Goal: Task Accomplishment & Management: Use online tool/utility

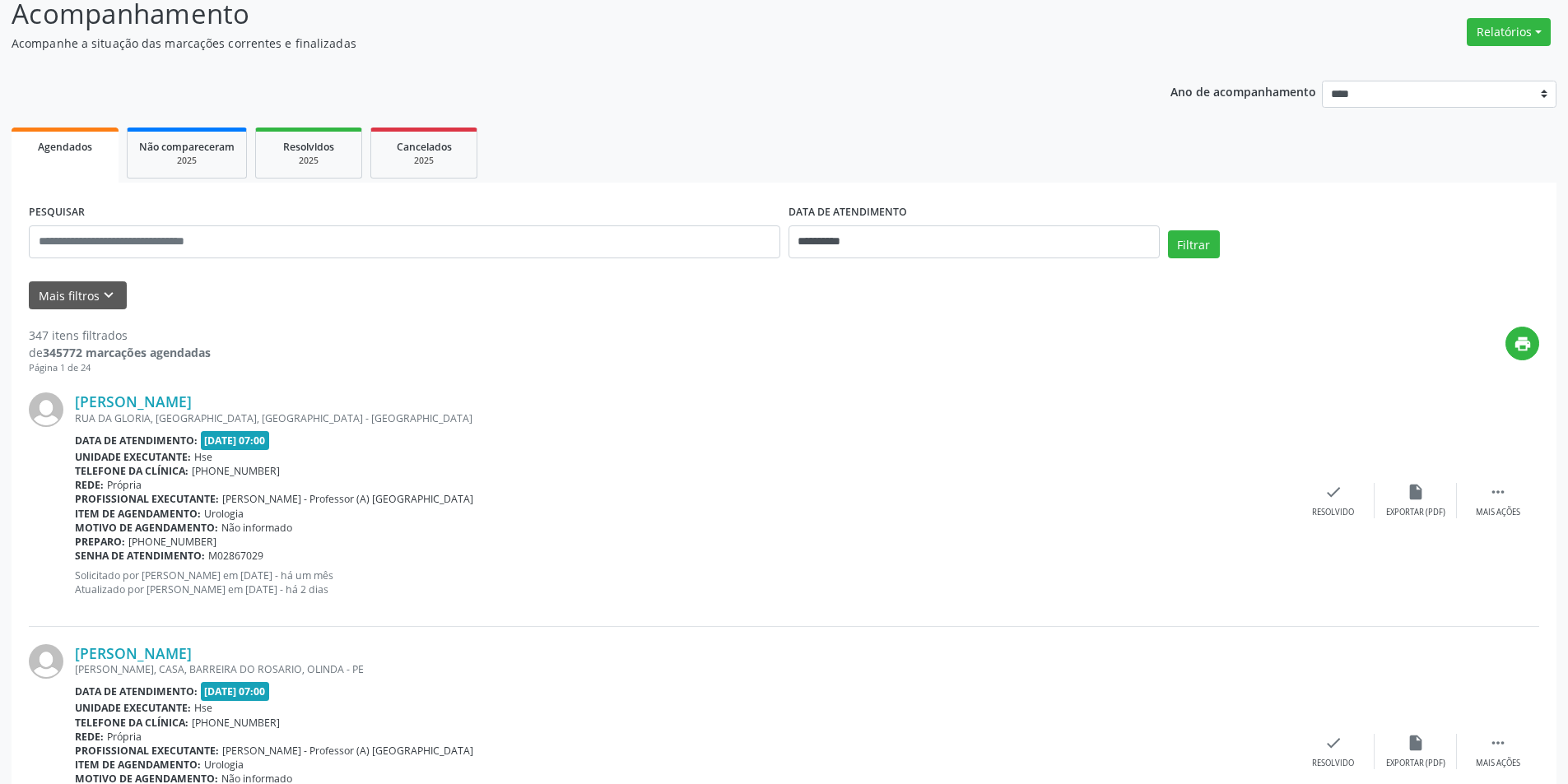
scroll to position [82, 0]
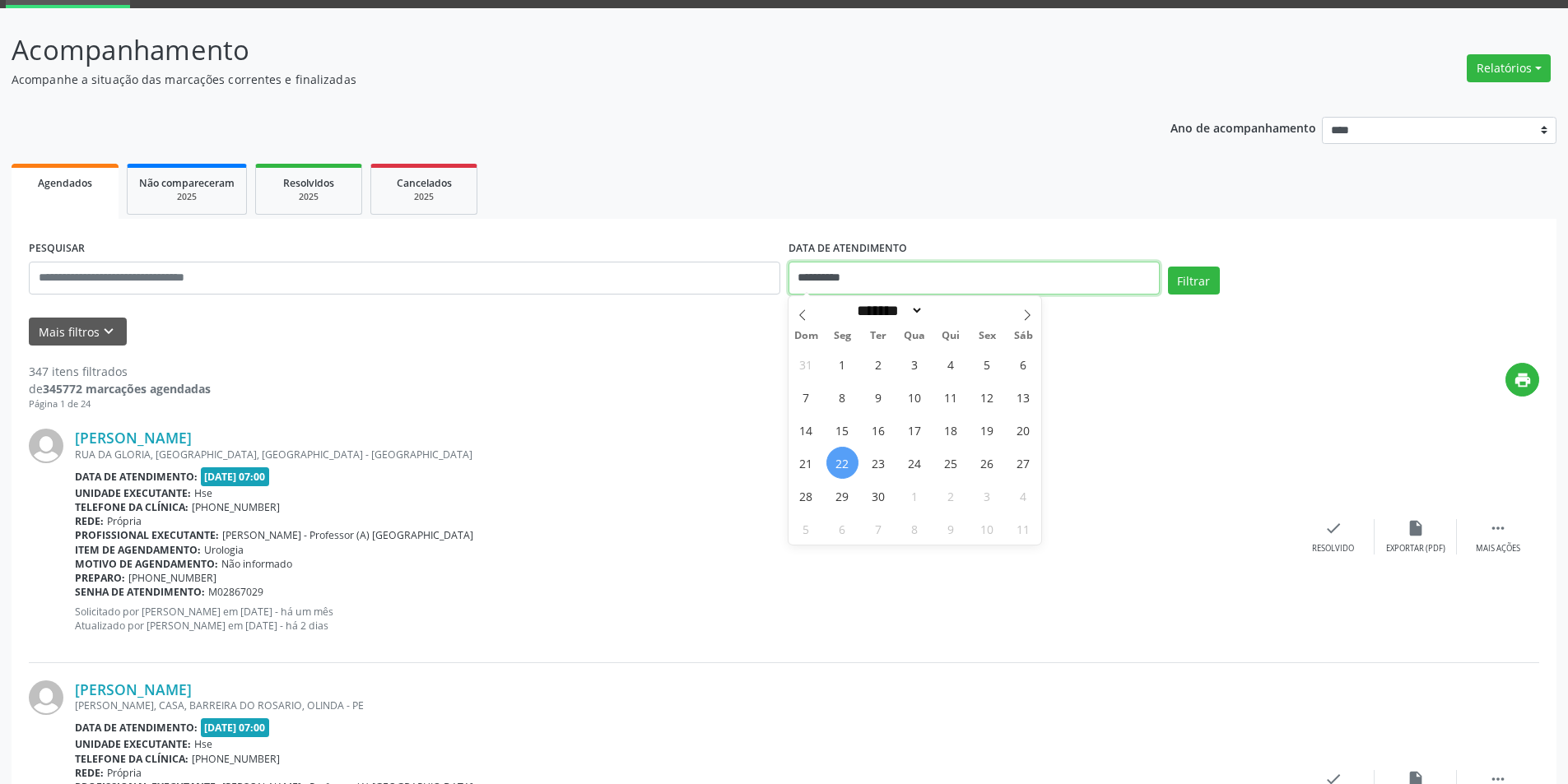
click at [842, 279] on input "**********" at bounding box center [974, 278] width 371 height 33
click at [844, 465] on span "22" at bounding box center [843, 462] width 33 height 32
type input "**********"
click at [844, 465] on span "22" at bounding box center [843, 462] width 33 height 32
click at [1190, 284] on button "Filtrar" at bounding box center [1194, 281] width 52 height 28
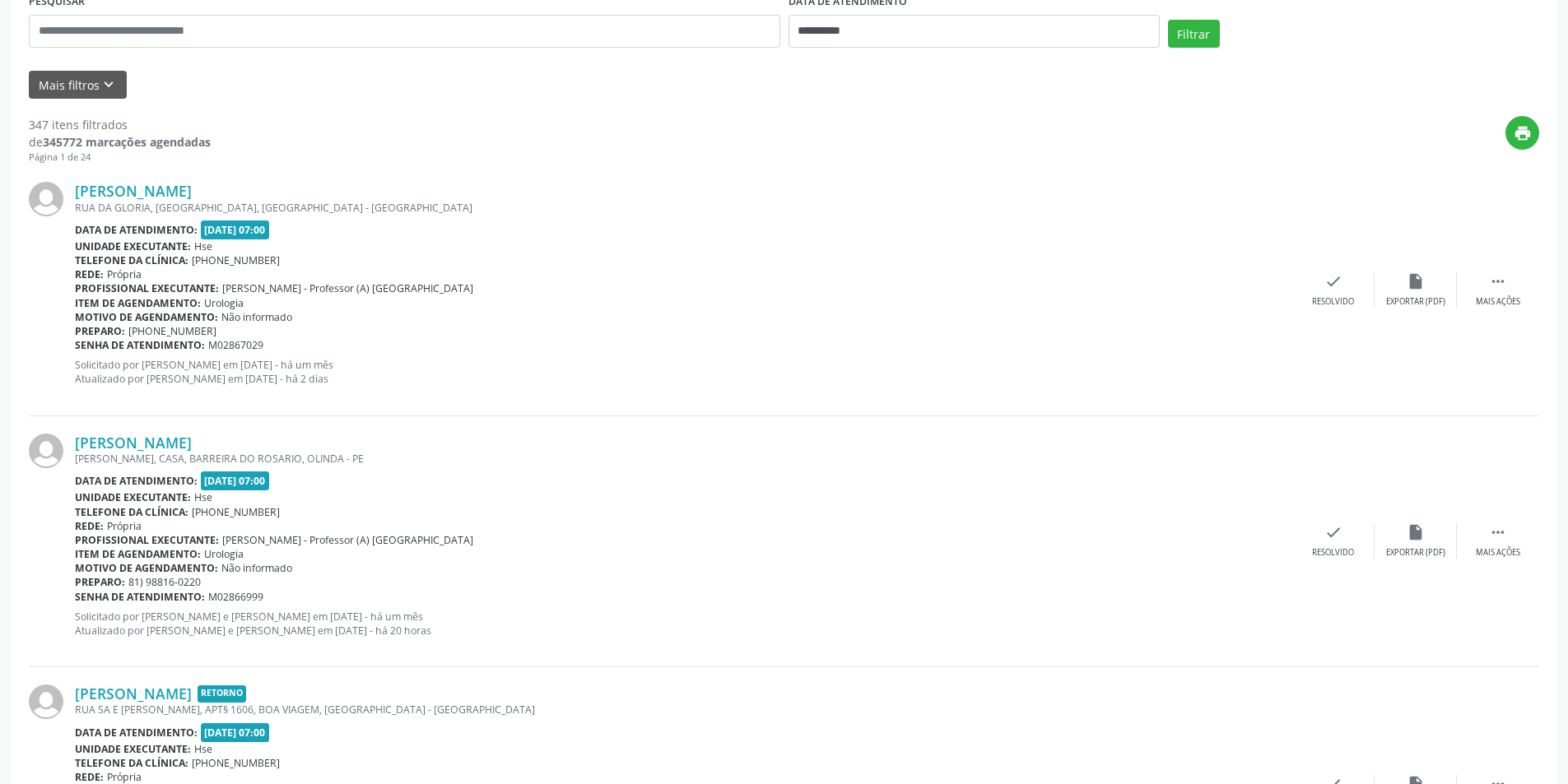
scroll to position [0, 0]
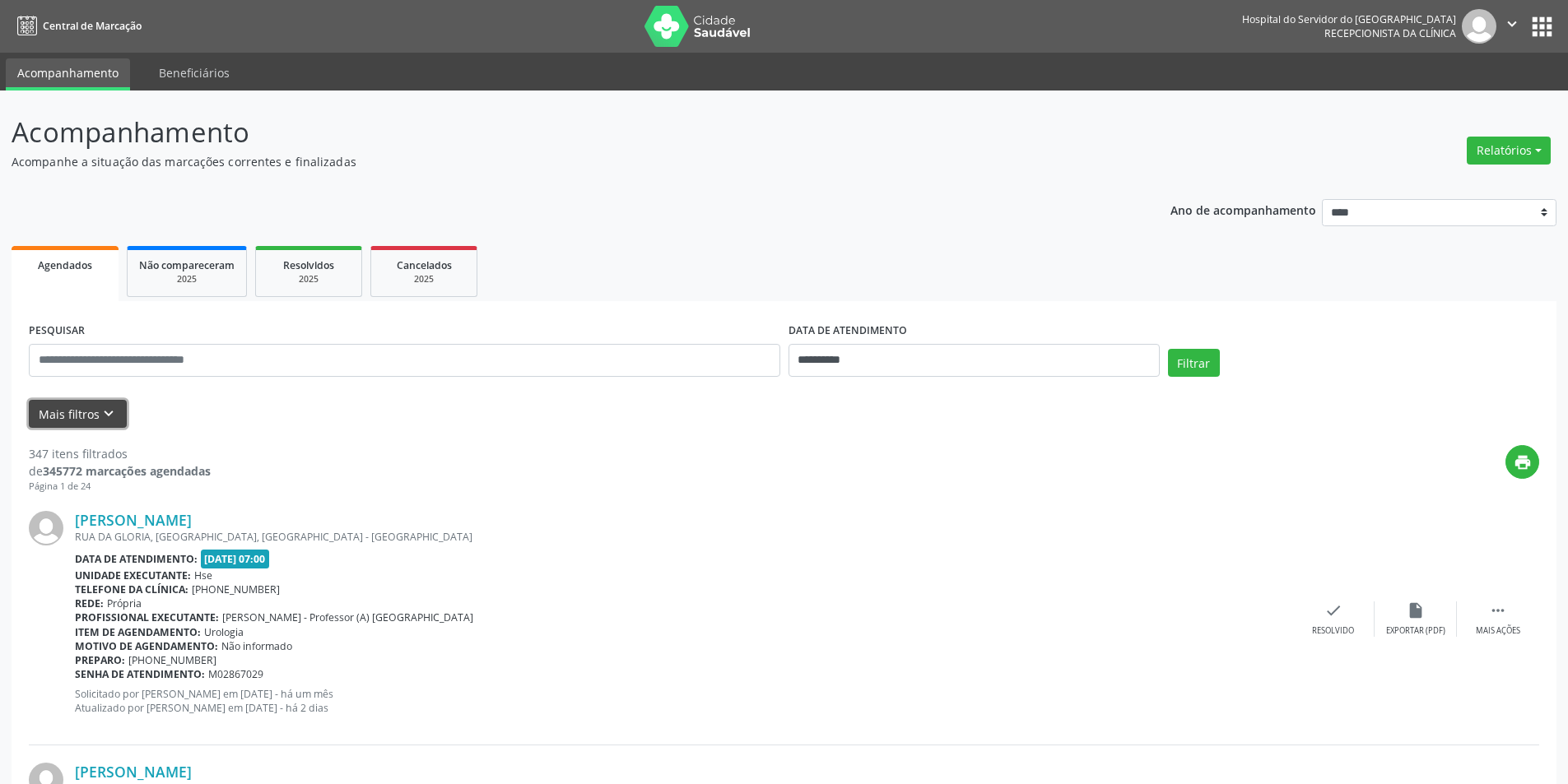
click at [100, 409] on icon "keyboard_arrow_down" at bounding box center [108, 414] width 18 height 18
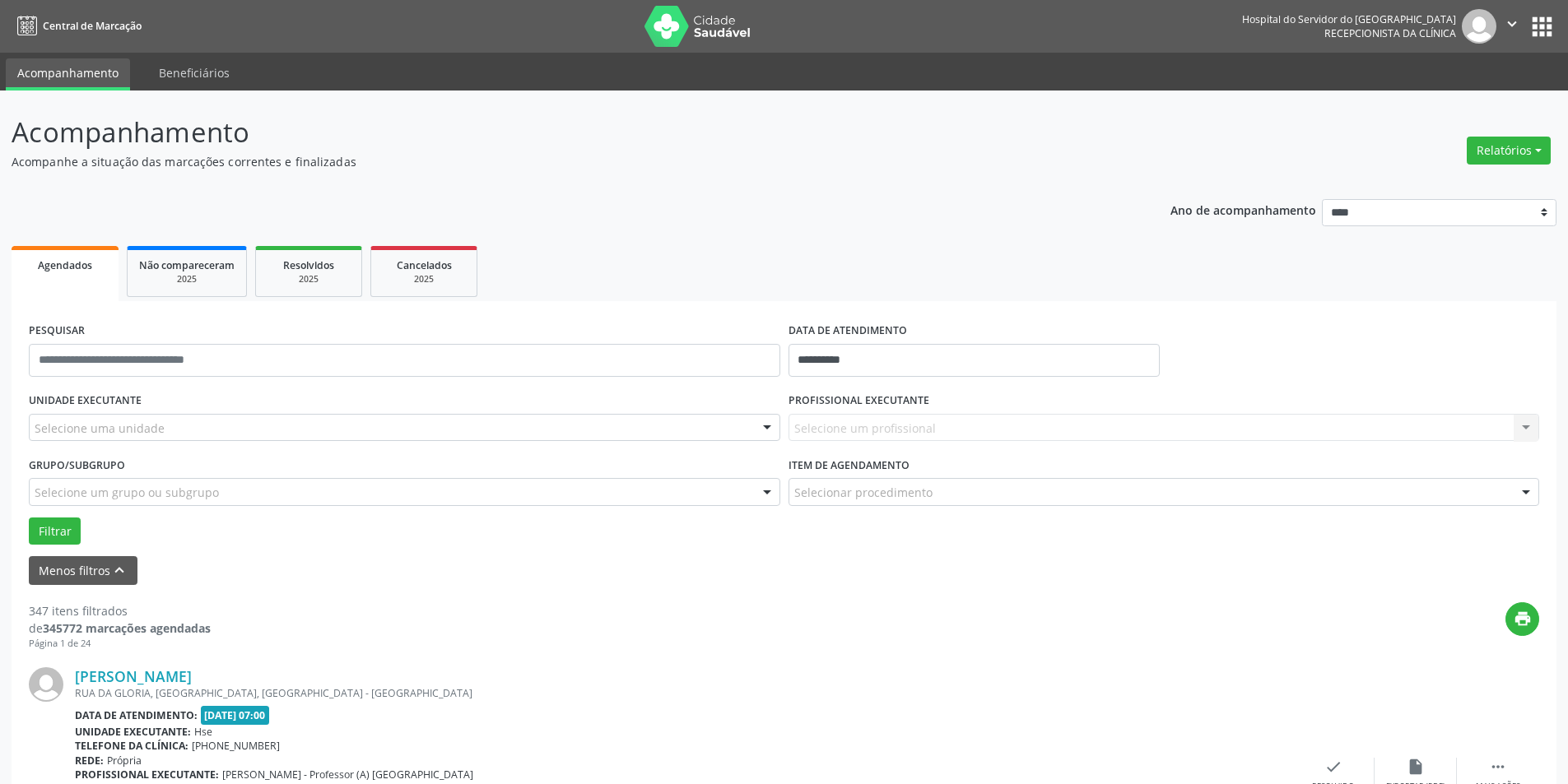
click at [1527, 426] on div "Selecione um profissional Nenhum resultado encontrado para: " " Não há nenhuma …" at bounding box center [1165, 428] width 752 height 28
click at [98, 569] on button "Menos filtros keyboard_arrow_up" at bounding box center [83, 571] width 108 height 29
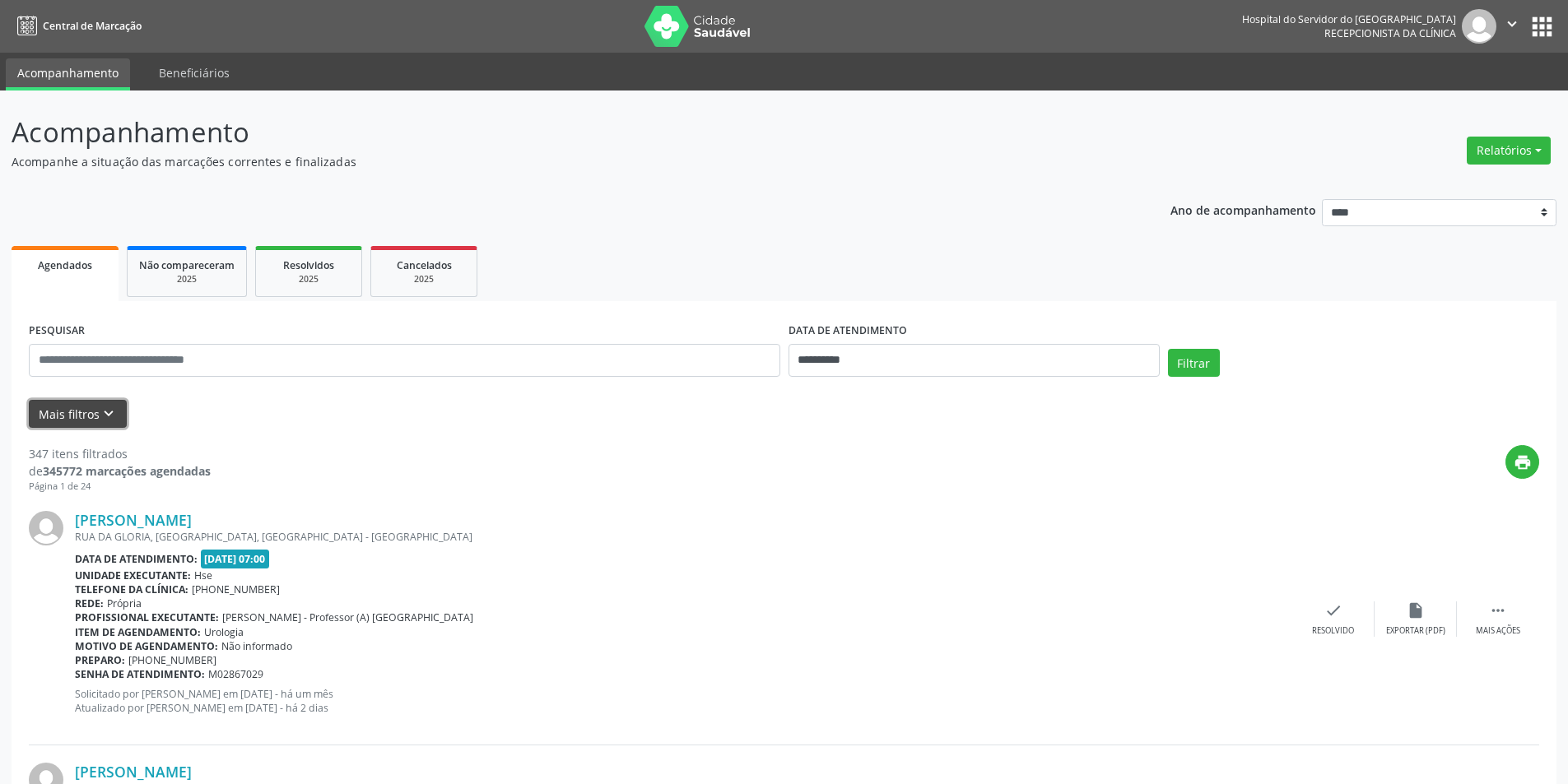
click at [88, 405] on button "Mais filtros keyboard_arrow_down" at bounding box center [78, 414] width 98 height 29
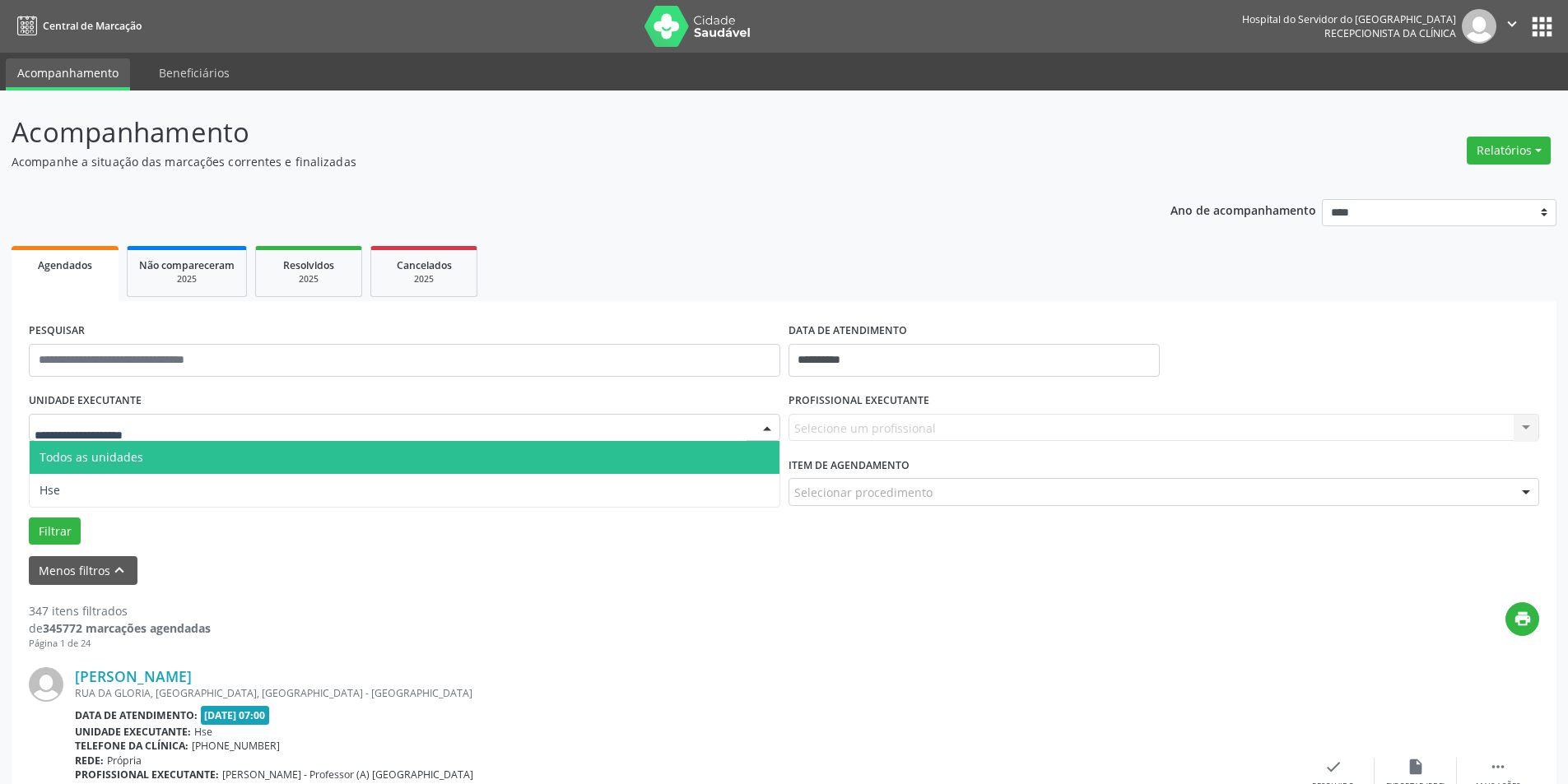
click at [771, 427] on div at bounding box center [768, 429] width 25 height 28
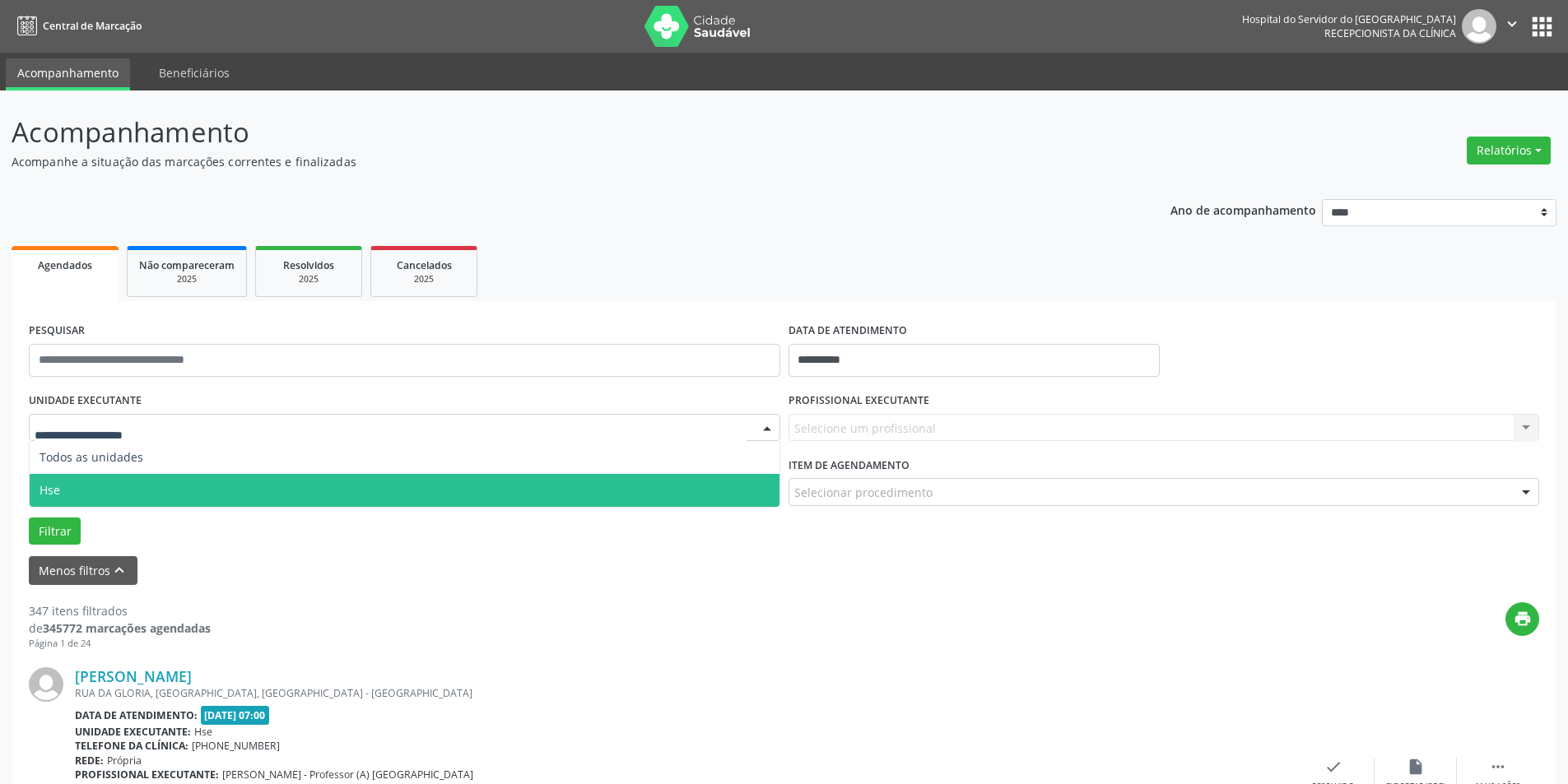
click at [722, 504] on span "Hse" at bounding box center [405, 491] width 750 height 33
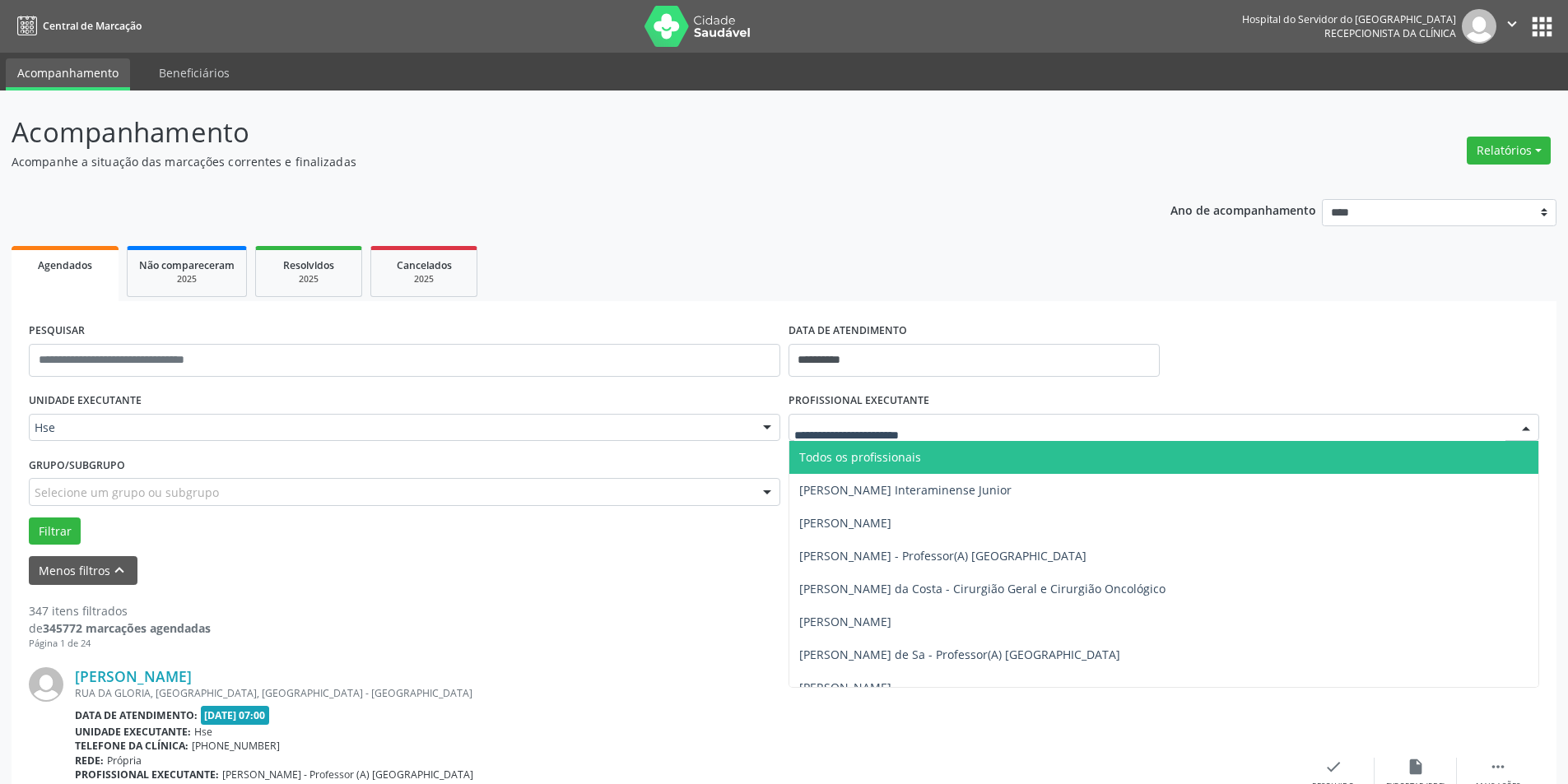
click at [1526, 427] on div at bounding box center [1526, 429] width 25 height 28
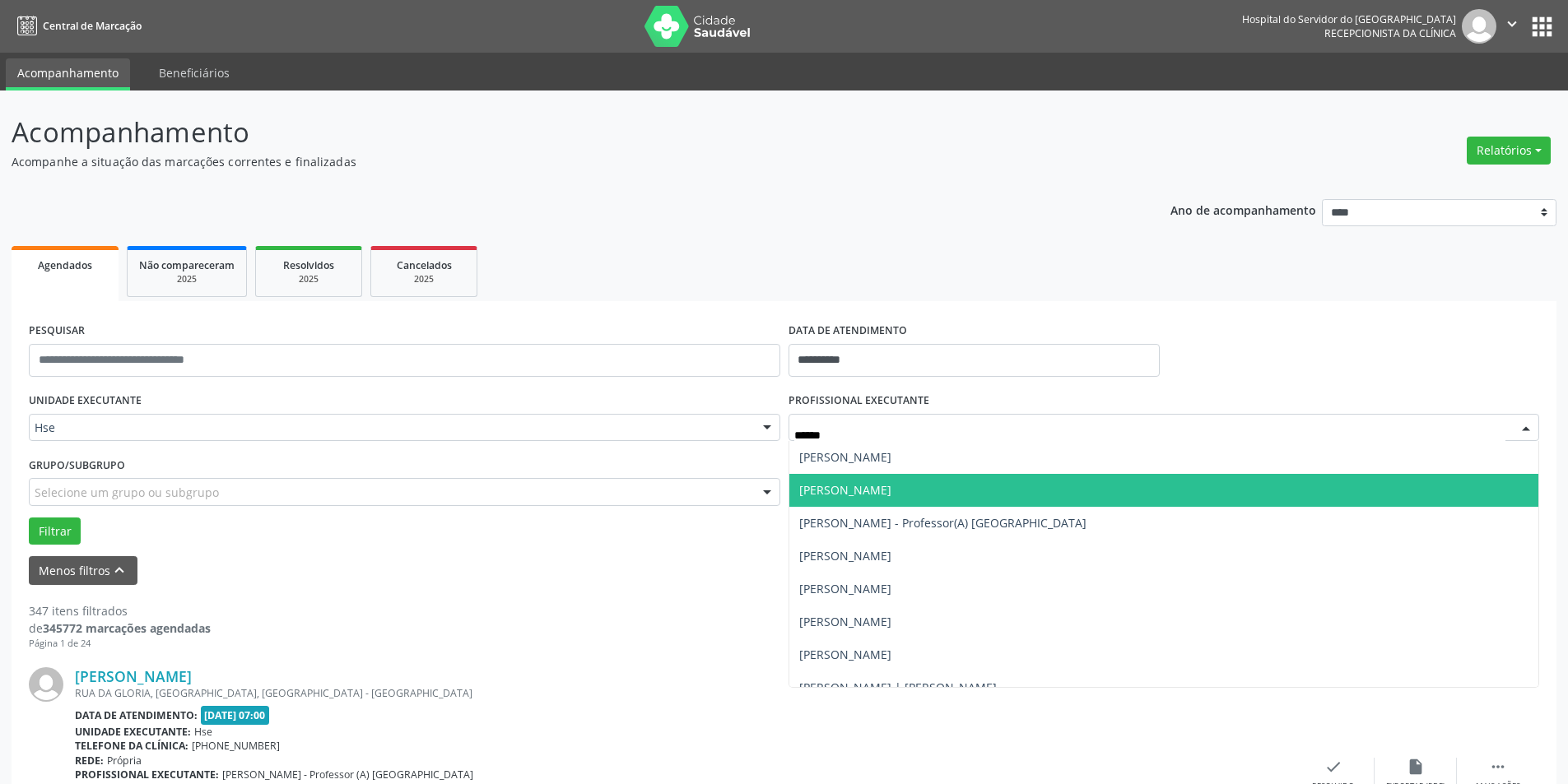
click at [1025, 497] on span "[PERSON_NAME]" at bounding box center [1165, 491] width 750 height 33
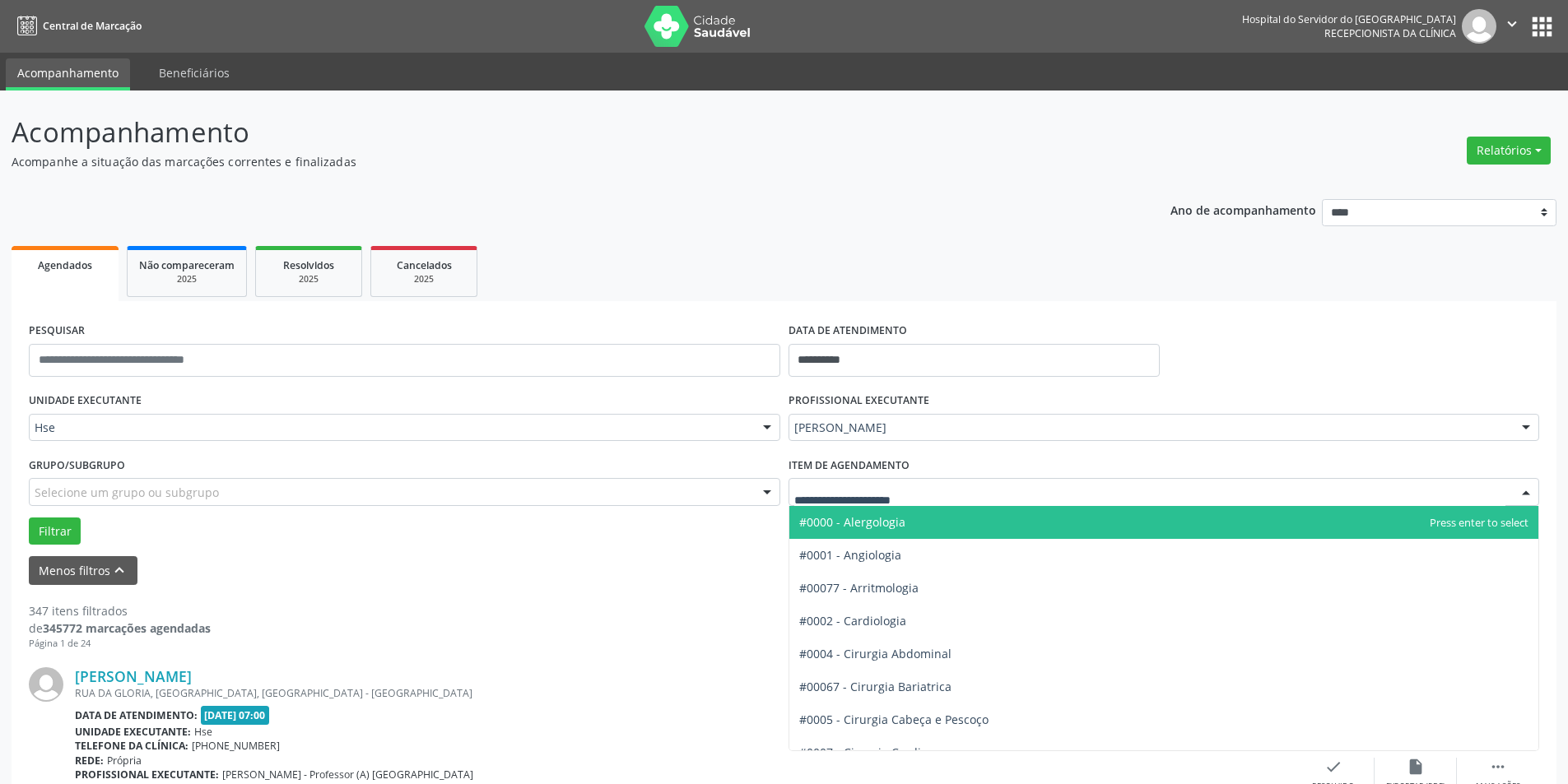
click at [1525, 492] on div at bounding box center [1526, 493] width 25 height 28
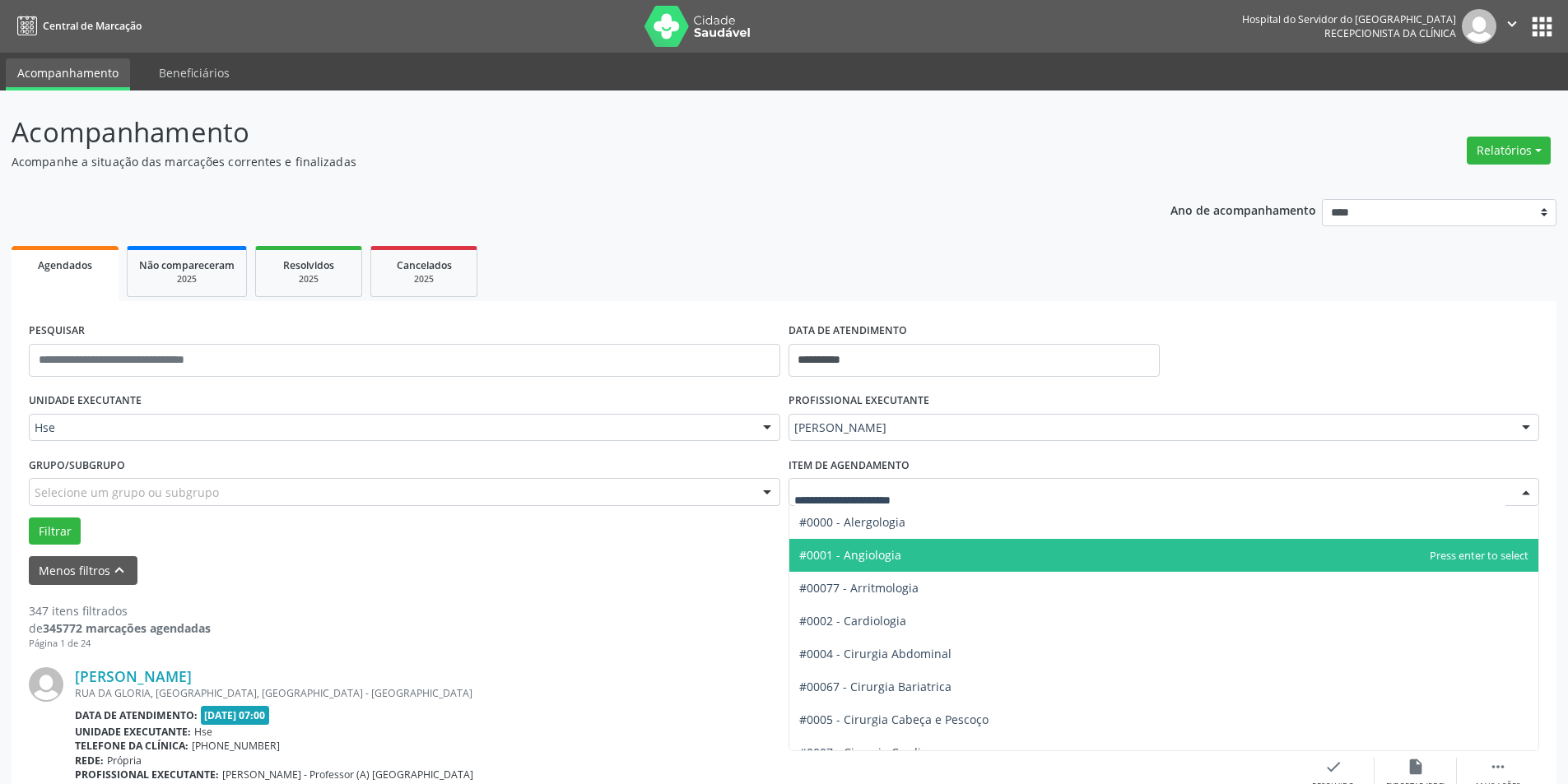
click at [1356, 557] on span "#0001 - Angiologia" at bounding box center [1165, 556] width 750 height 33
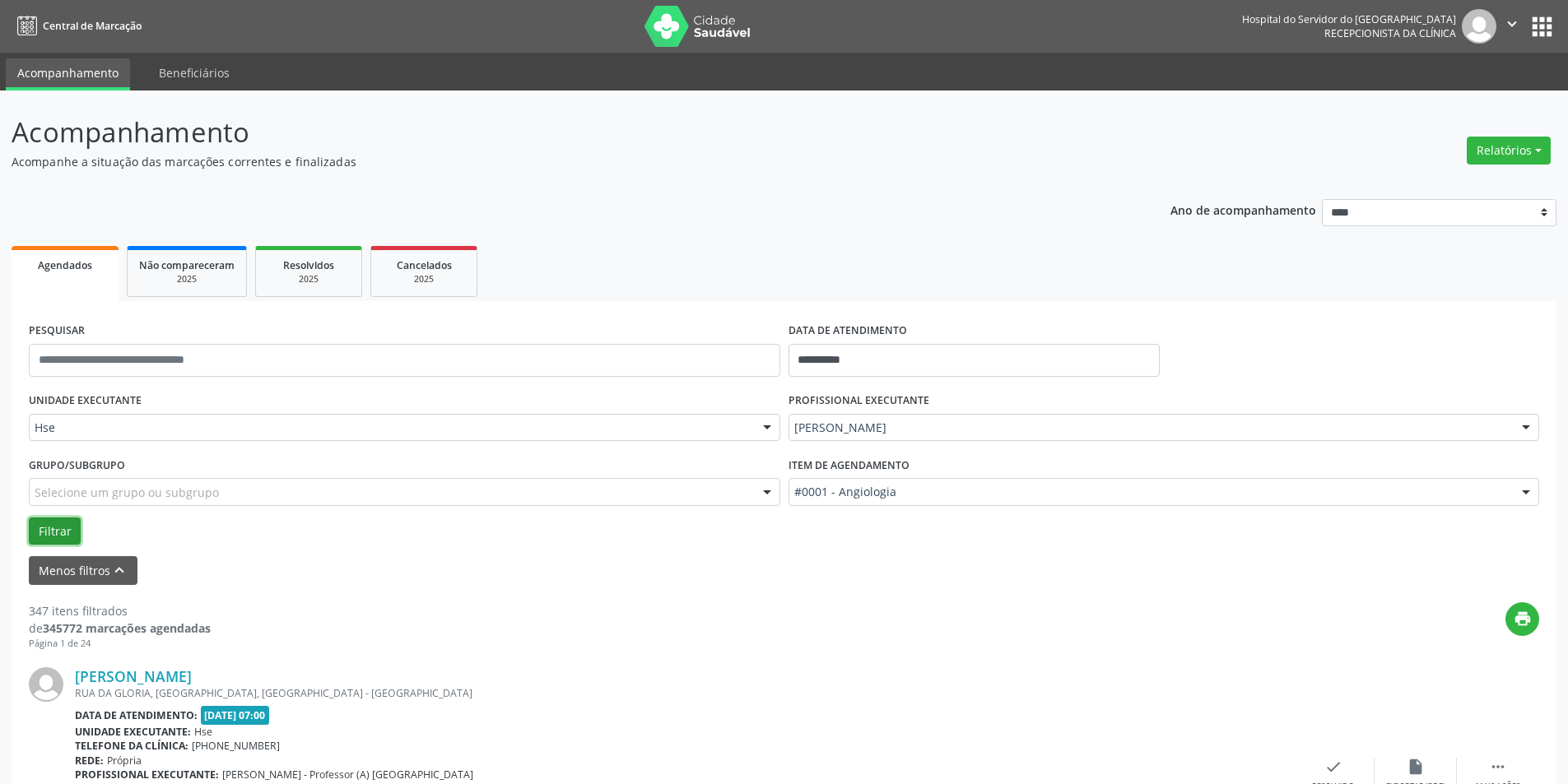
click at [38, 522] on button "Filtrar" at bounding box center [55, 532] width 52 height 28
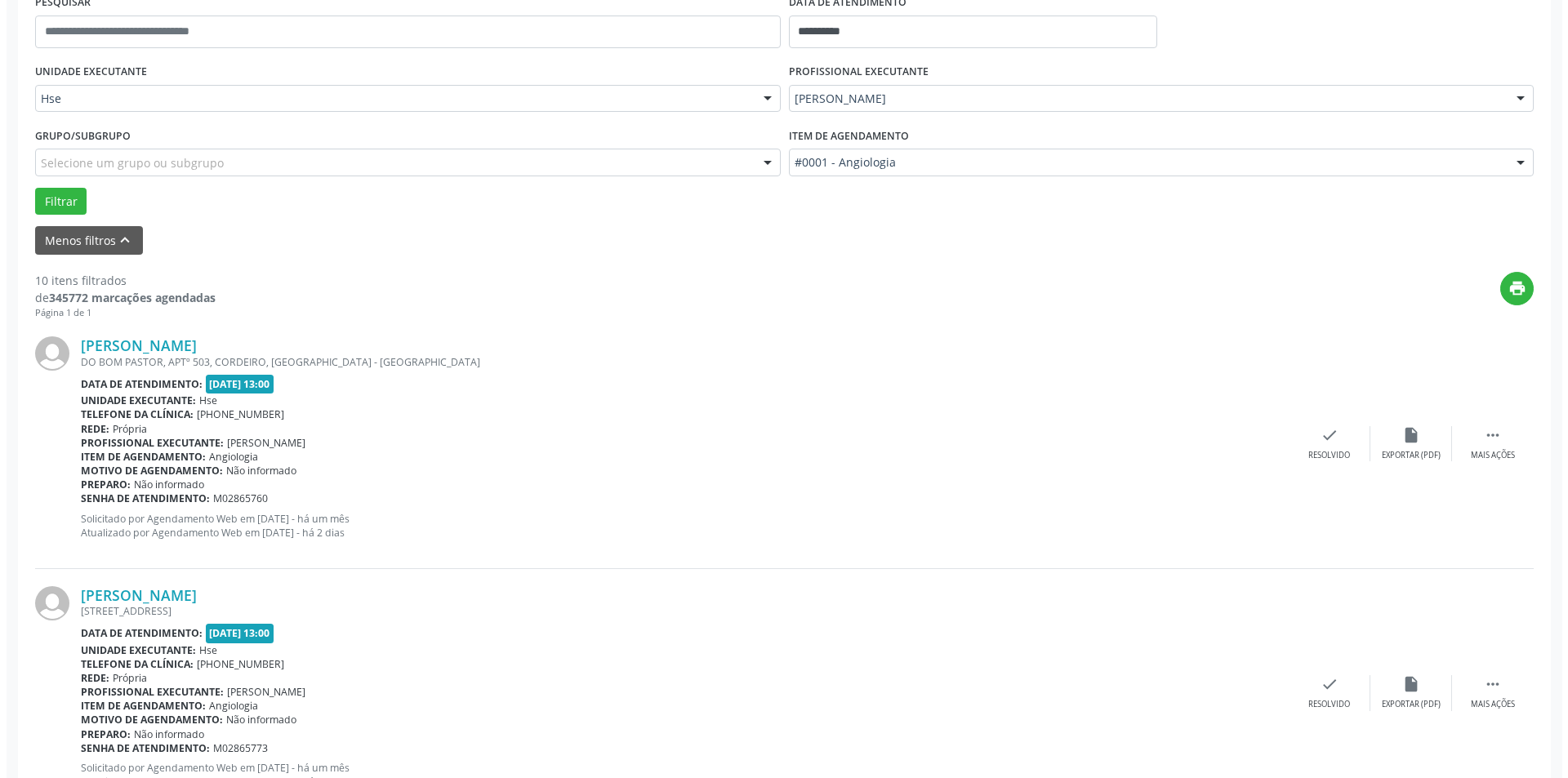
scroll to position [327, 0]
click at [1341, 440] on div "check Resolvido" at bounding box center [1323, 443] width 82 height 35
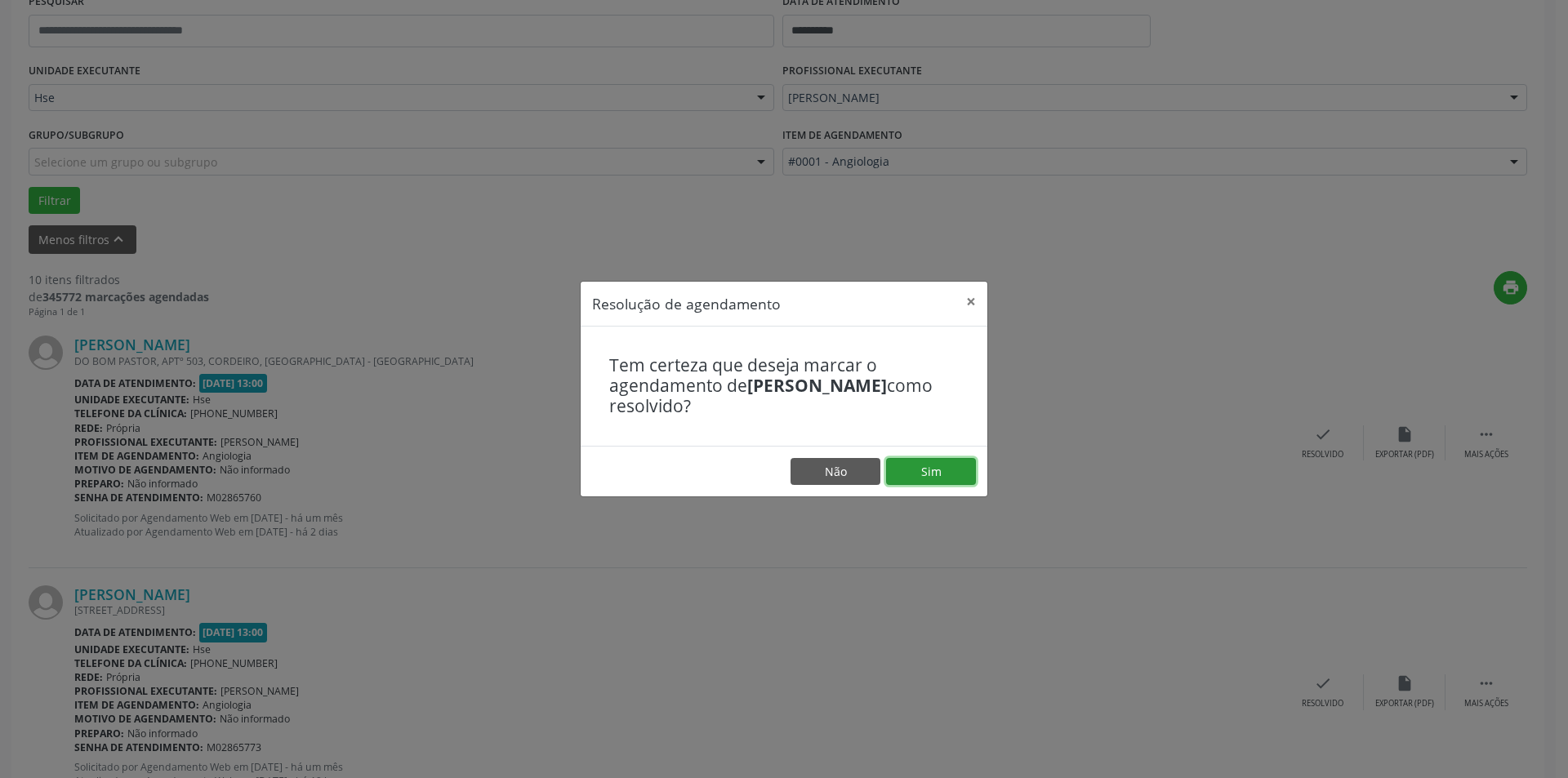
click at [911, 467] on button "Sim" at bounding box center [931, 472] width 90 height 28
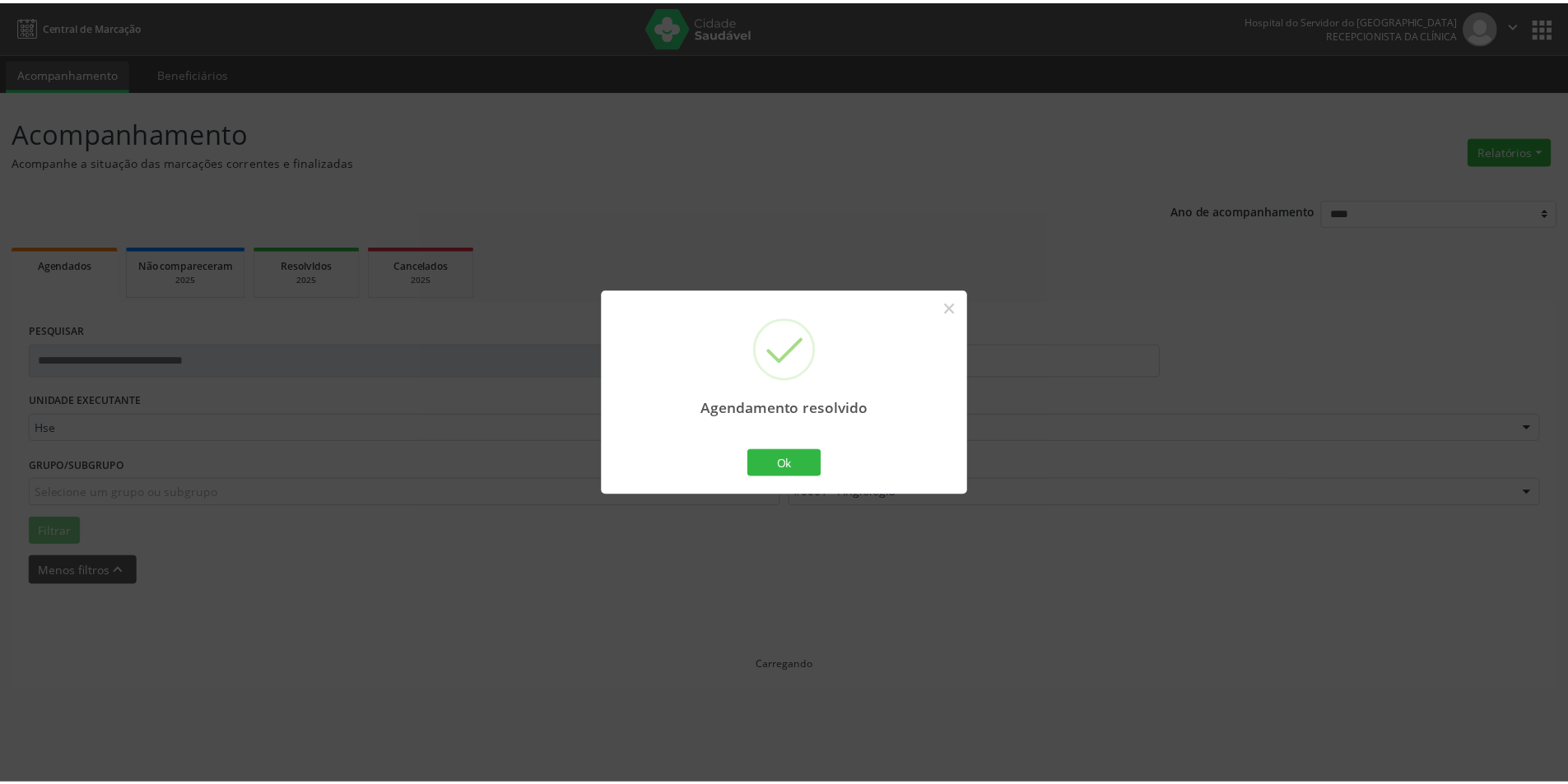
scroll to position [0, 0]
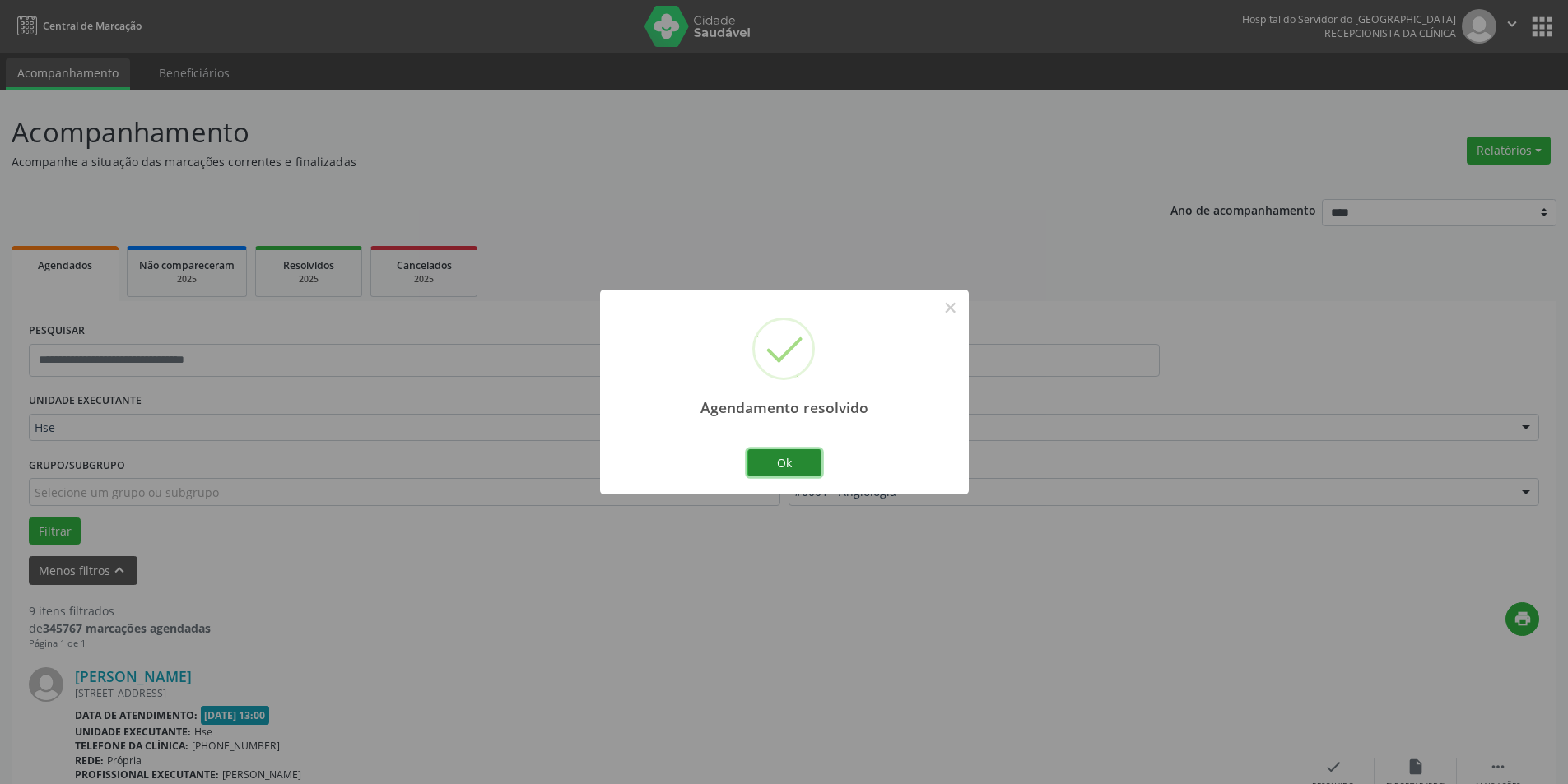
click at [774, 454] on button "Ok" at bounding box center [784, 463] width 74 height 28
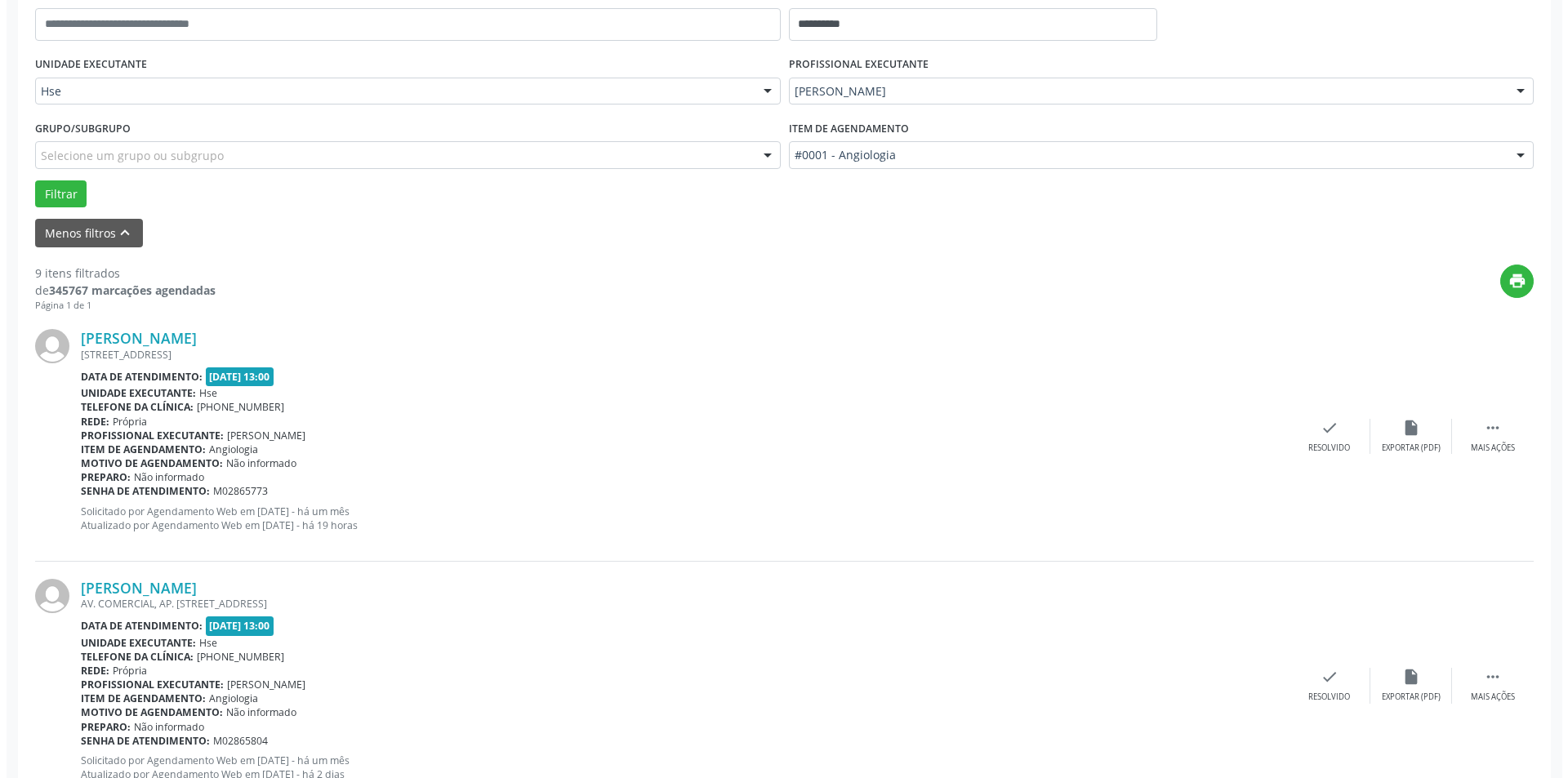
scroll to position [408, 0]
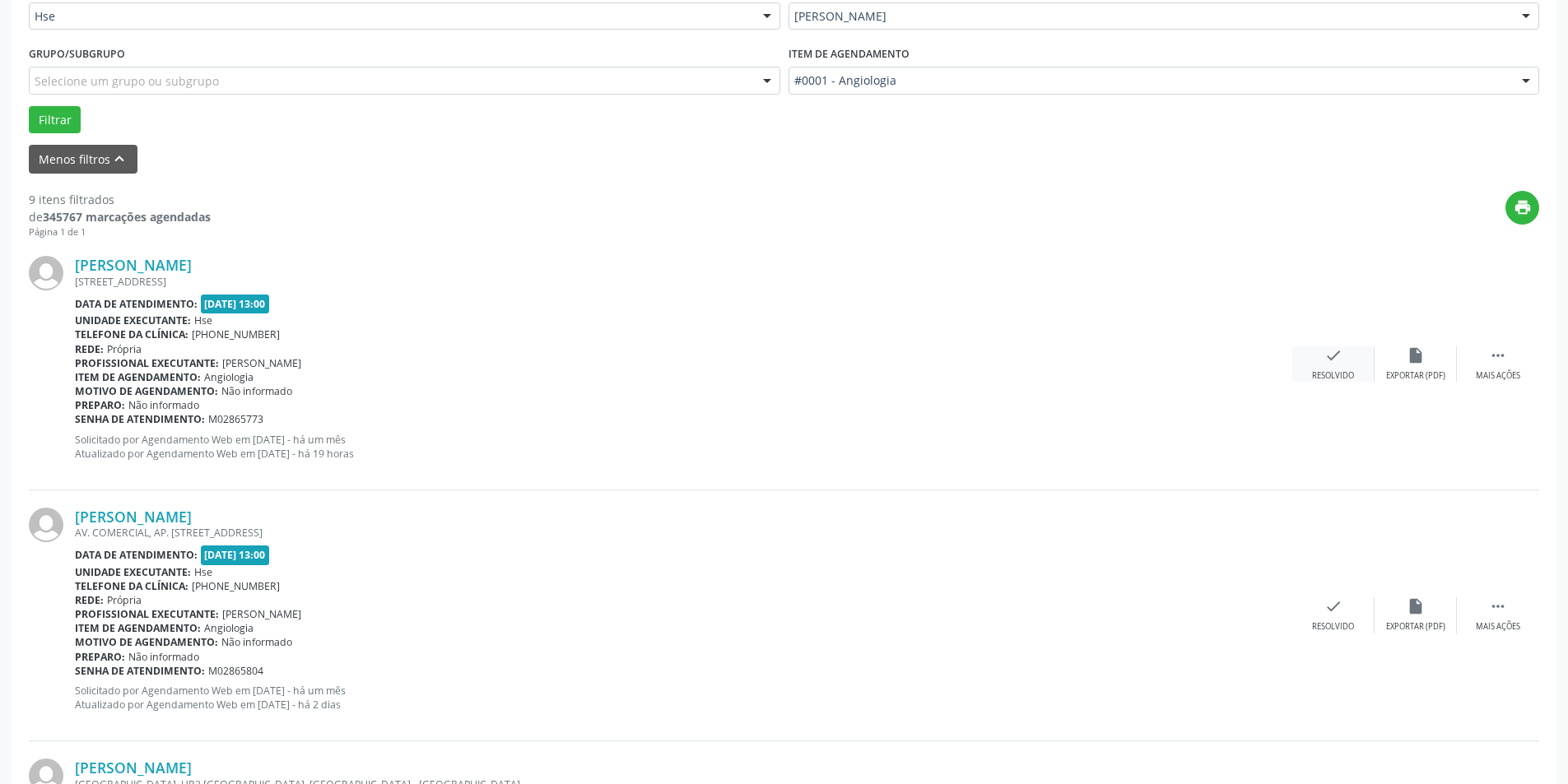
click at [1334, 358] on icon "check" at bounding box center [1334, 356] width 18 height 18
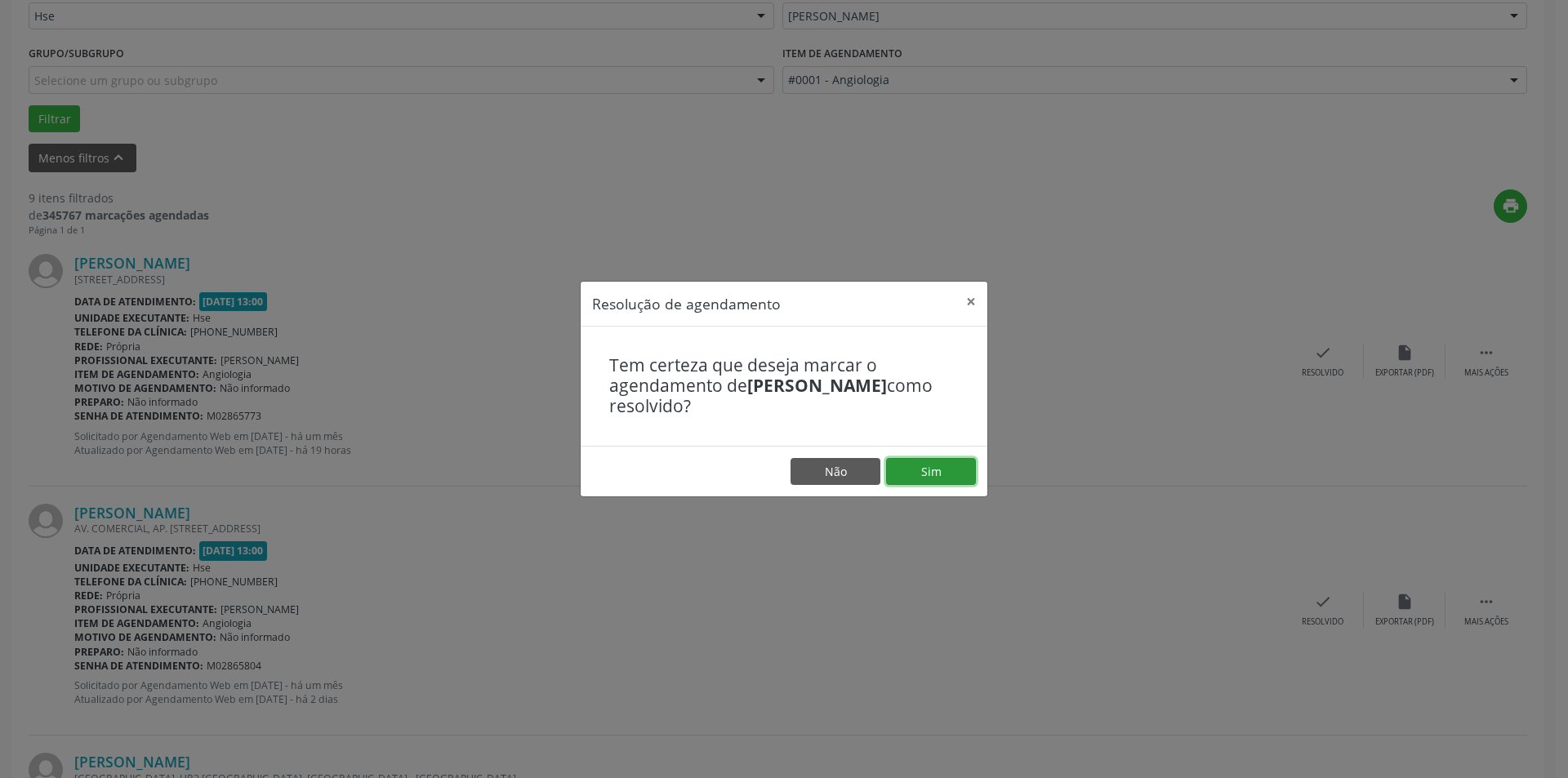
click at [930, 472] on button "Sim" at bounding box center [931, 472] width 90 height 28
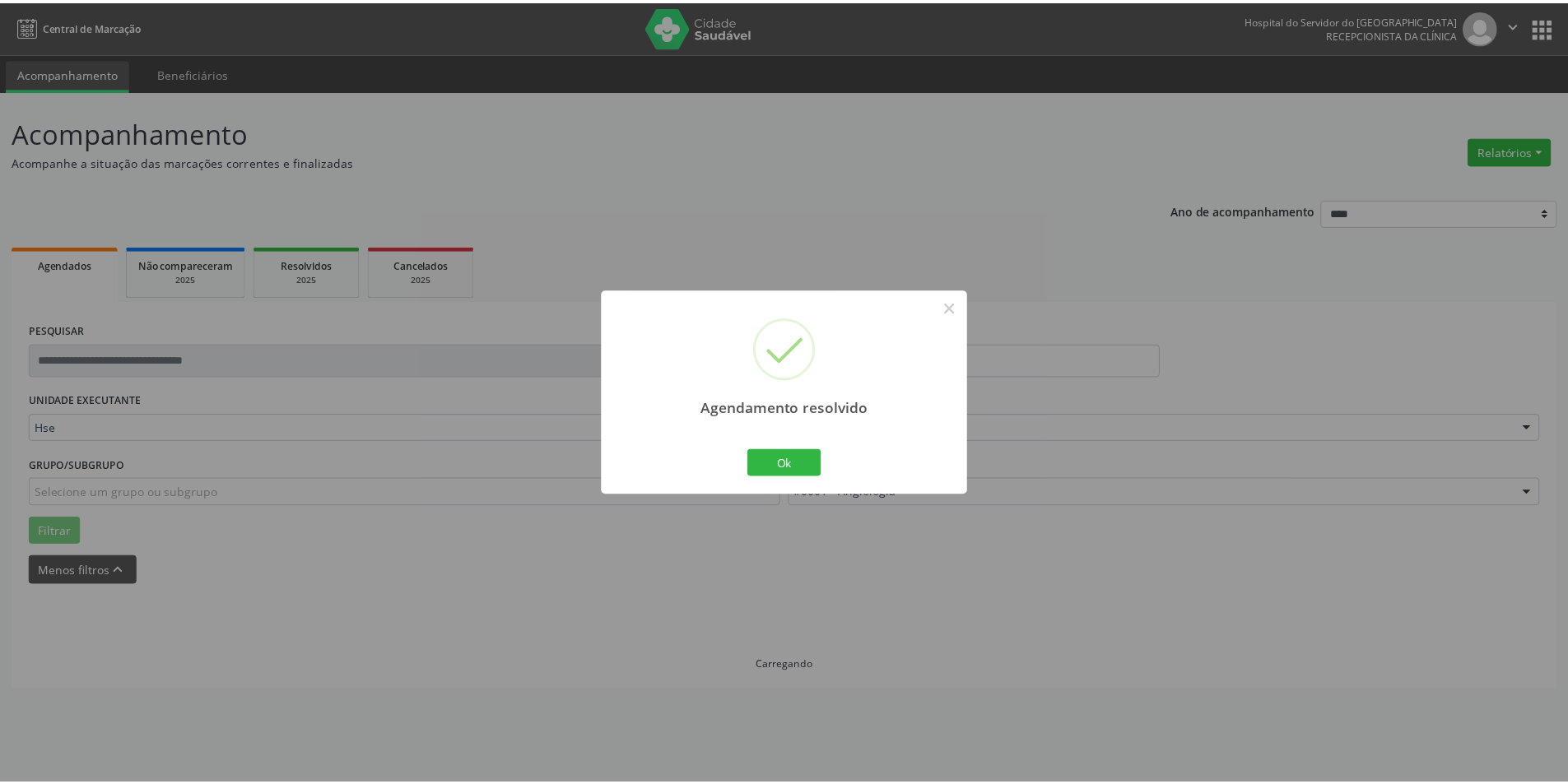
scroll to position [0, 0]
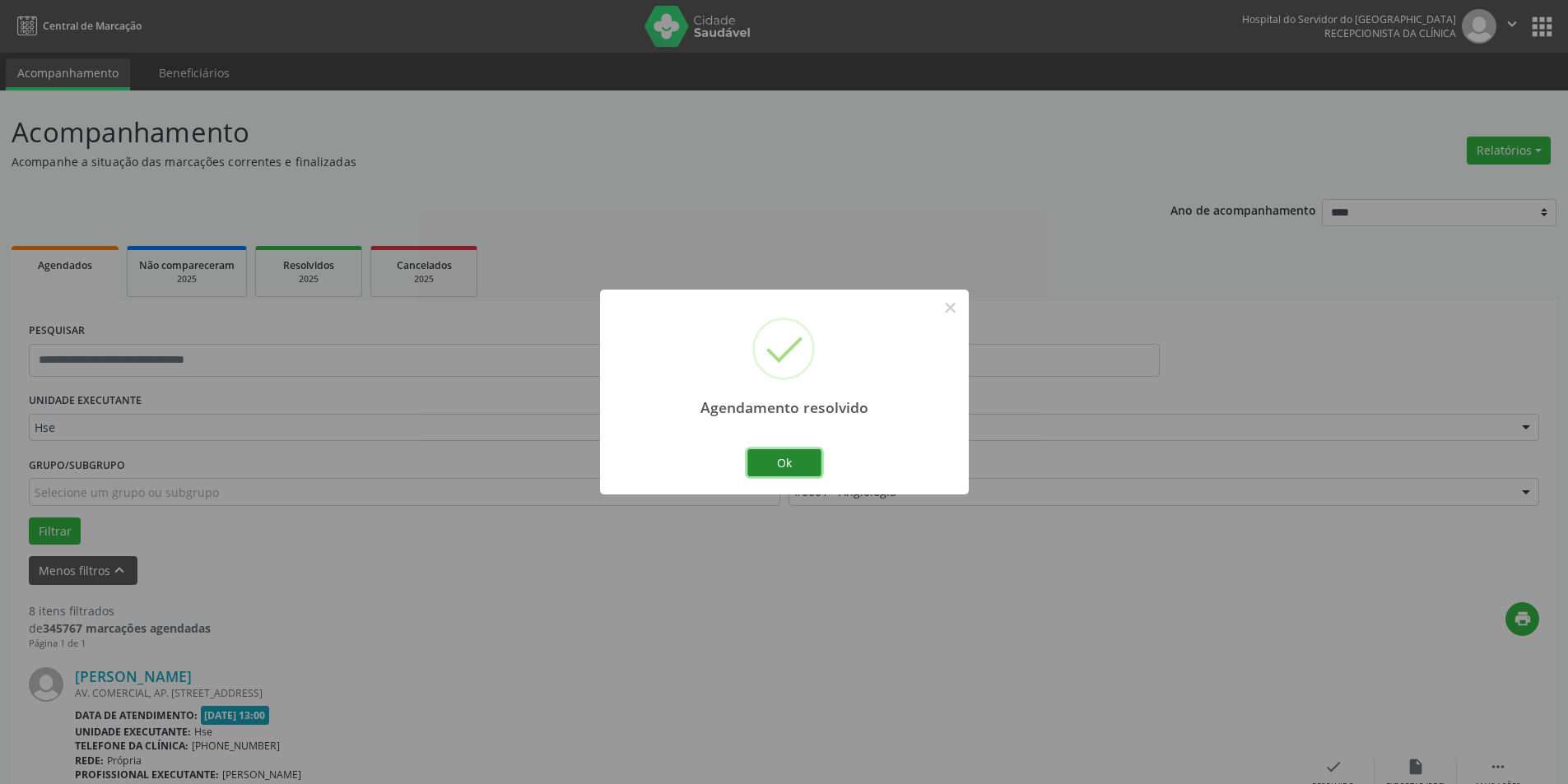
click at [784, 460] on button "Ok" at bounding box center [784, 463] width 74 height 28
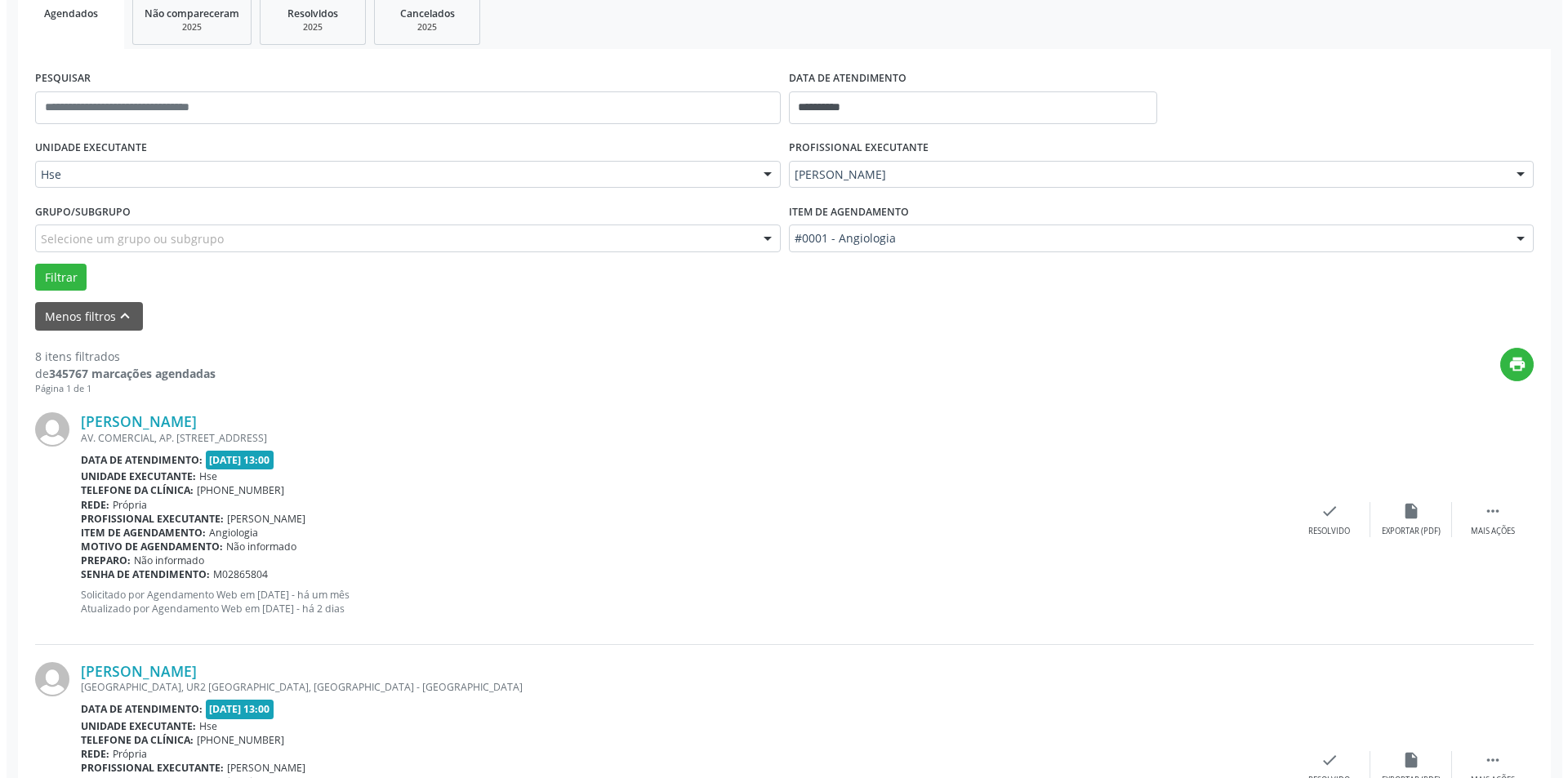
scroll to position [327, 0]
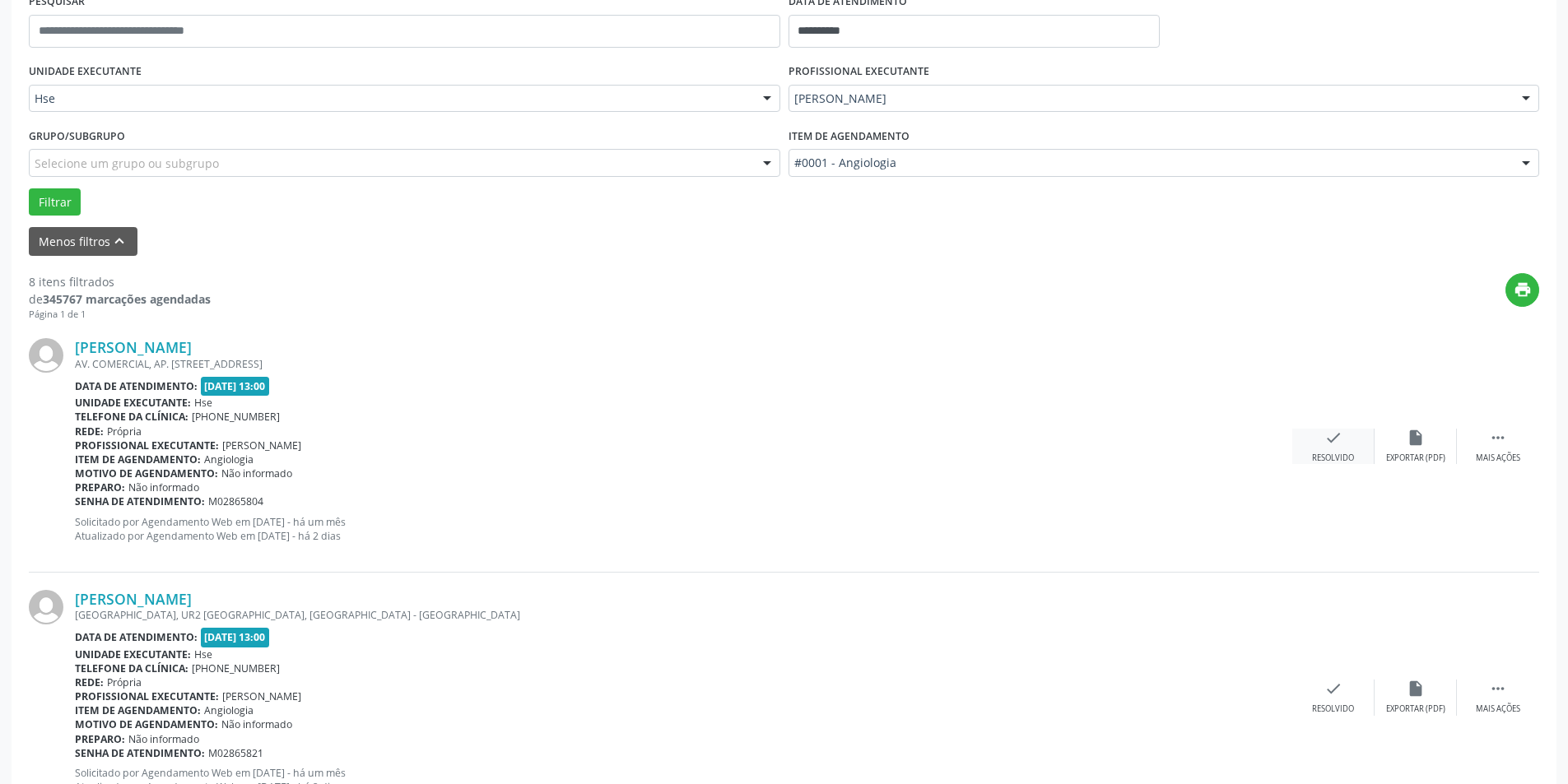
click at [1329, 443] on icon "check" at bounding box center [1334, 438] width 18 height 18
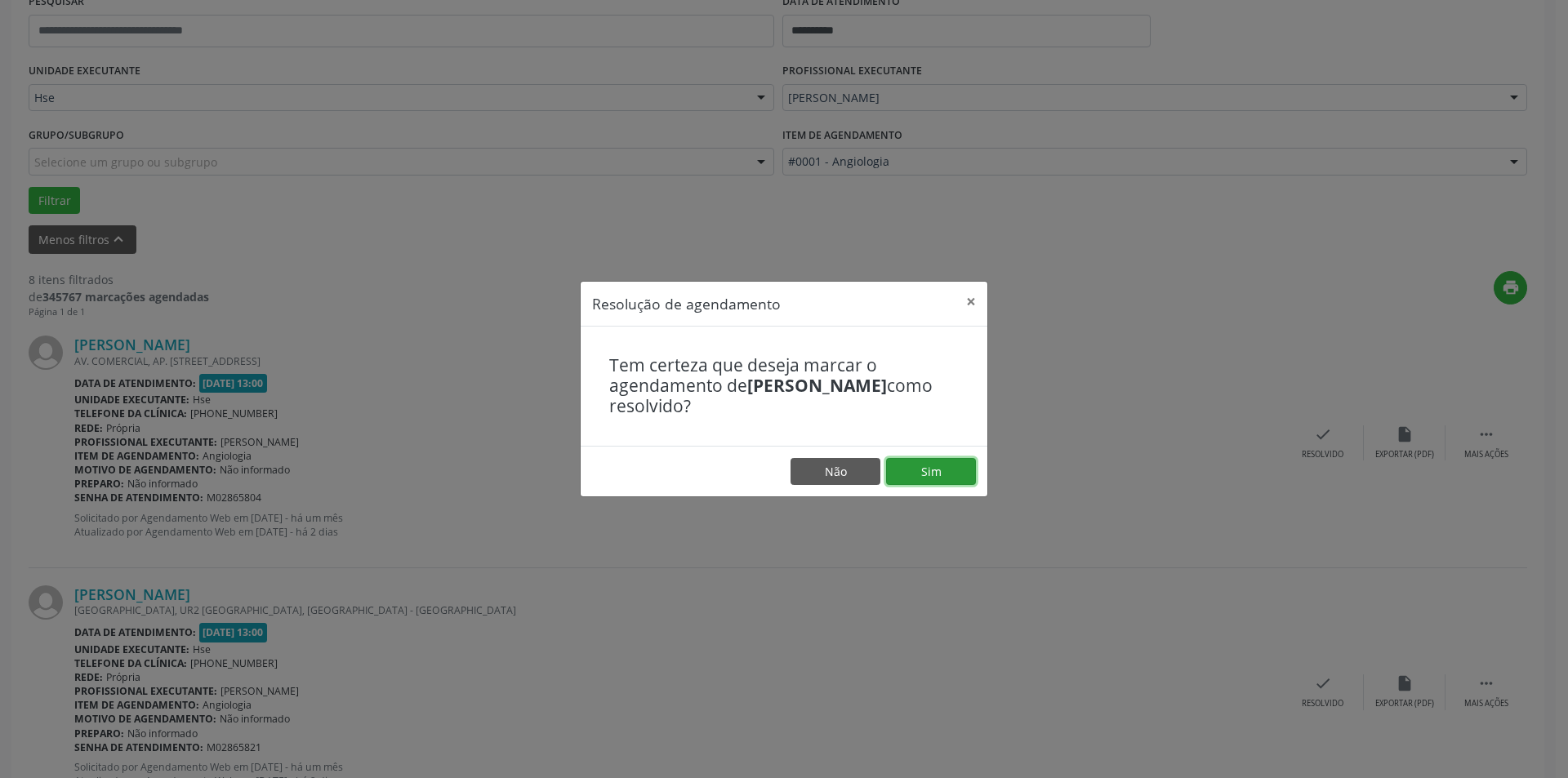
click at [934, 461] on button "Sim" at bounding box center [931, 472] width 90 height 28
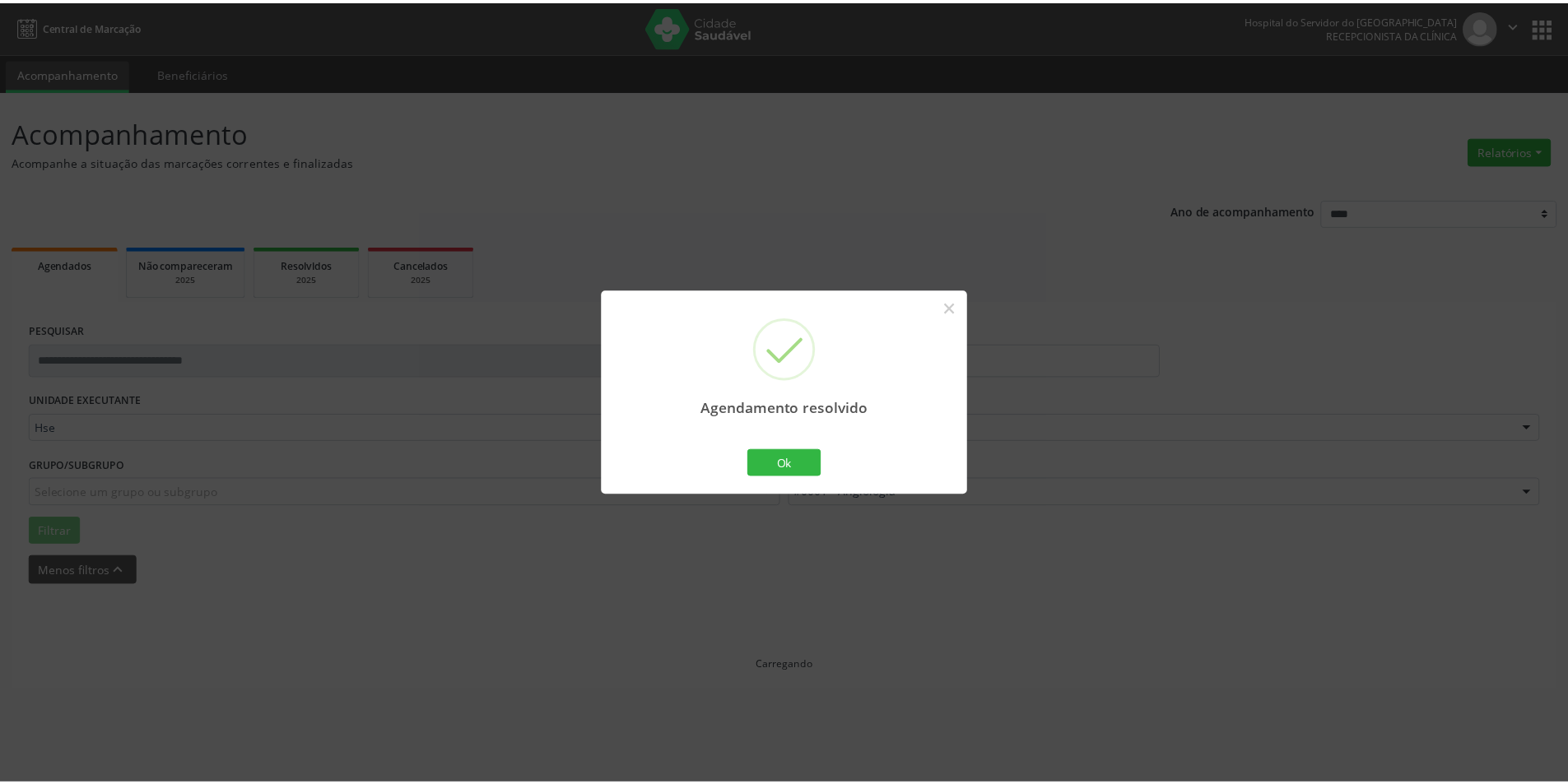
scroll to position [0, 0]
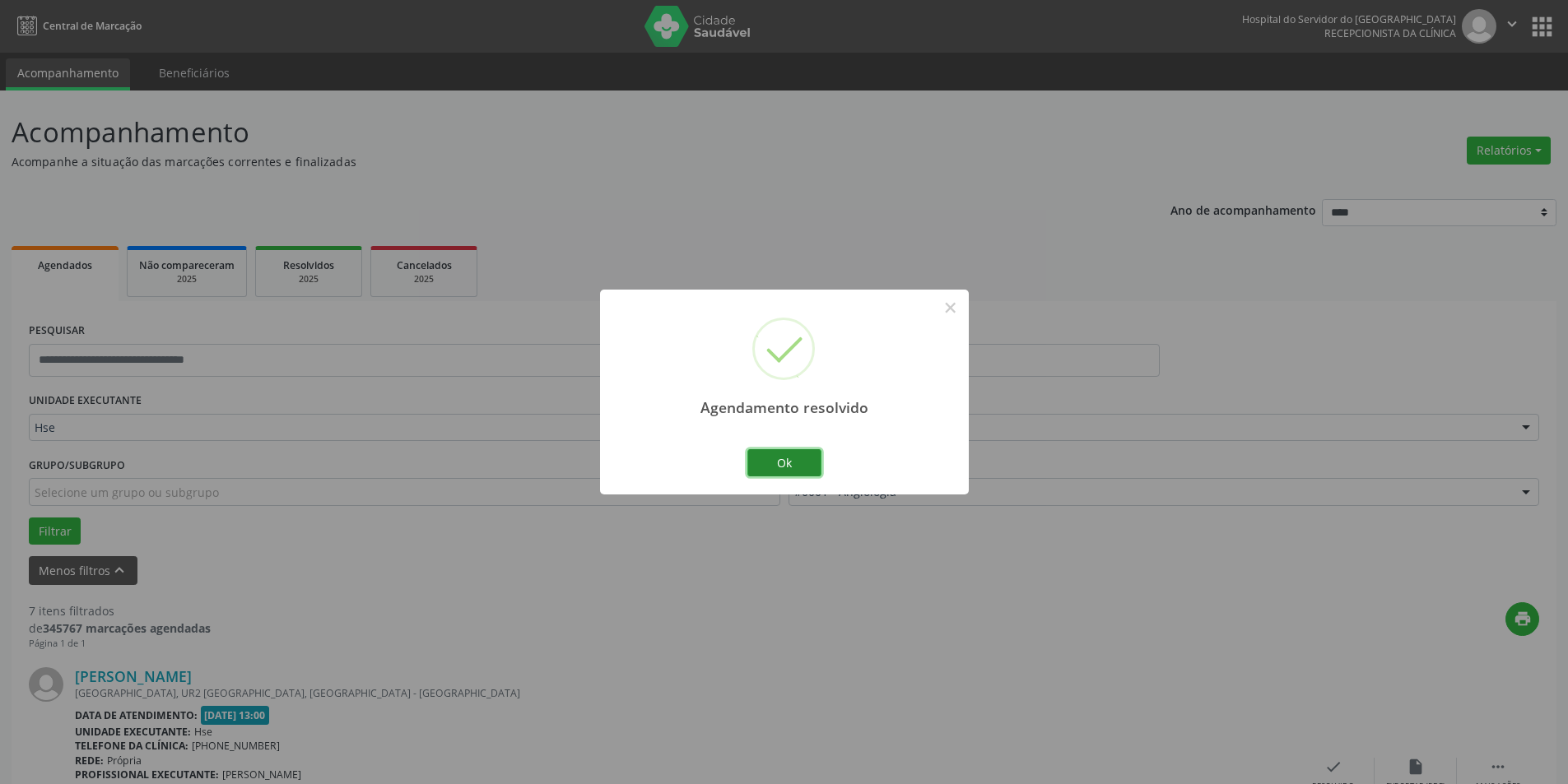
click at [775, 463] on button "Ok" at bounding box center [784, 463] width 74 height 28
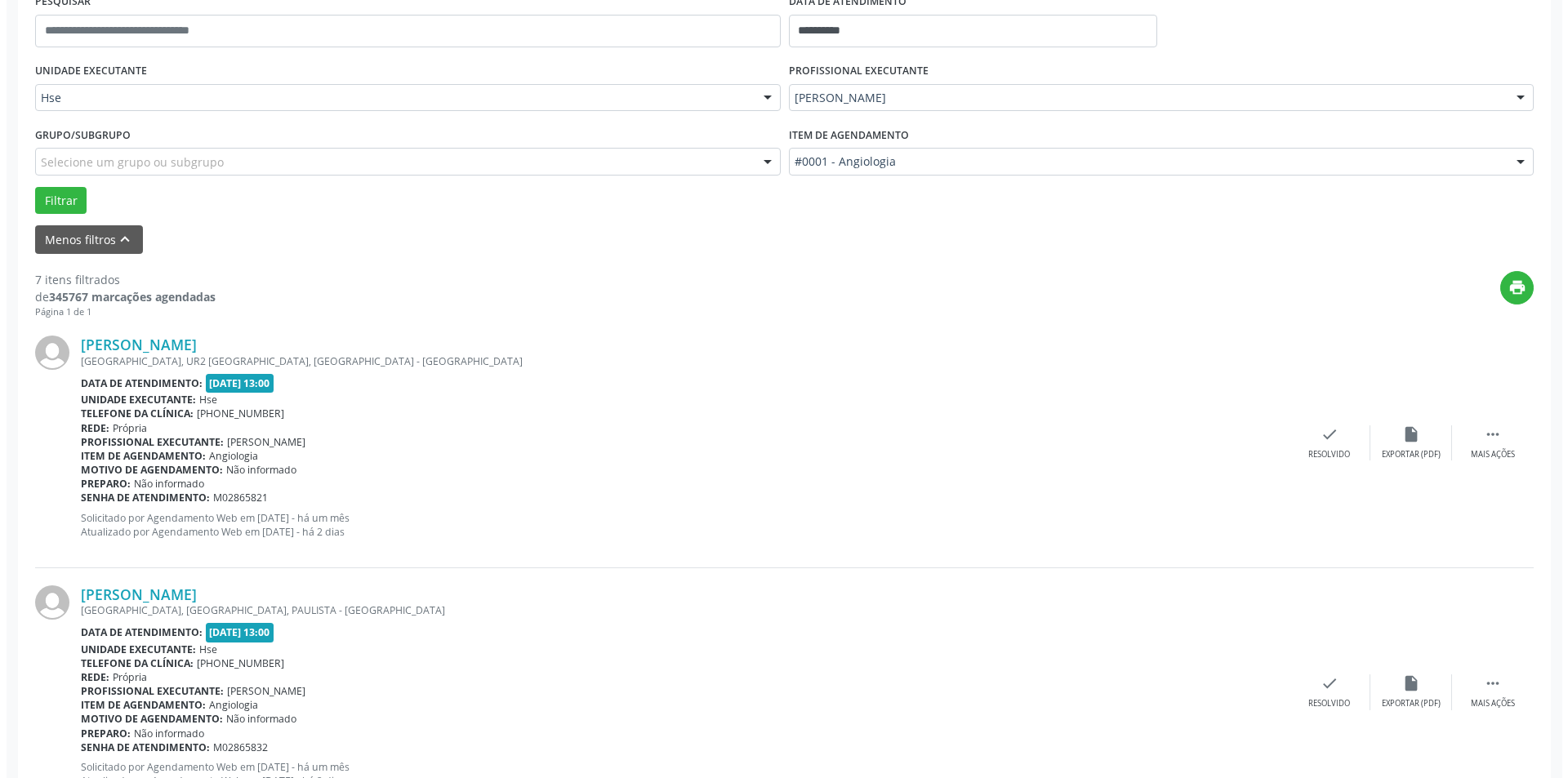
scroll to position [490, 0]
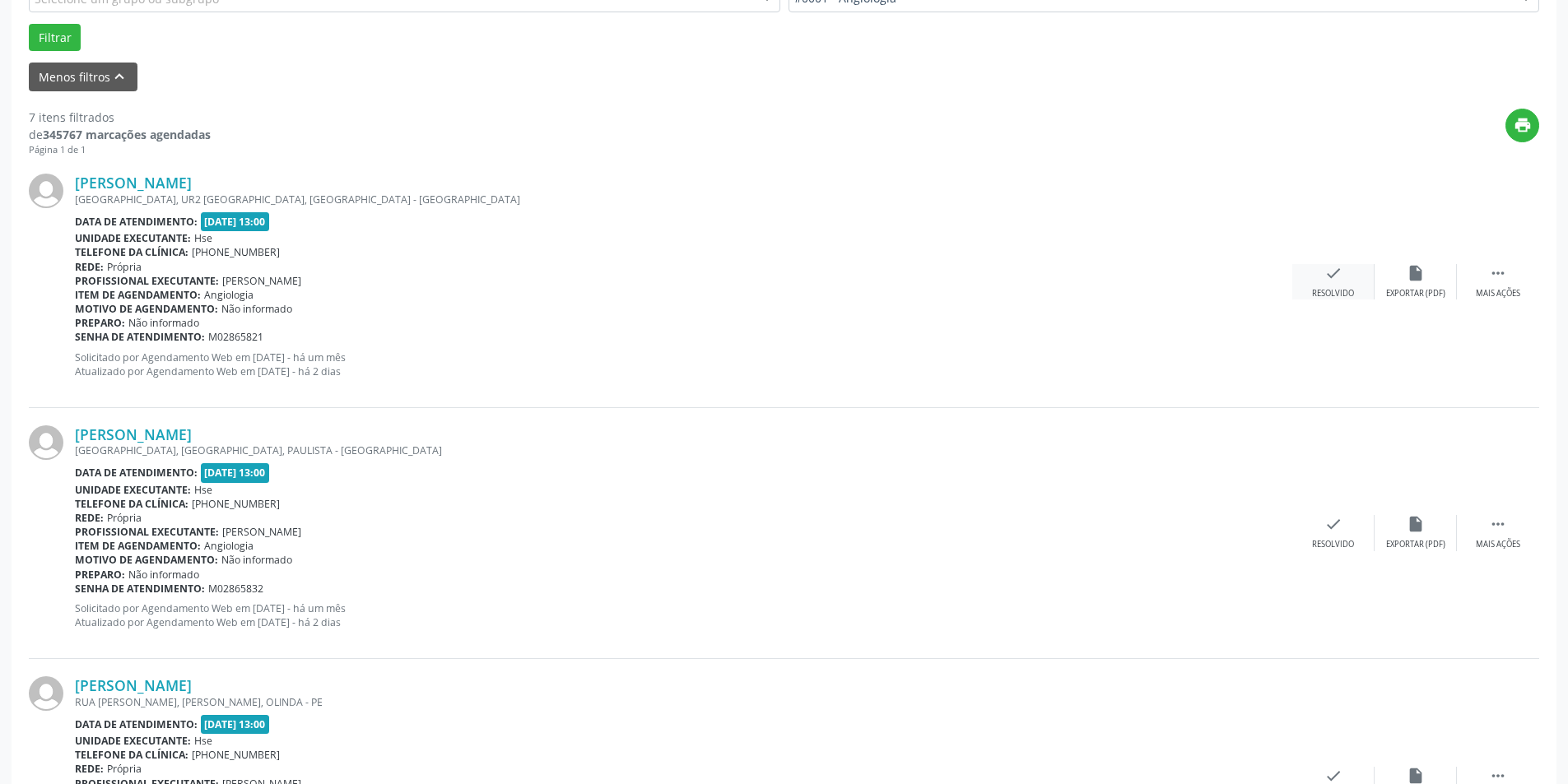
click at [1345, 285] on div "check Resolvido" at bounding box center [1334, 282] width 83 height 35
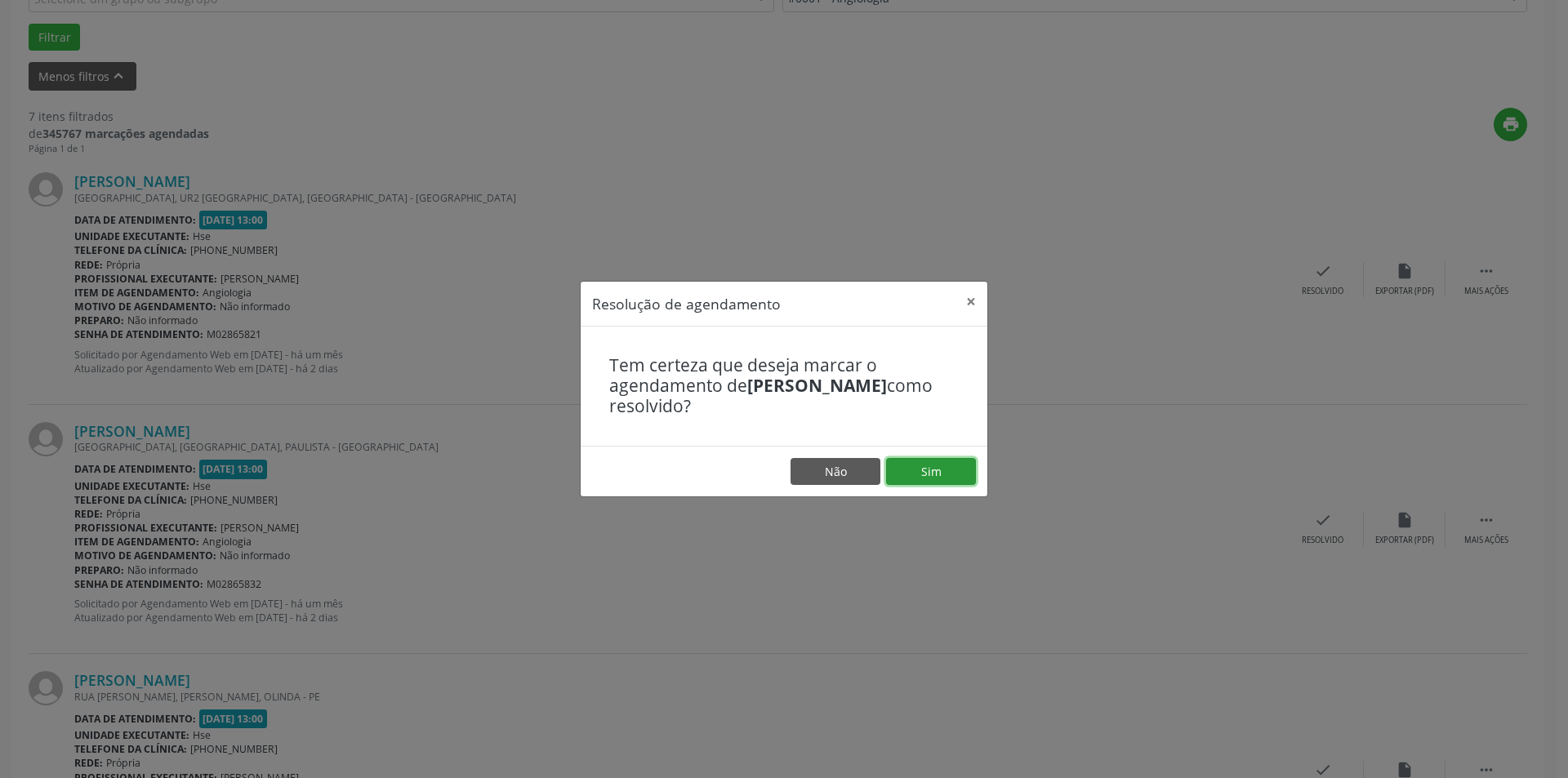
click at [943, 477] on button "Sim" at bounding box center [931, 472] width 90 height 28
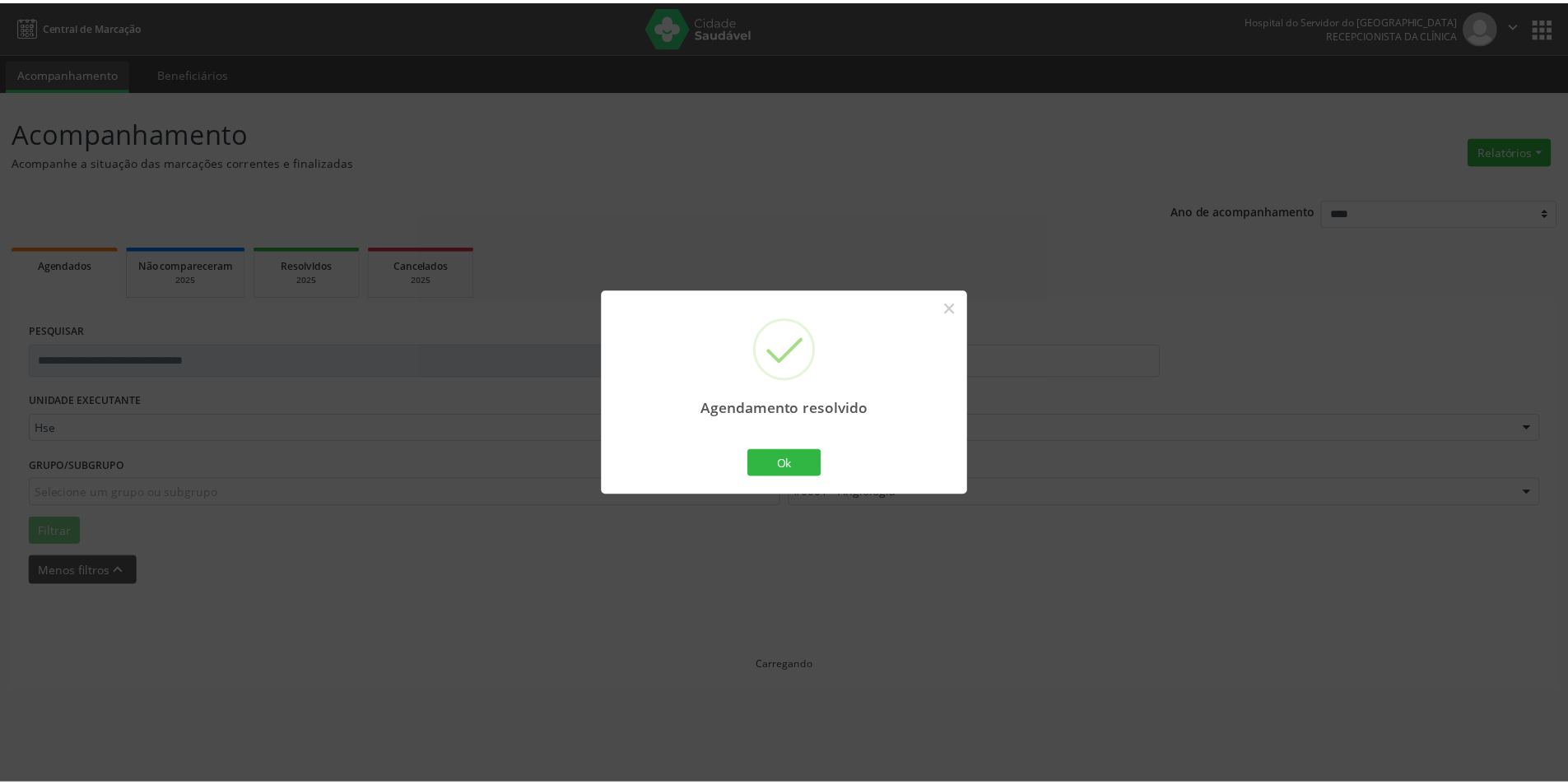
scroll to position [0, 0]
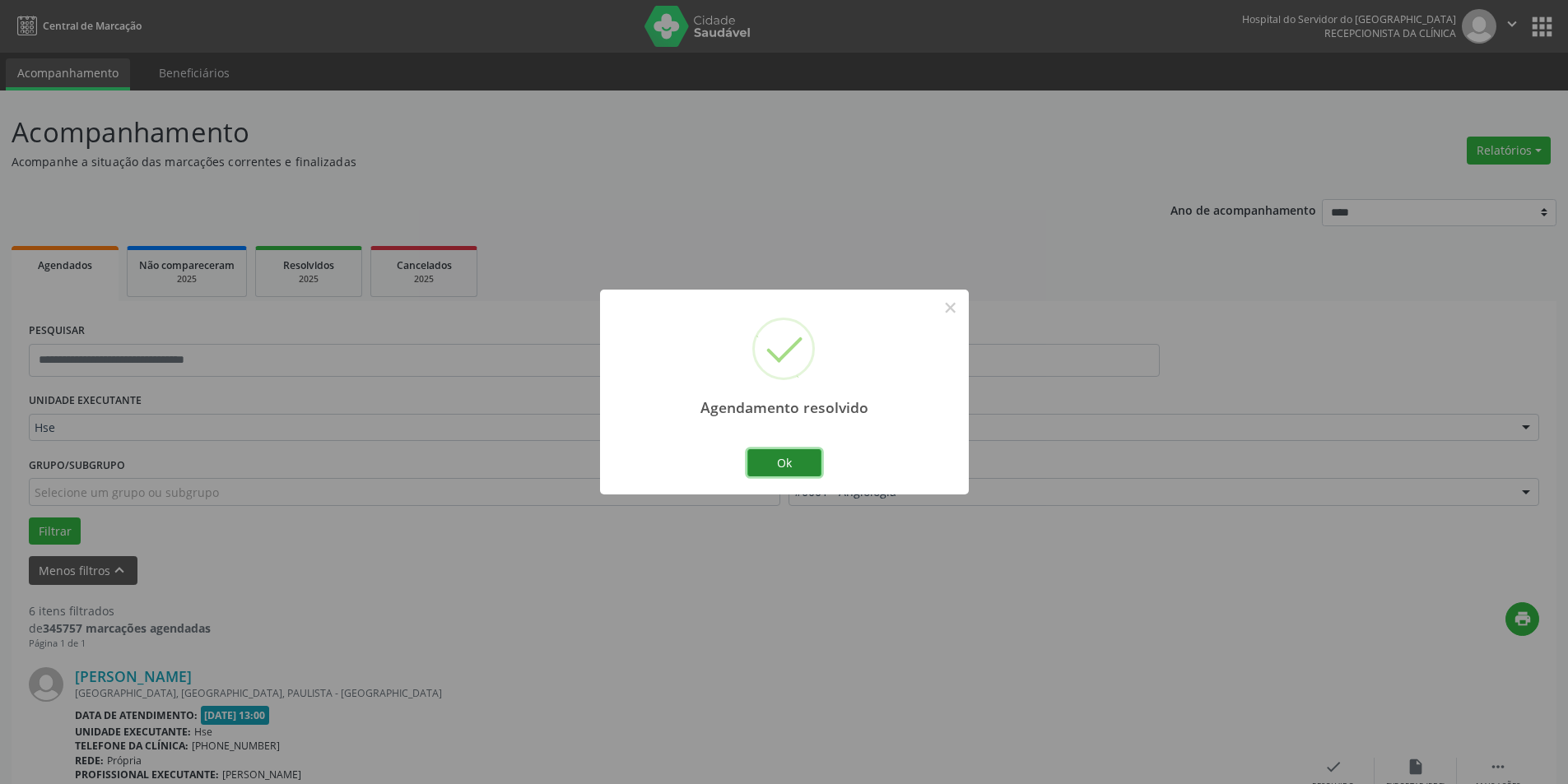
click at [785, 464] on button "Ok" at bounding box center [784, 463] width 74 height 28
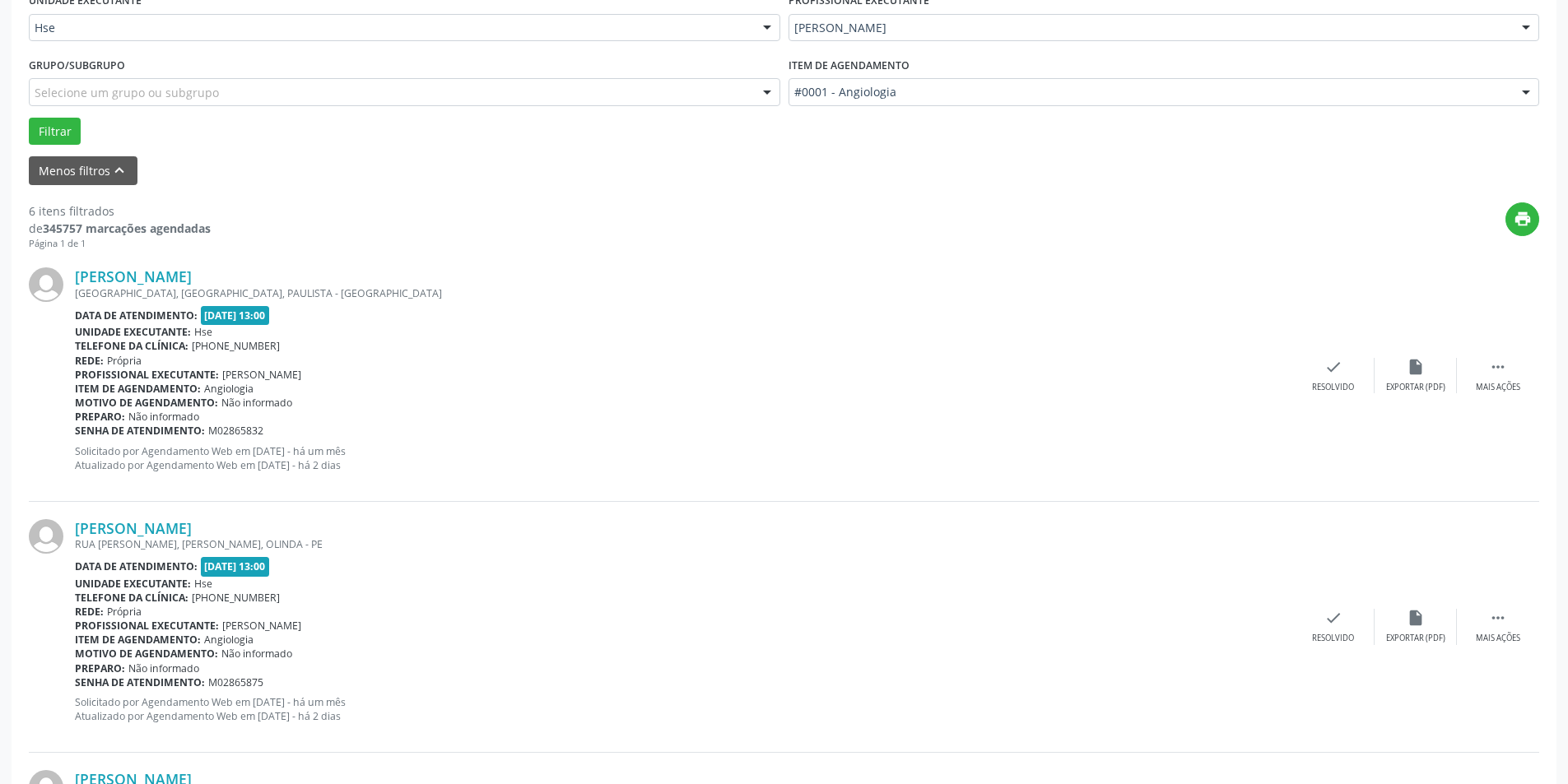
scroll to position [412, 0]
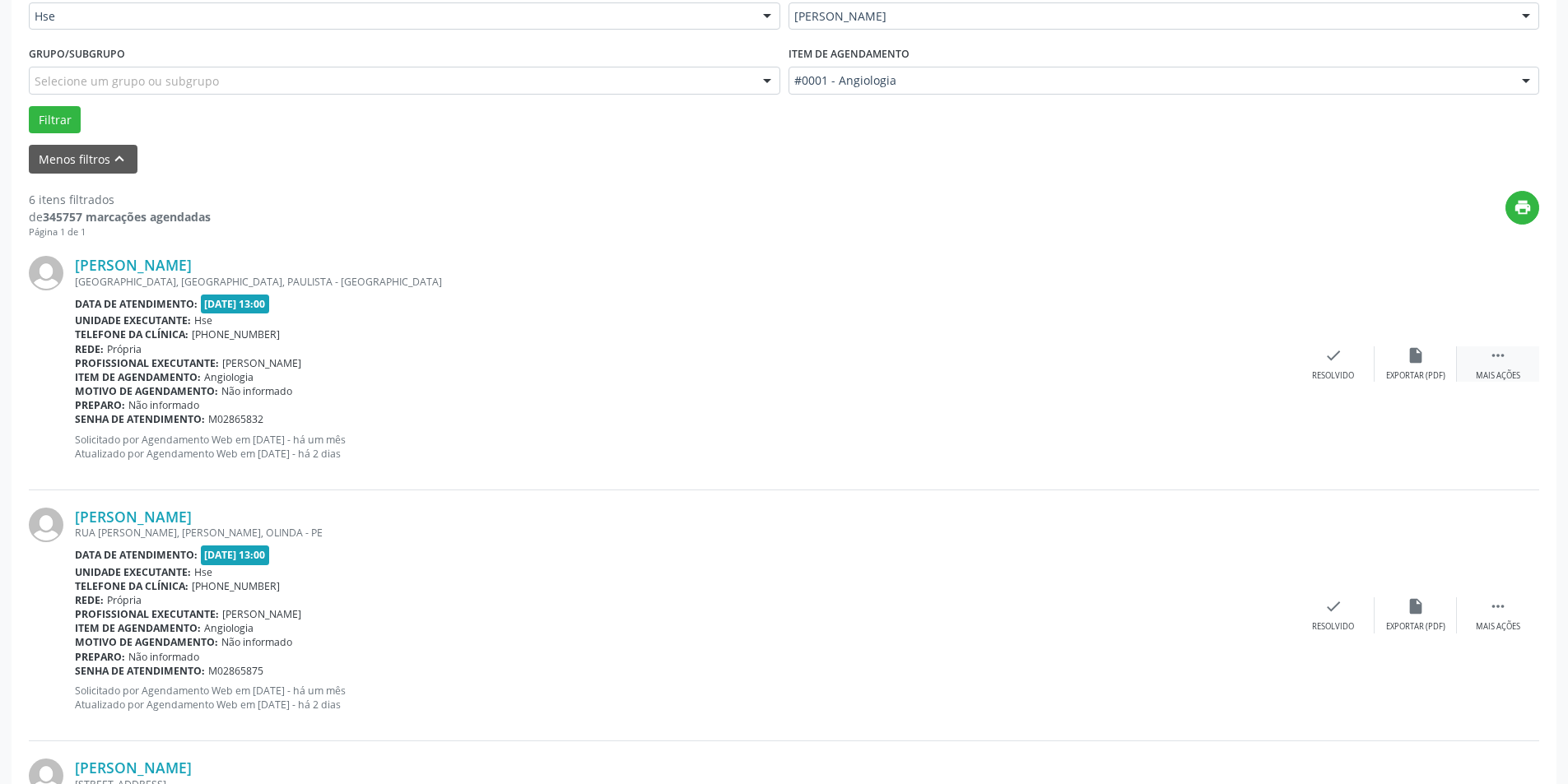
click at [1491, 352] on icon "" at bounding box center [1499, 356] width 18 height 18
click at [1400, 360] on div "alarm_off Não compareceu" at bounding box center [1415, 364] width 83 height 35
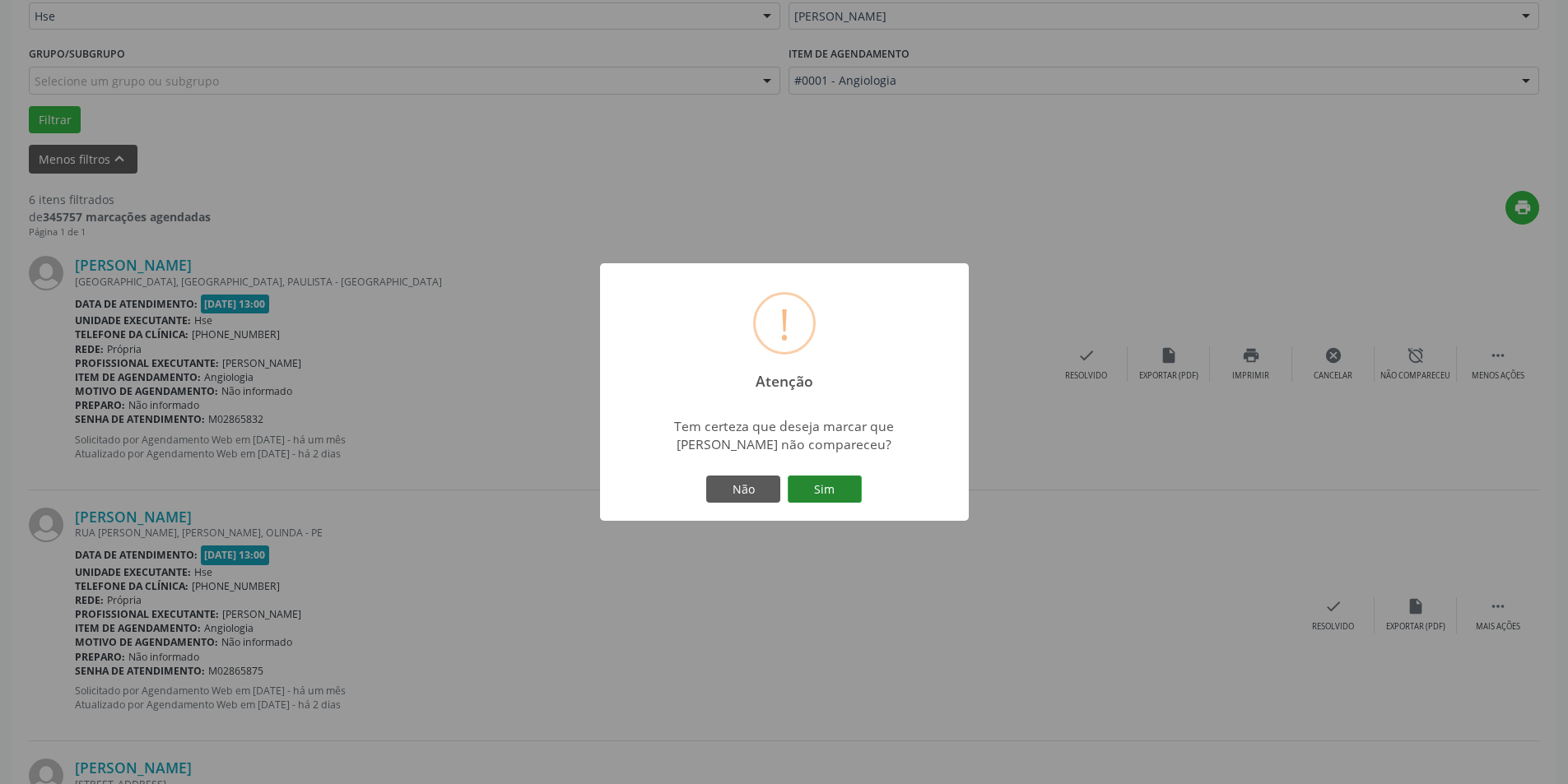
click at [822, 495] on button "Sim" at bounding box center [824, 490] width 74 height 28
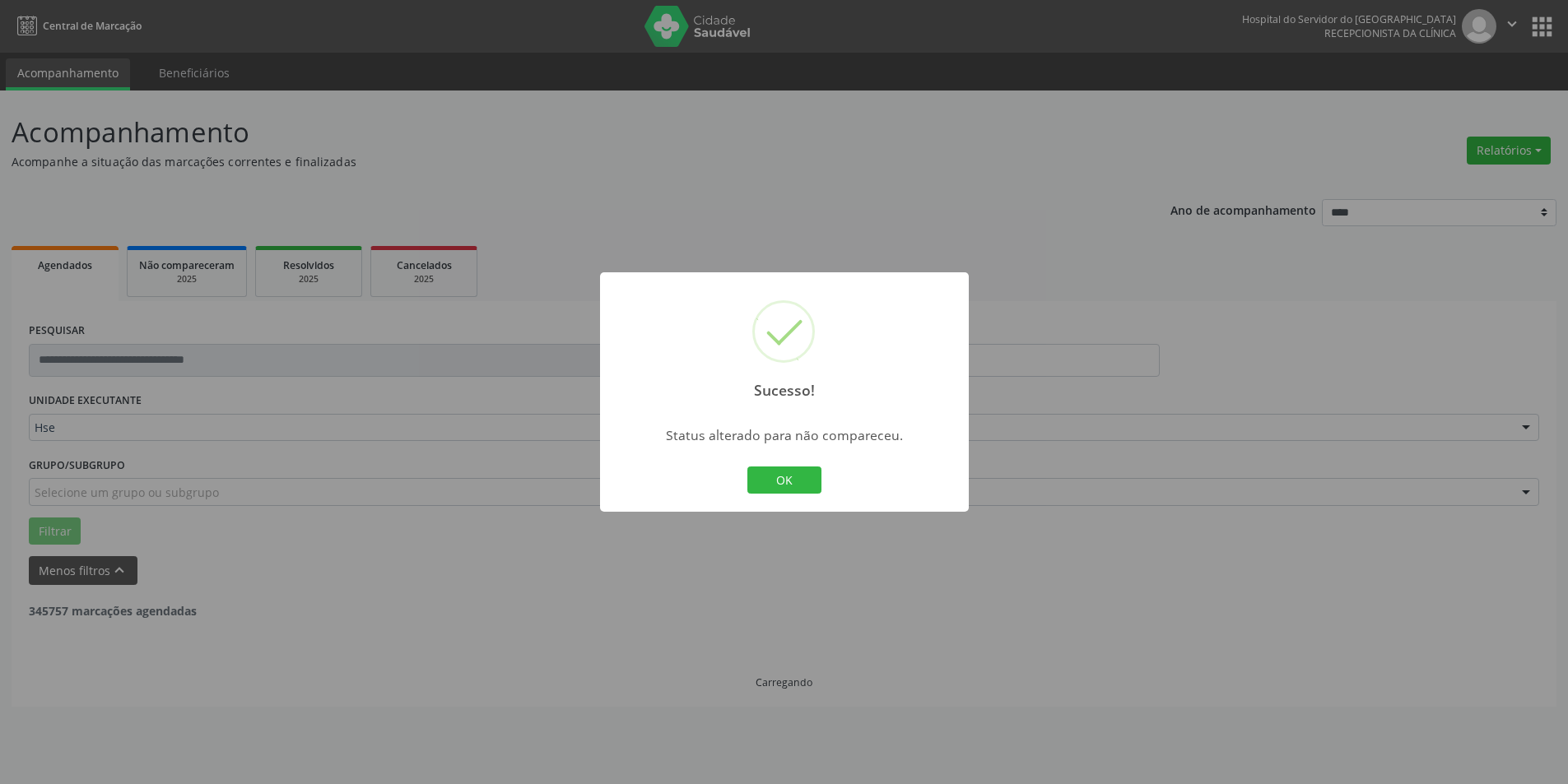
scroll to position [0, 0]
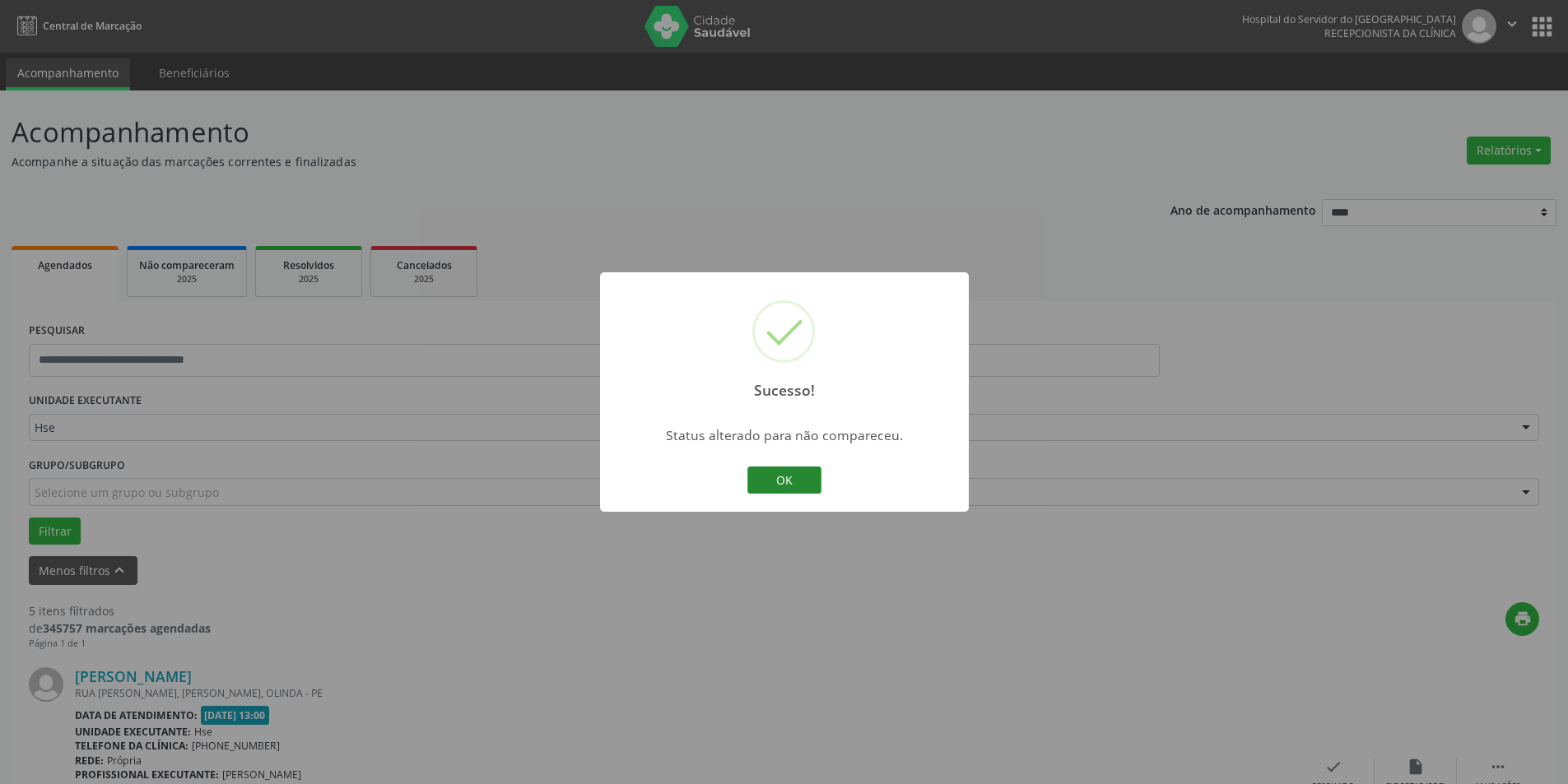
click at [804, 484] on button "OK" at bounding box center [784, 481] width 74 height 28
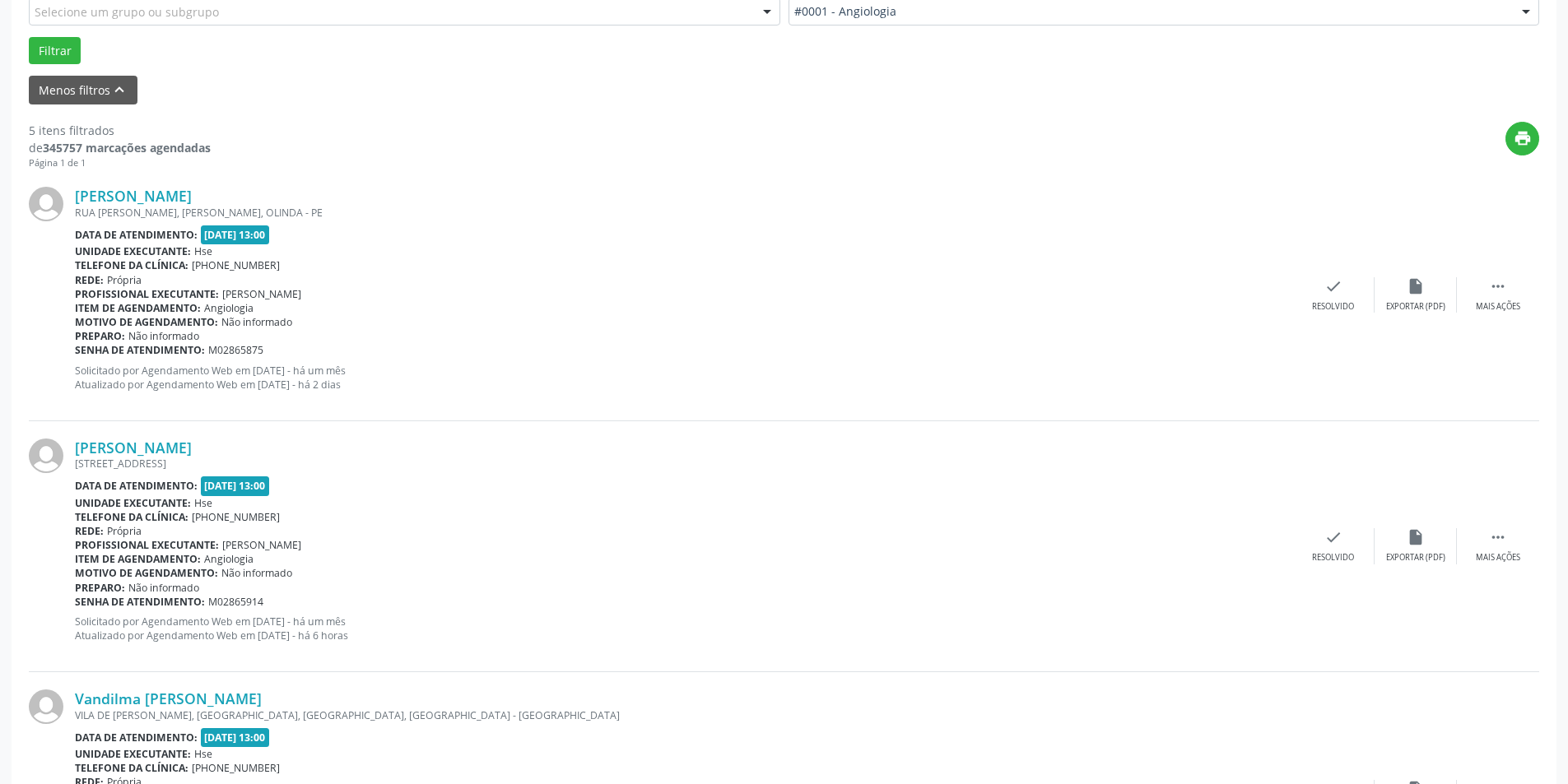
scroll to position [494, 0]
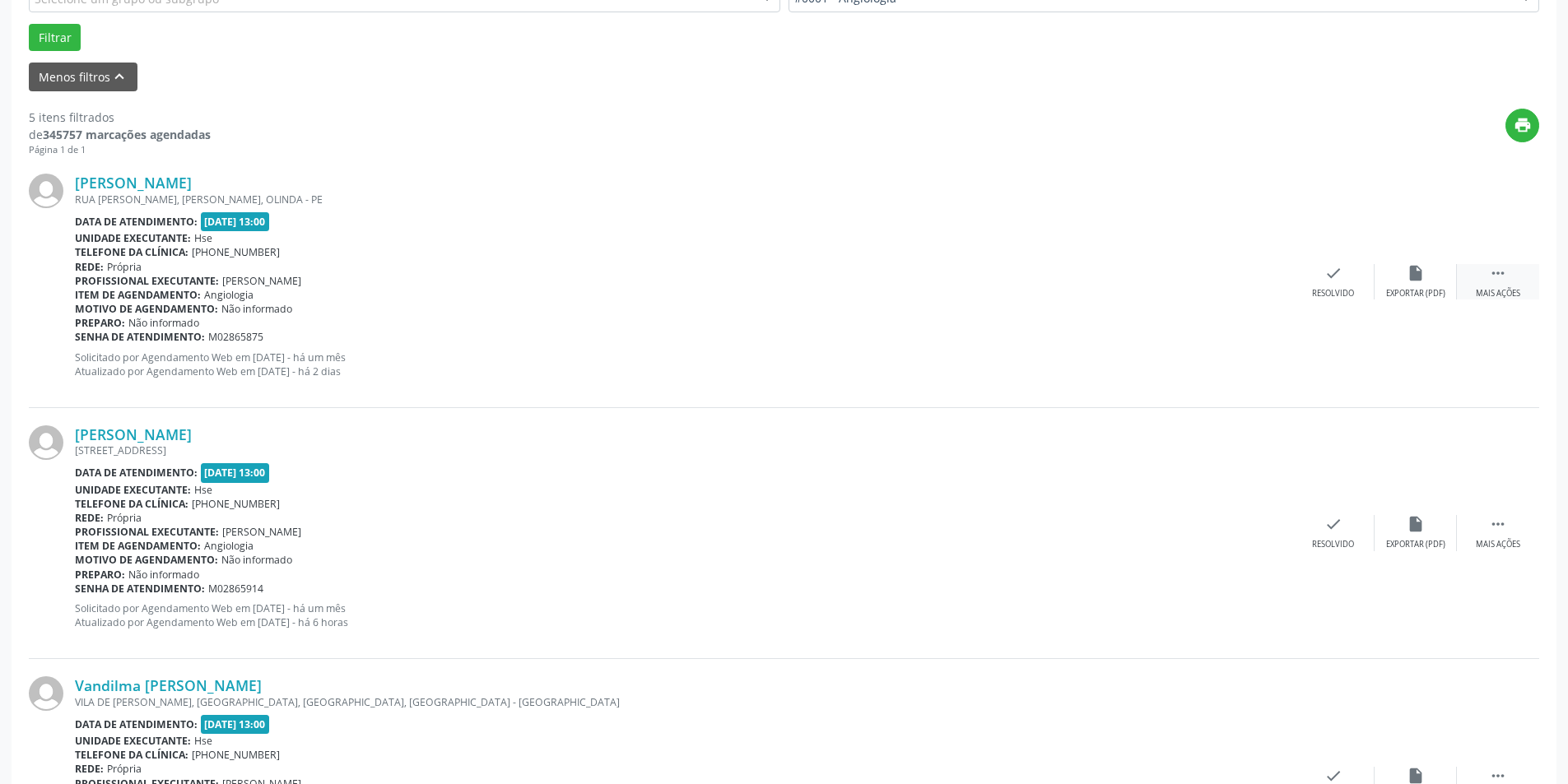
click at [1494, 289] on div "Mais ações" at bounding box center [1498, 294] width 44 height 12
click at [1405, 279] on div "alarm_off Não compareceu" at bounding box center [1415, 282] width 83 height 35
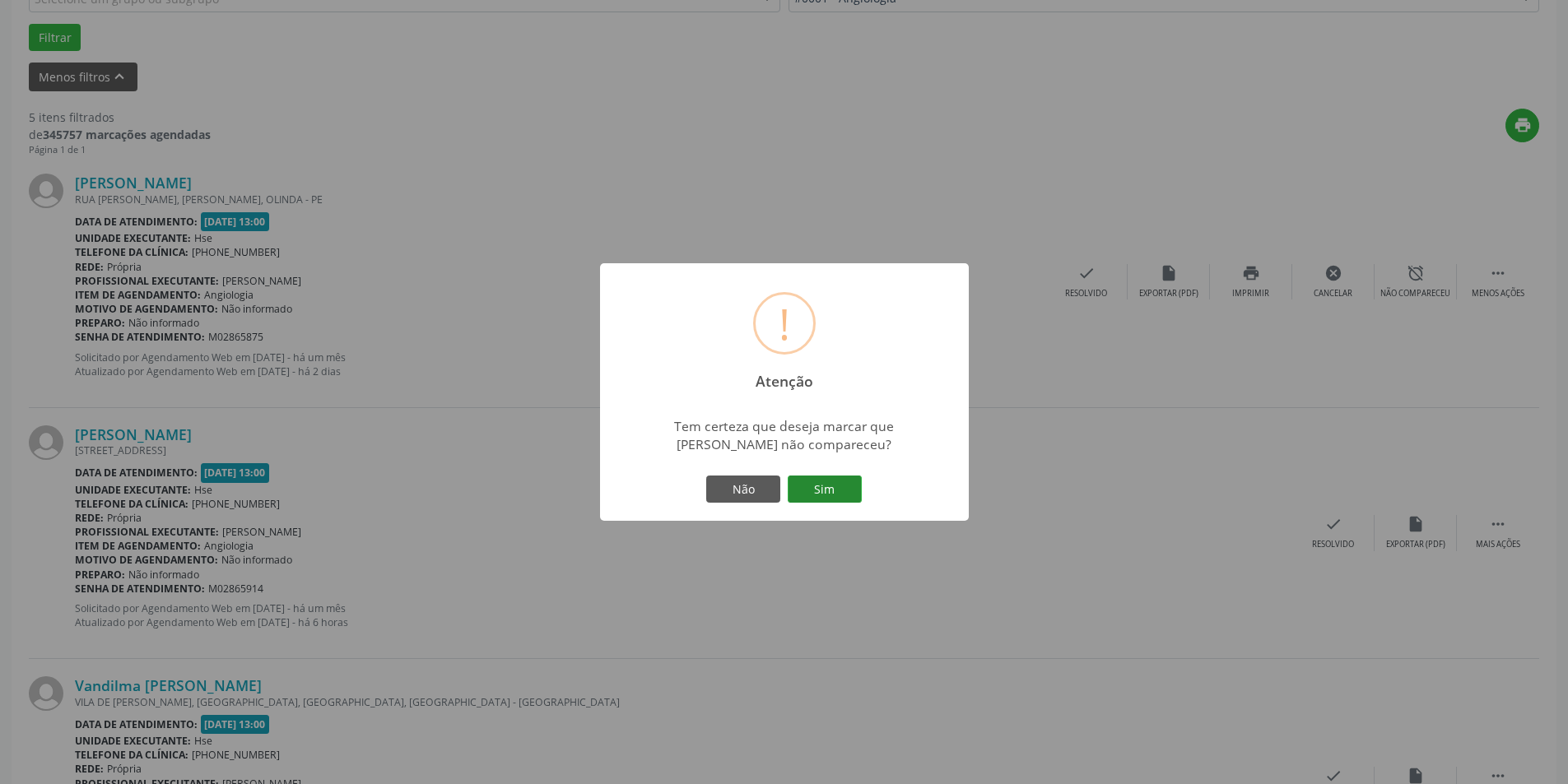
click at [821, 489] on button "Sim" at bounding box center [824, 490] width 74 height 28
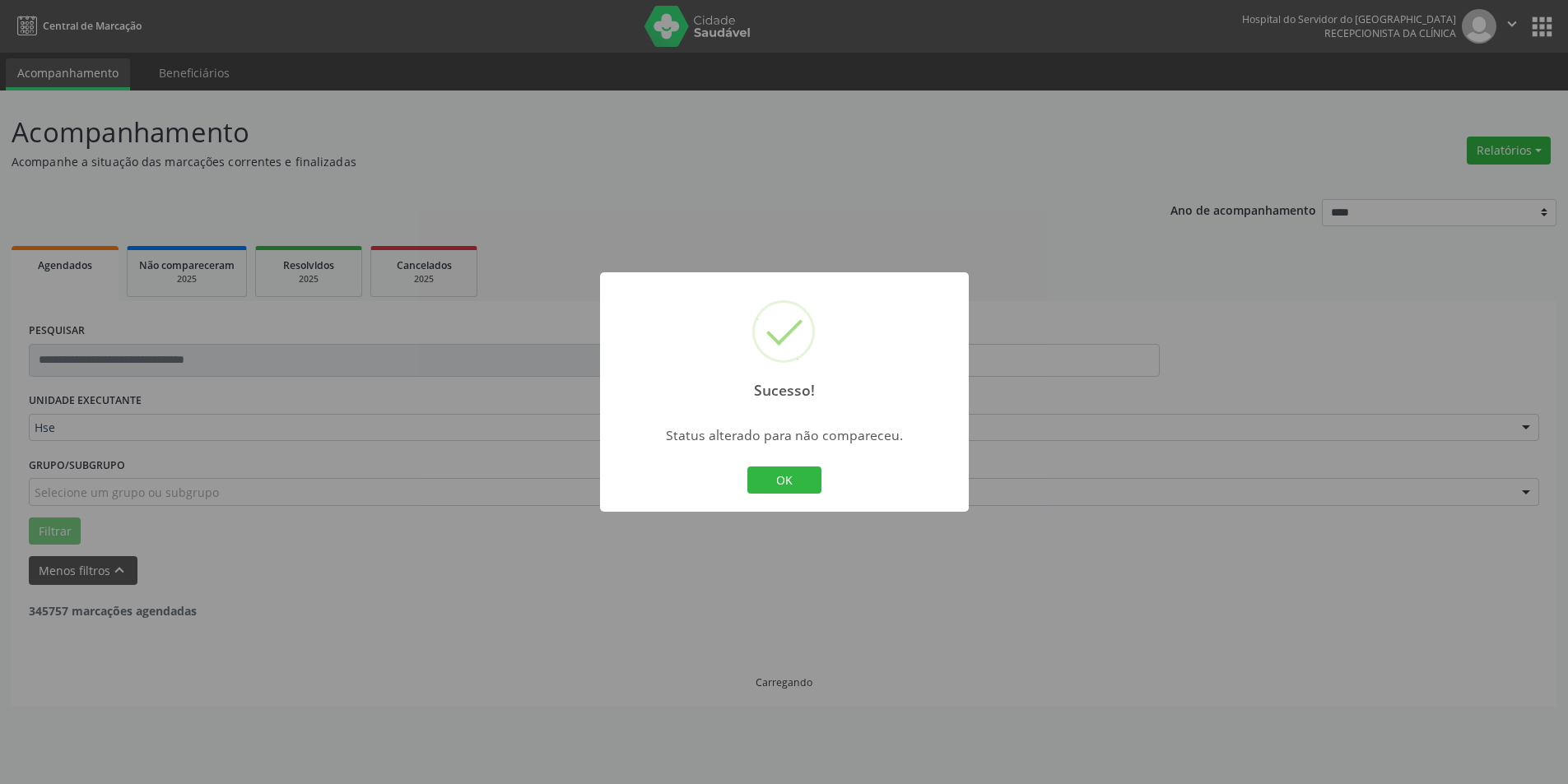
scroll to position [0, 0]
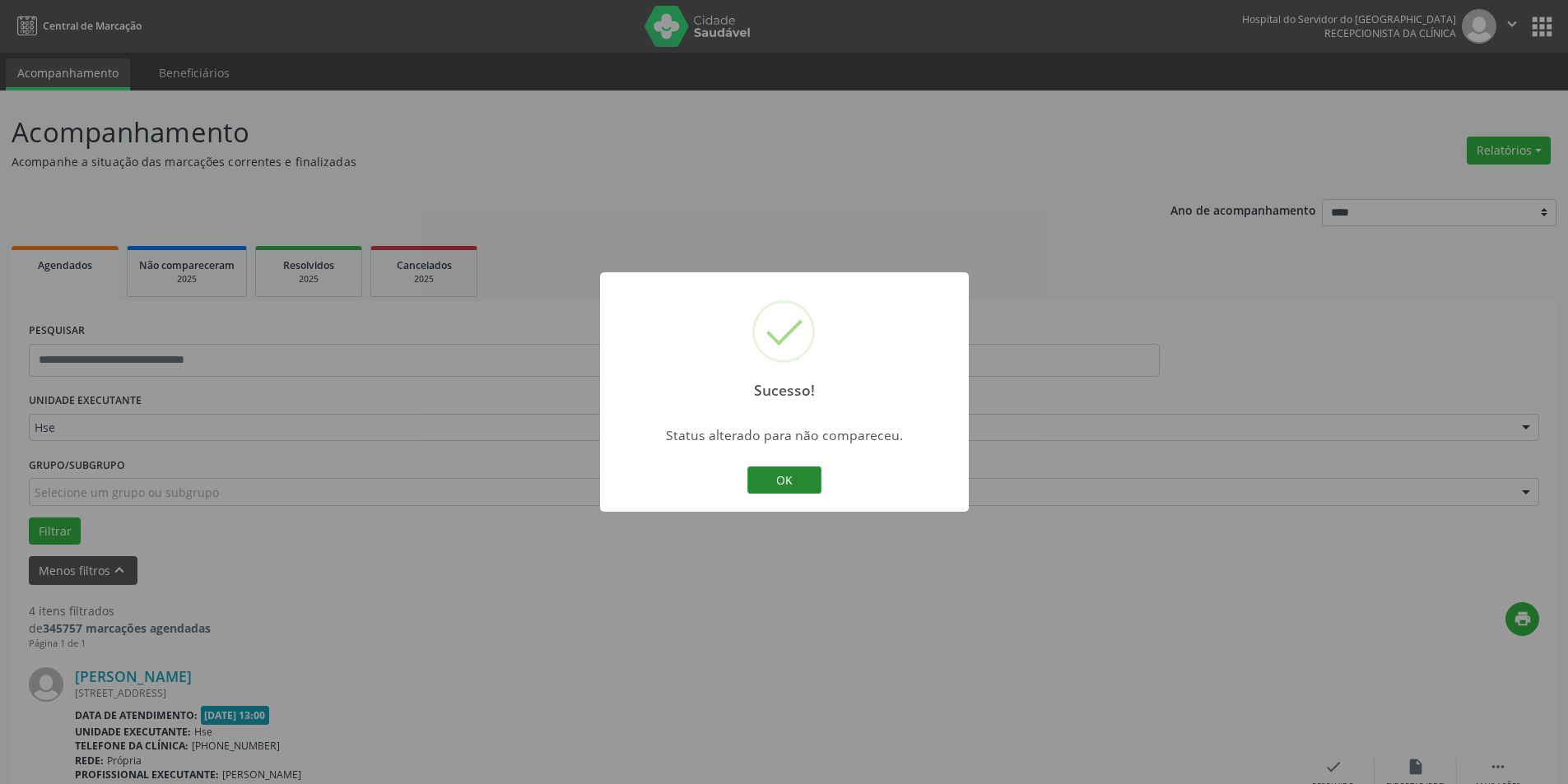
click at [787, 470] on button "OK" at bounding box center [784, 481] width 74 height 28
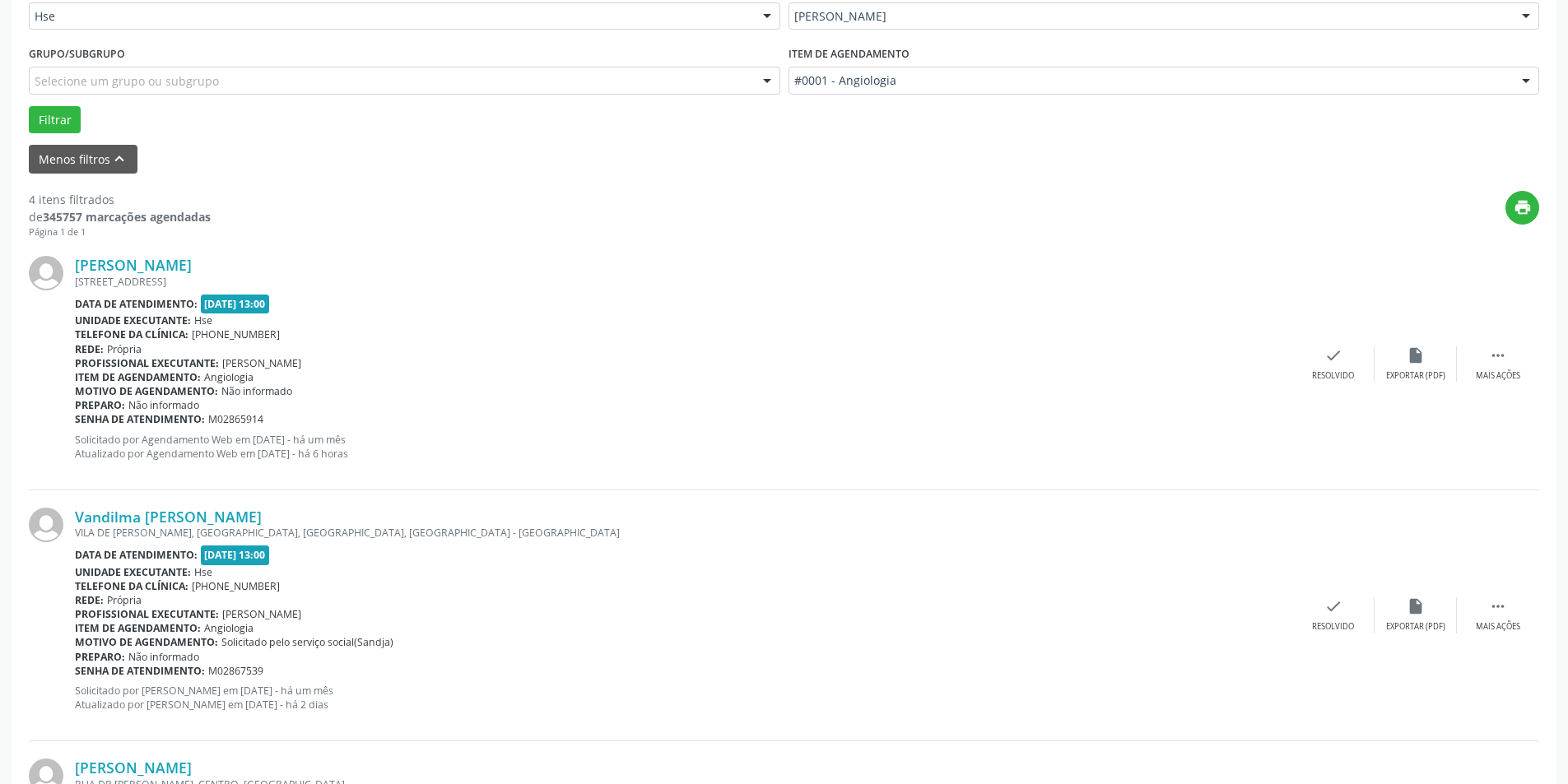
scroll to position [494, 0]
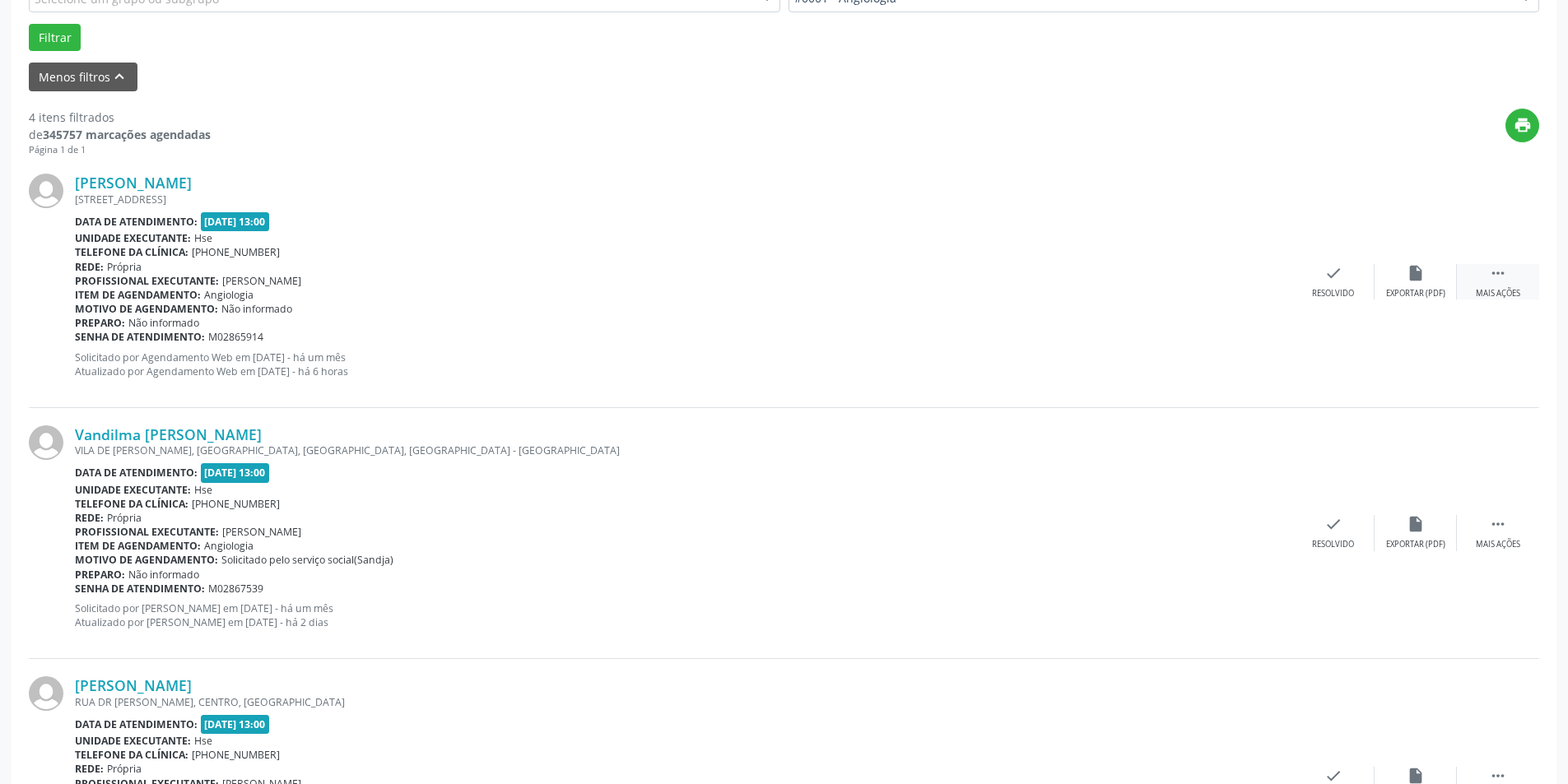
click at [1499, 277] on icon "" at bounding box center [1499, 273] width 18 height 18
click at [1425, 287] on div "alarm_off Não compareceu" at bounding box center [1415, 282] width 83 height 35
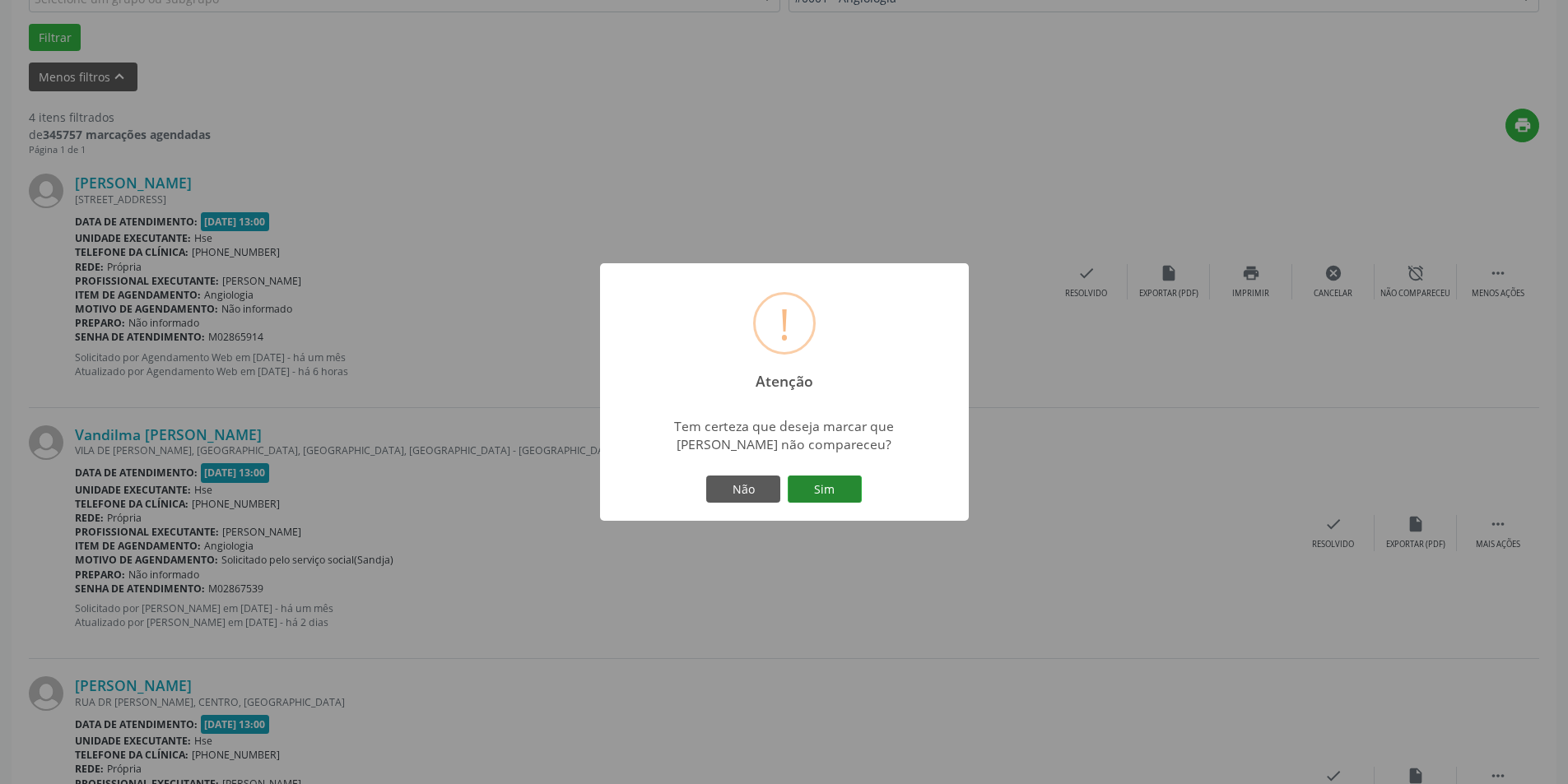
click at [814, 485] on button "Sim" at bounding box center [824, 490] width 74 height 28
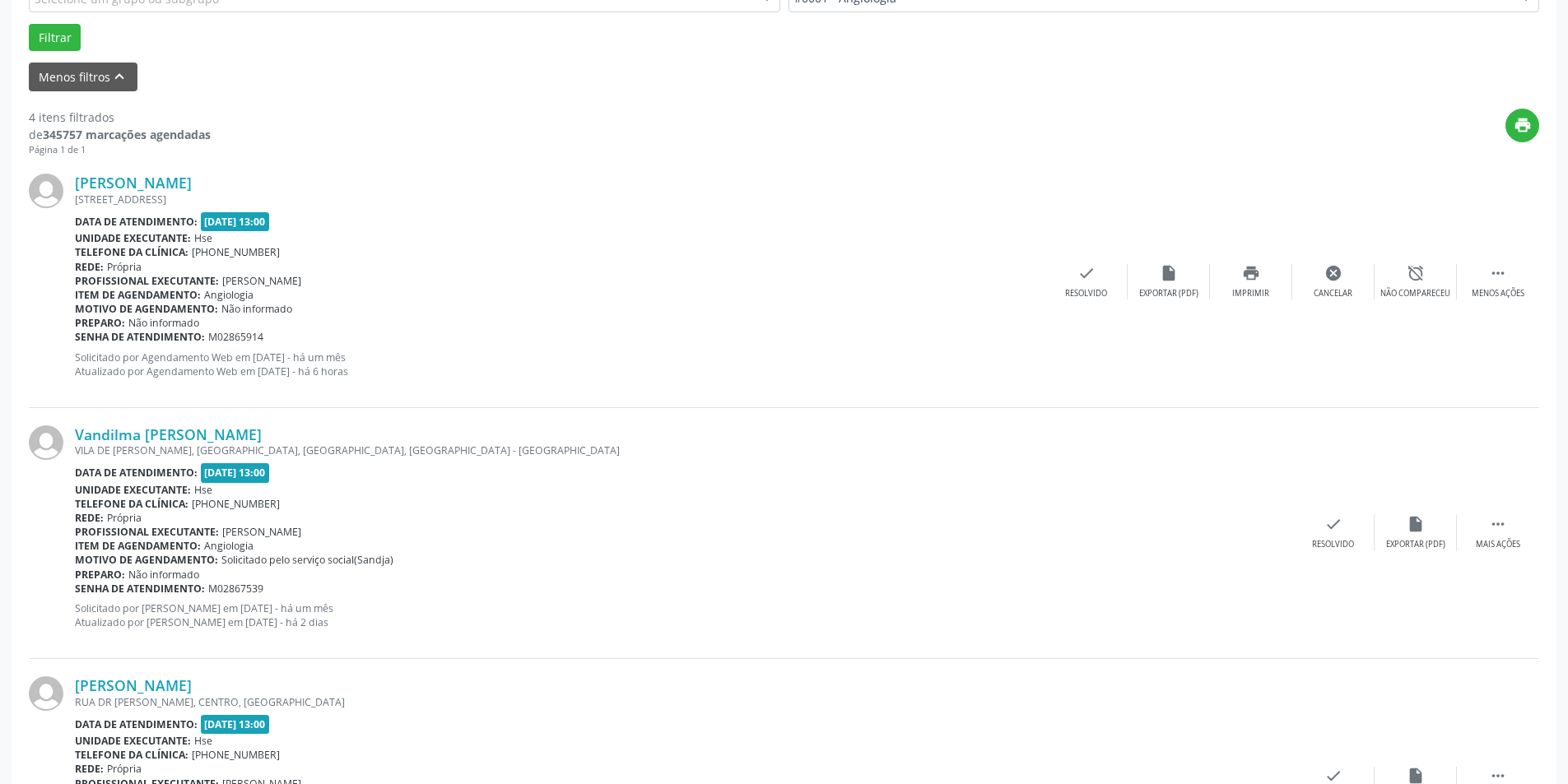
scroll to position [0, 0]
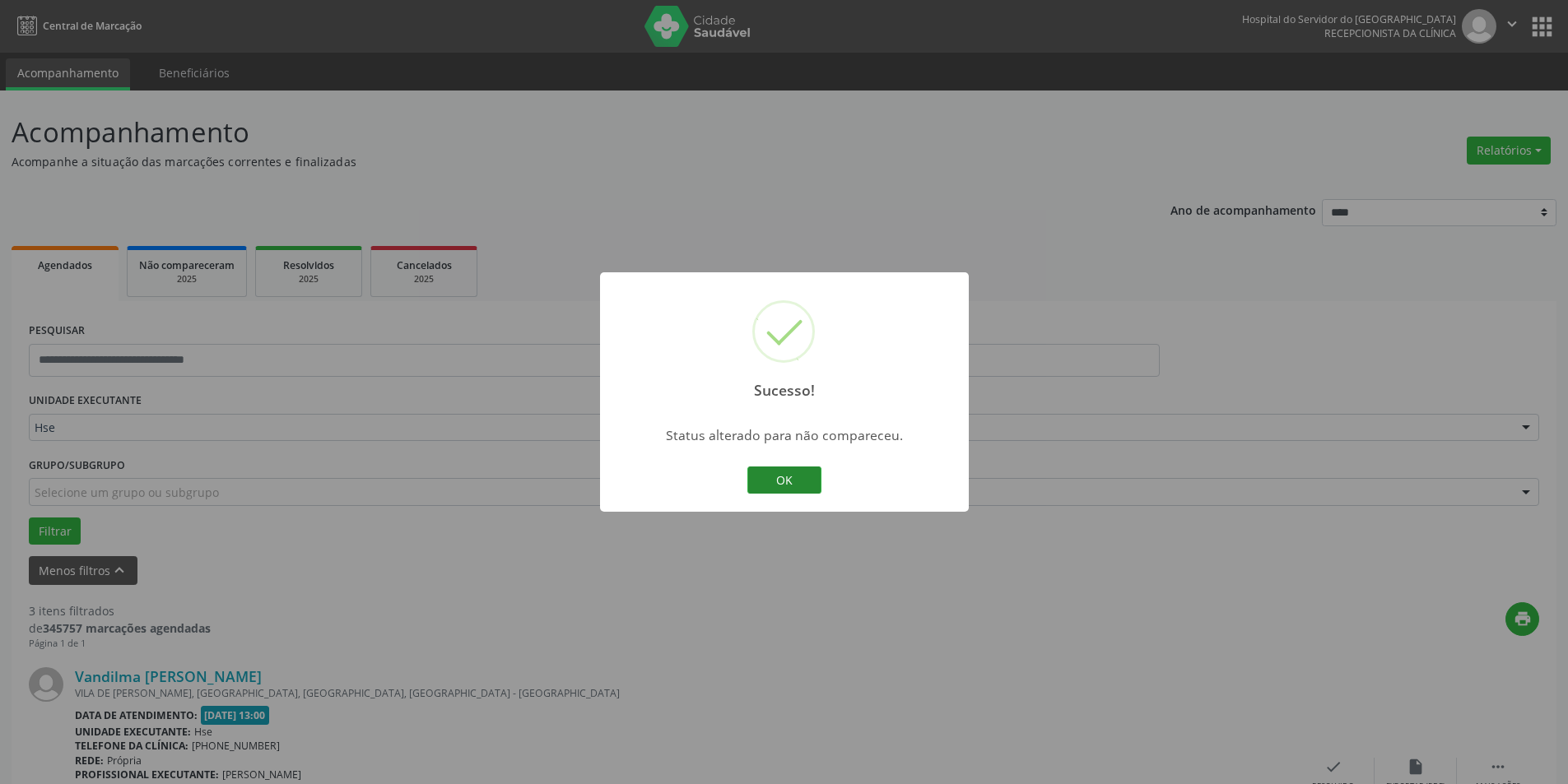
click at [772, 485] on button "OK" at bounding box center [784, 481] width 74 height 28
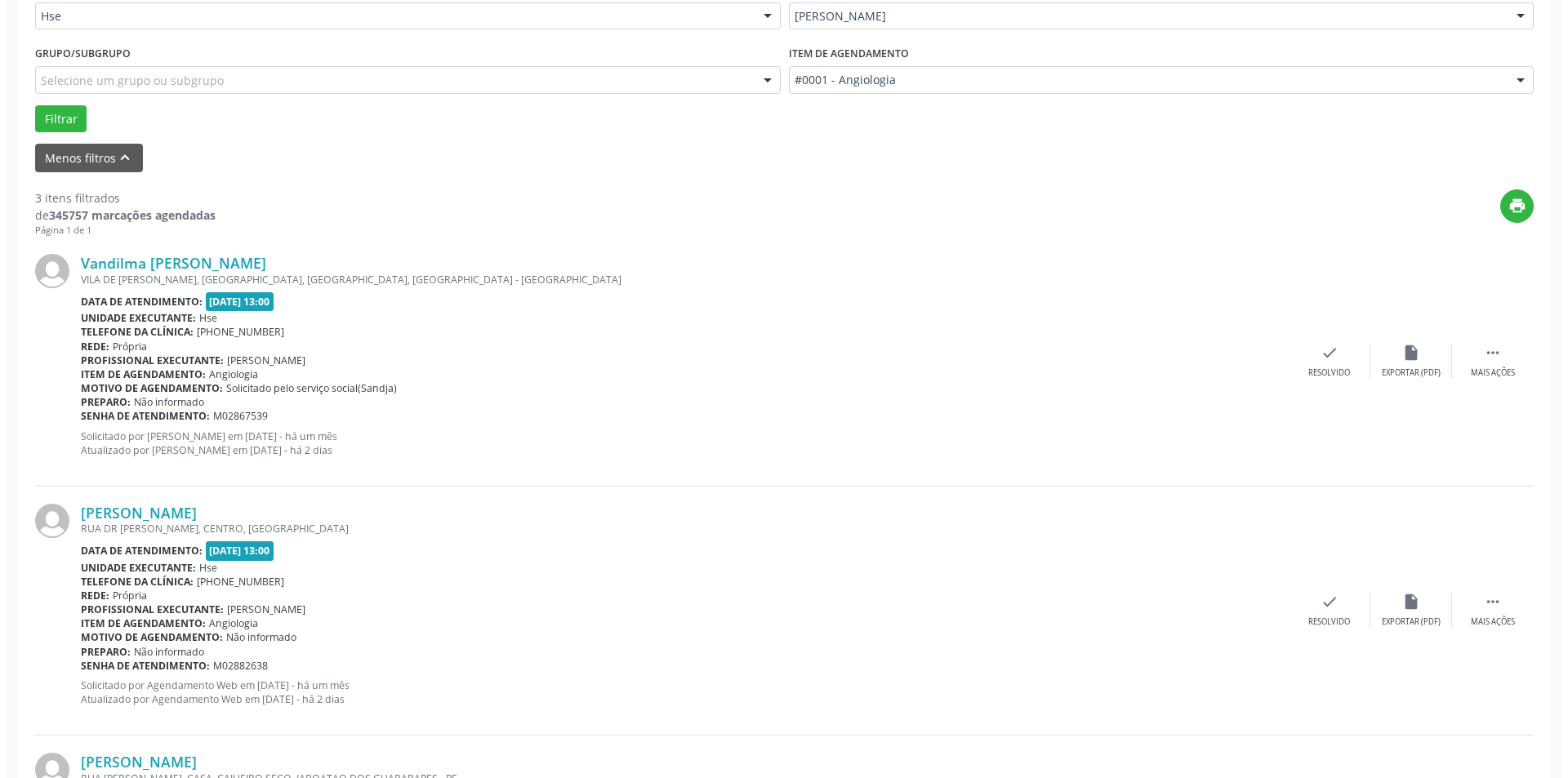
scroll to position [490, 0]
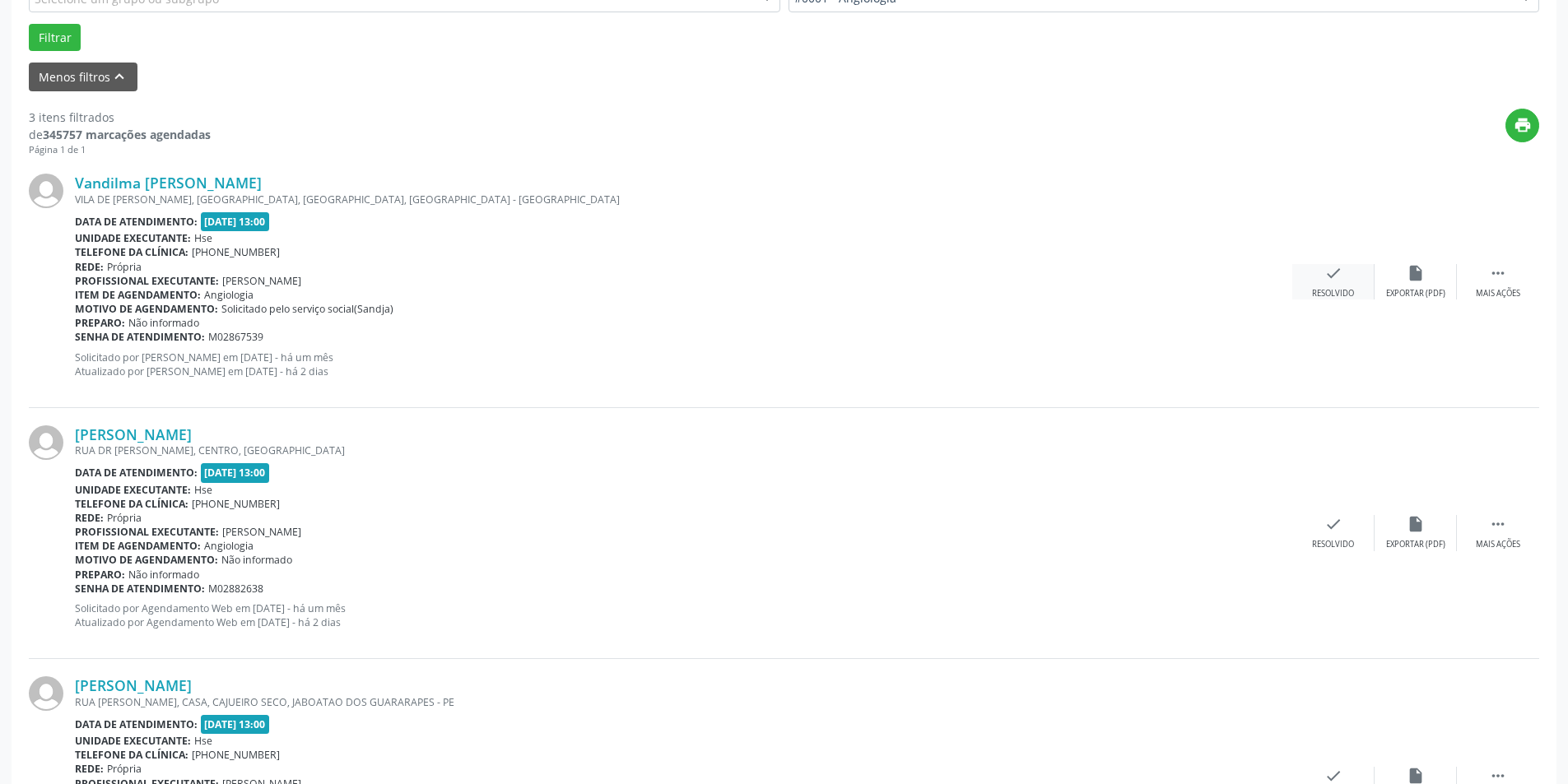
click at [1338, 286] on div "check Resolvido" at bounding box center [1334, 282] width 83 height 35
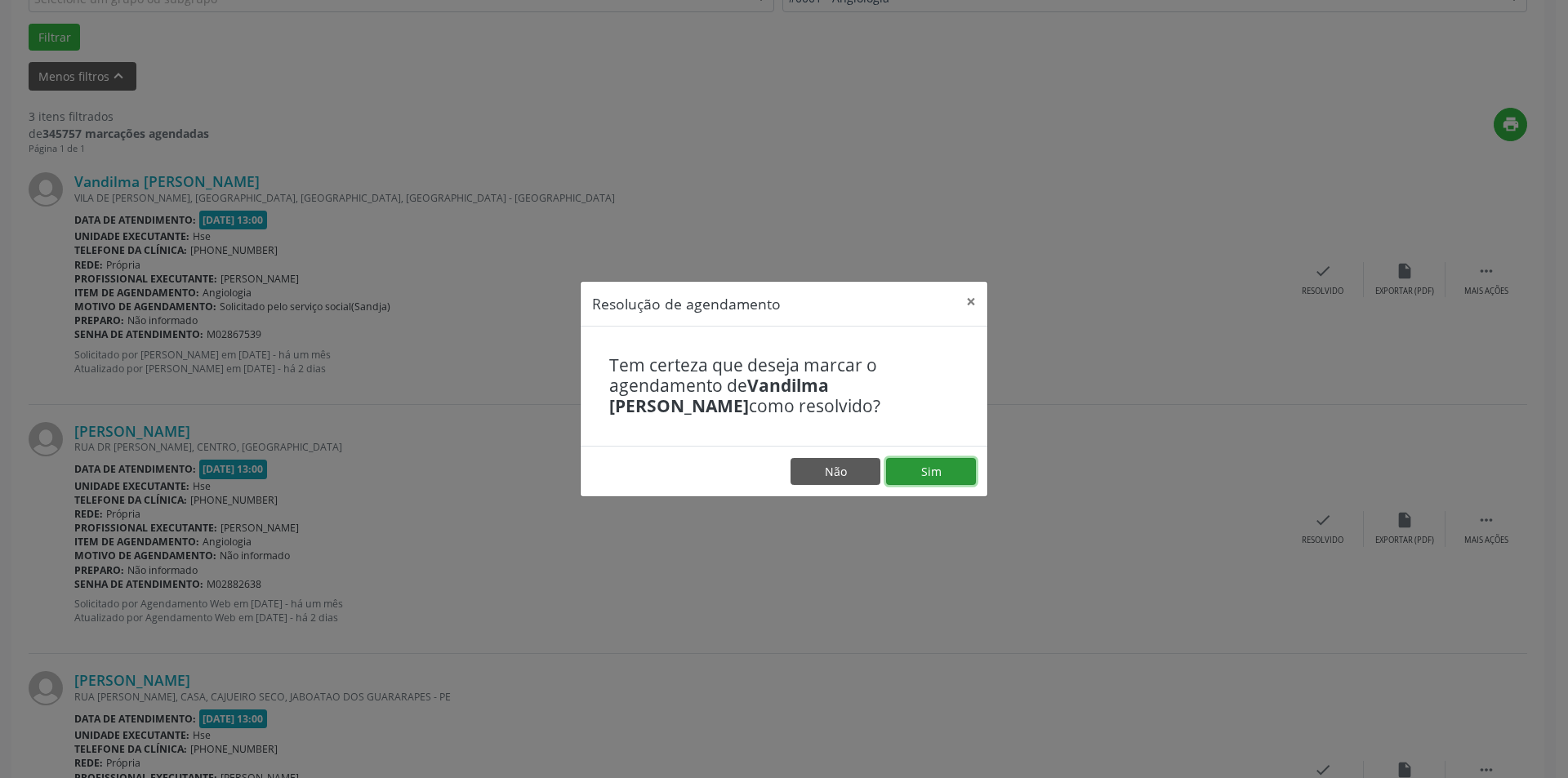
click at [939, 465] on button "Sim" at bounding box center [931, 472] width 90 height 28
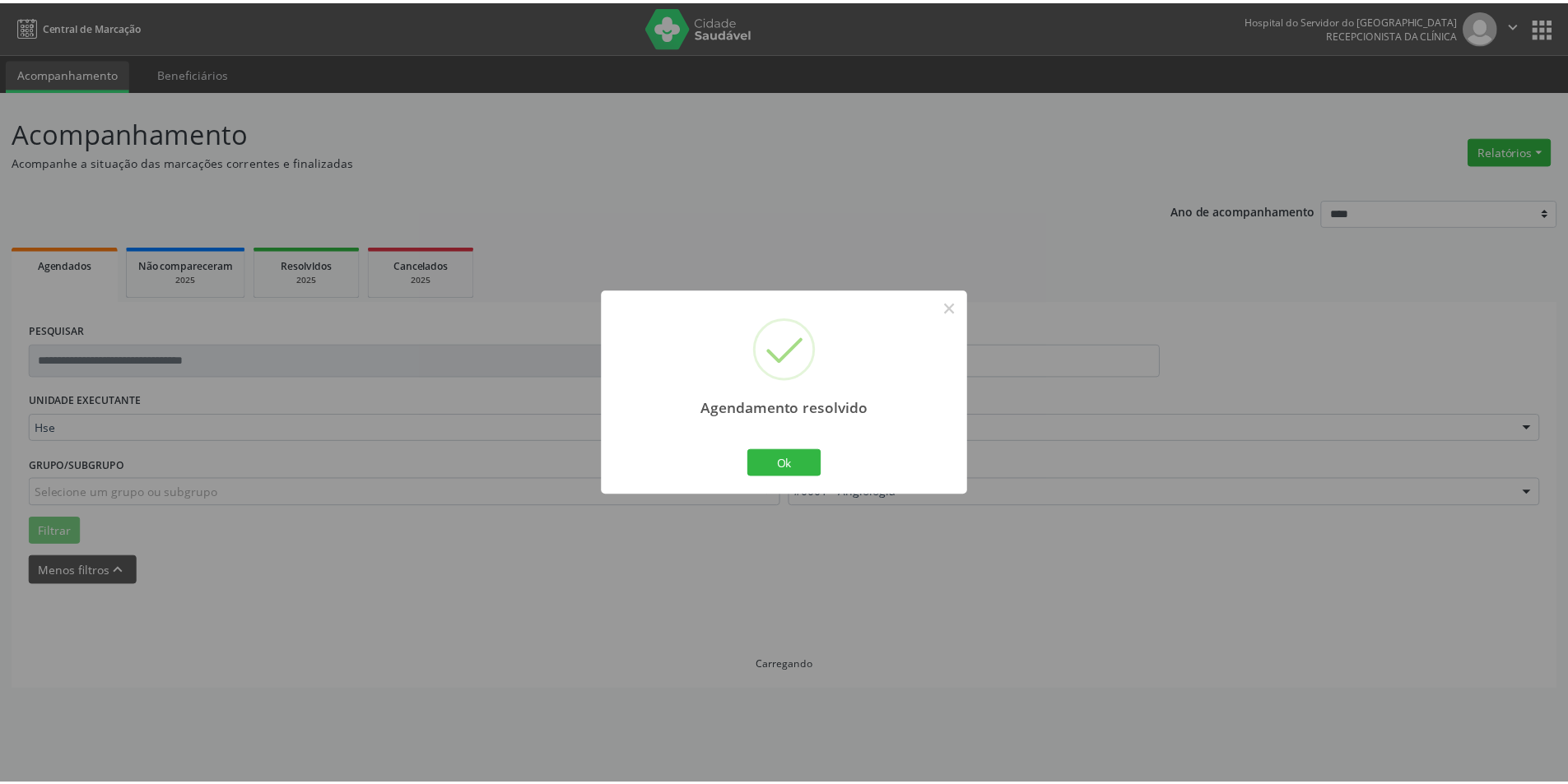
scroll to position [0, 0]
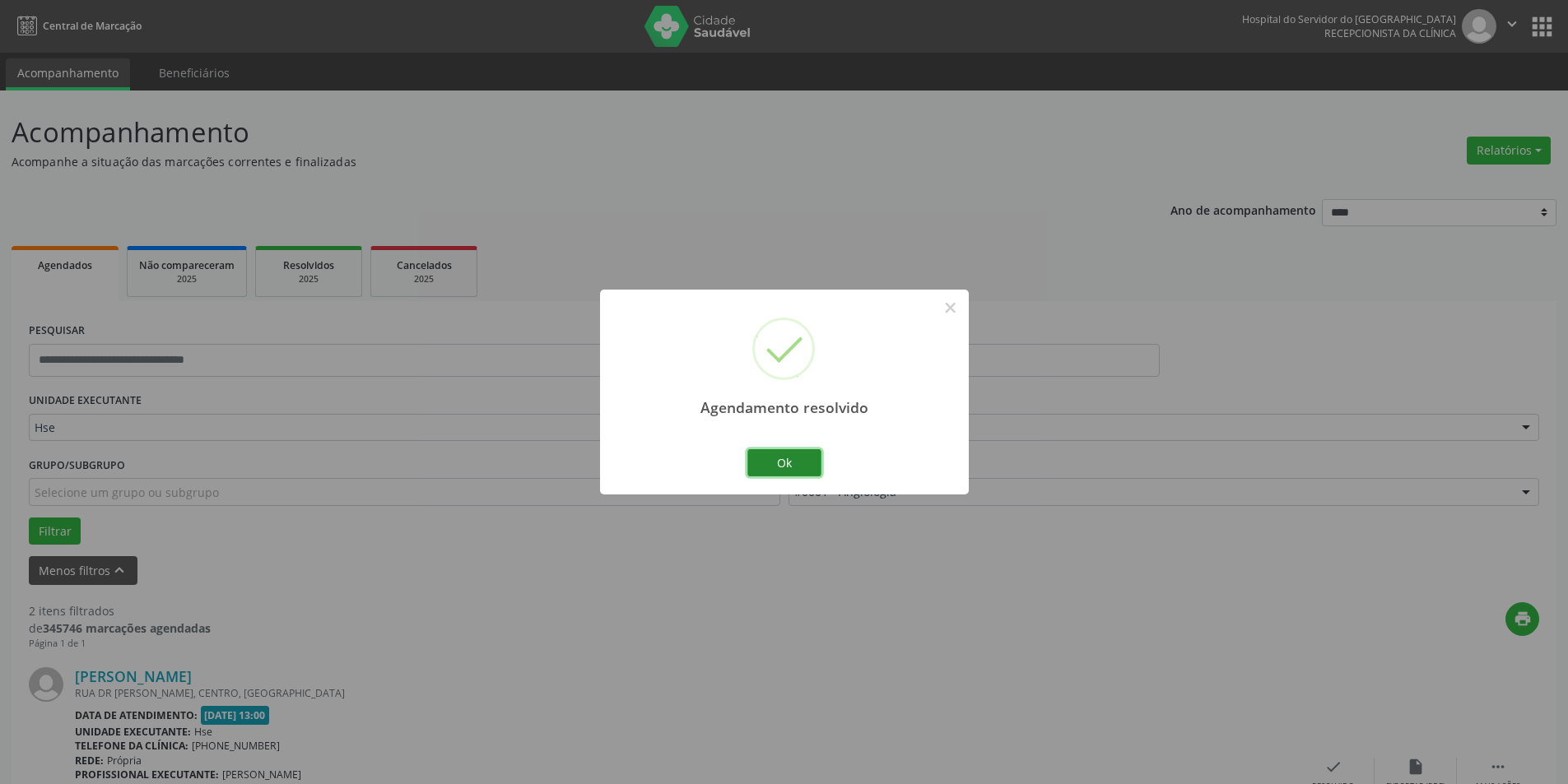
click at [782, 460] on button "Ok" at bounding box center [784, 463] width 74 height 28
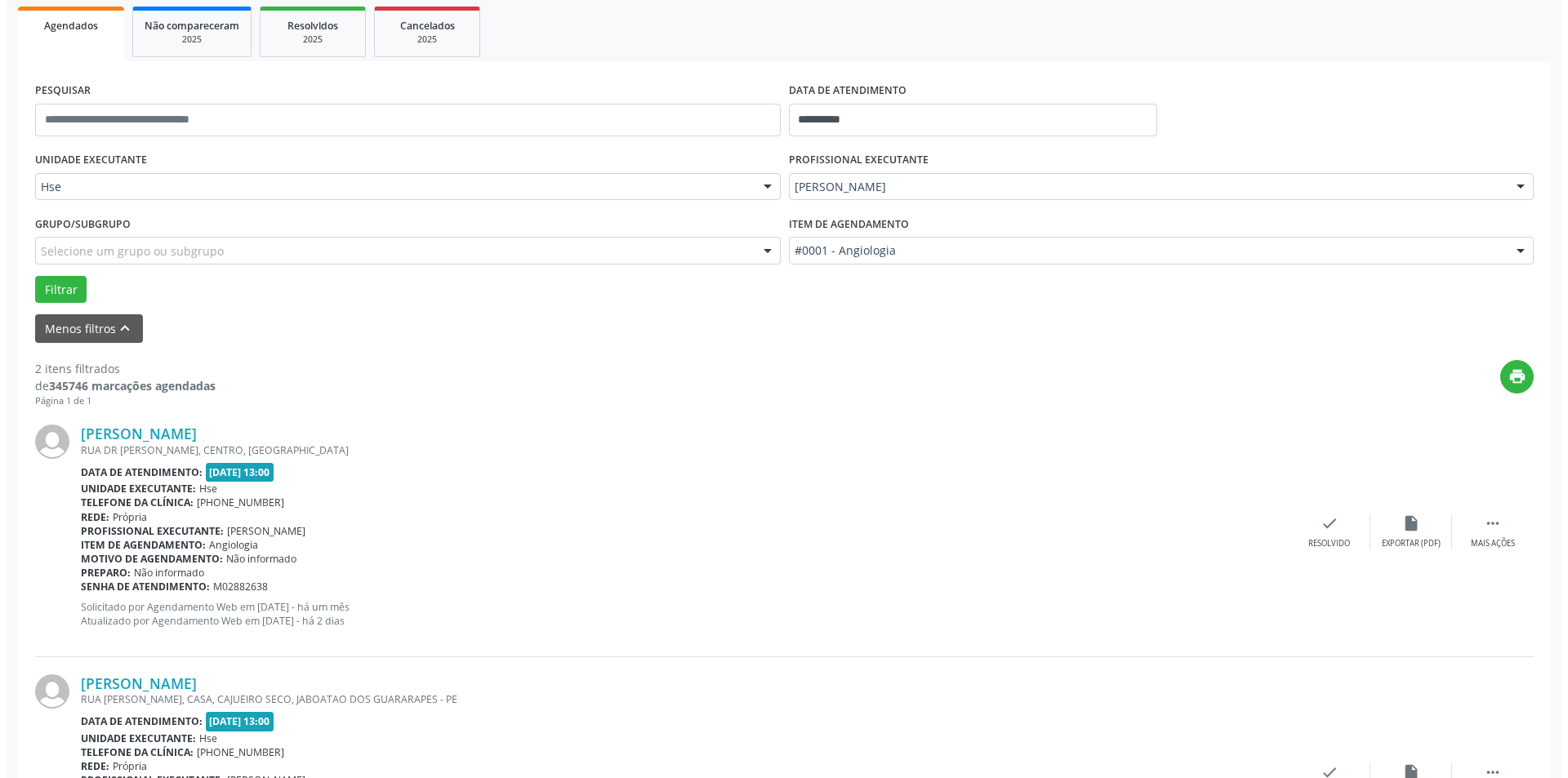
scroll to position [327, 0]
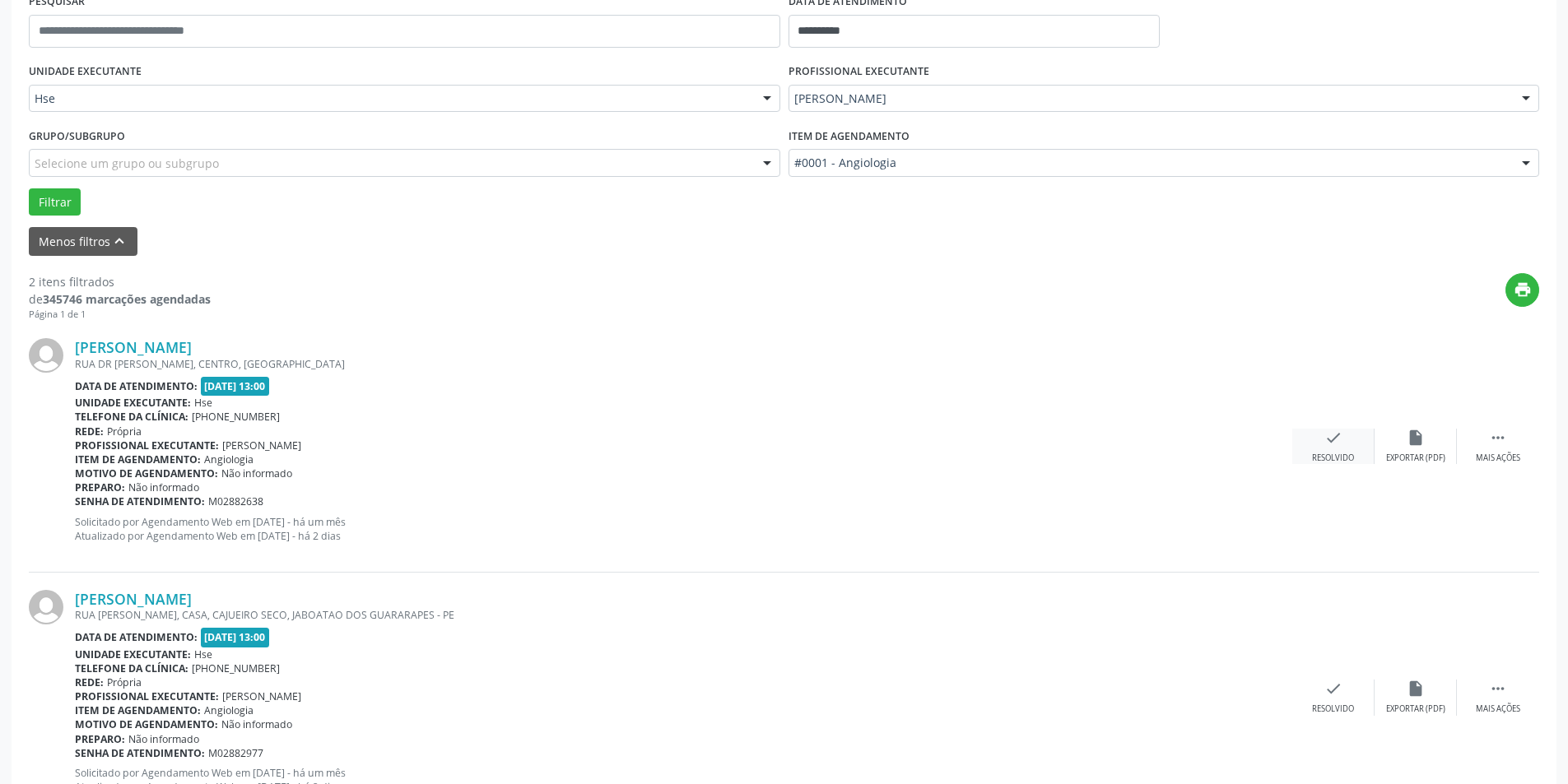
click at [1343, 446] on div "check Resolvido" at bounding box center [1334, 447] width 83 height 35
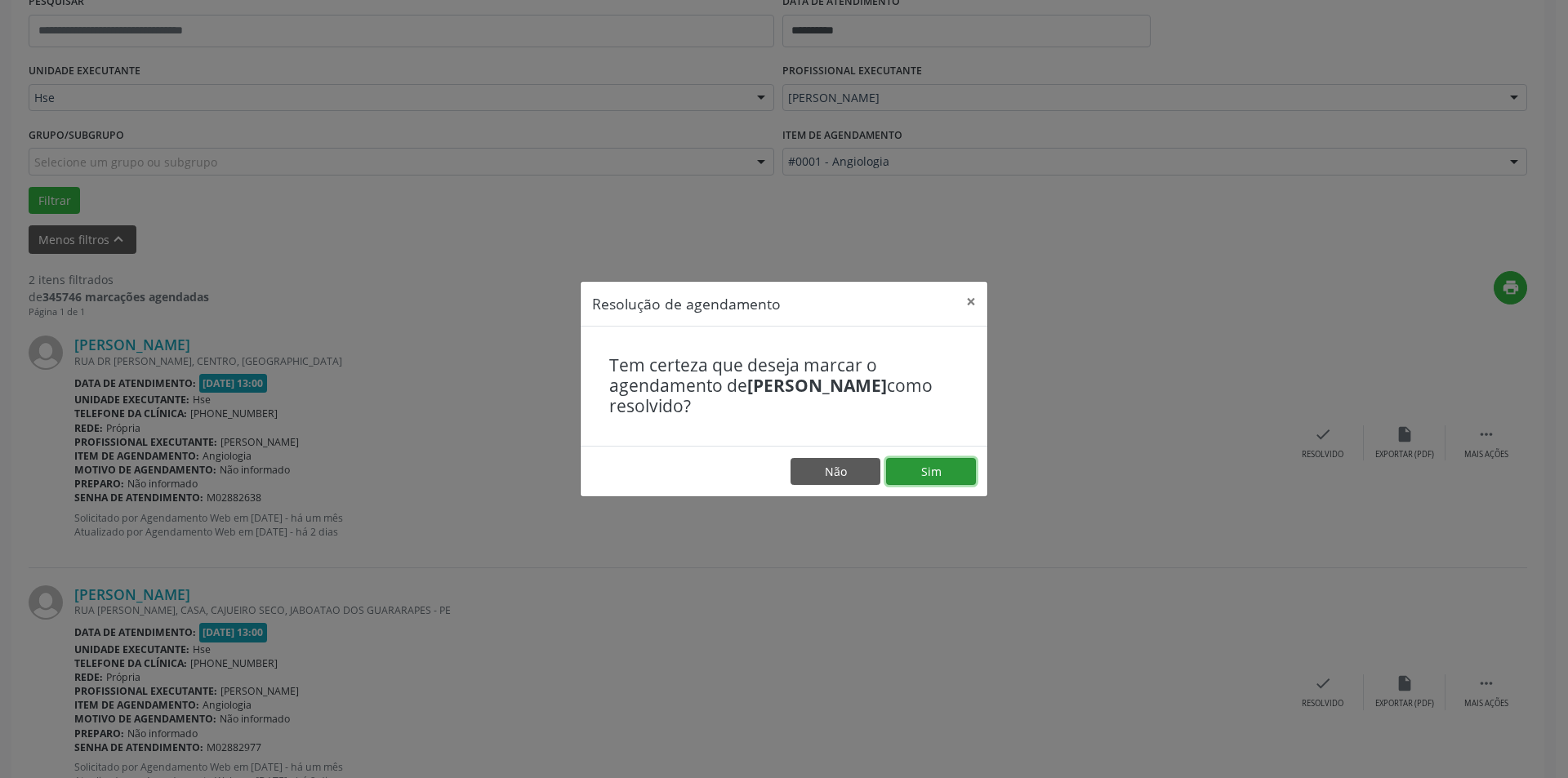
click at [939, 481] on button "Sim" at bounding box center [931, 472] width 90 height 28
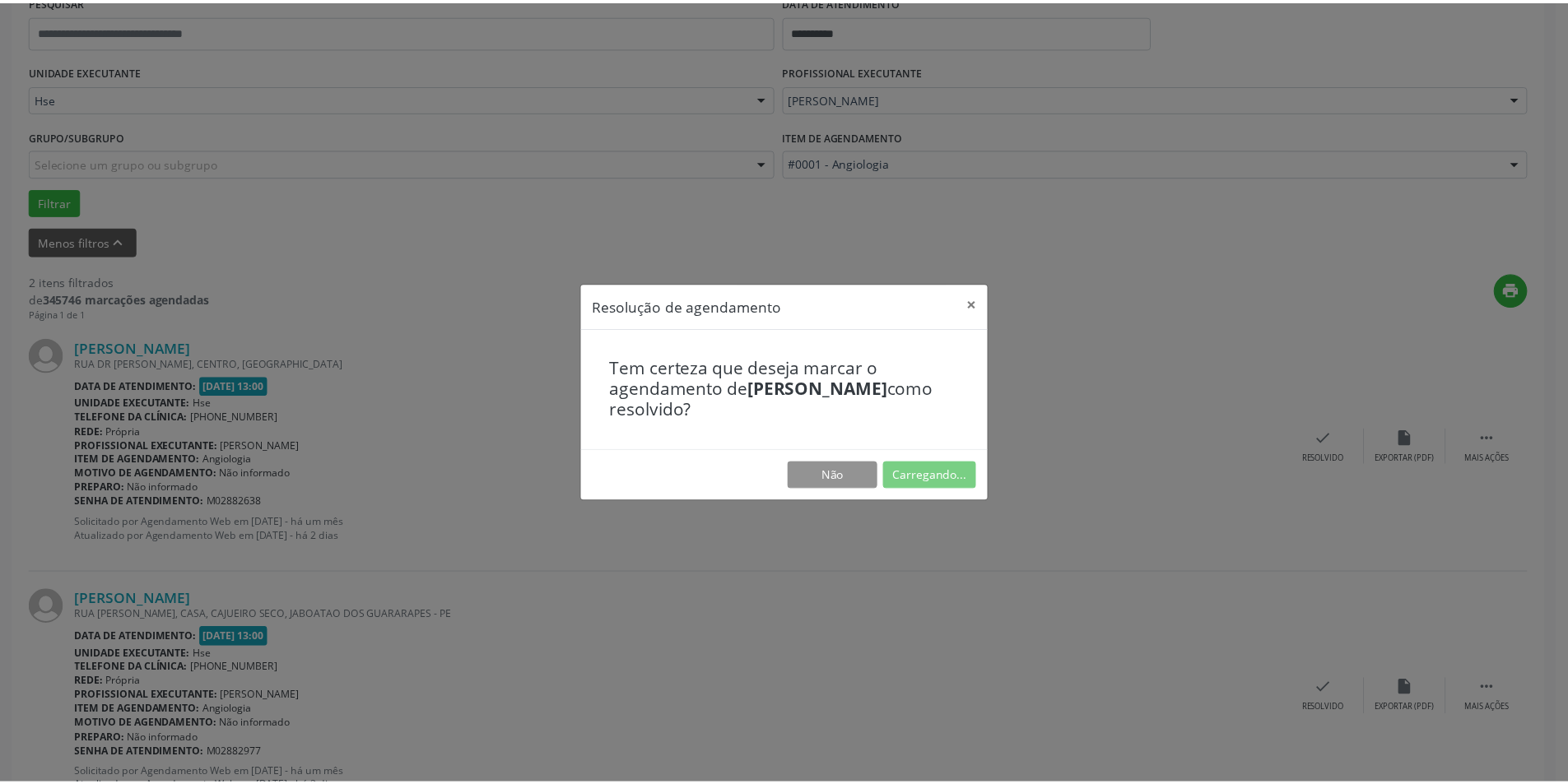
scroll to position [0, 0]
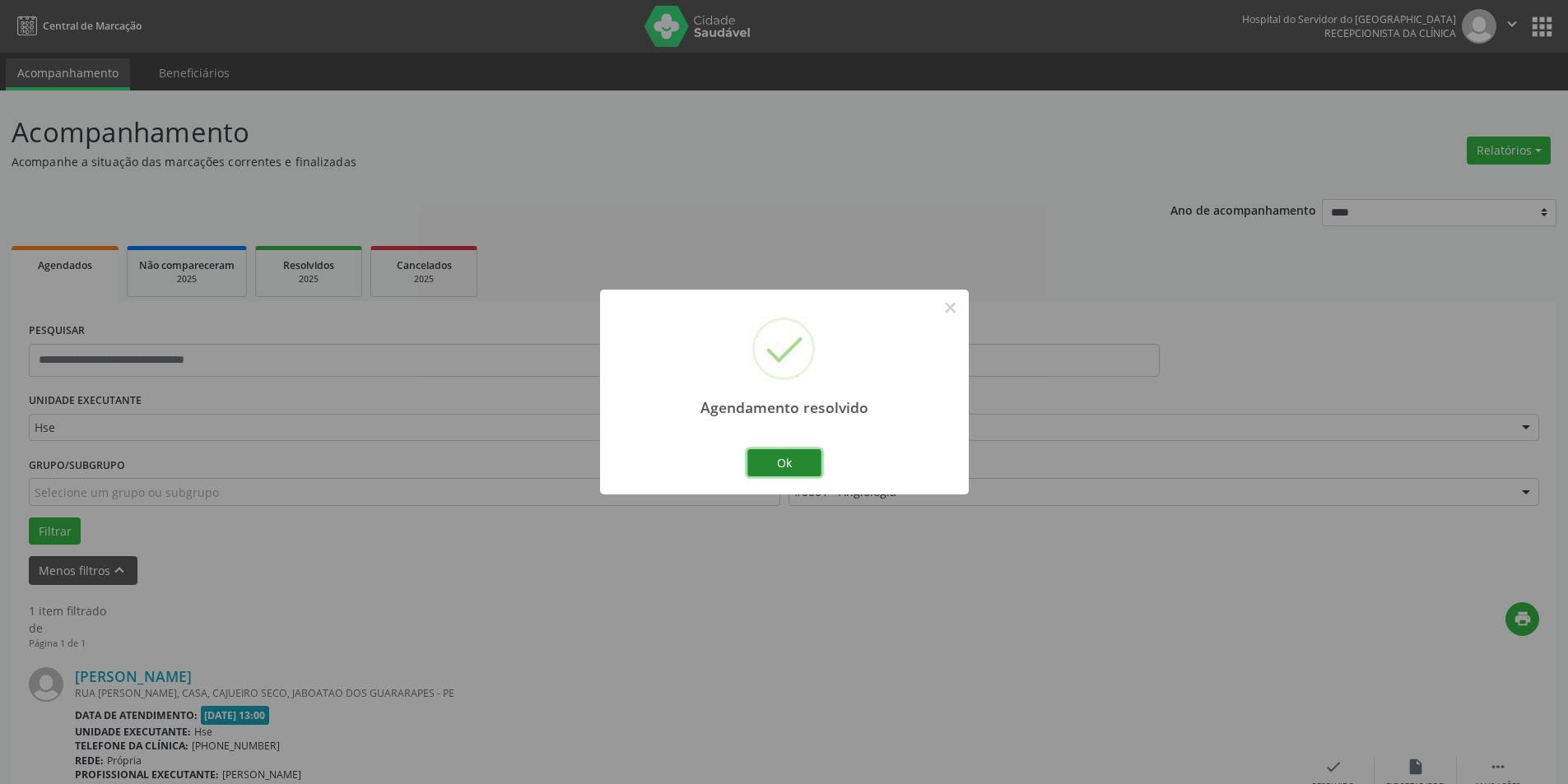
click at [779, 452] on button "Ok" at bounding box center [784, 463] width 74 height 28
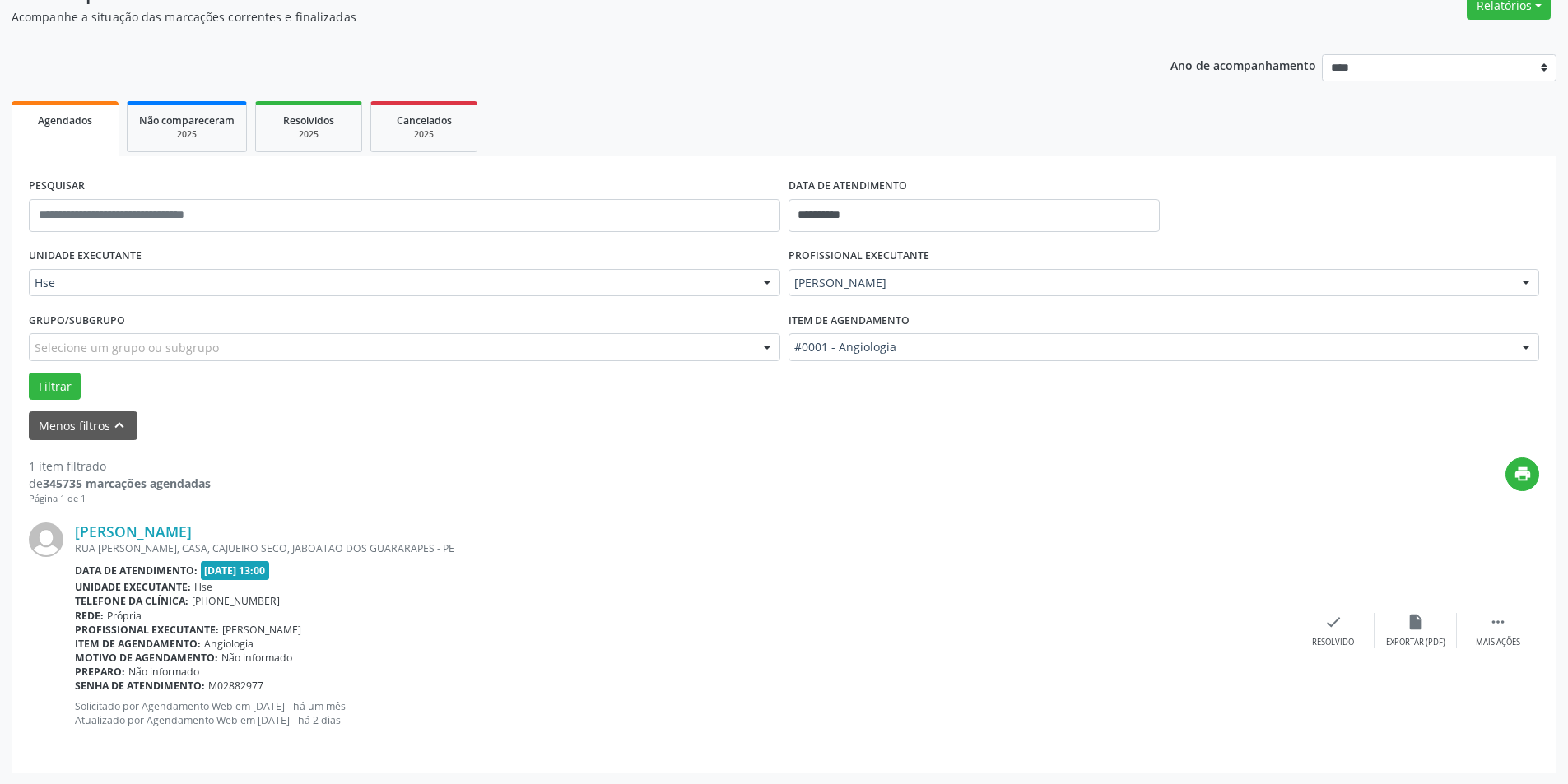
scroll to position [146, 0]
click at [1488, 622] on div " Mais ações" at bounding box center [1498, 630] width 83 height 35
click at [1442, 639] on div "Não compareceu" at bounding box center [1415, 642] width 70 height 12
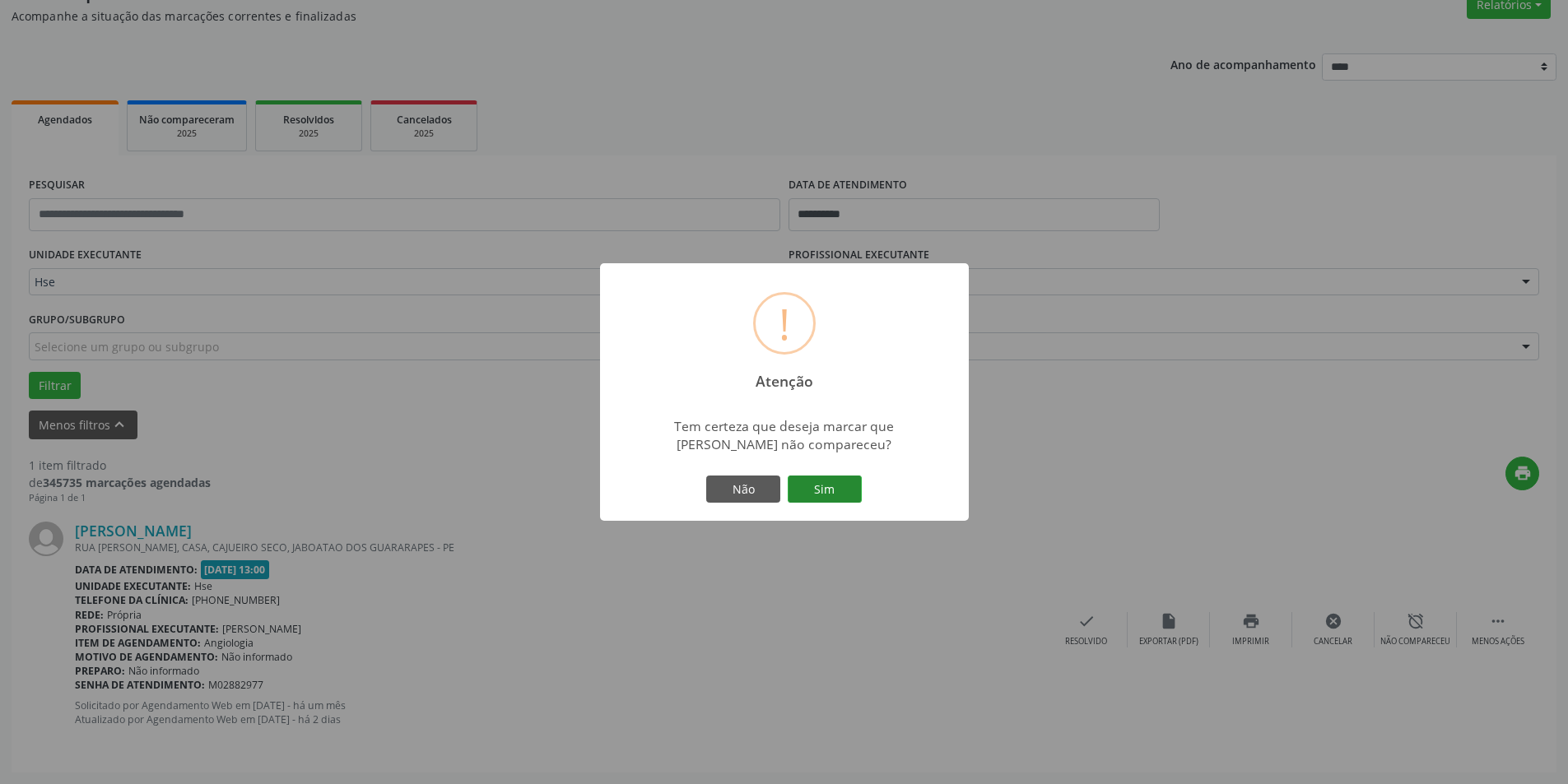
click at [840, 489] on button "Sim" at bounding box center [824, 490] width 74 height 28
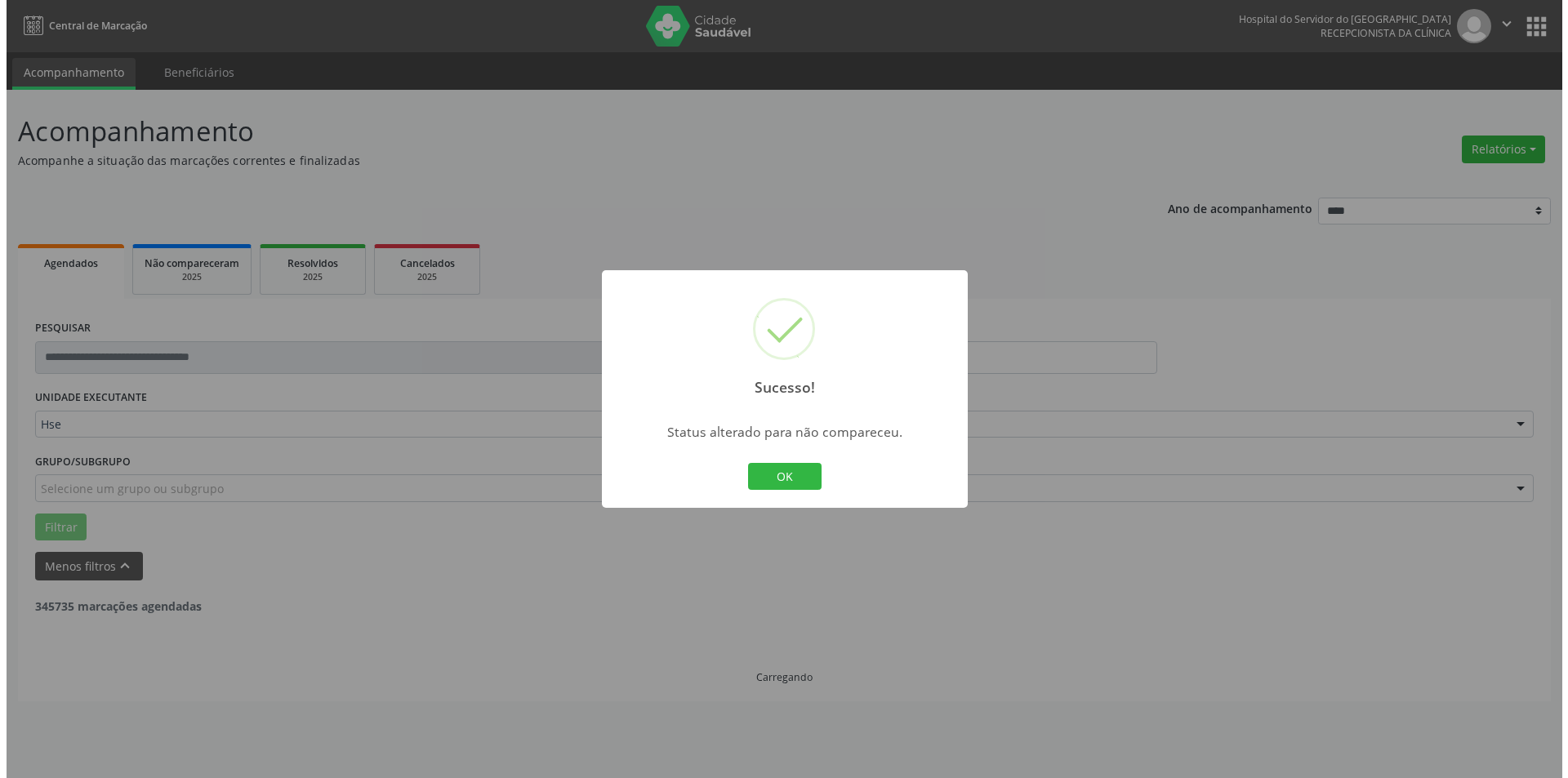
scroll to position [0, 0]
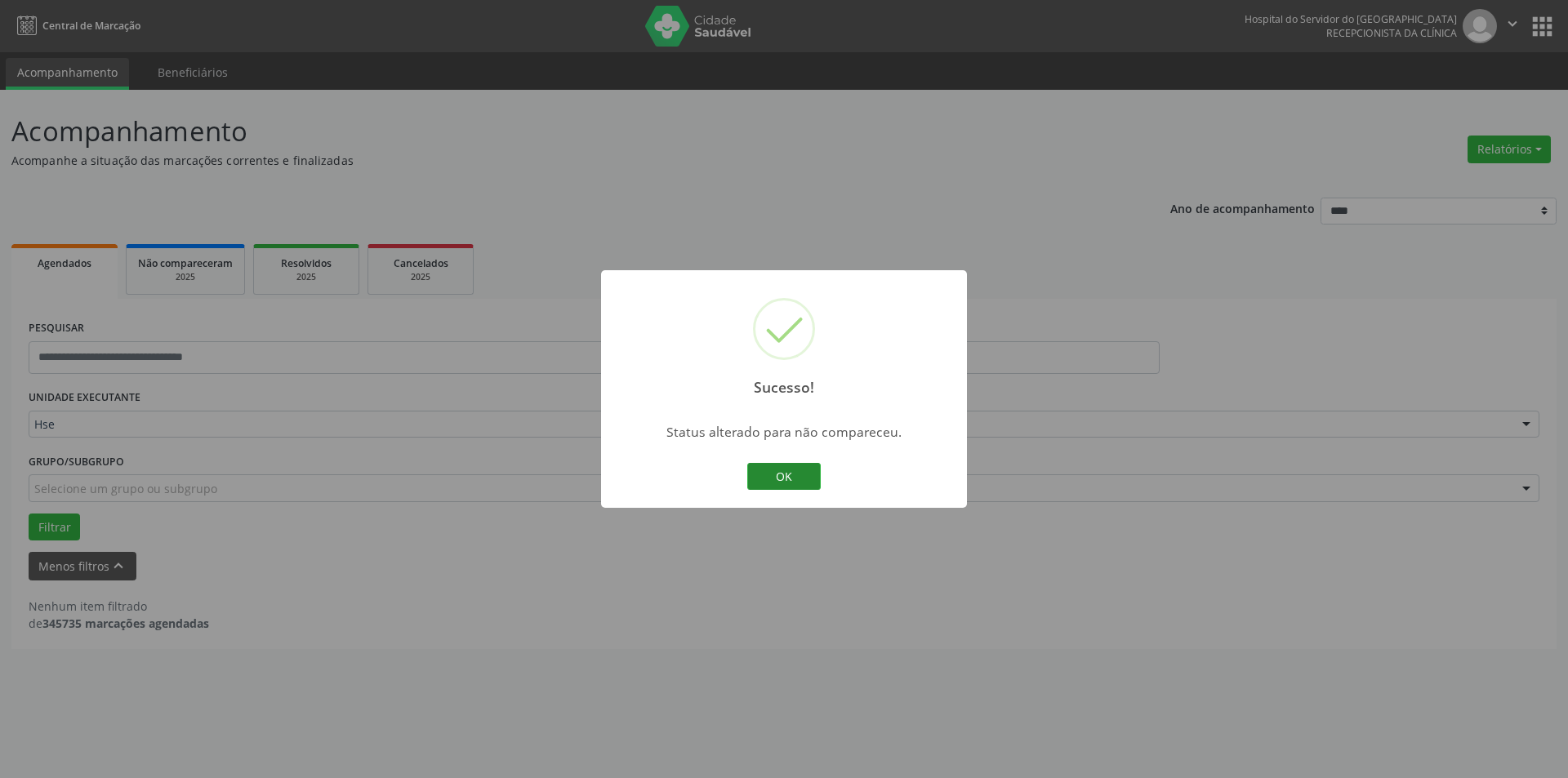
click at [757, 470] on button "OK" at bounding box center [784, 477] width 74 height 28
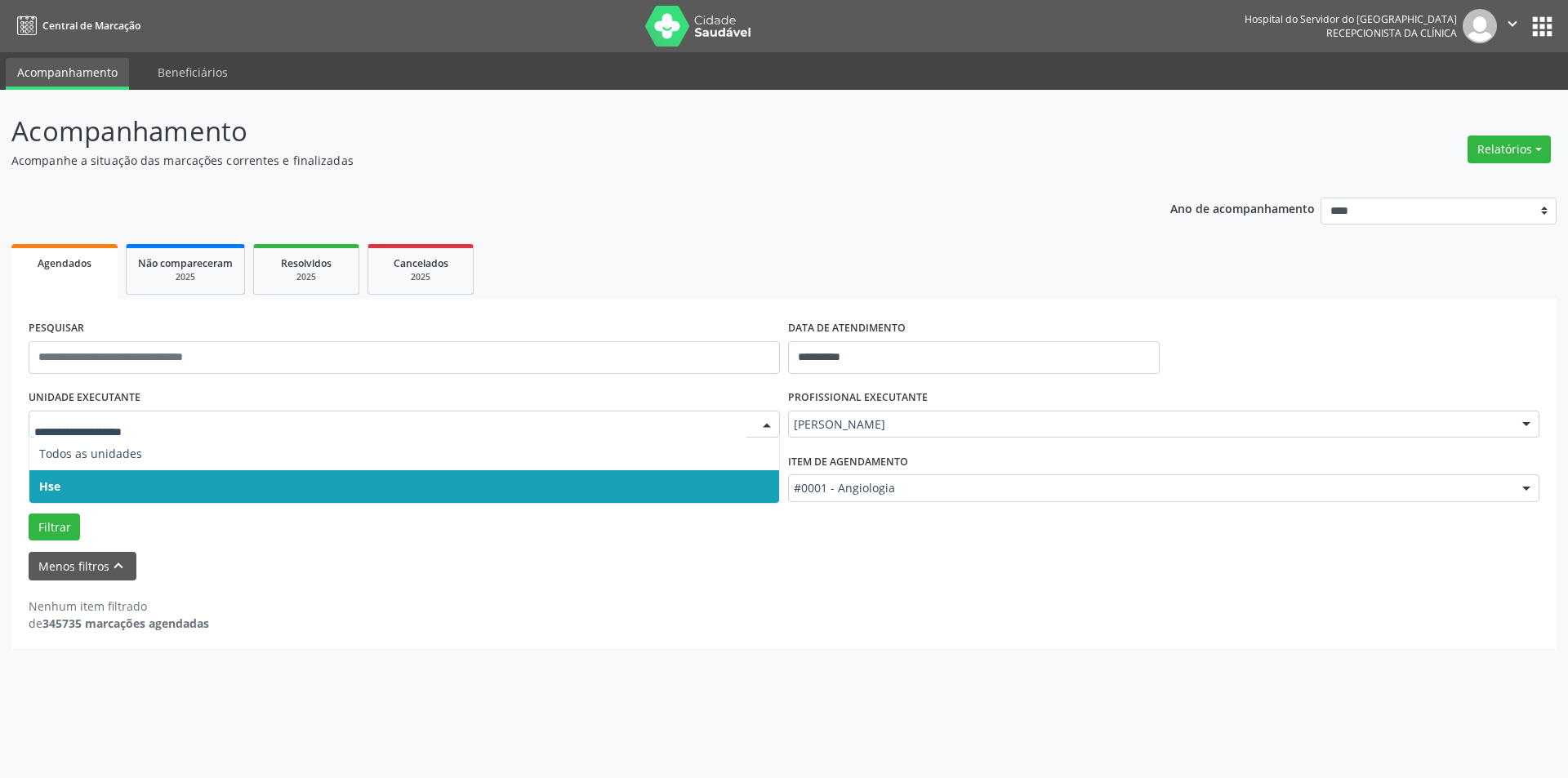
click at [765, 423] on div at bounding box center [767, 426] width 25 height 28
click at [267, 487] on span "Hse" at bounding box center [404, 487] width 750 height 33
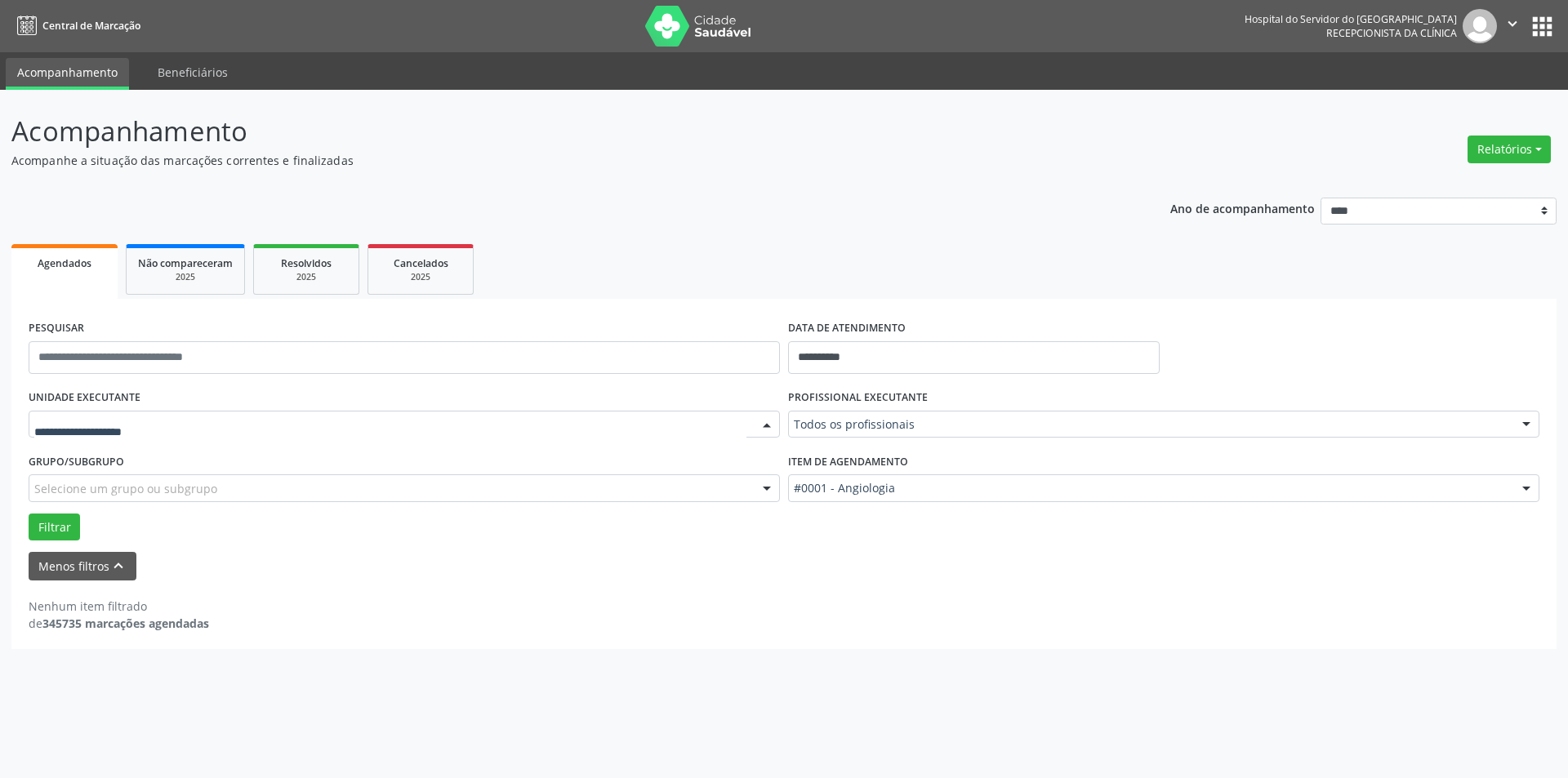
click at [762, 424] on div at bounding box center [767, 426] width 25 height 28
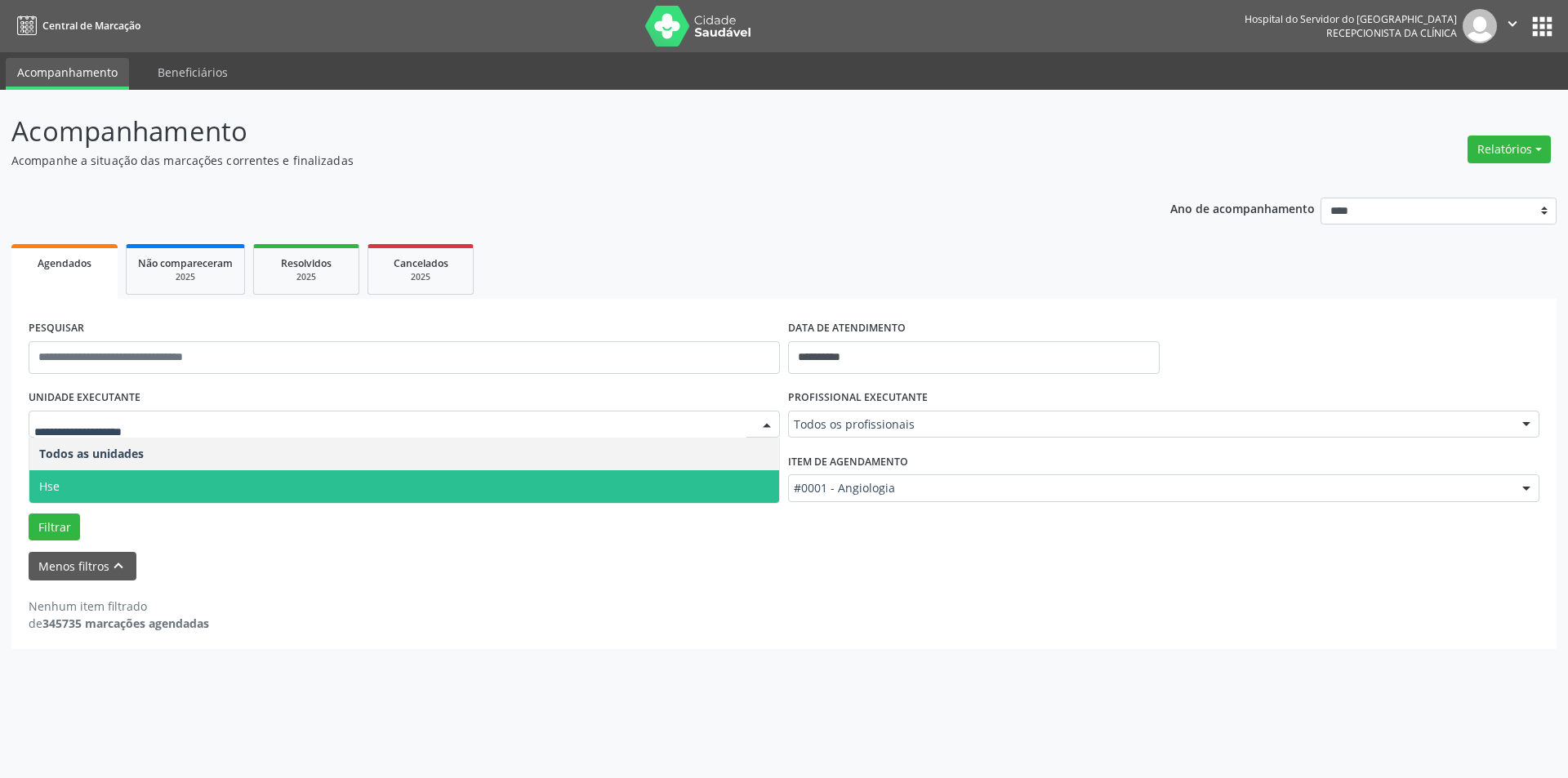
click at [398, 486] on span "Hse" at bounding box center [404, 487] width 750 height 33
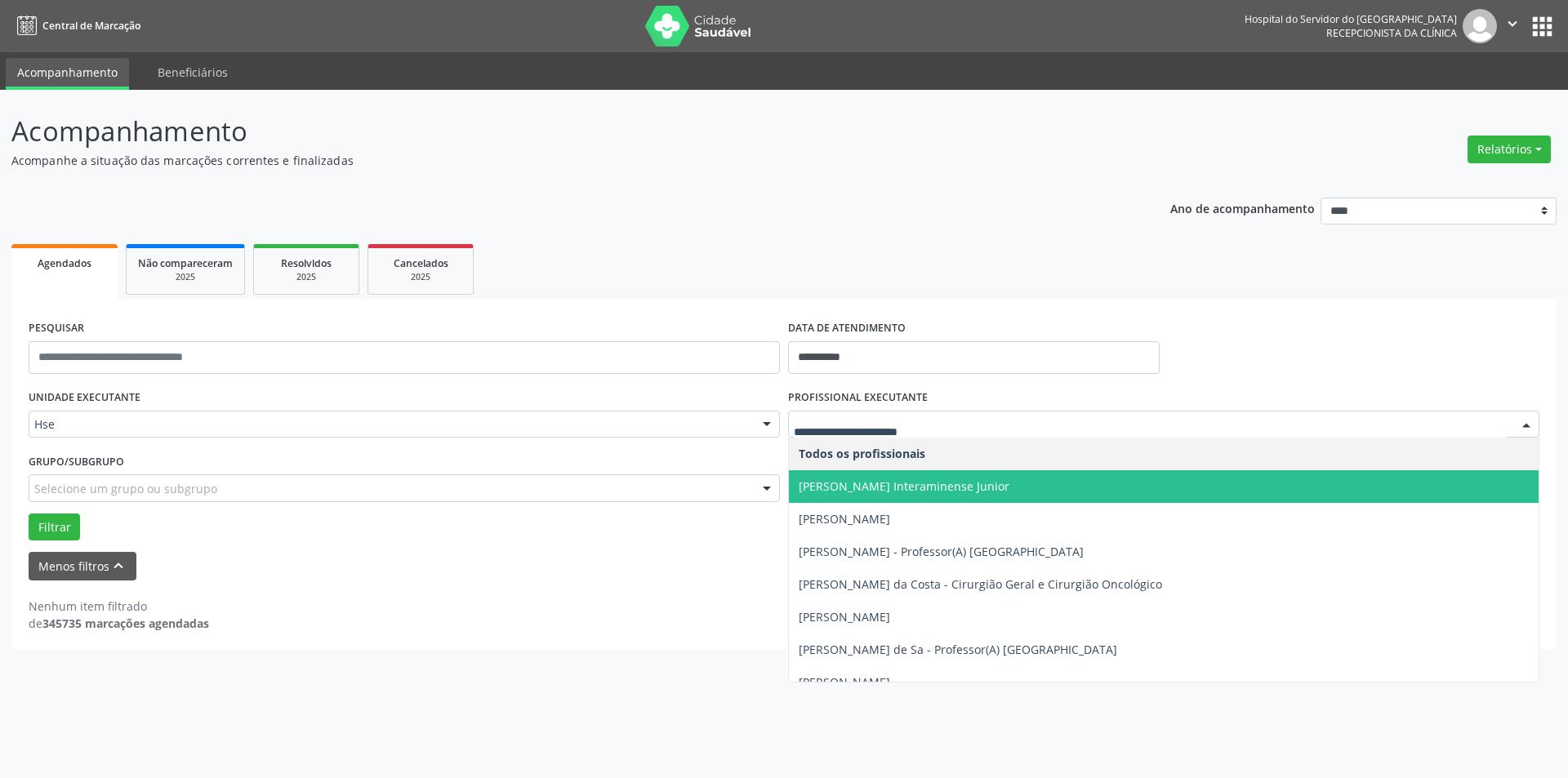
click at [1526, 422] on div at bounding box center [1527, 426] width 25 height 28
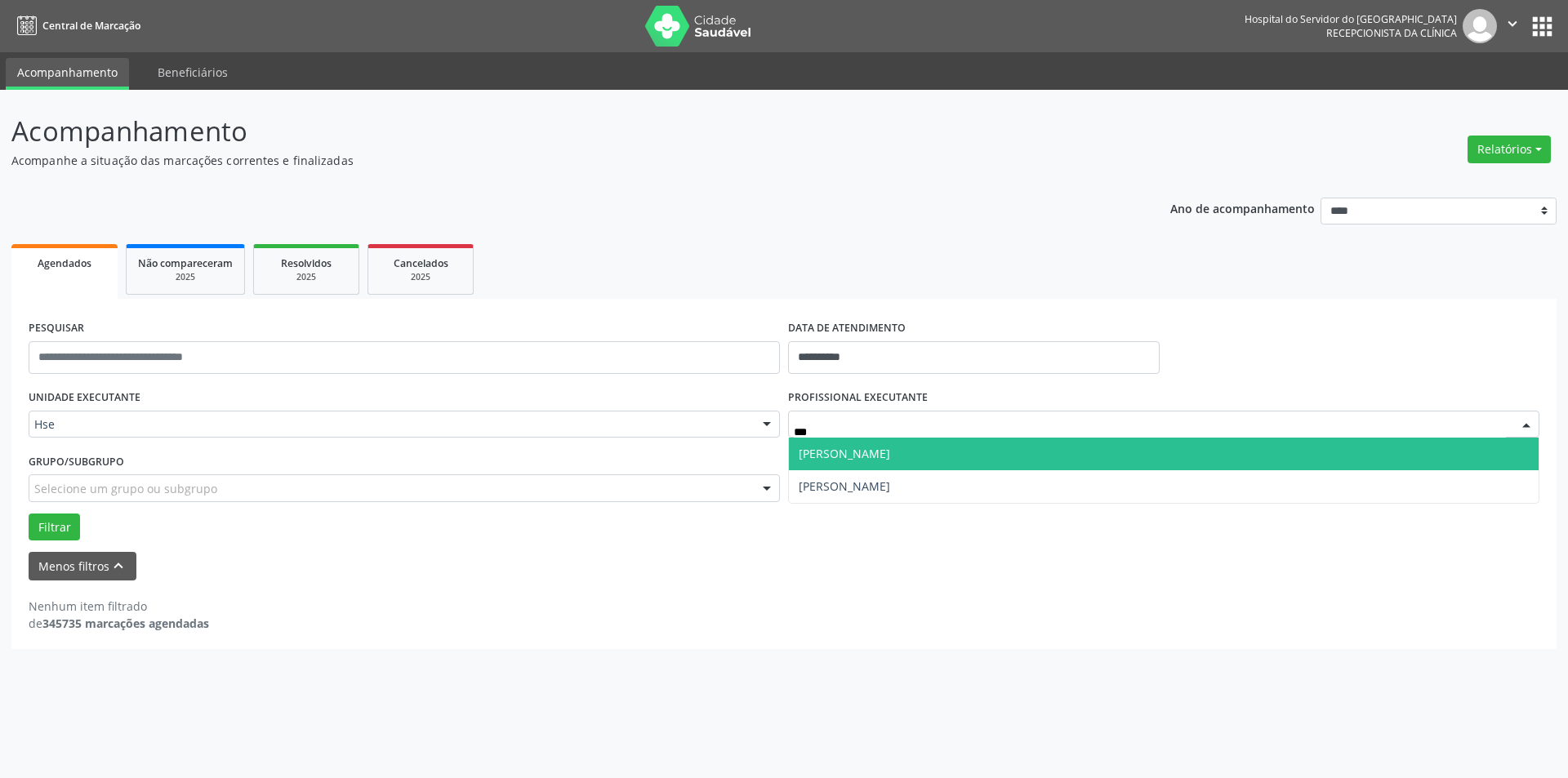
type input "****"
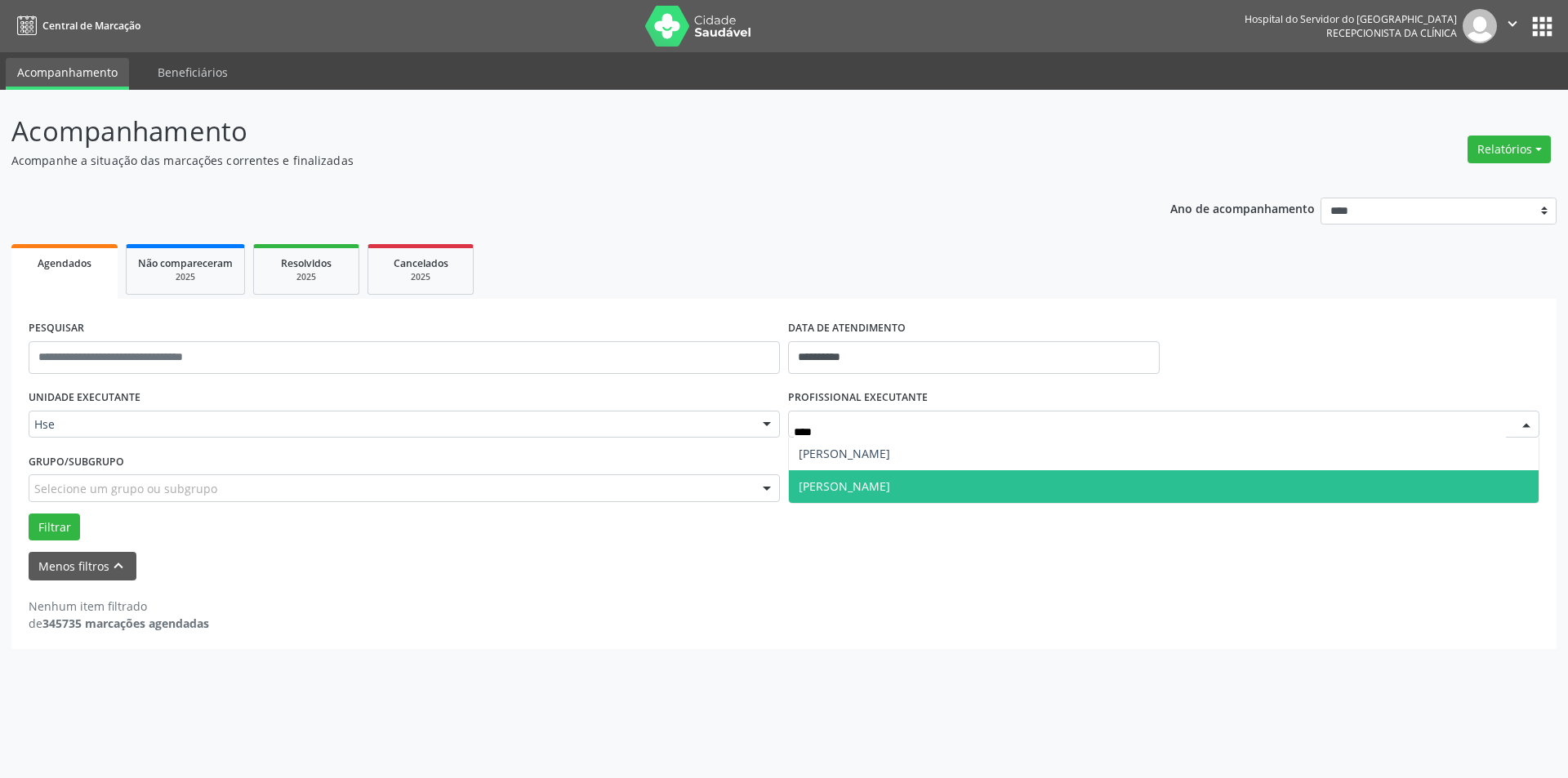
click at [1432, 490] on span "[PERSON_NAME]" at bounding box center [1164, 487] width 750 height 33
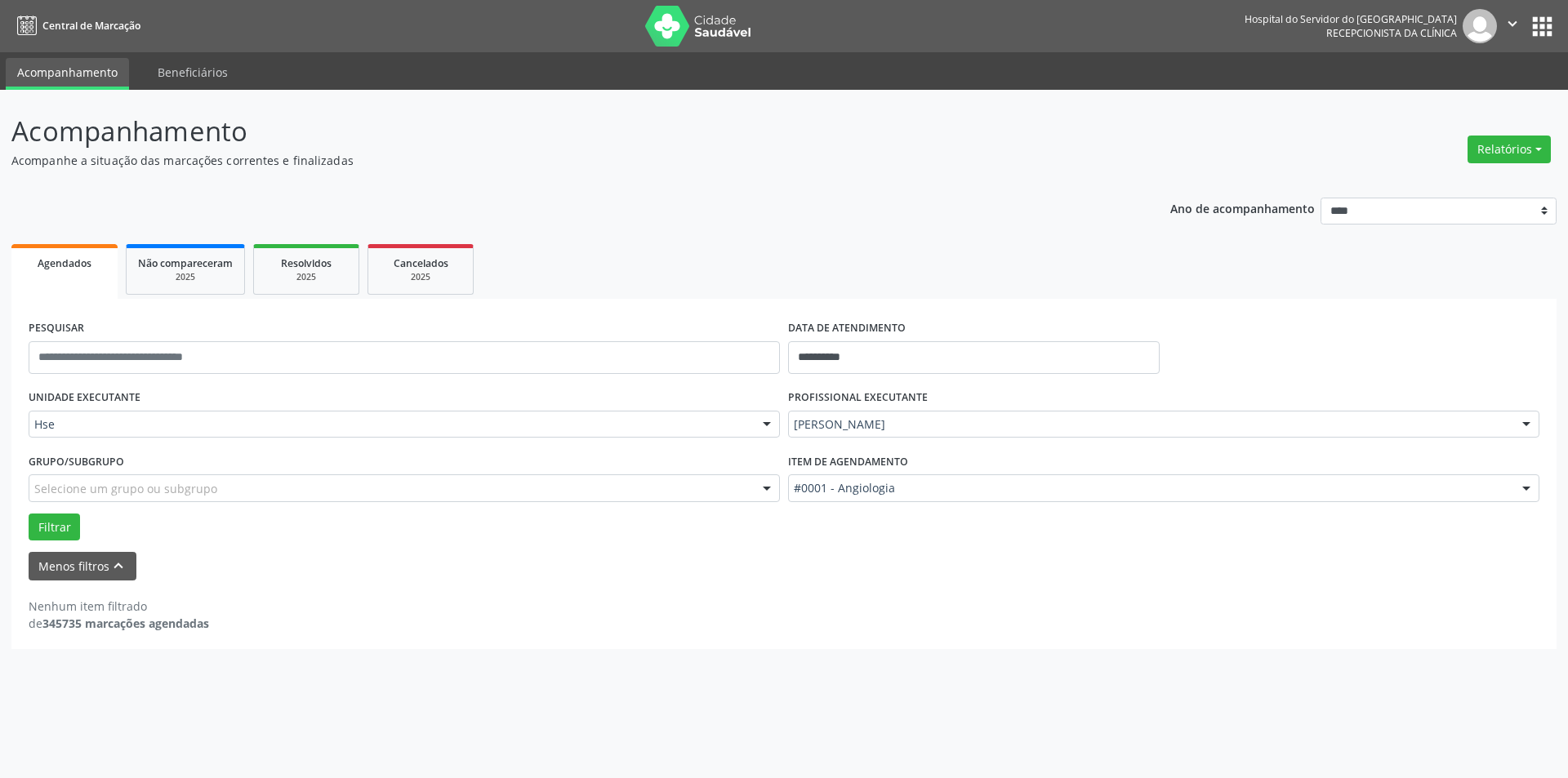
click at [1531, 489] on div at bounding box center [1527, 489] width 25 height 28
click at [1527, 487] on div at bounding box center [1527, 489] width 25 height 28
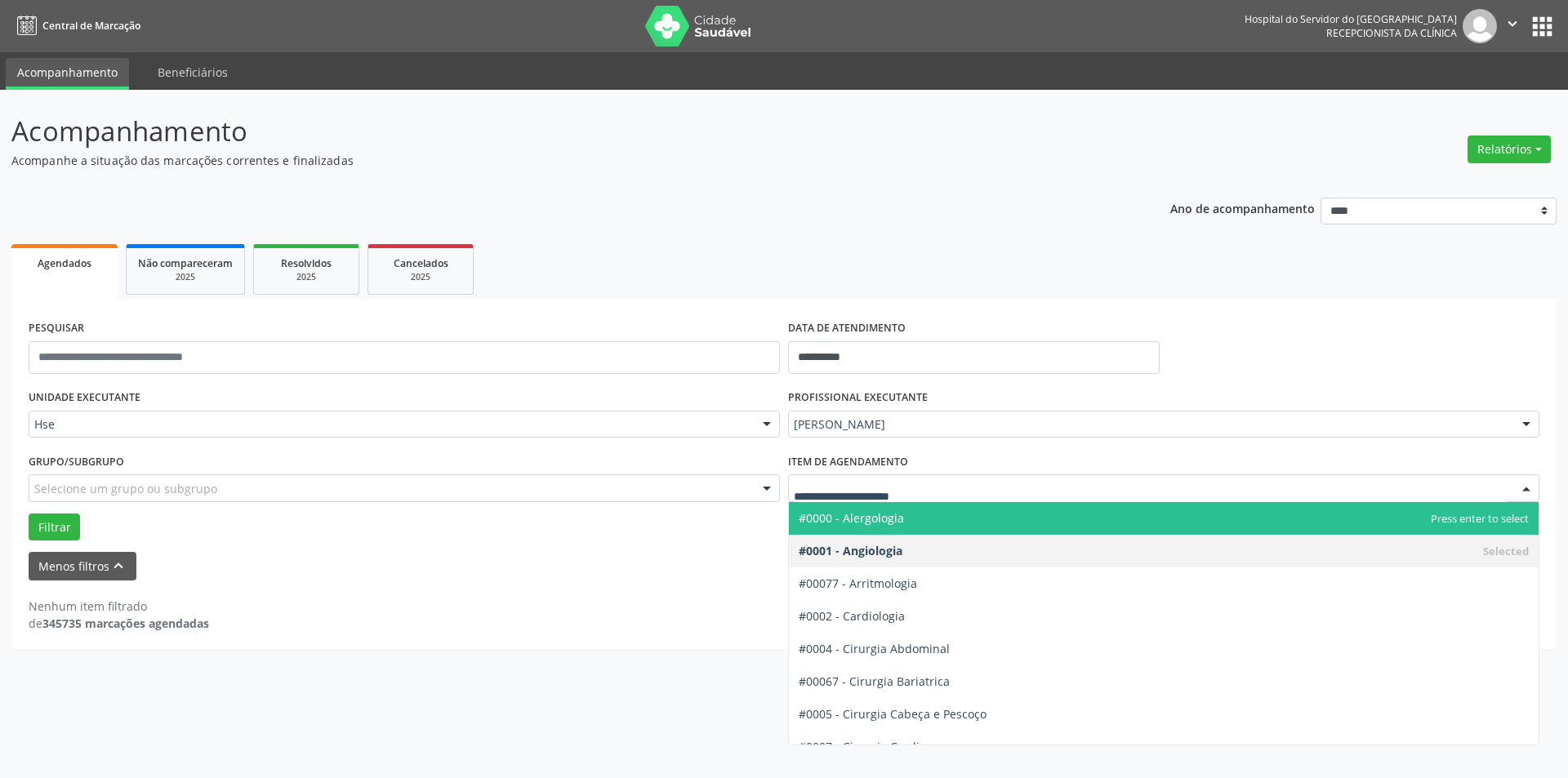
click at [1526, 487] on div at bounding box center [1527, 489] width 25 height 28
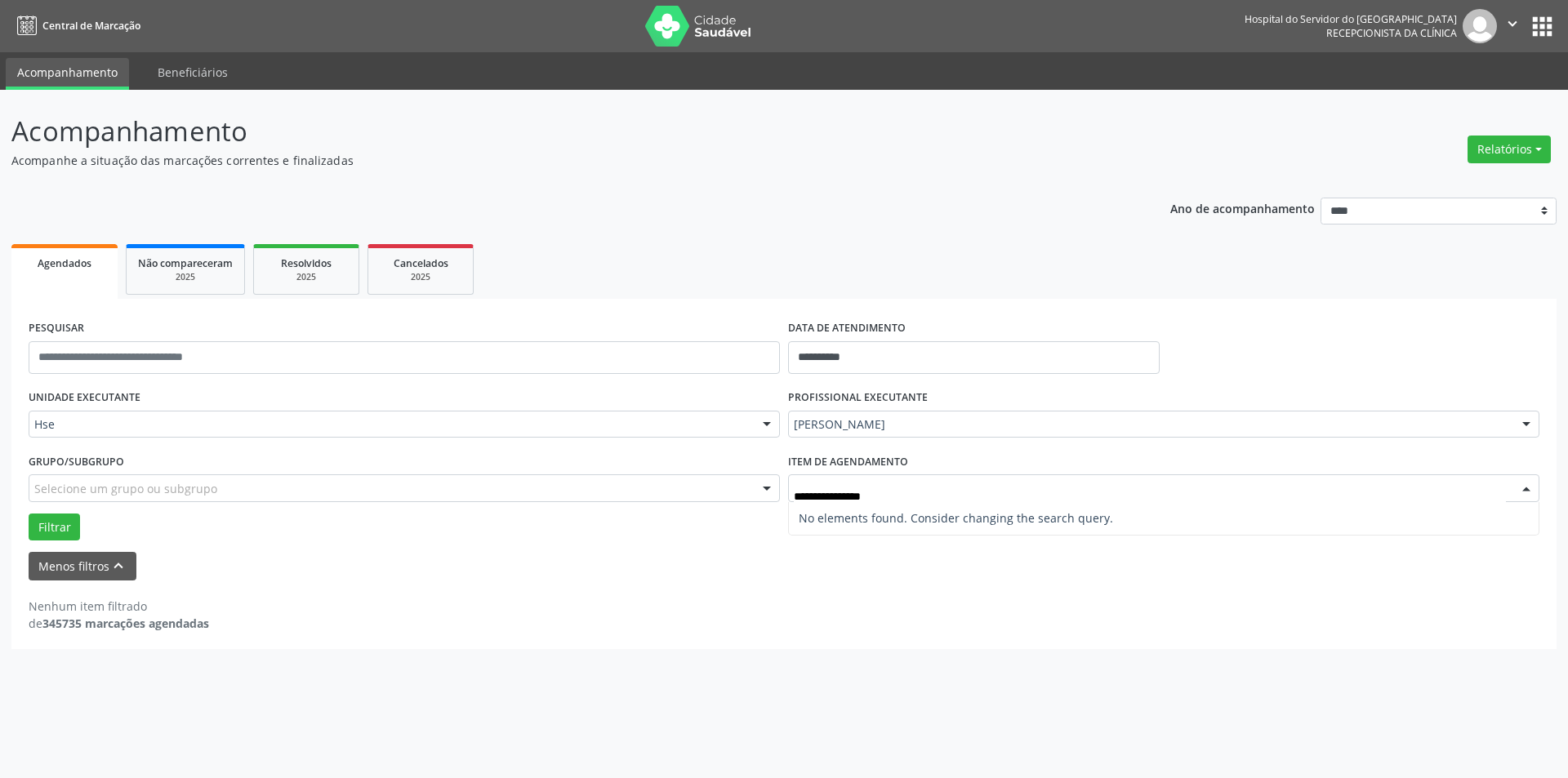
type input "**********"
click at [1527, 492] on div at bounding box center [1527, 489] width 25 height 28
click at [1523, 493] on div at bounding box center [1527, 489] width 25 height 28
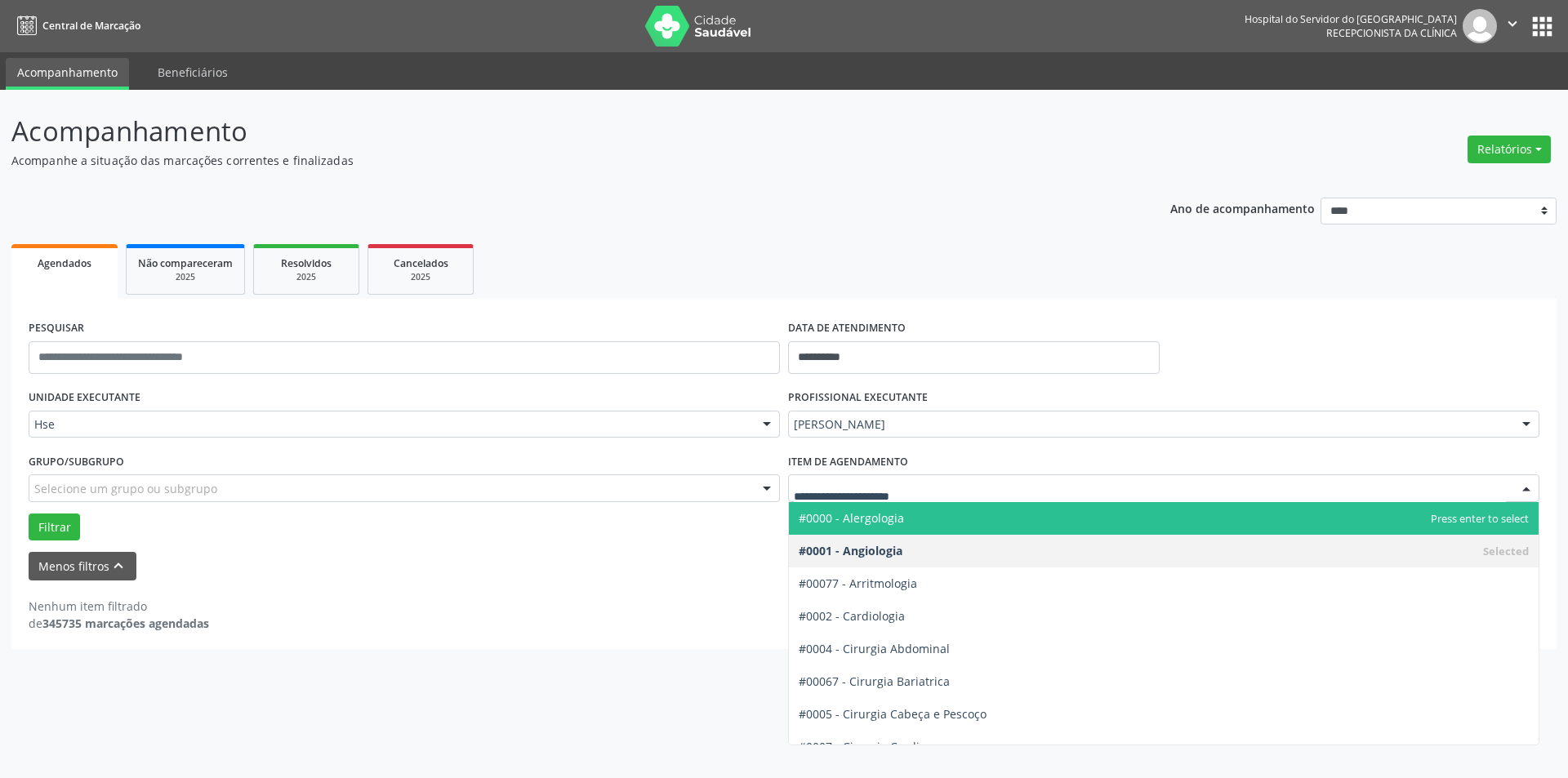
click at [901, 494] on input "text" at bounding box center [1150, 497] width 712 height 33
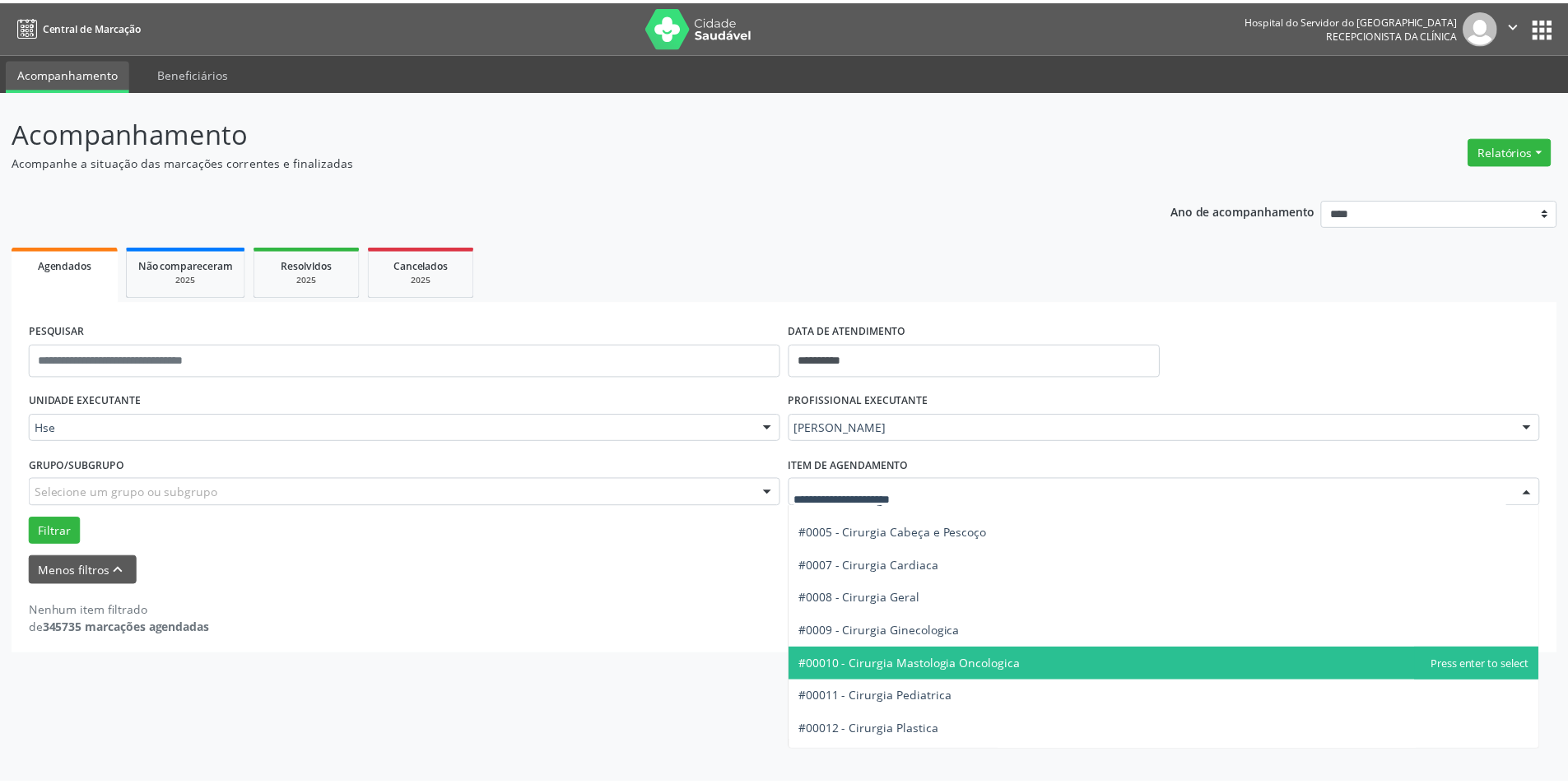
scroll to position [197, 0]
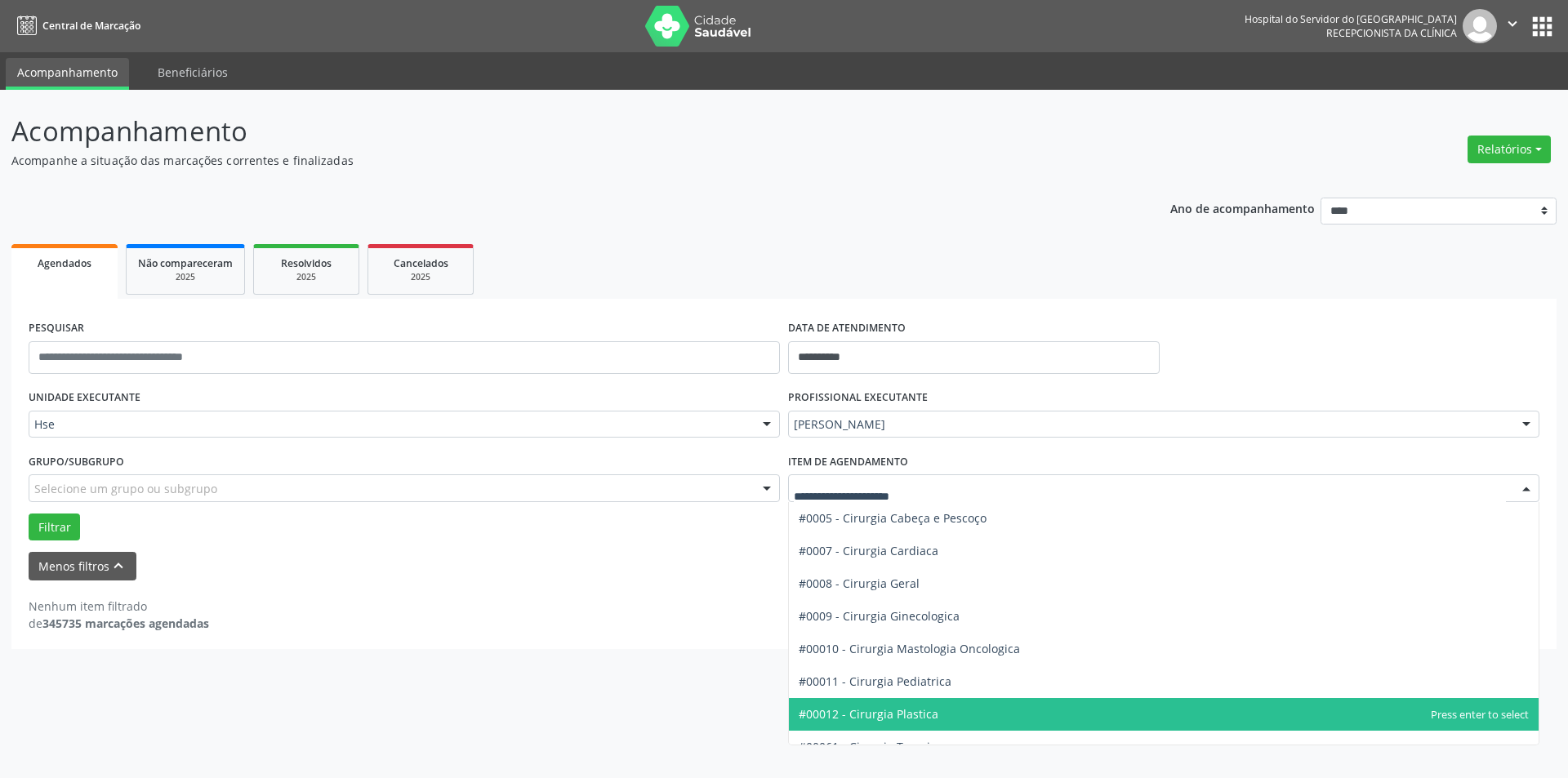
click at [906, 706] on span "#00012 - Cirurgia Plastica" at bounding box center [868, 714] width 140 height 16
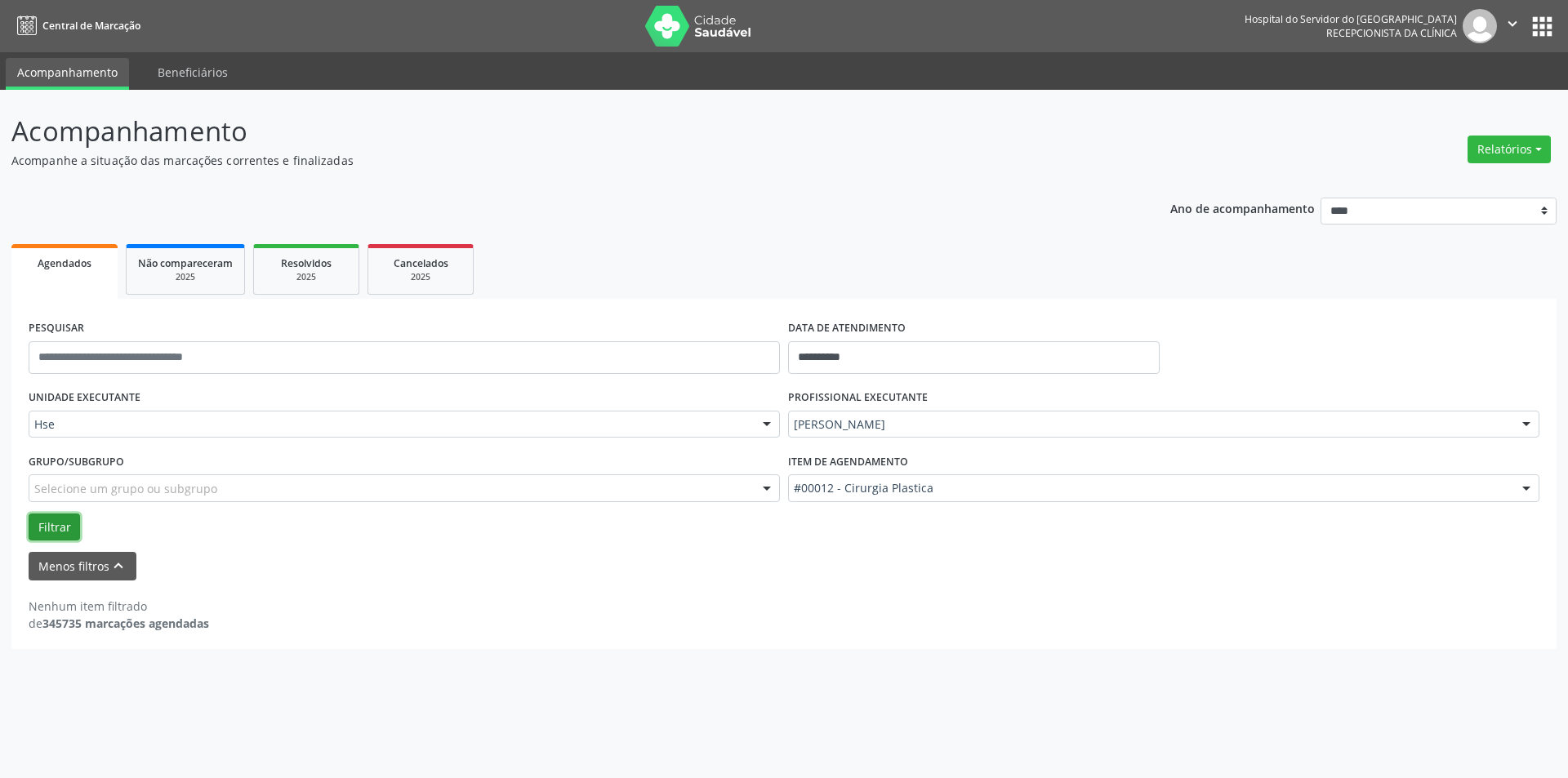
click at [51, 523] on button "Filtrar" at bounding box center [55, 527] width 51 height 28
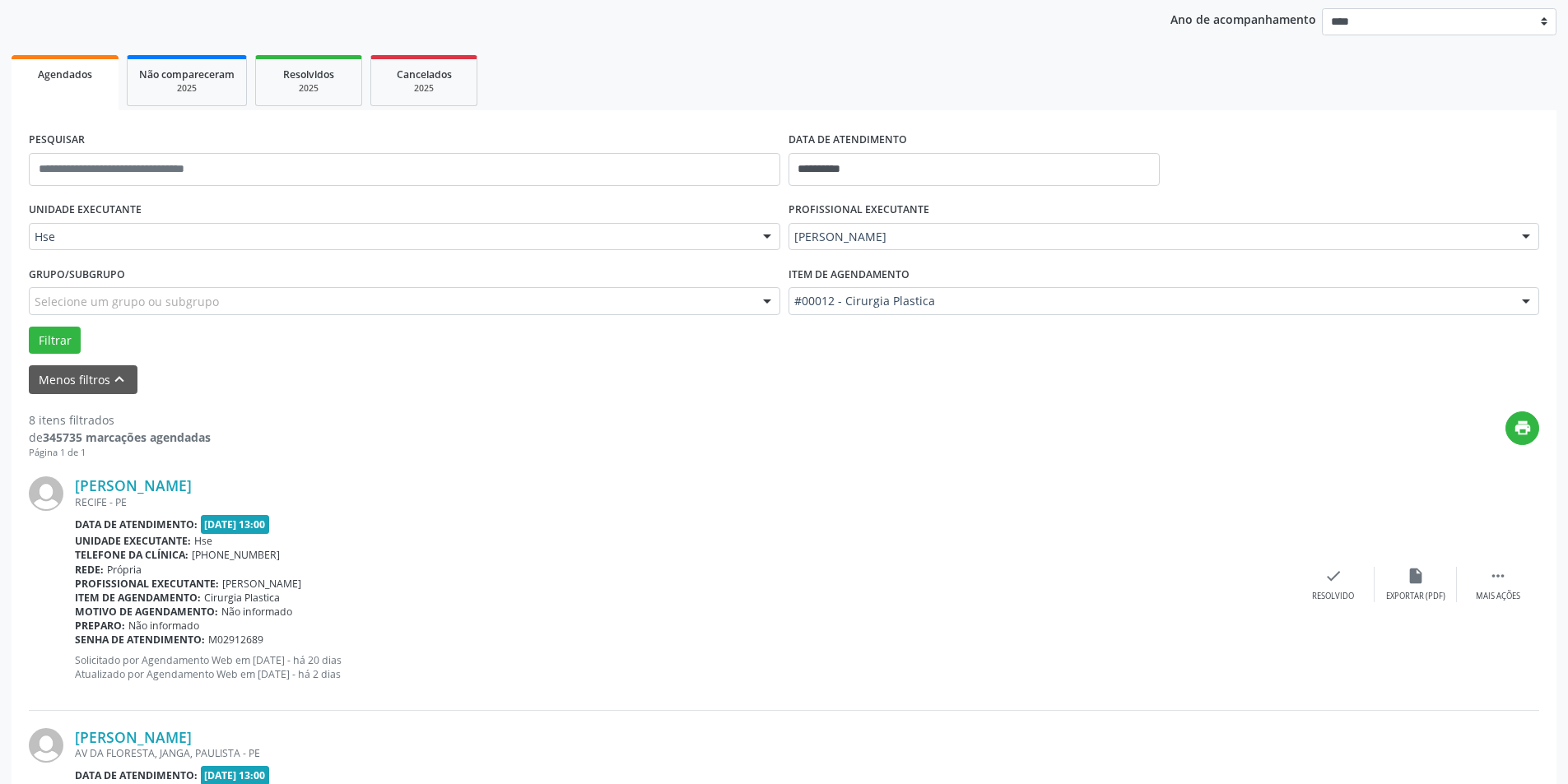
scroll to position [329, 0]
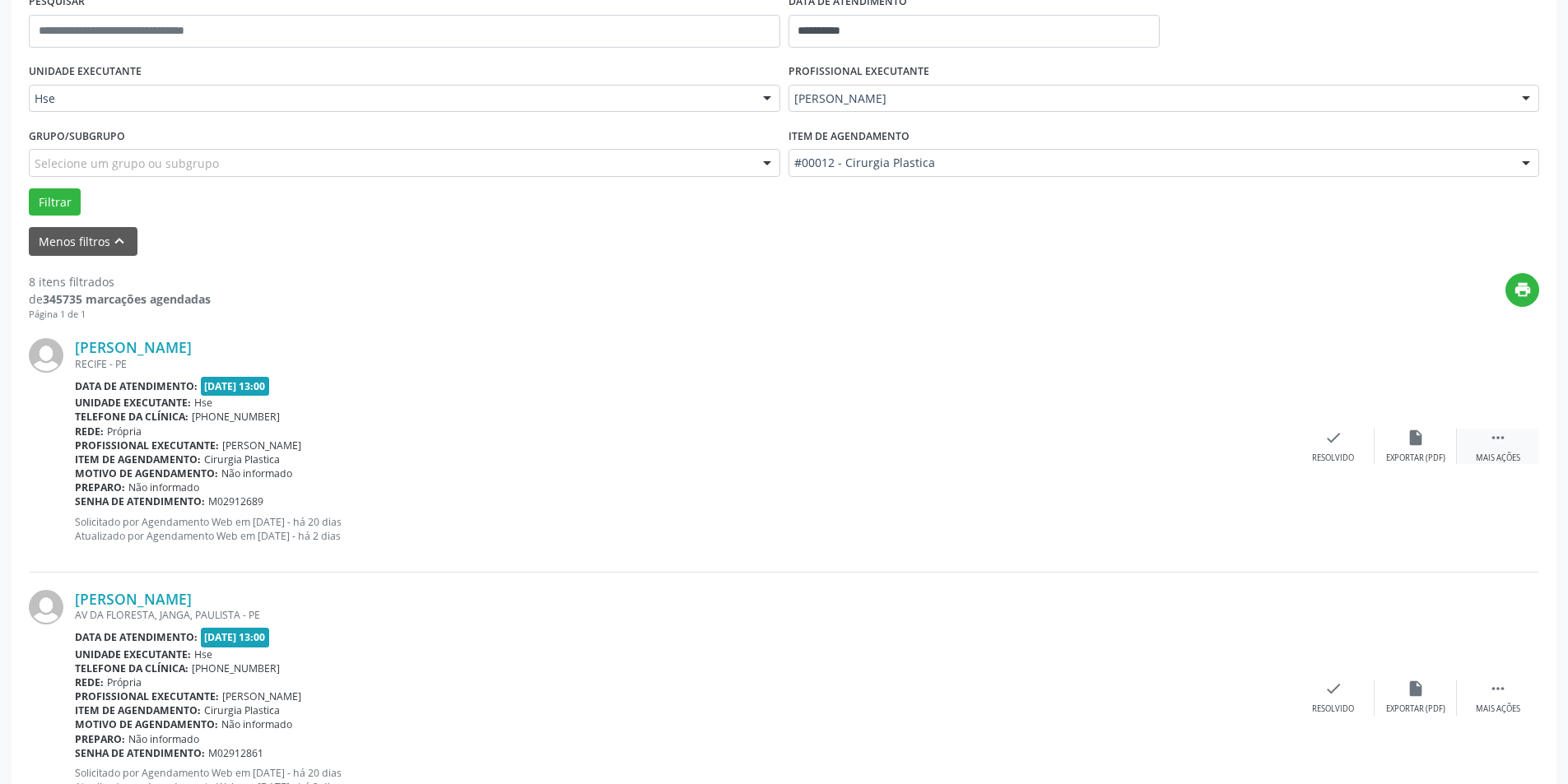
click at [1485, 431] on div " Mais ações" at bounding box center [1498, 447] width 83 height 35
click at [1423, 444] on icon "alarm_off" at bounding box center [1416, 438] width 18 height 18
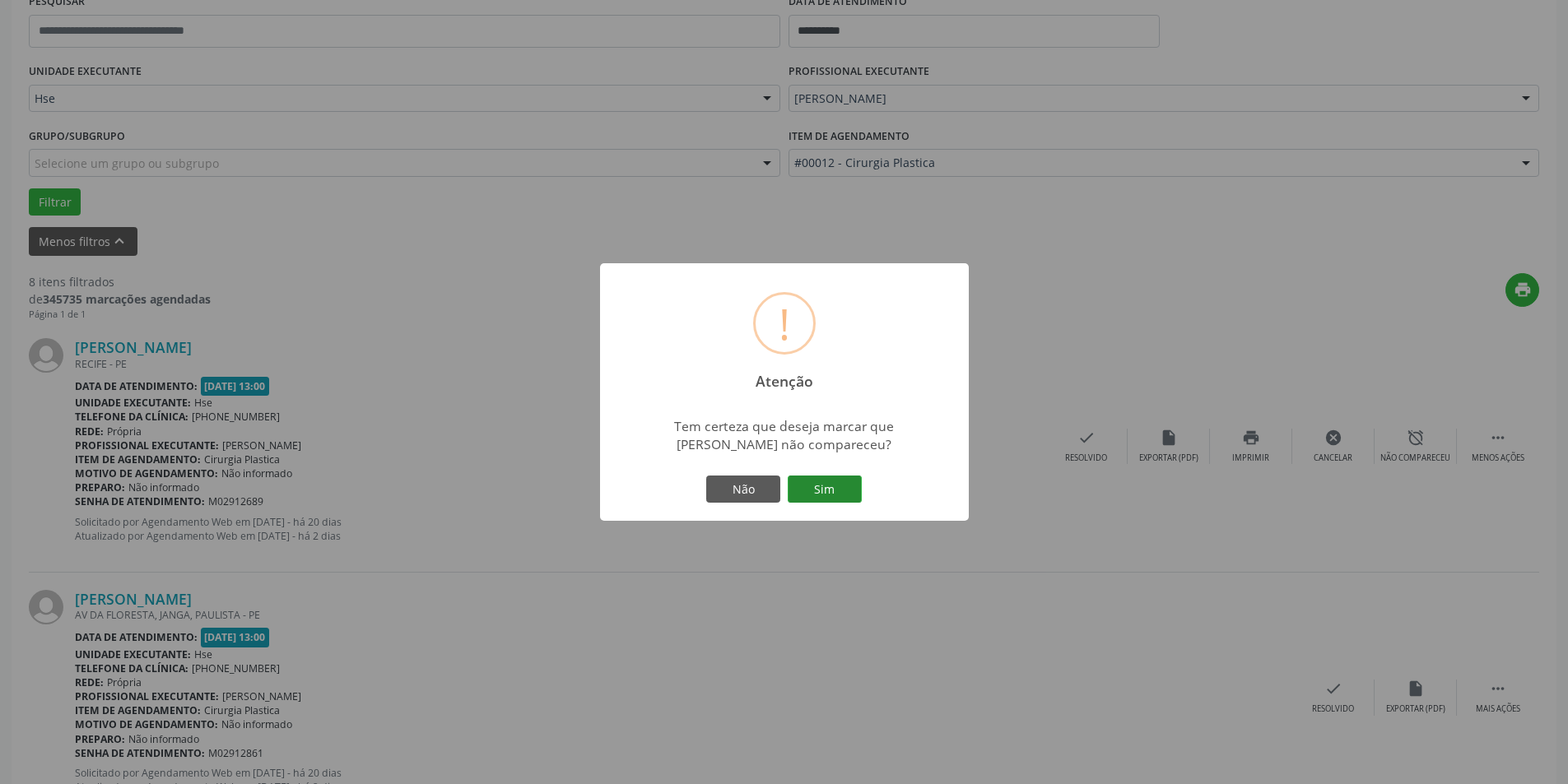
click at [819, 487] on button "Sim" at bounding box center [824, 490] width 74 height 28
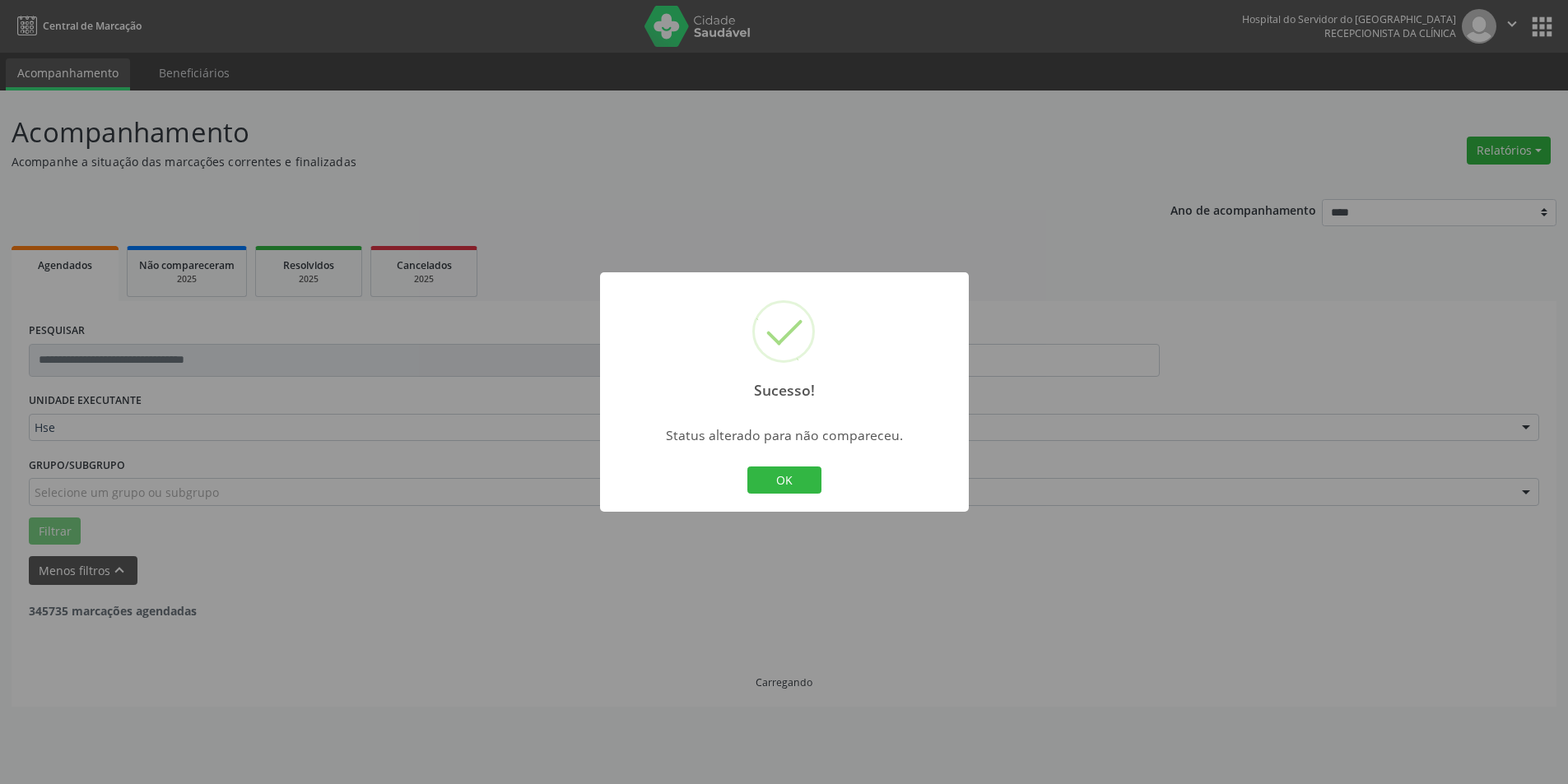
scroll to position [0, 0]
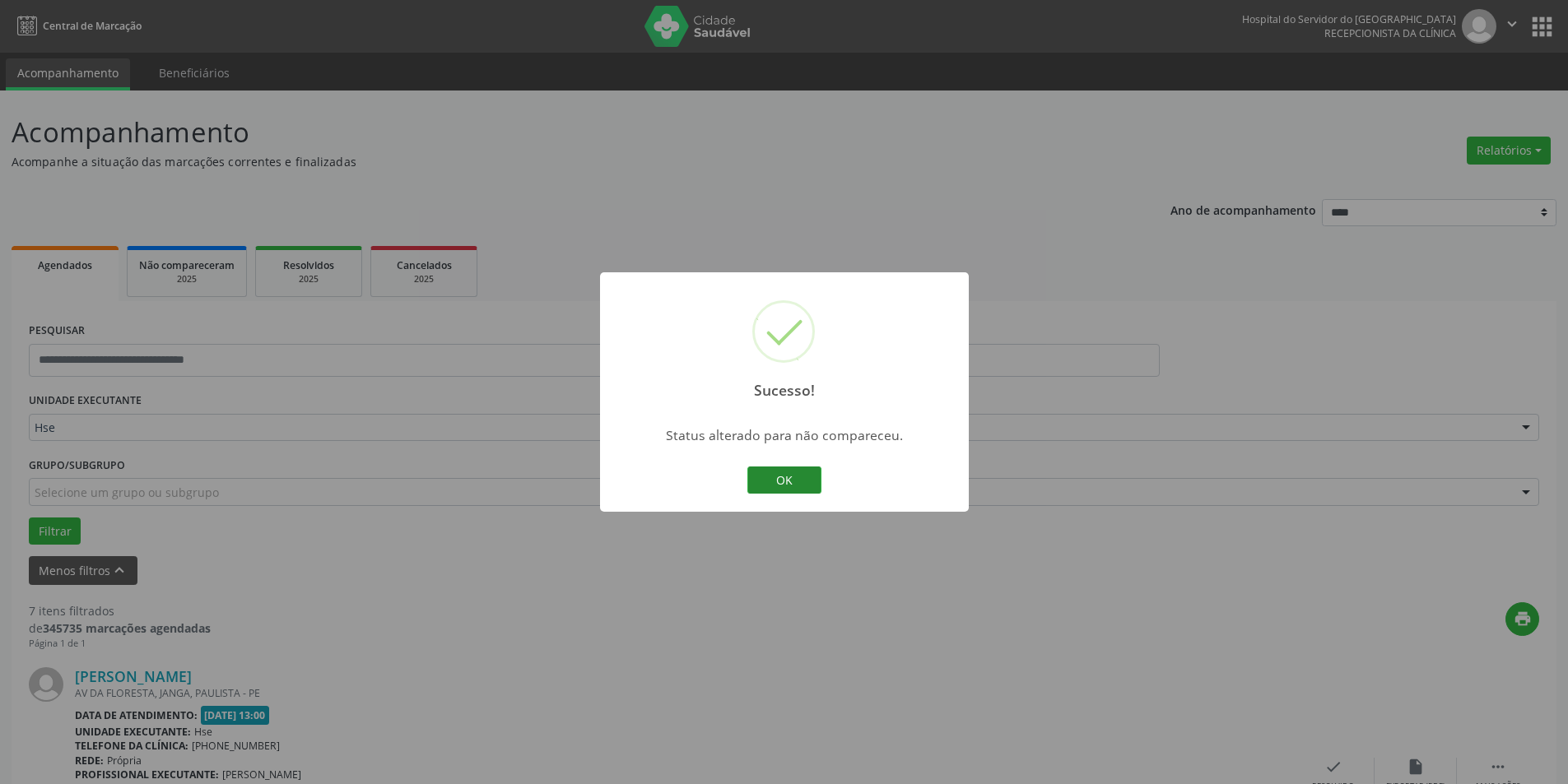
click at [794, 476] on button "OK" at bounding box center [784, 481] width 74 height 28
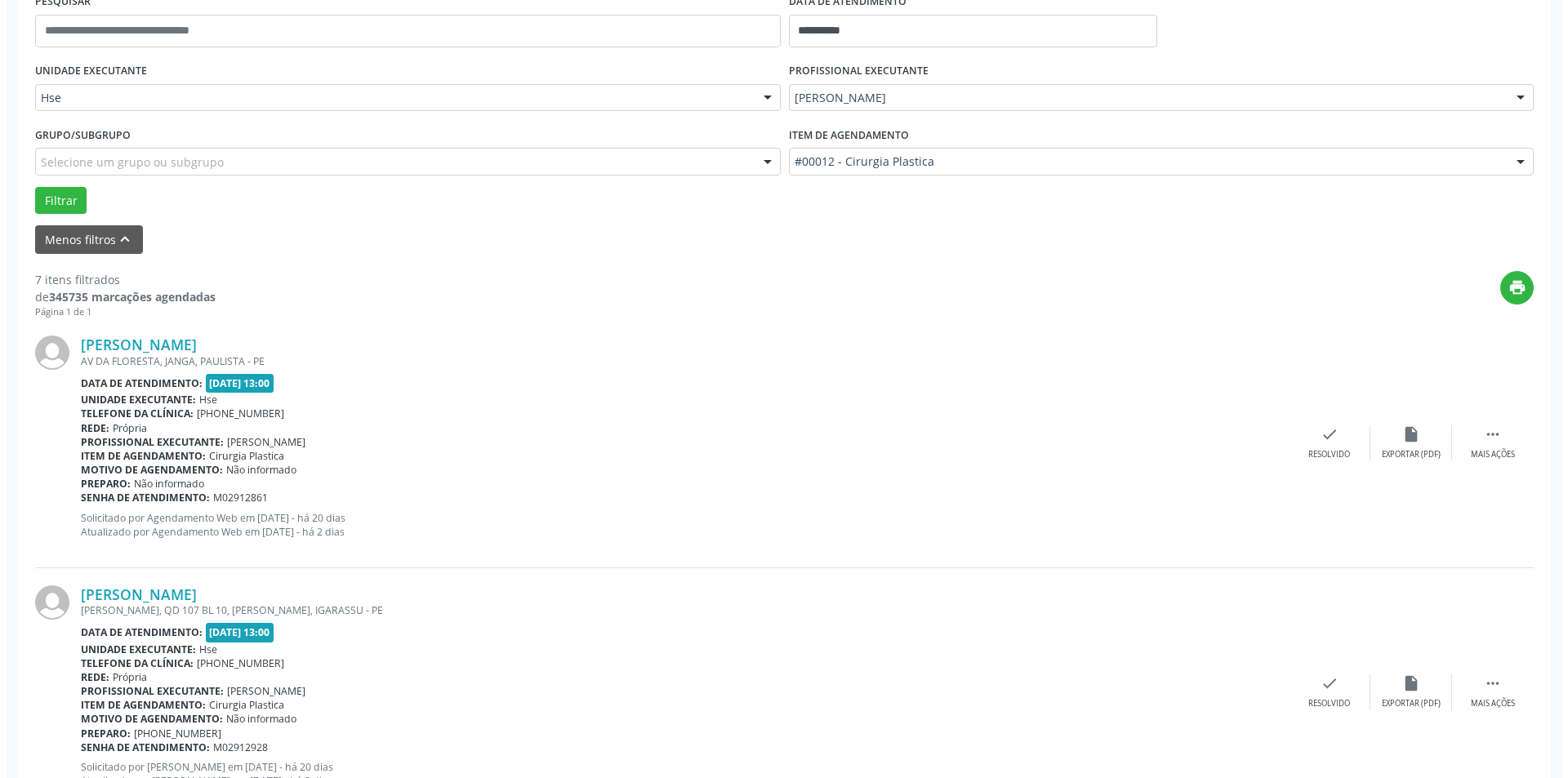
scroll to position [408, 0]
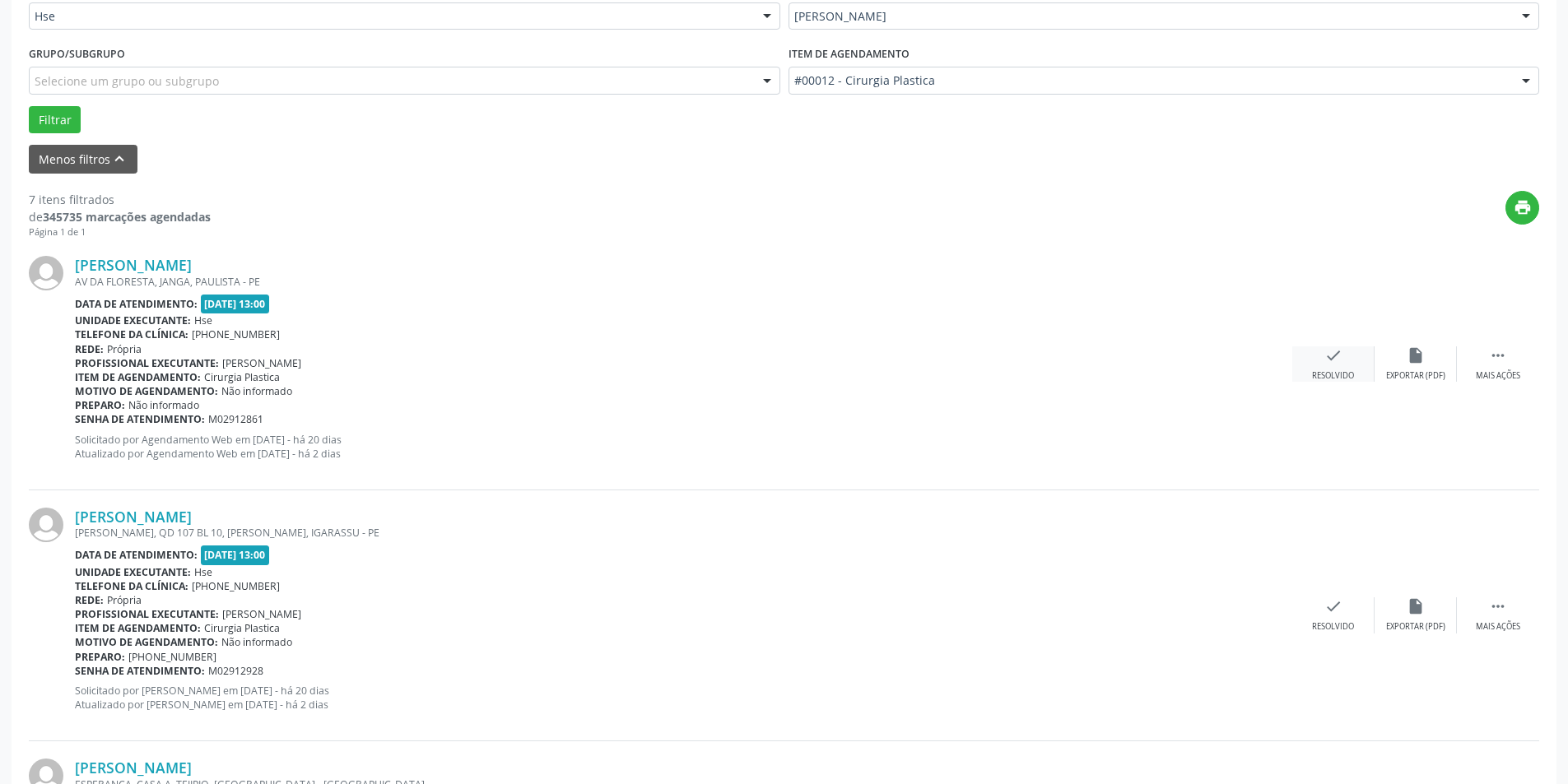
click at [1342, 355] on icon "check" at bounding box center [1334, 356] width 18 height 18
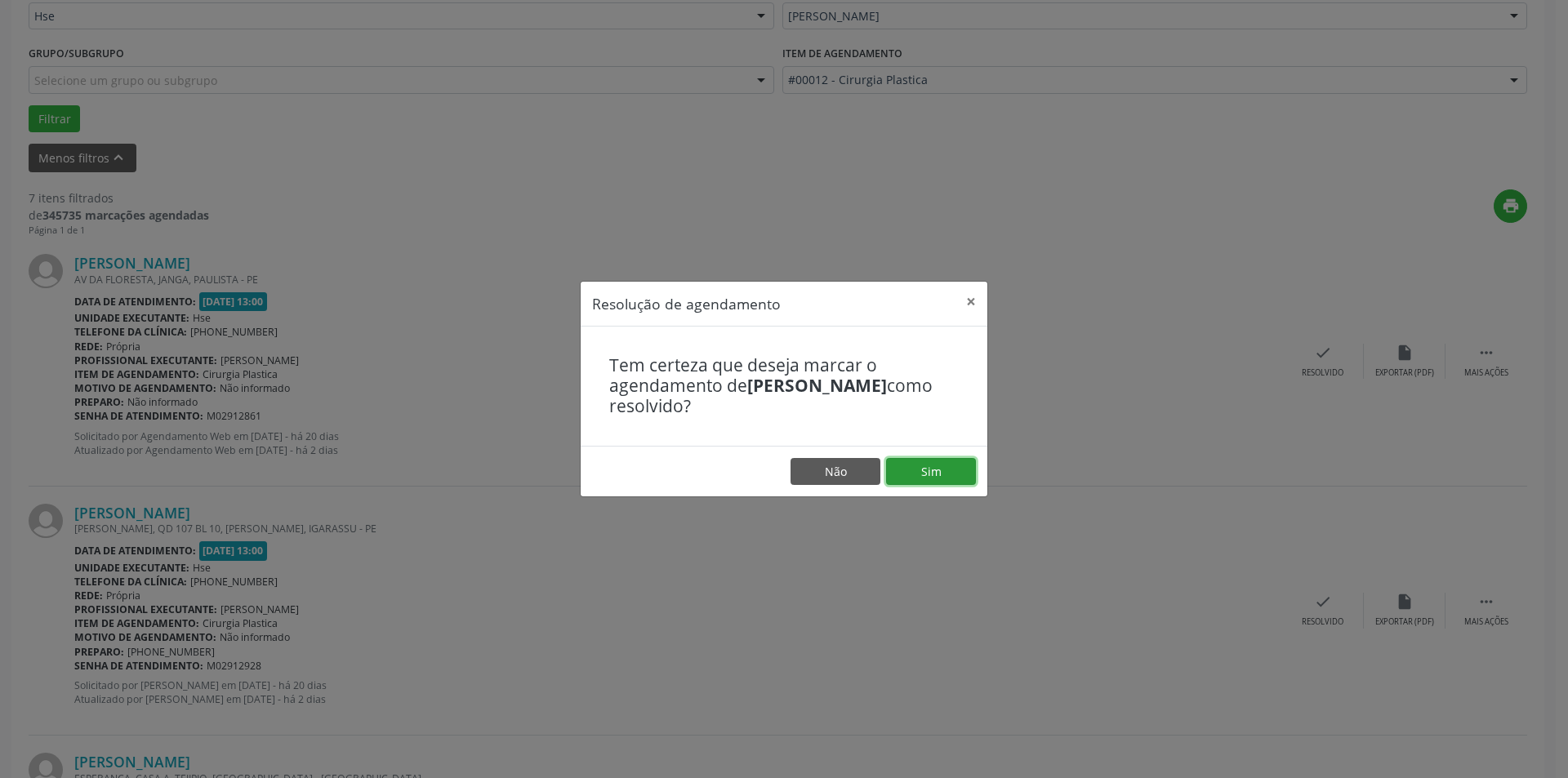
click at [942, 475] on button "Sim" at bounding box center [931, 472] width 90 height 28
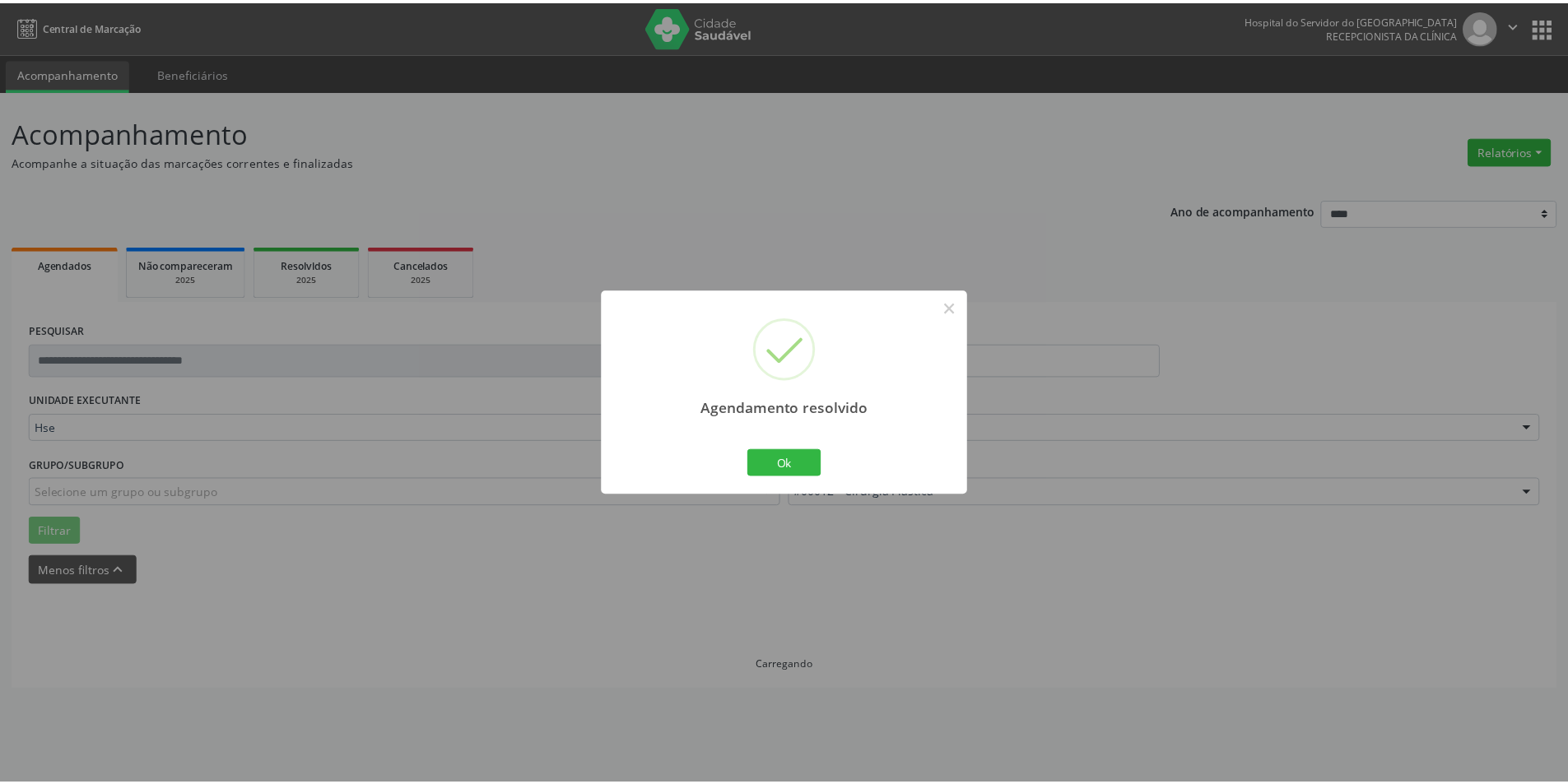
scroll to position [0, 0]
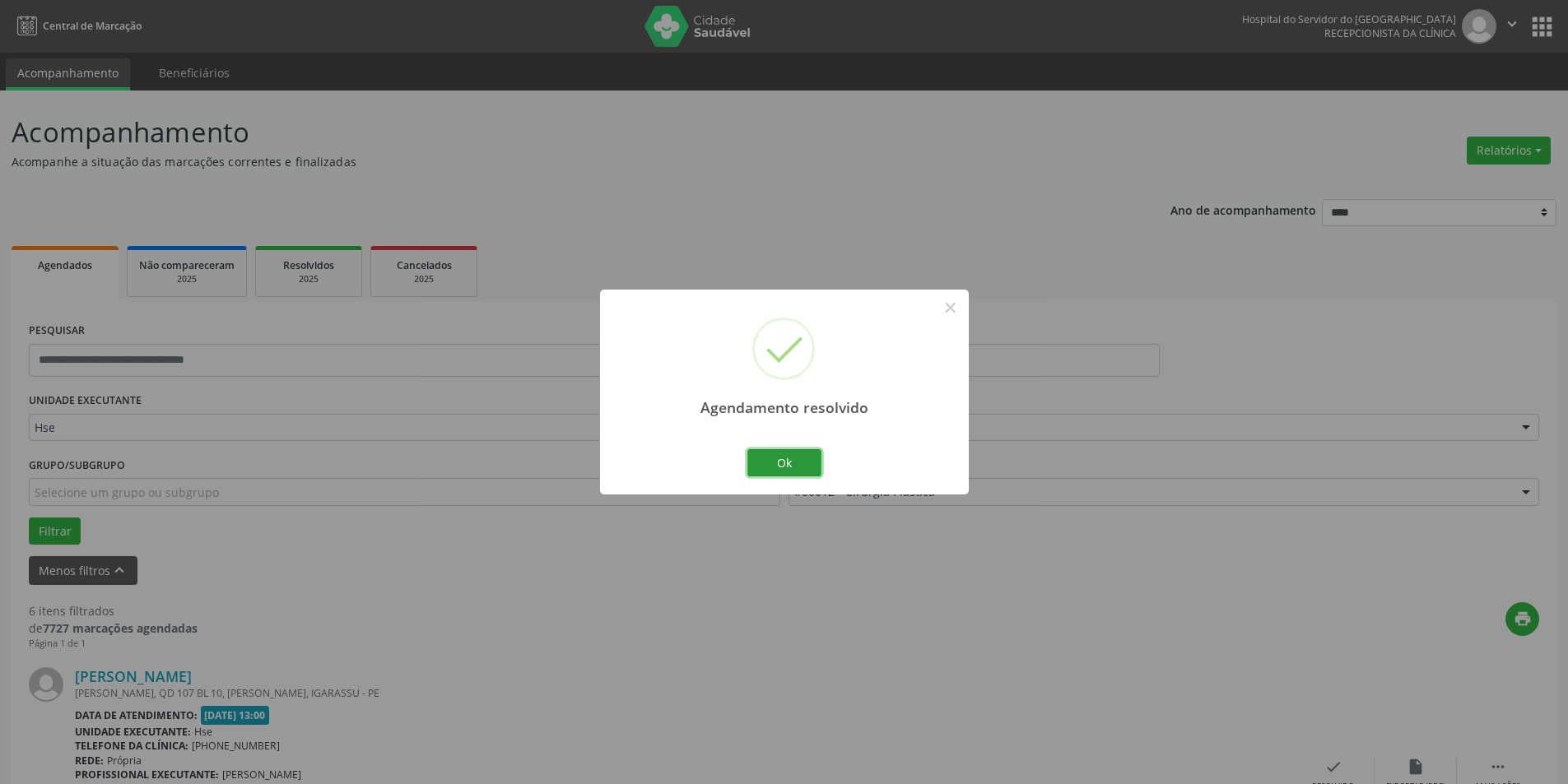
drag, startPoint x: 774, startPoint y: 467, endPoint x: 774, endPoint y: 457, distance: 10.0
click at [774, 465] on button "Ok" at bounding box center [784, 463] width 74 height 28
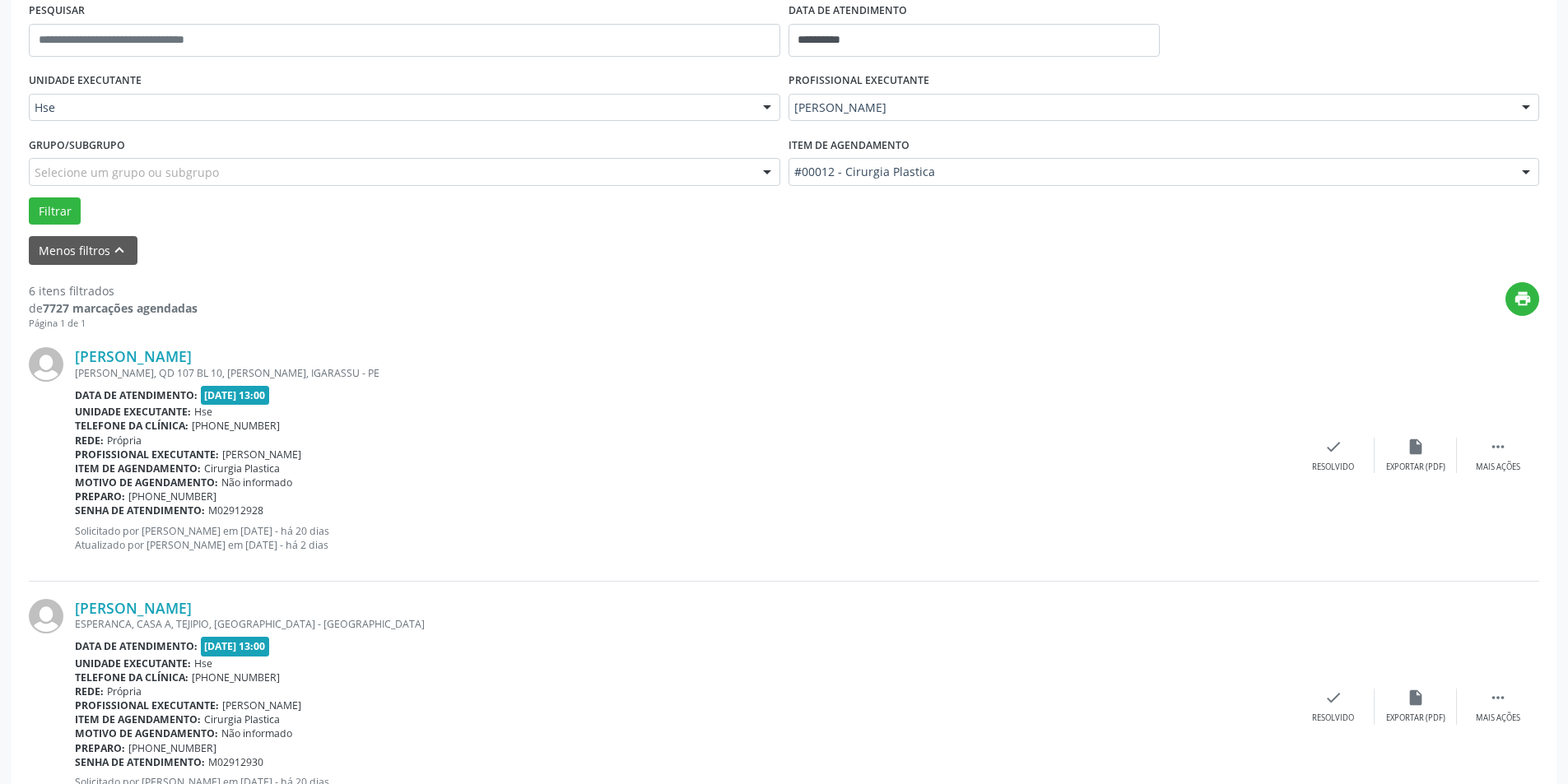
scroll to position [412, 0]
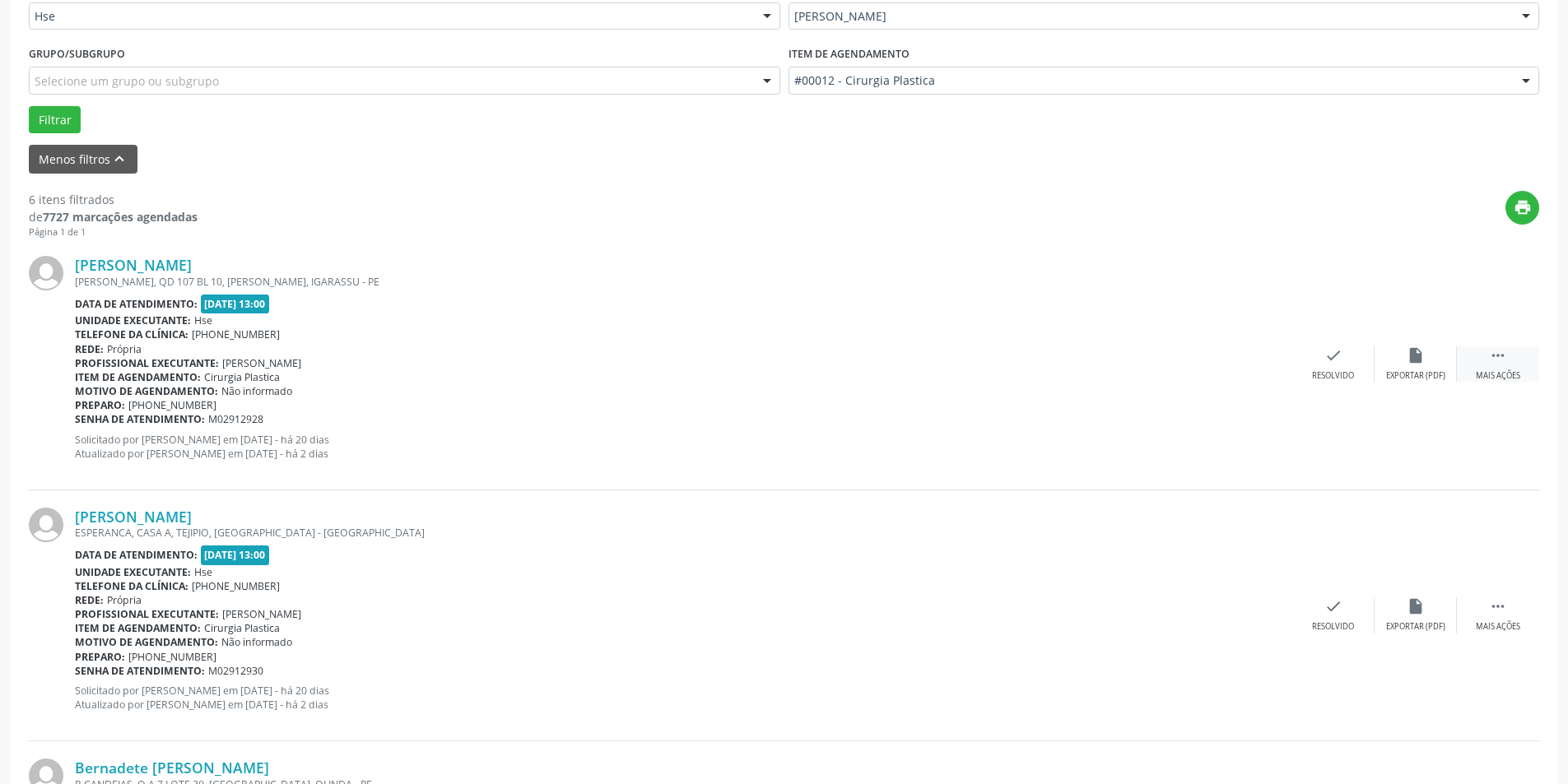
click at [1499, 362] on icon "" at bounding box center [1499, 356] width 18 height 18
click at [1410, 367] on div "alarm_off Não compareceu" at bounding box center [1415, 364] width 83 height 35
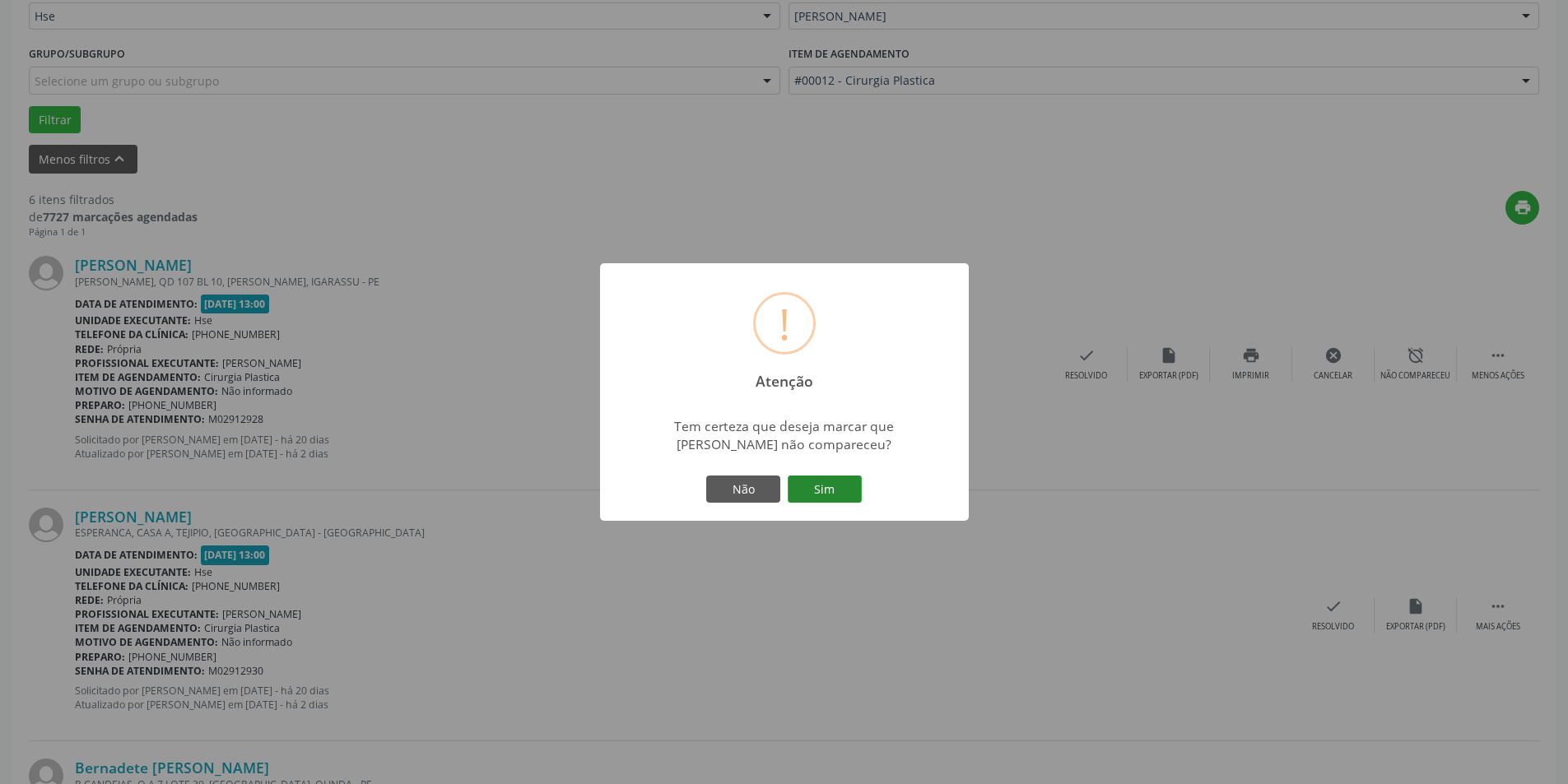
click at [829, 491] on button "Sim" at bounding box center [824, 490] width 74 height 28
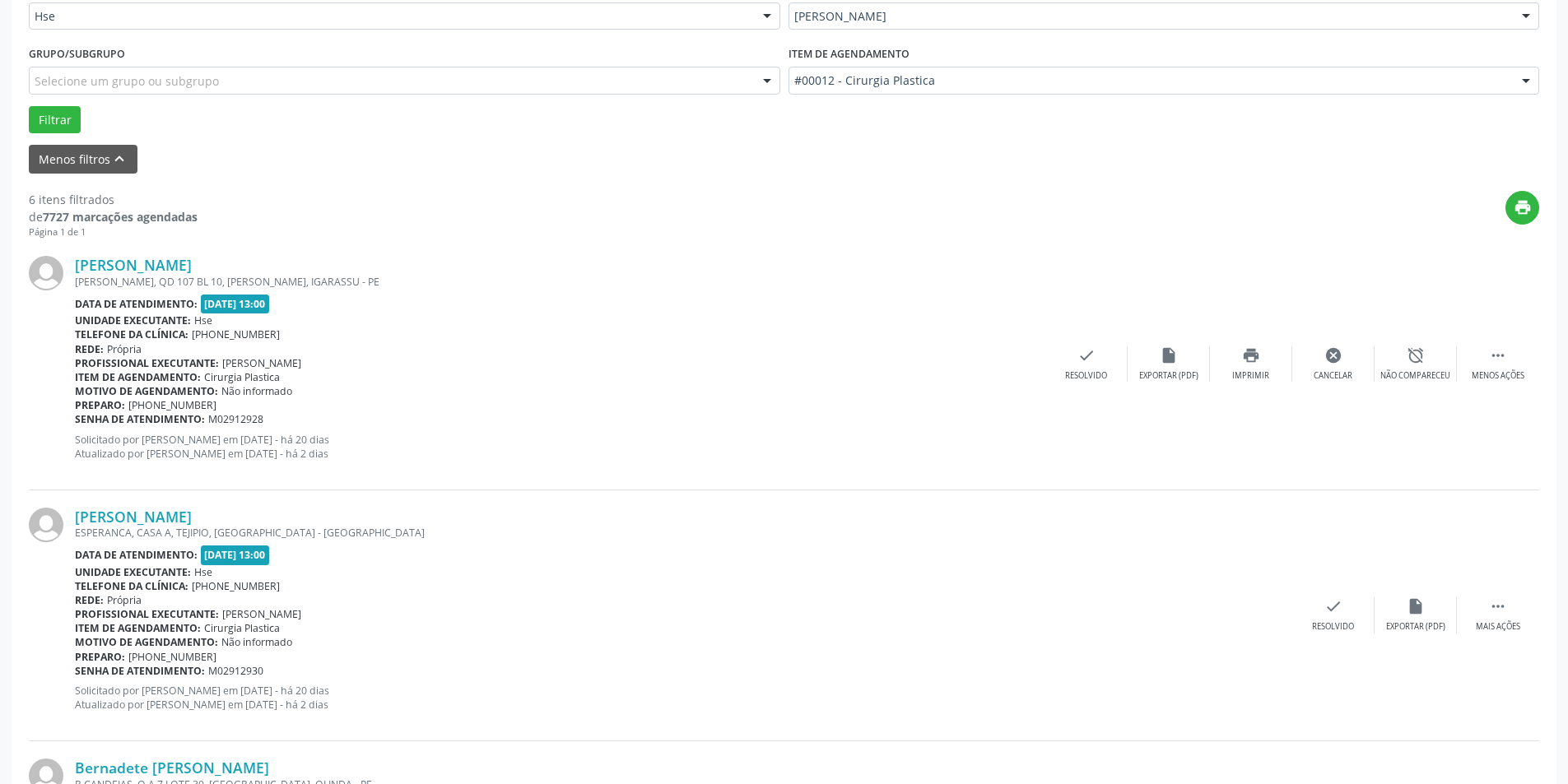
scroll to position [0, 0]
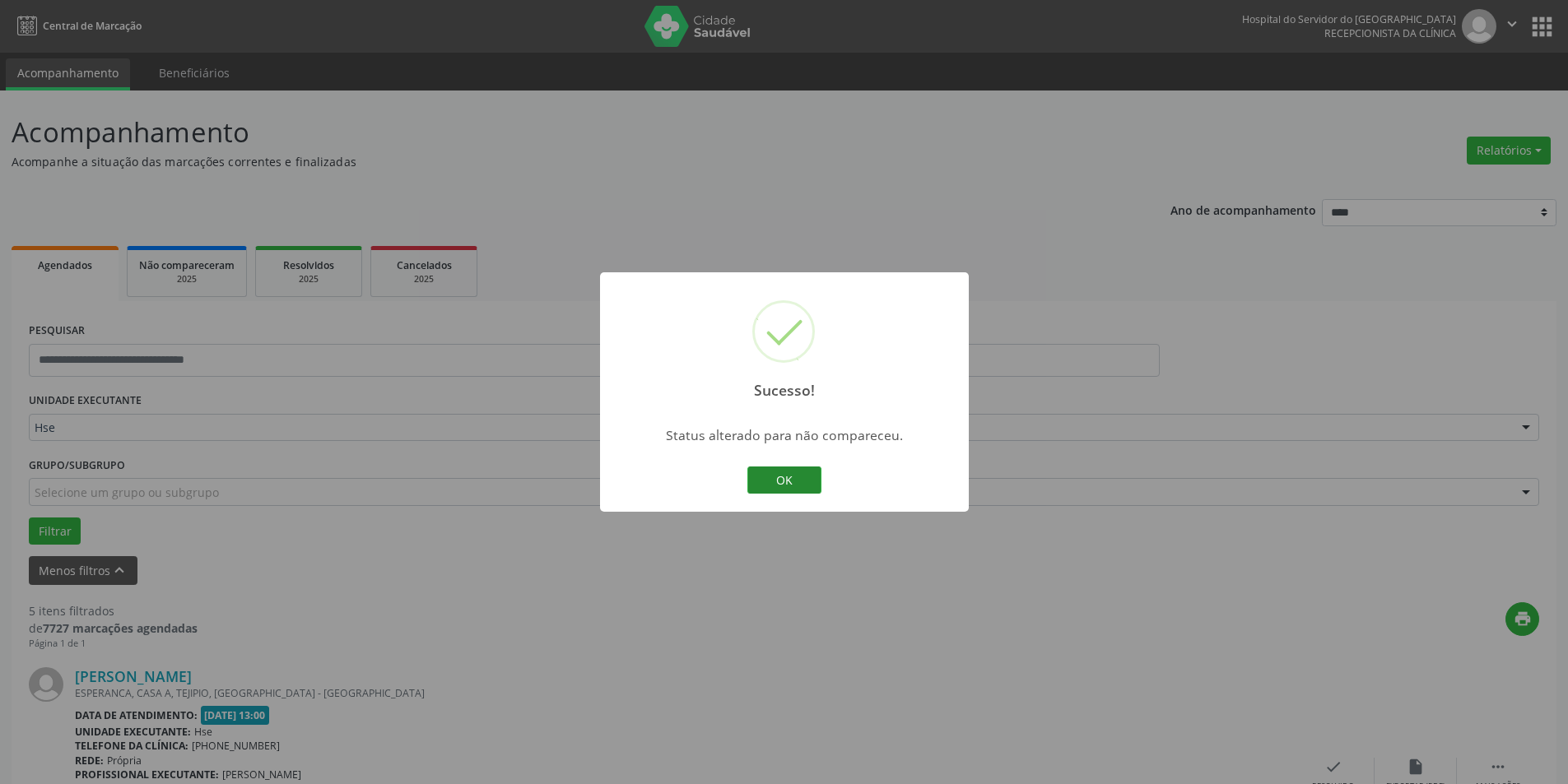
click at [757, 480] on button "OK" at bounding box center [784, 481] width 74 height 28
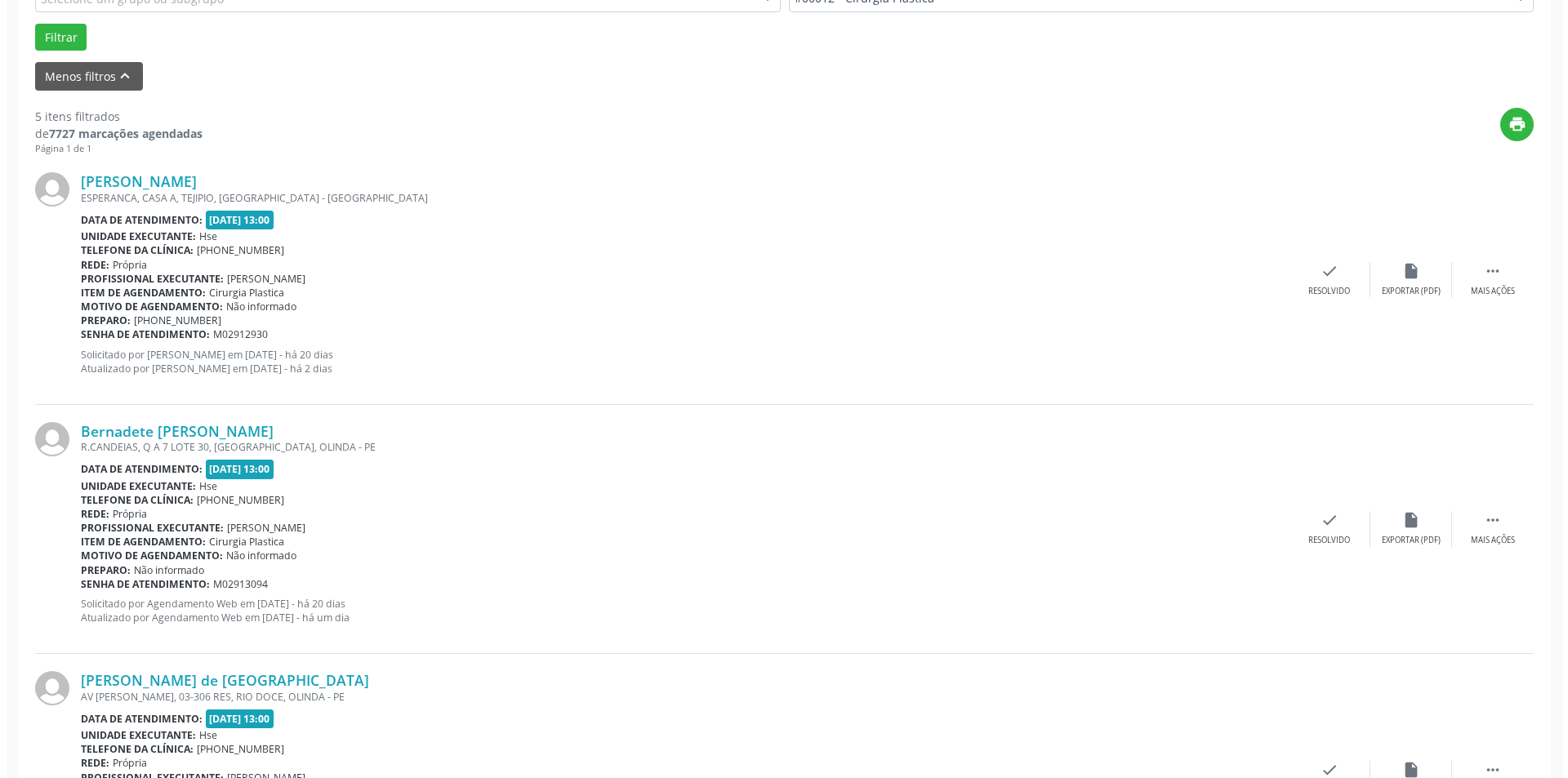
scroll to position [571, 0]
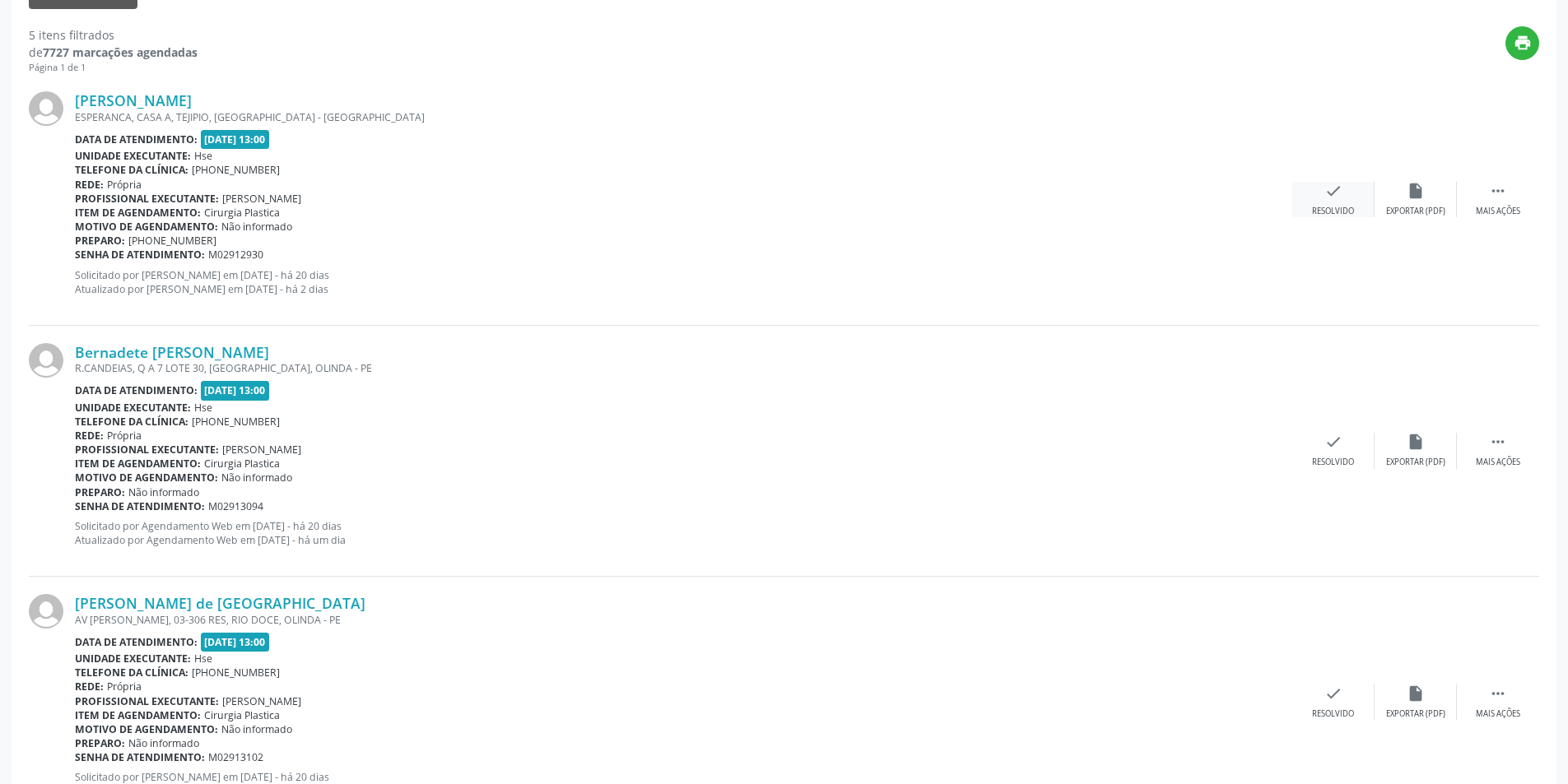
click at [1328, 201] on div "check Resolvido" at bounding box center [1334, 199] width 83 height 35
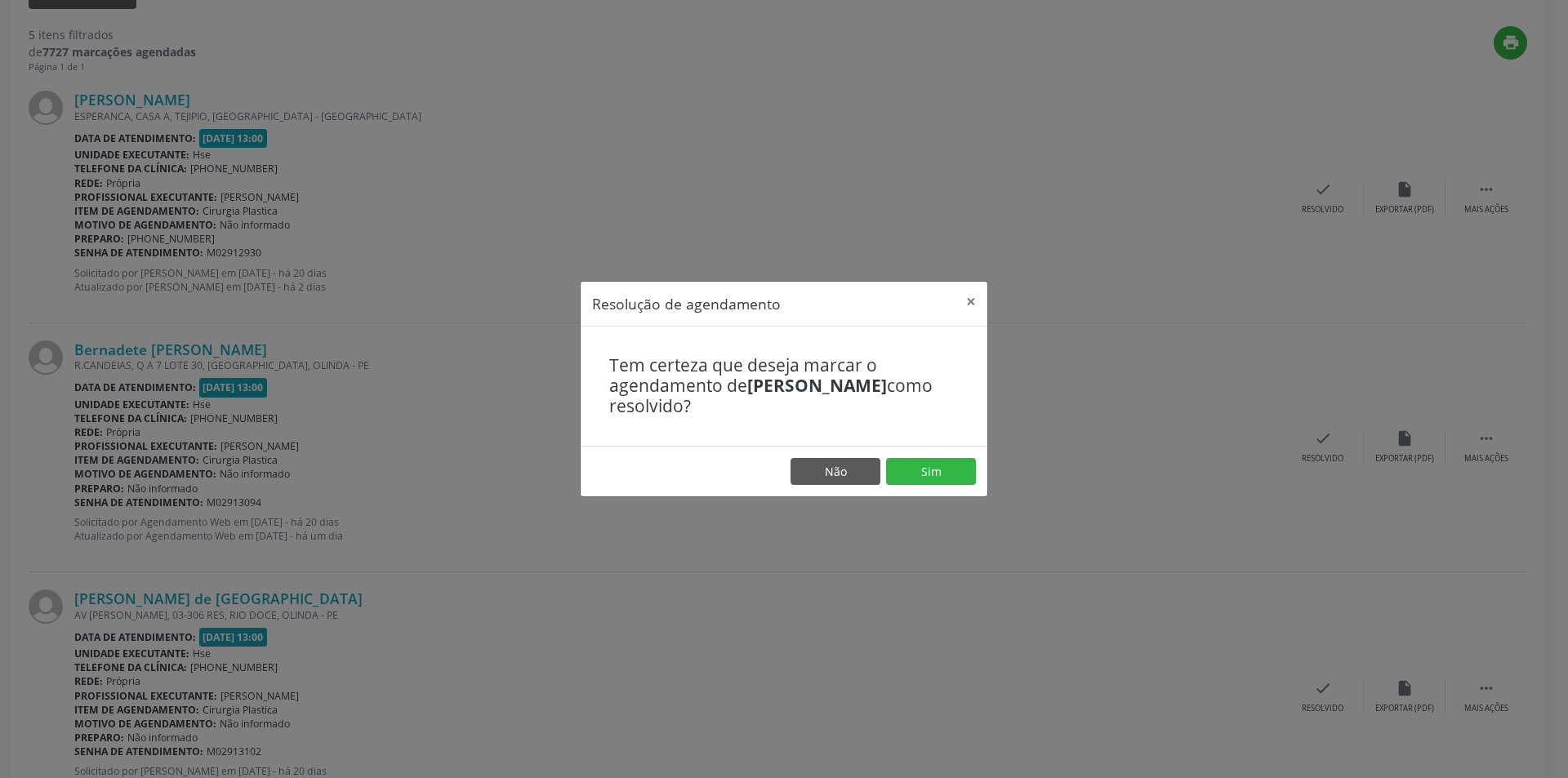
click at [904, 447] on footer "Não Sim" at bounding box center [784, 471] width 407 height 51
click at [916, 466] on button "Sim" at bounding box center [931, 472] width 90 height 28
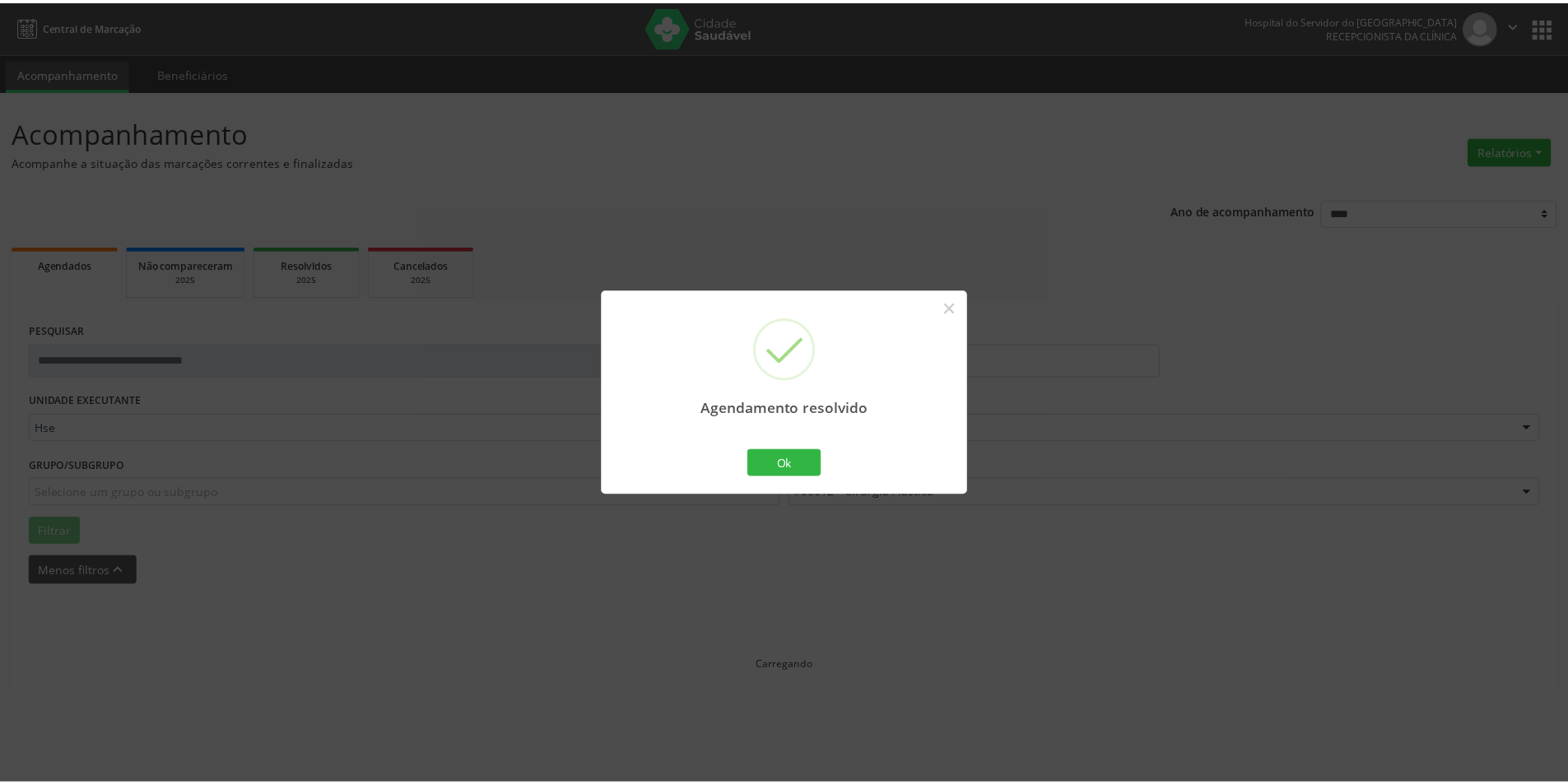
scroll to position [0, 0]
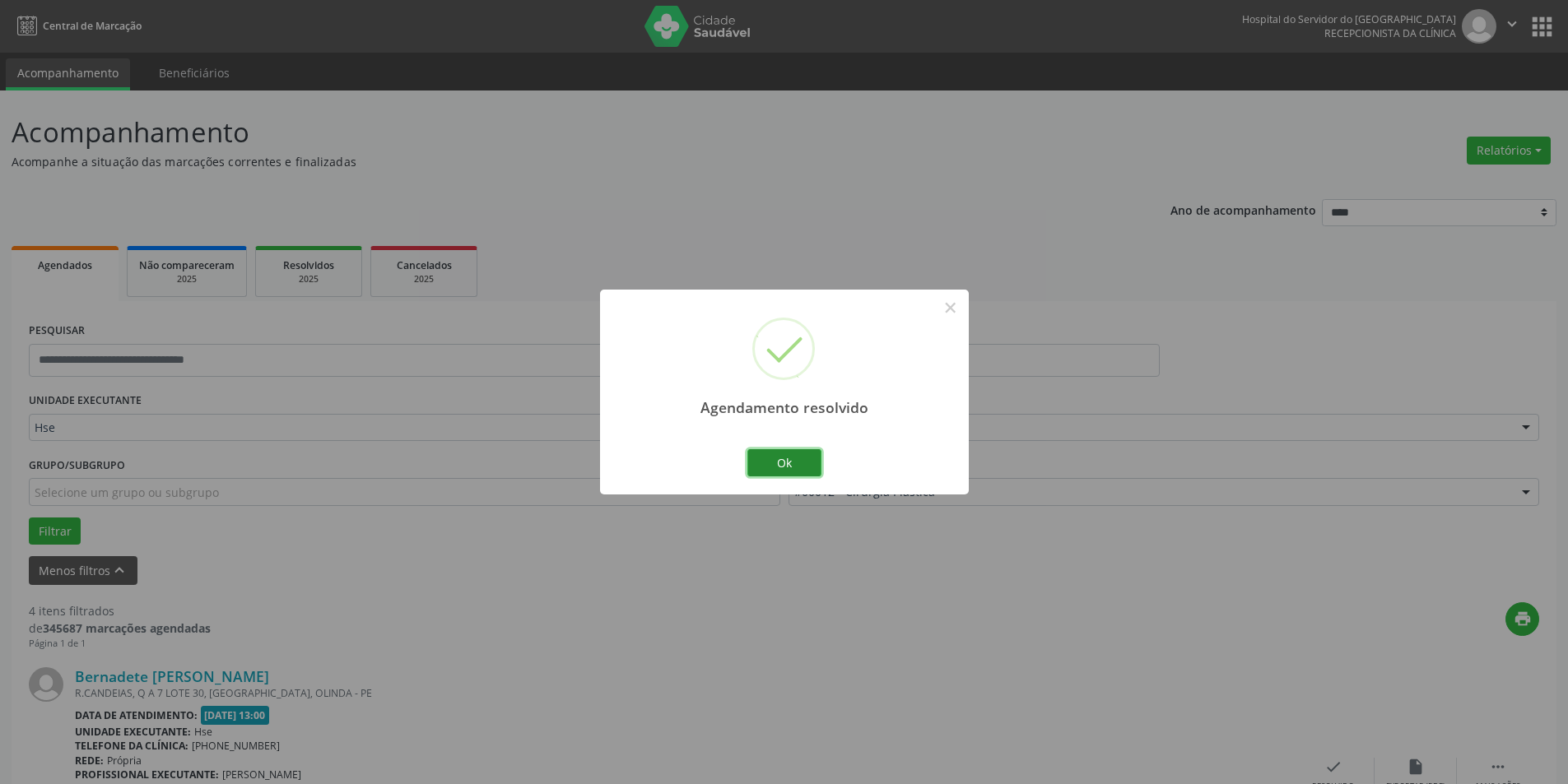
click at [774, 459] on button "Ok" at bounding box center [784, 463] width 74 height 28
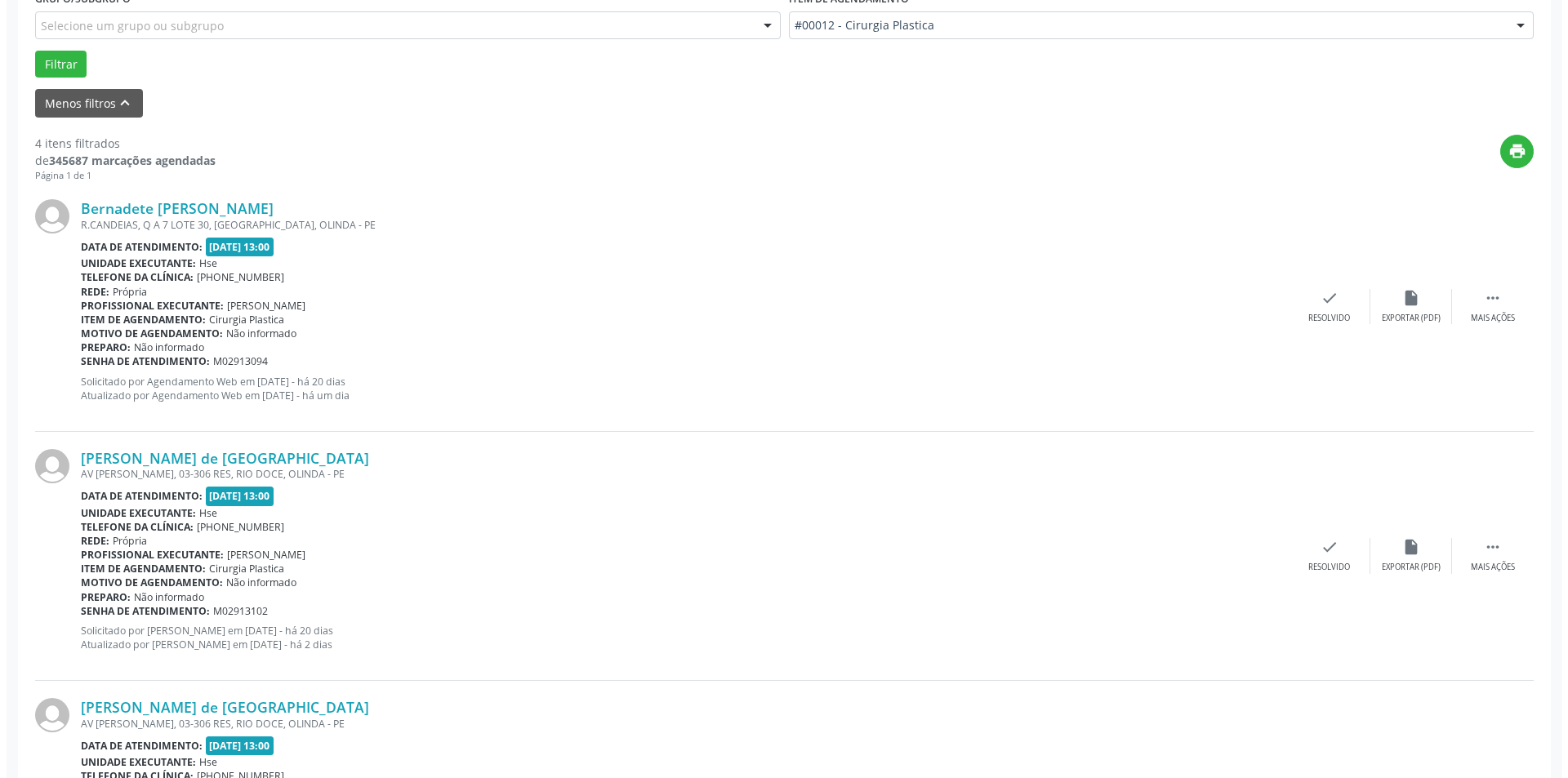
scroll to position [490, 0]
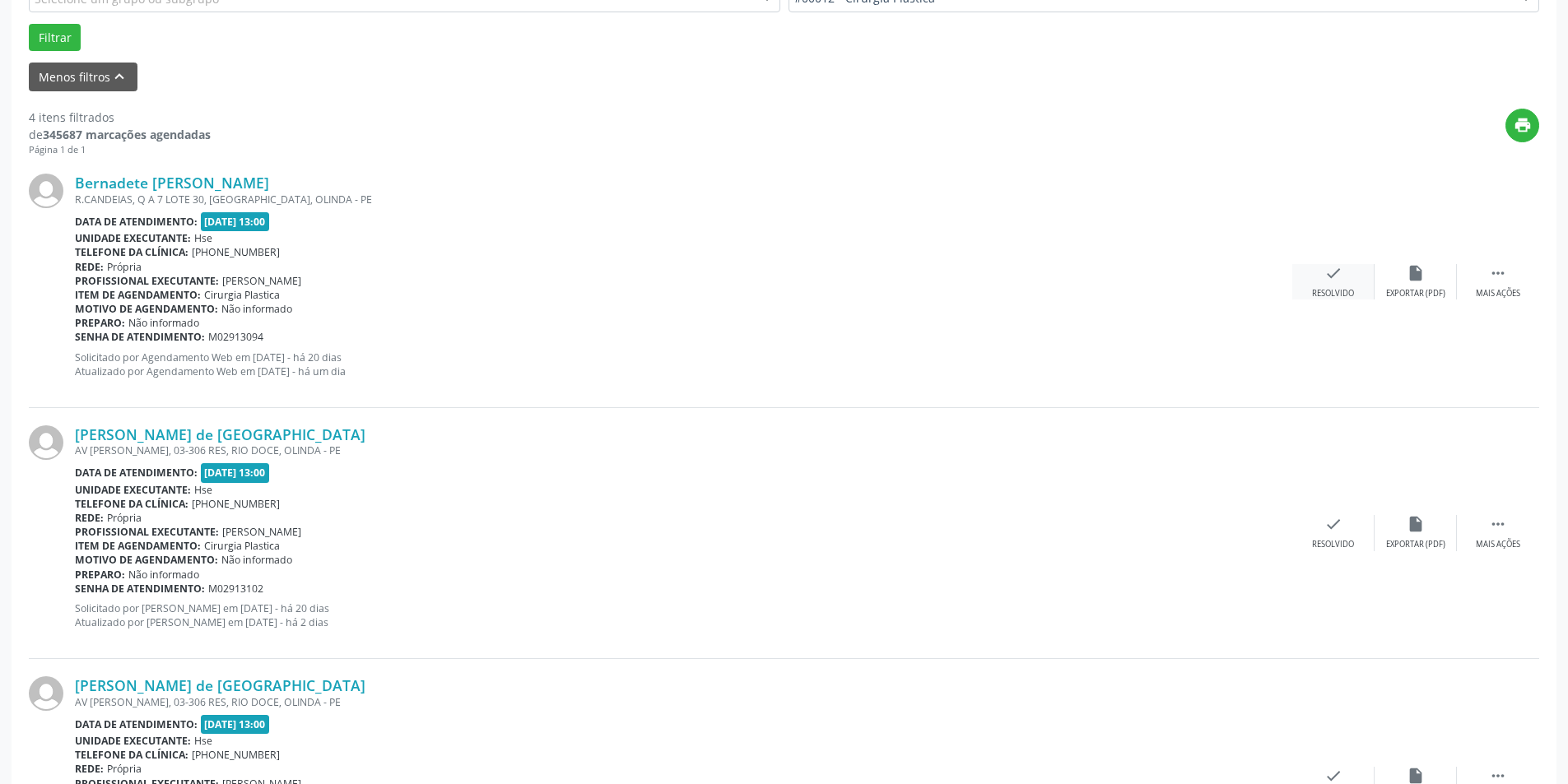
click at [1334, 276] on icon "check" at bounding box center [1334, 273] width 18 height 18
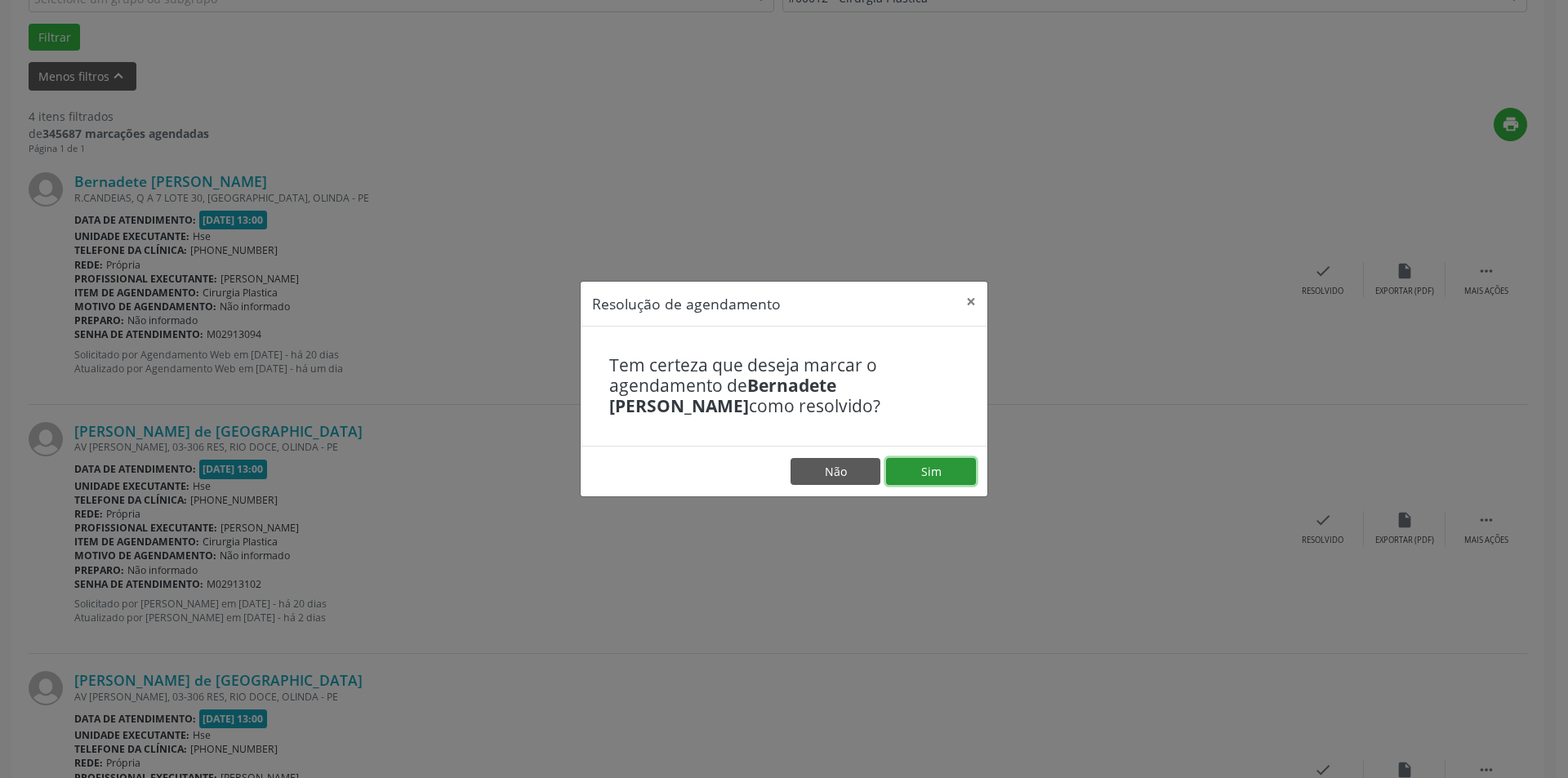
click at [942, 472] on button "Sim" at bounding box center [931, 472] width 90 height 28
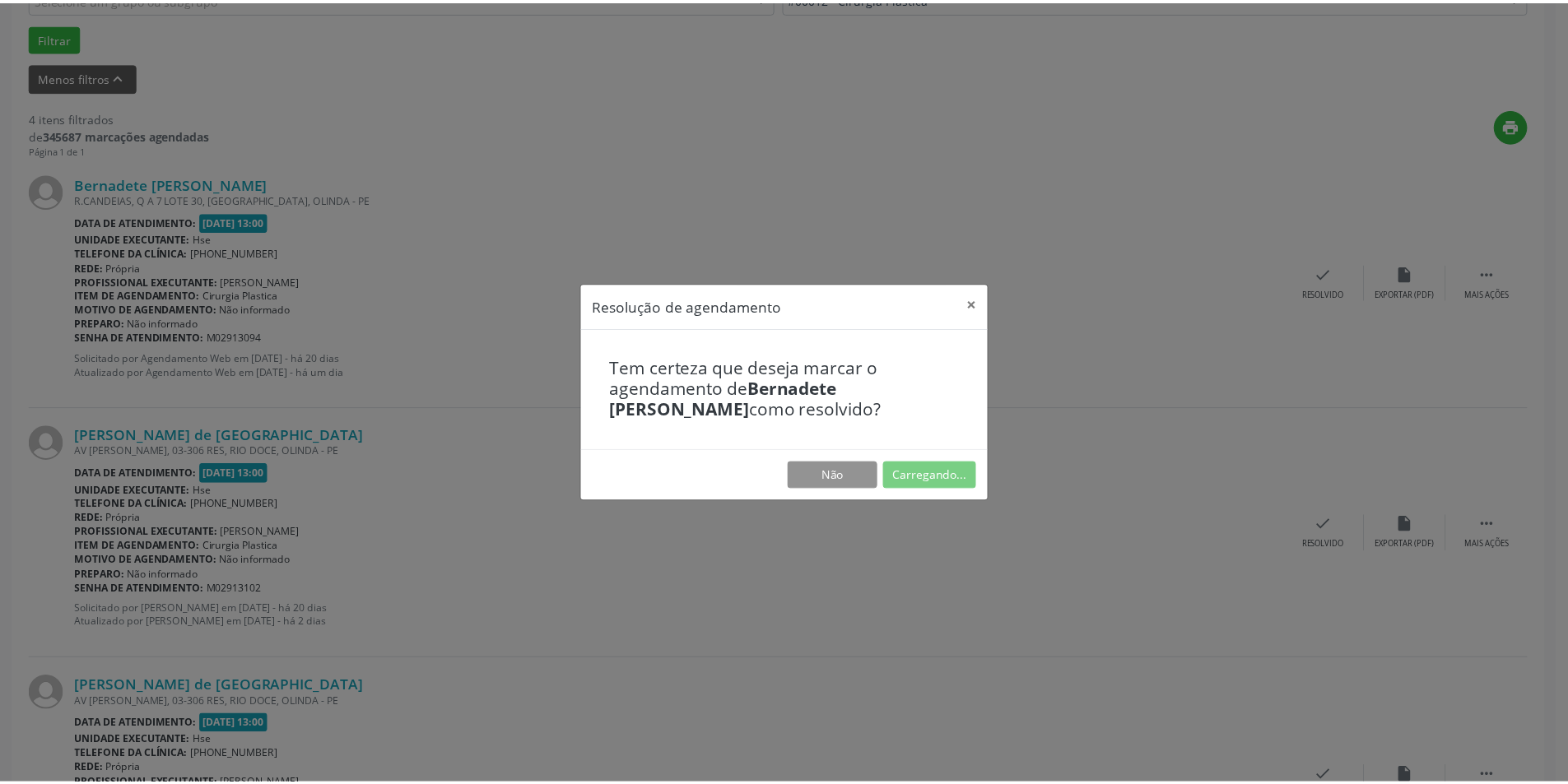
scroll to position [0, 0]
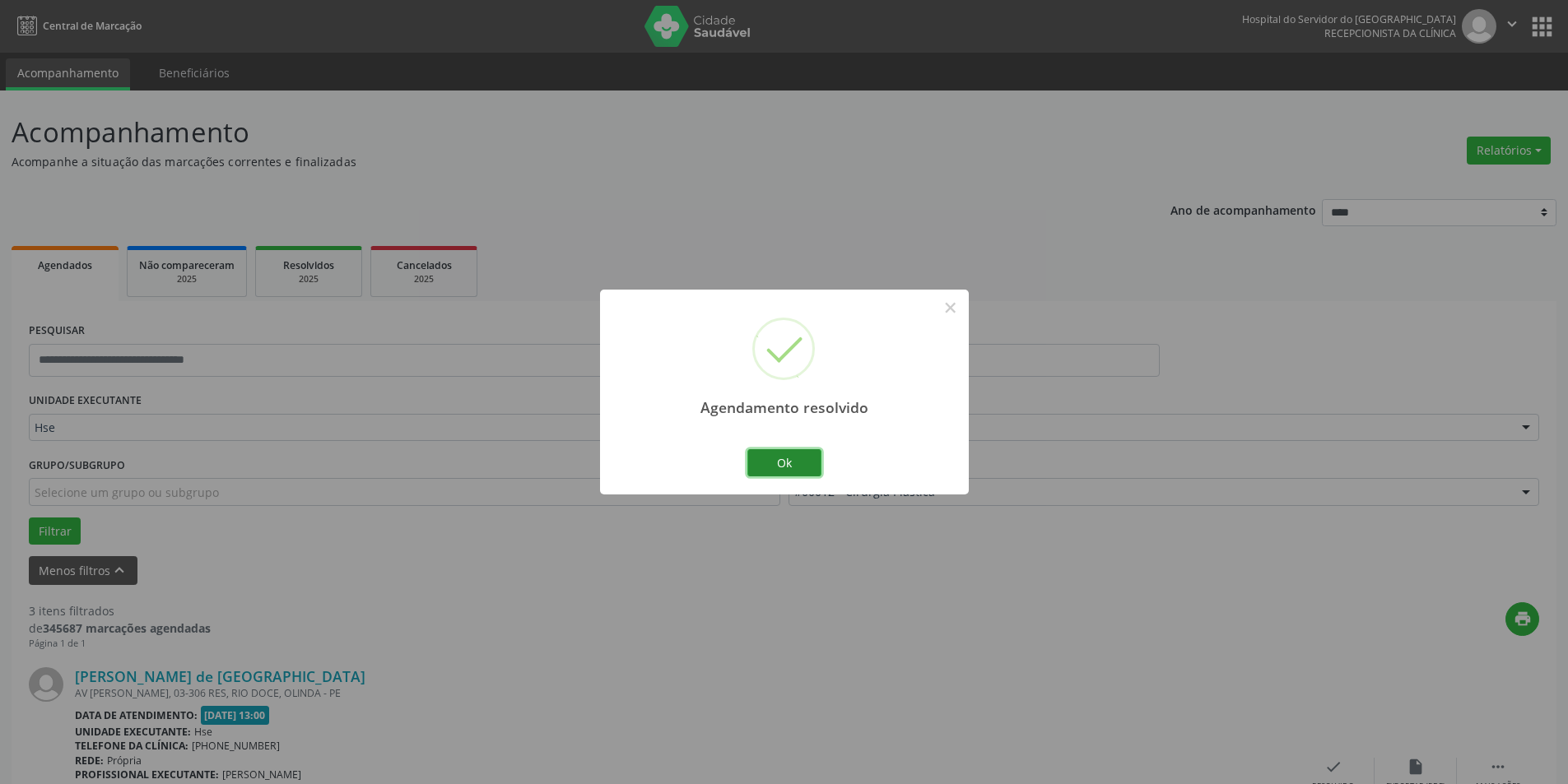
click at [789, 460] on button "Ok" at bounding box center [784, 463] width 74 height 28
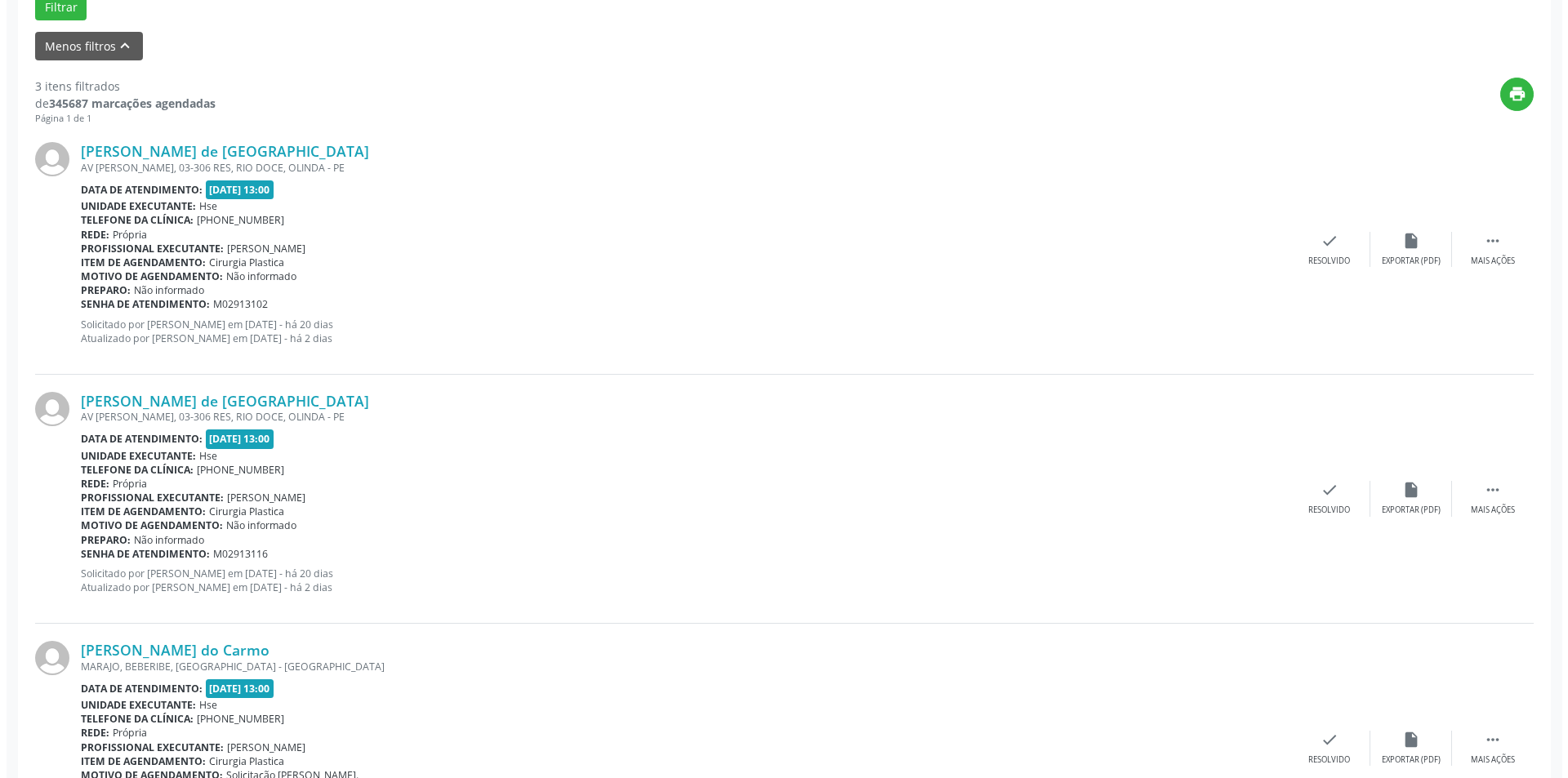
scroll to position [571, 0]
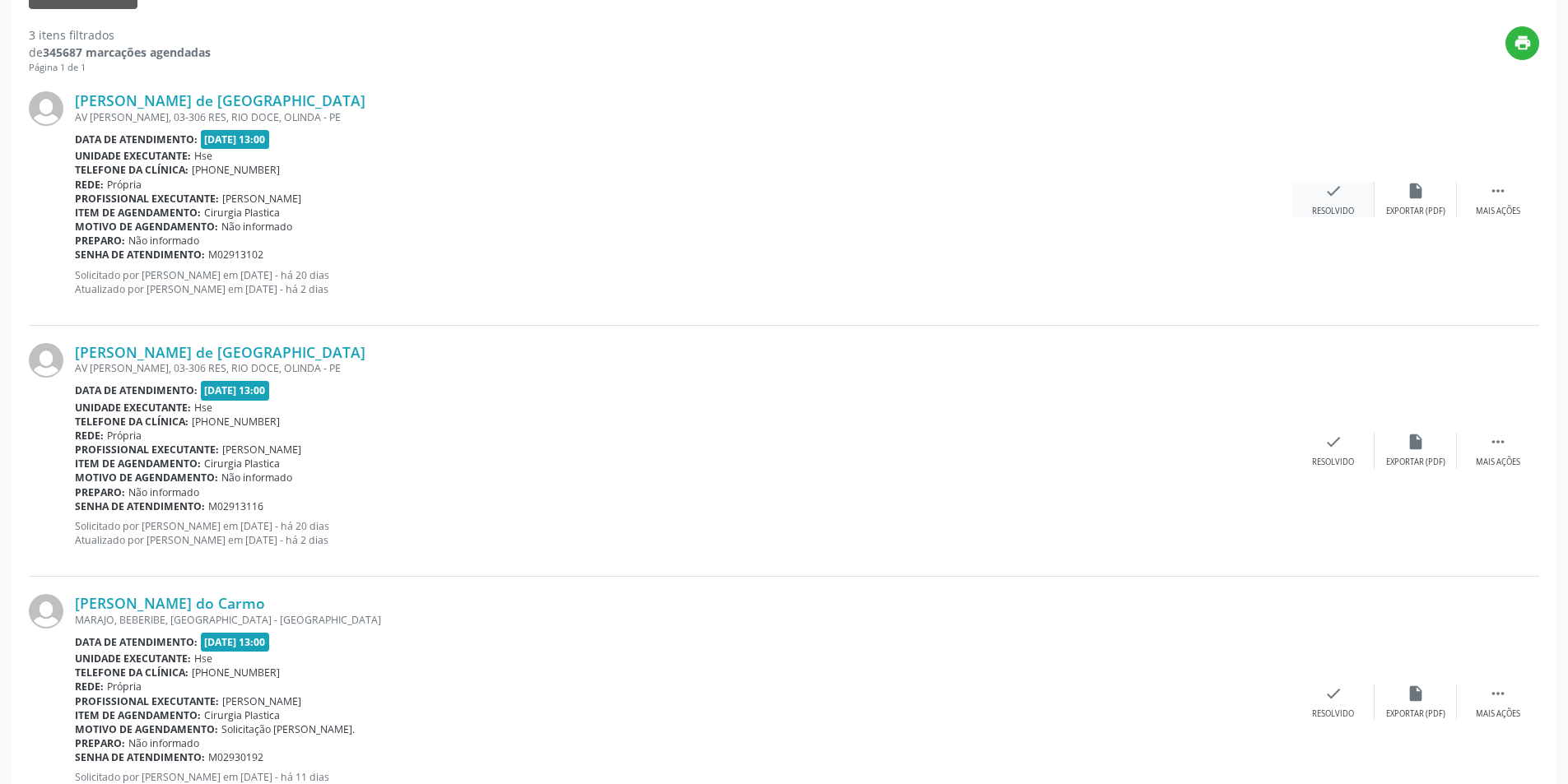
click at [1342, 202] on div "check Resolvido" at bounding box center [1334, 199] width 83 height 35
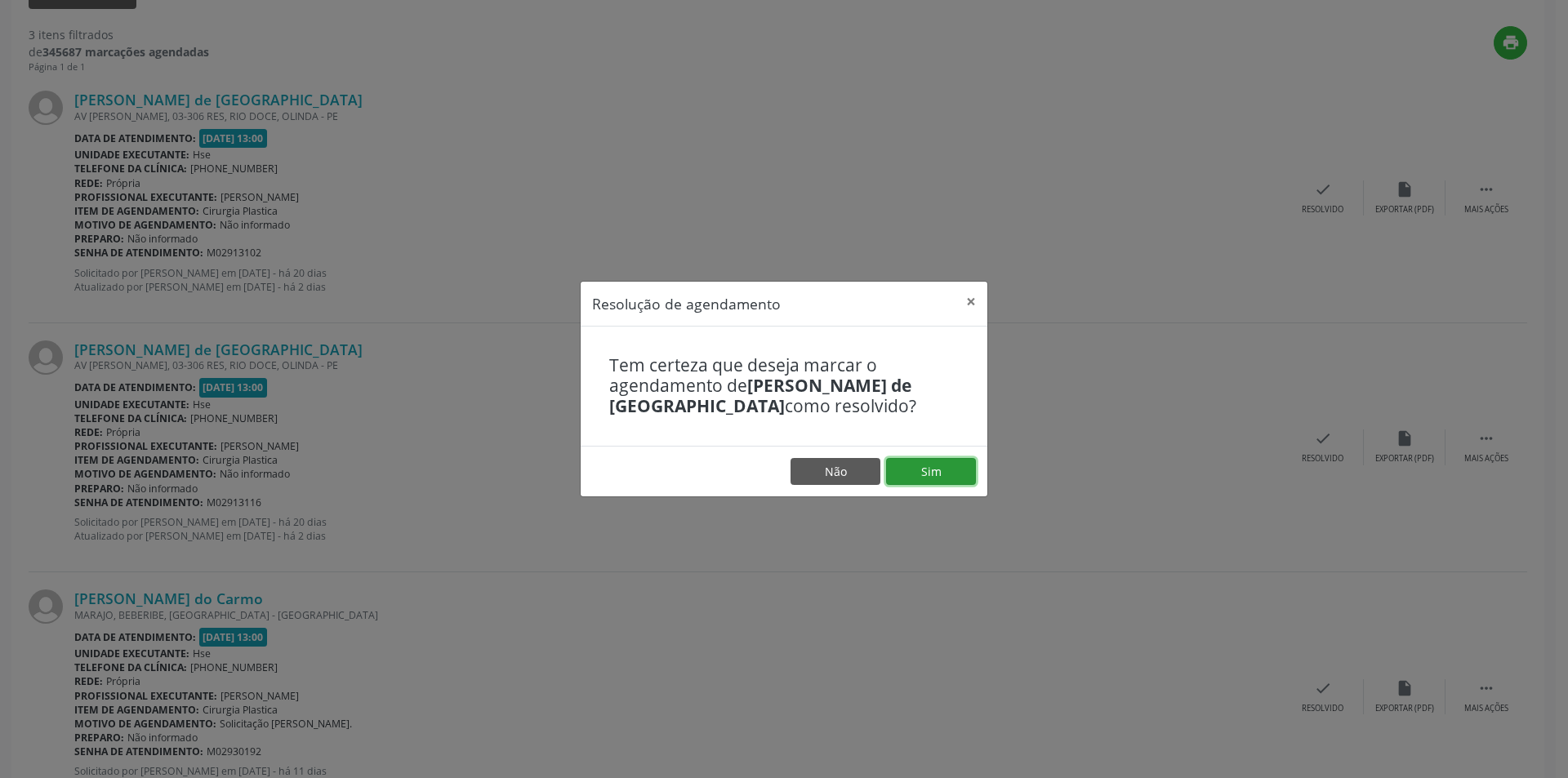
click at [944, 477] on button "Sim" at bounding box center [931, 472] width 90 height 28
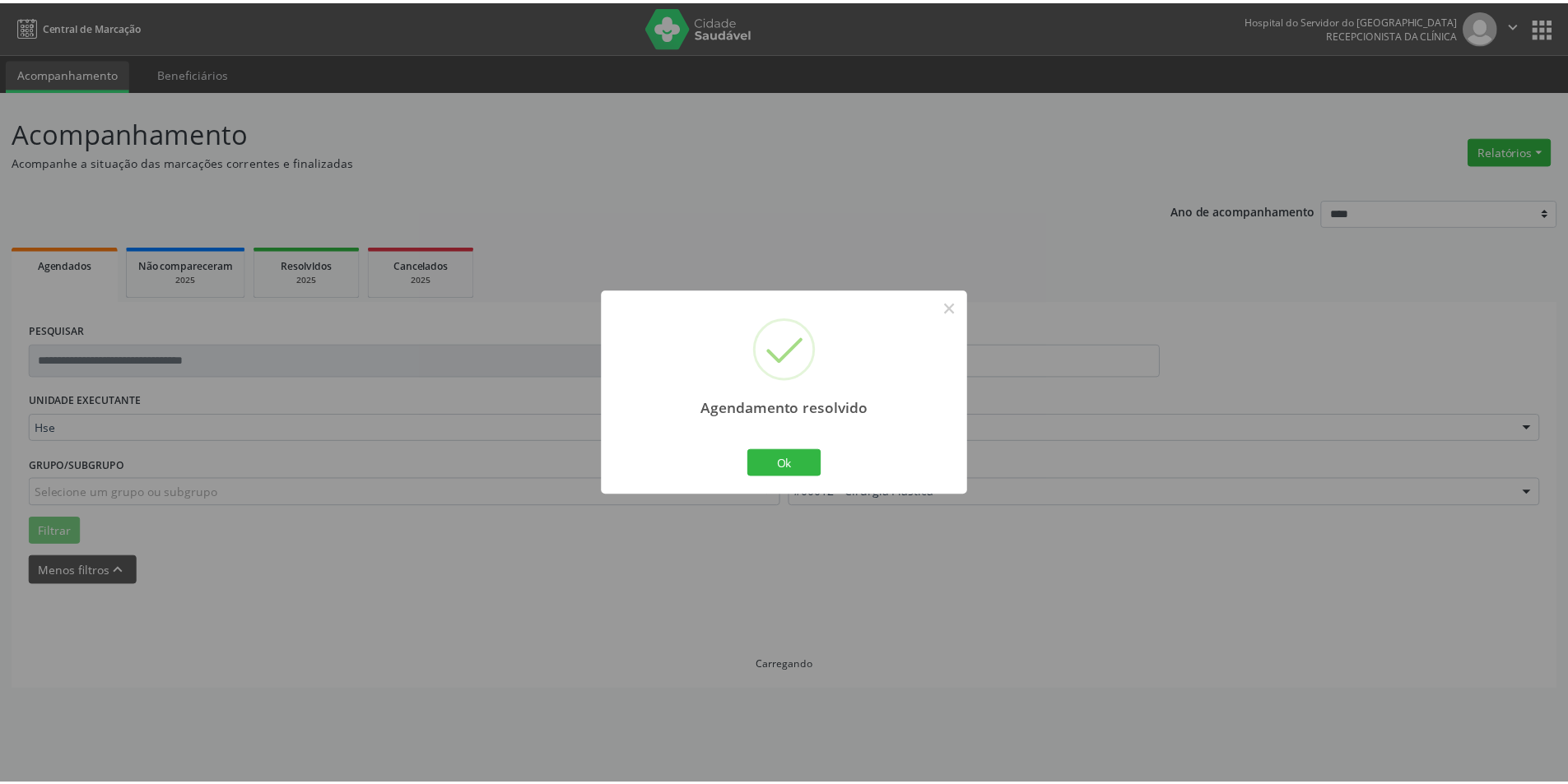
scroll to position [0, 0]
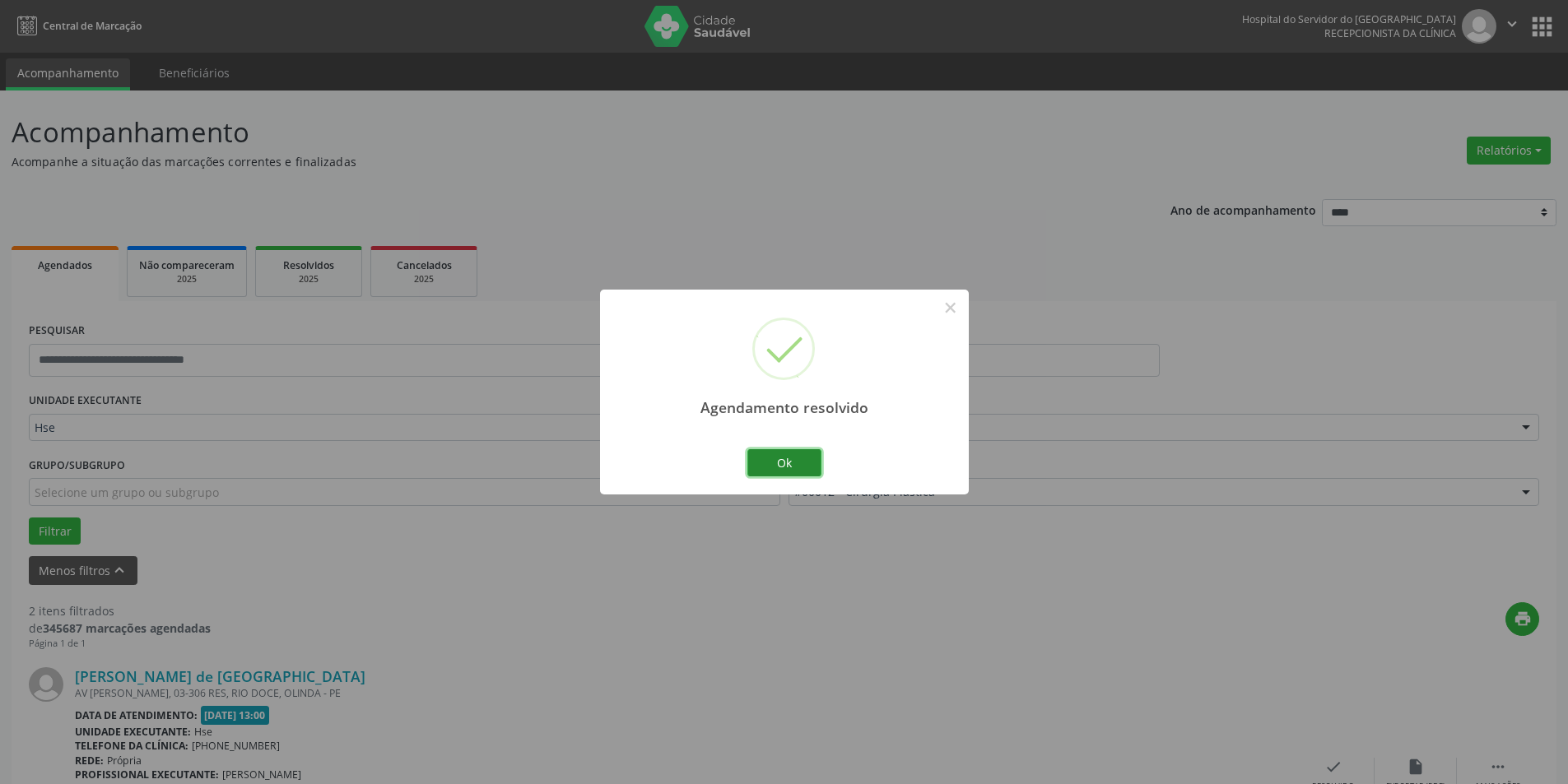
click at [786, 459] on button "Ok" at bounding box center [784, 463] width 74 height 28
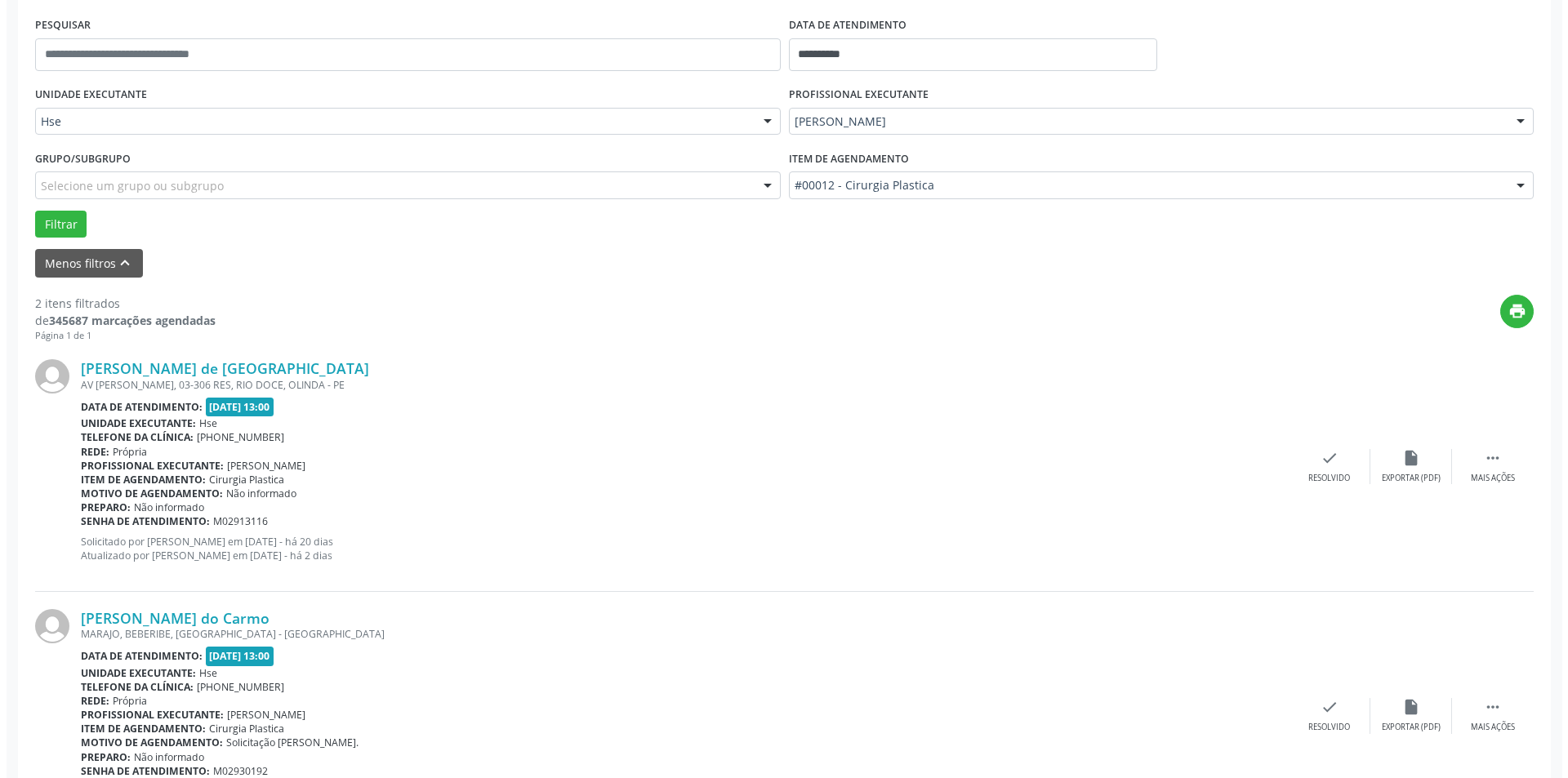
scroll to position [327, 0]
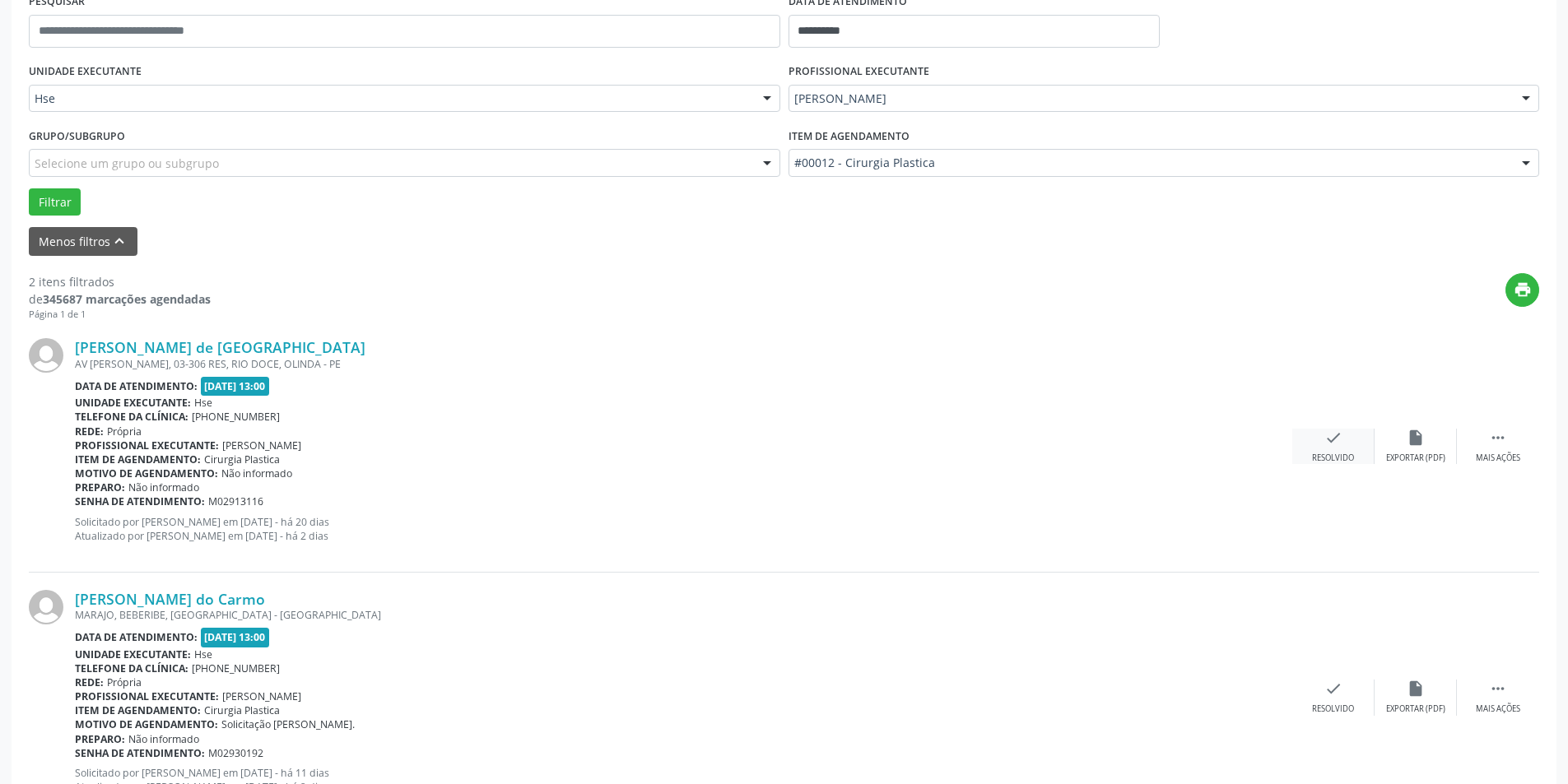
click at [1328, 459] on div "Resolvido" at bounding box center [1333, 458] width 42 height 12
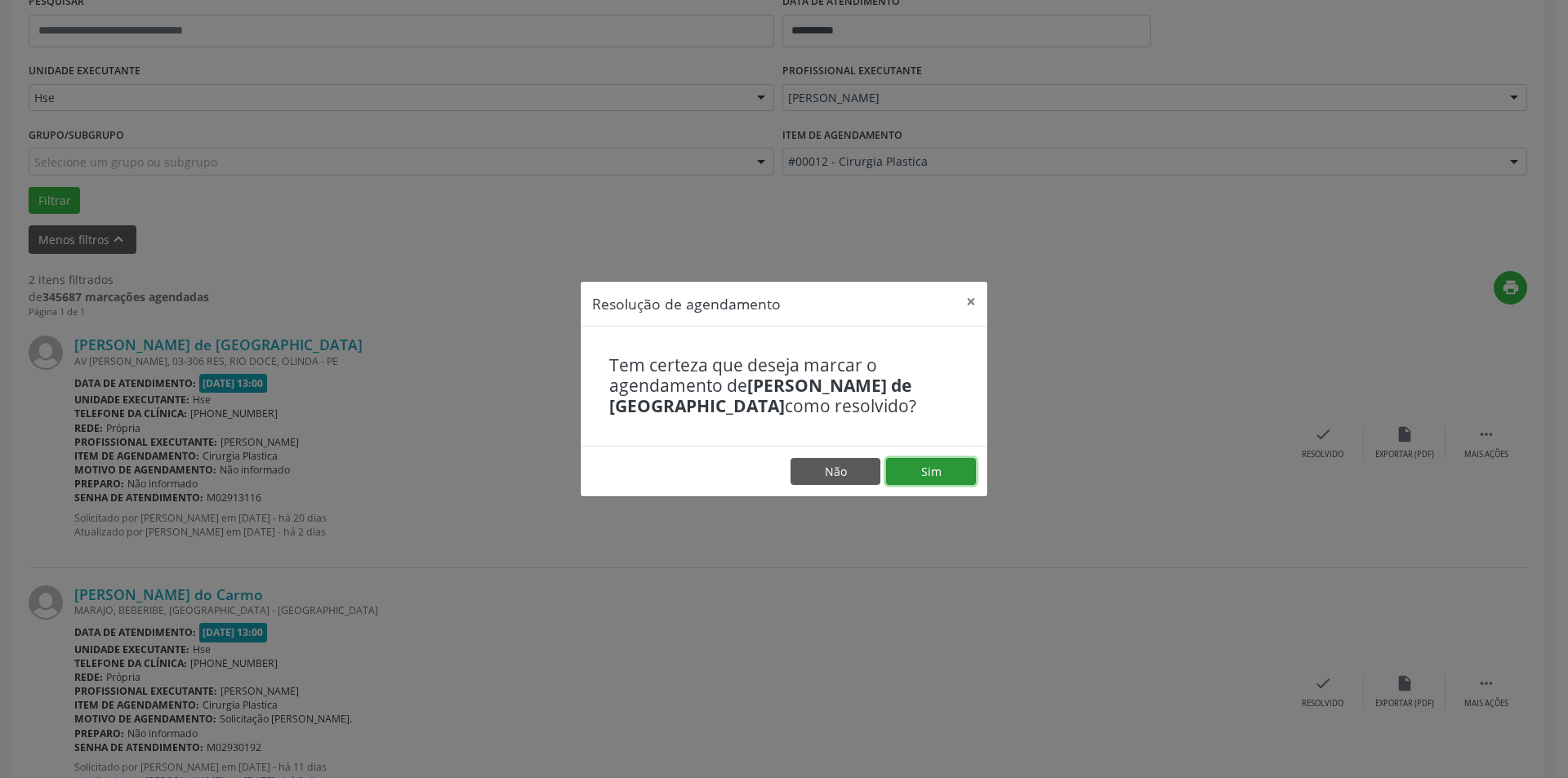
click at [951, 476] on button "Sim" at bounding box center [931, 472] width 90 height 28
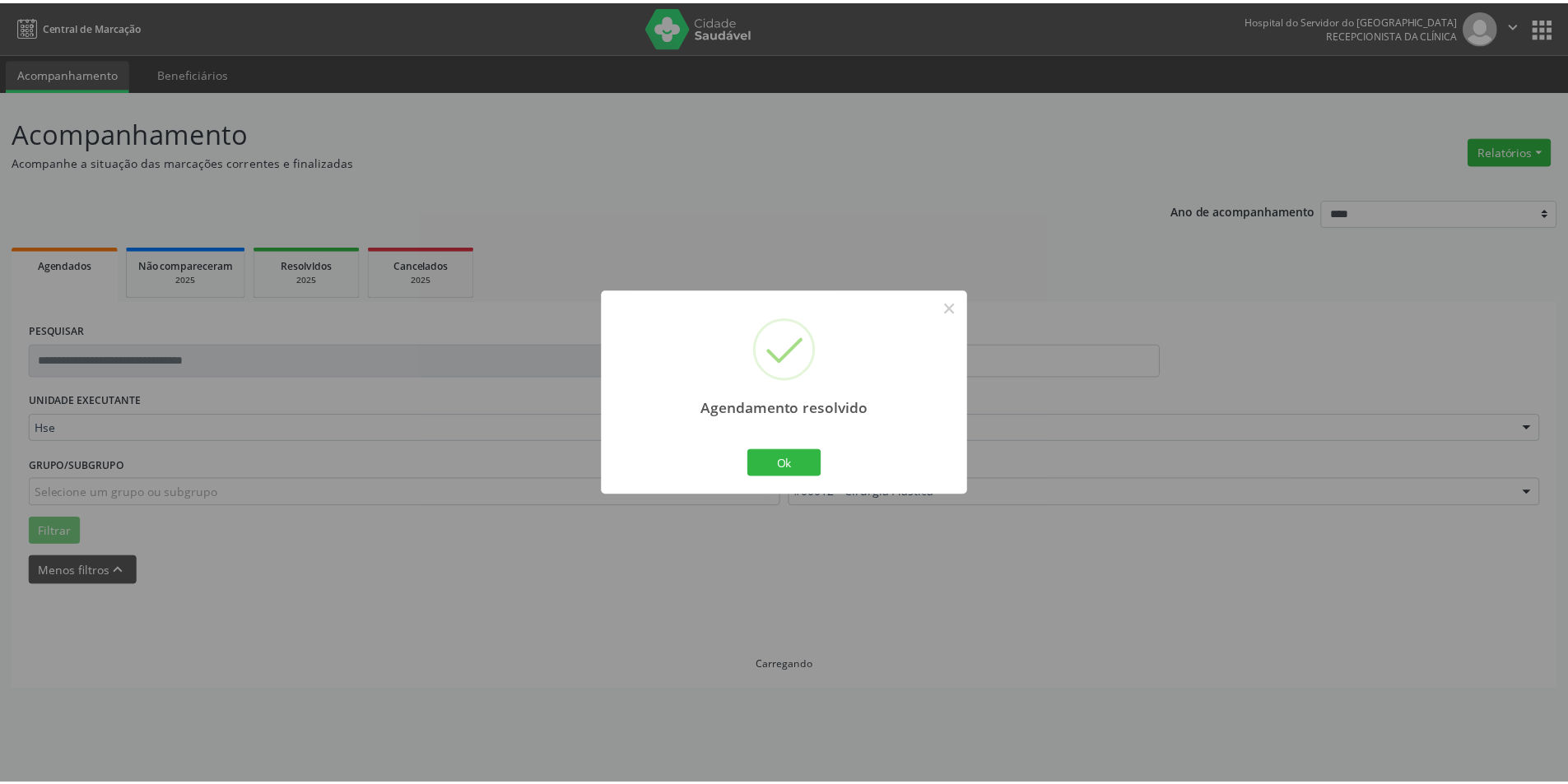
scroll to position [0, 0]
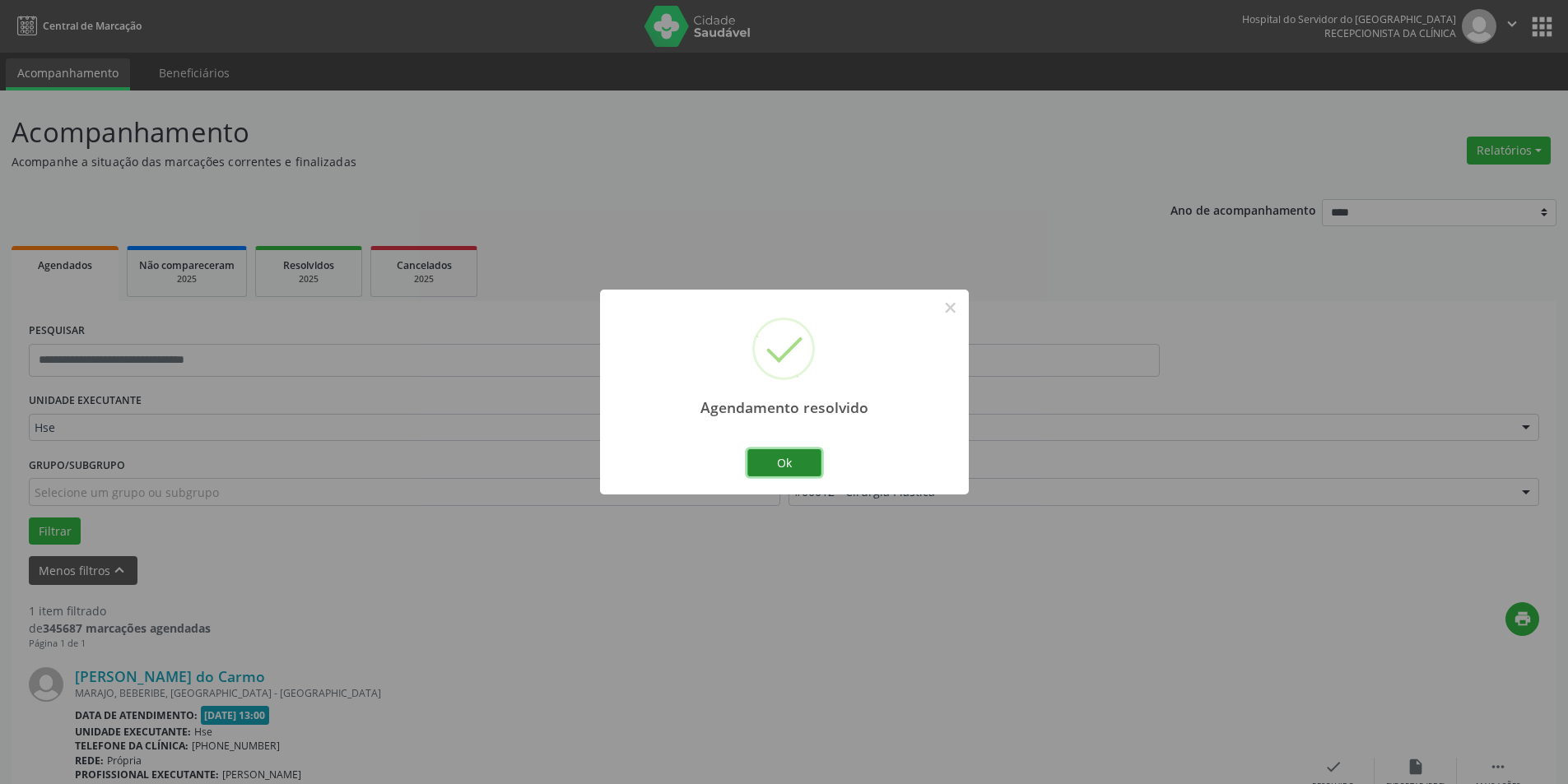
click at [795, 469] on button "Ok" at bounding box center [784, 463] width 74 height 28
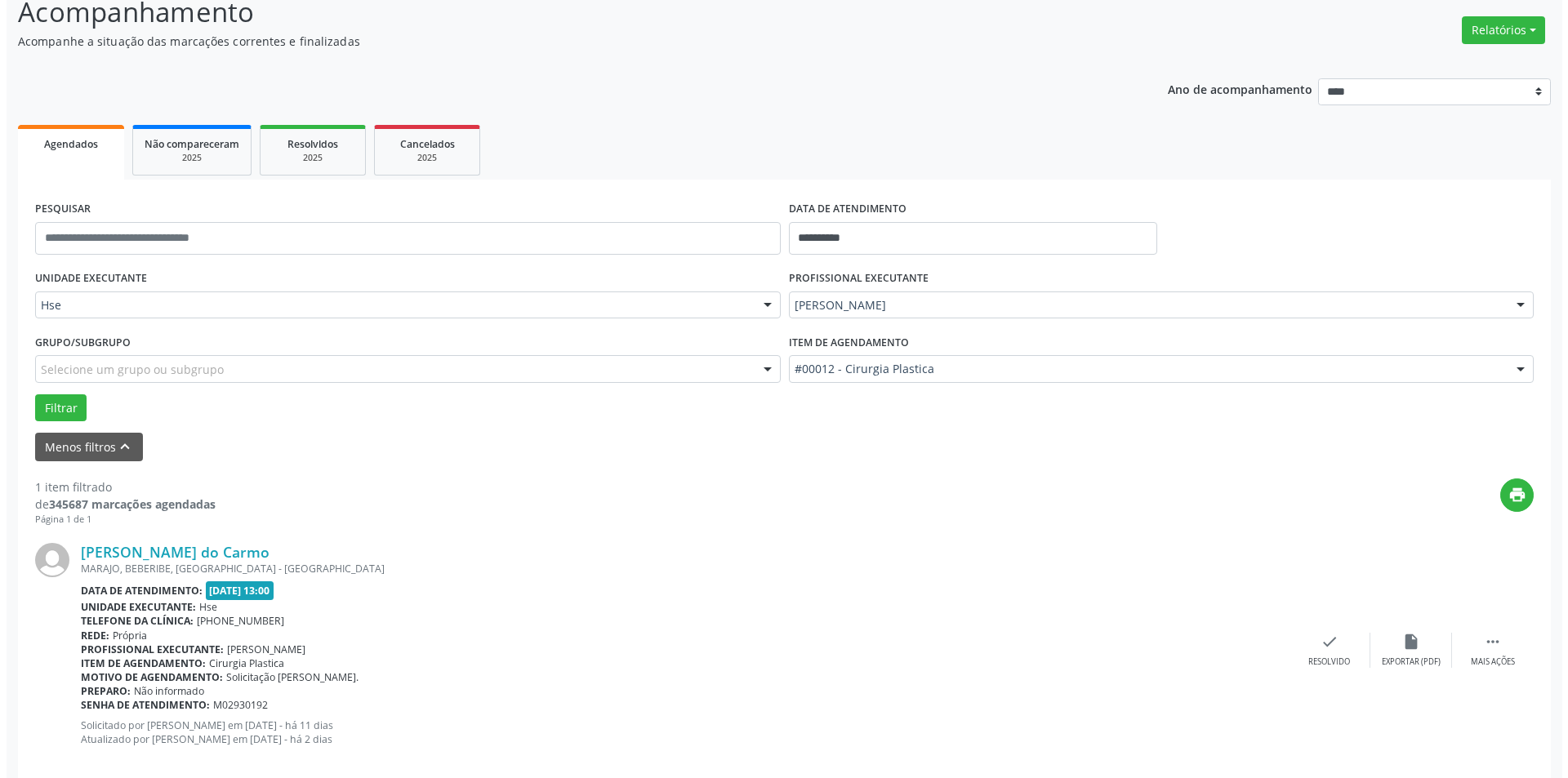
scroll to position [145, 0]
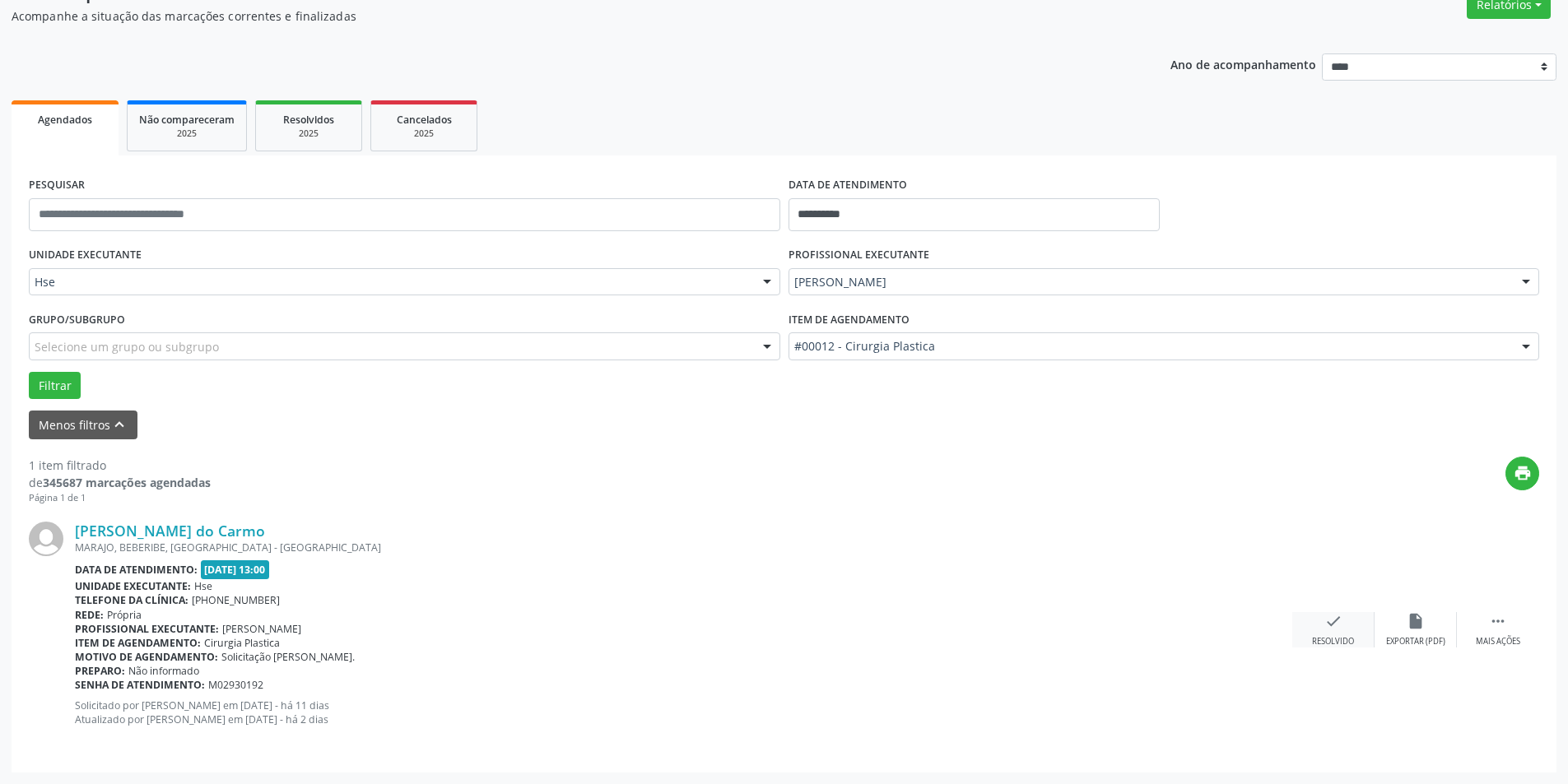
click at [1337, 627] on icon "check" at bounding box center [1334, 622] width 18 height 18
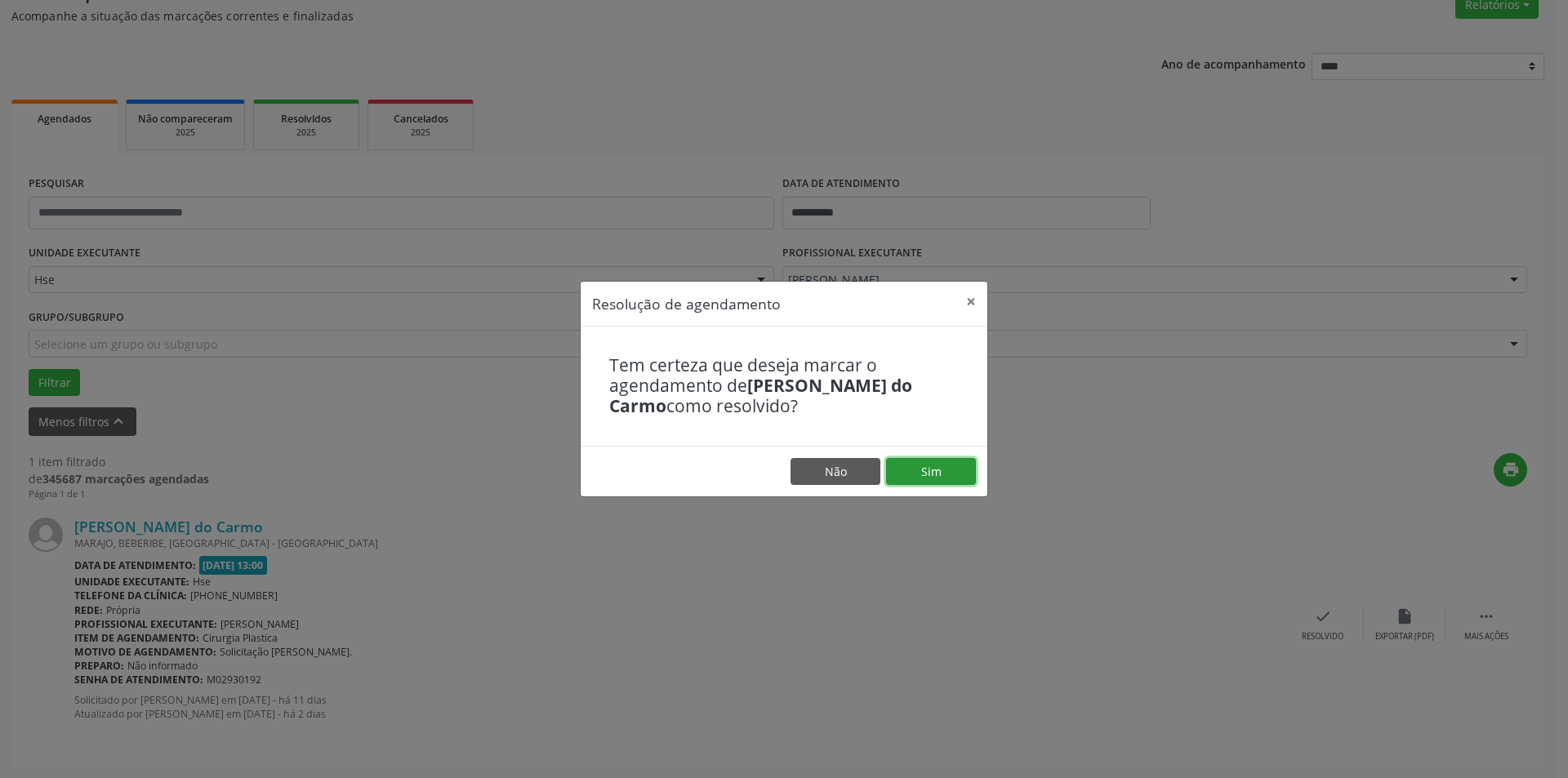
click at [919, 467] on button "Sim" at bounding box center [931, 472] width 90 height 28
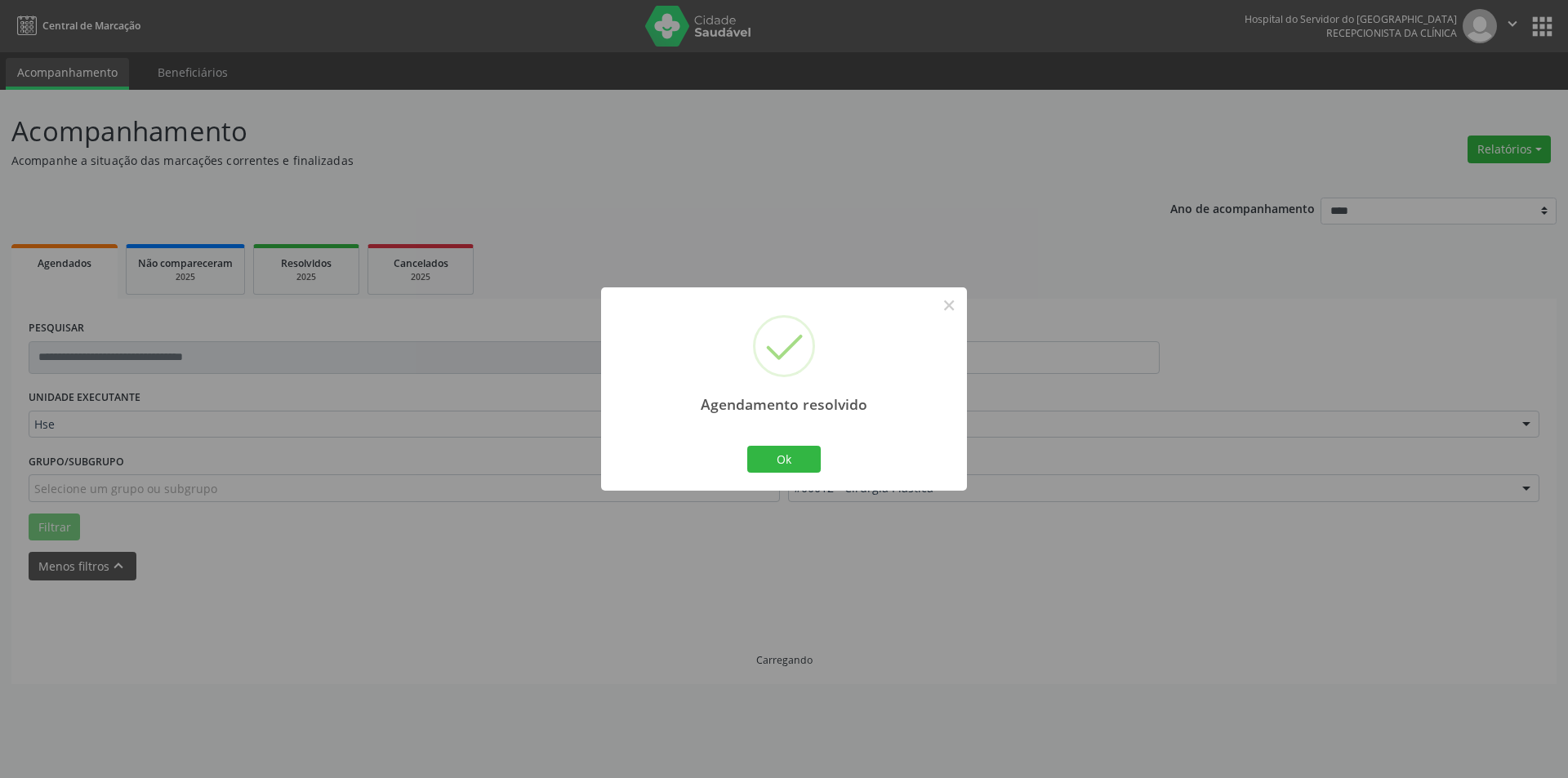
scroll to position [0, 0]
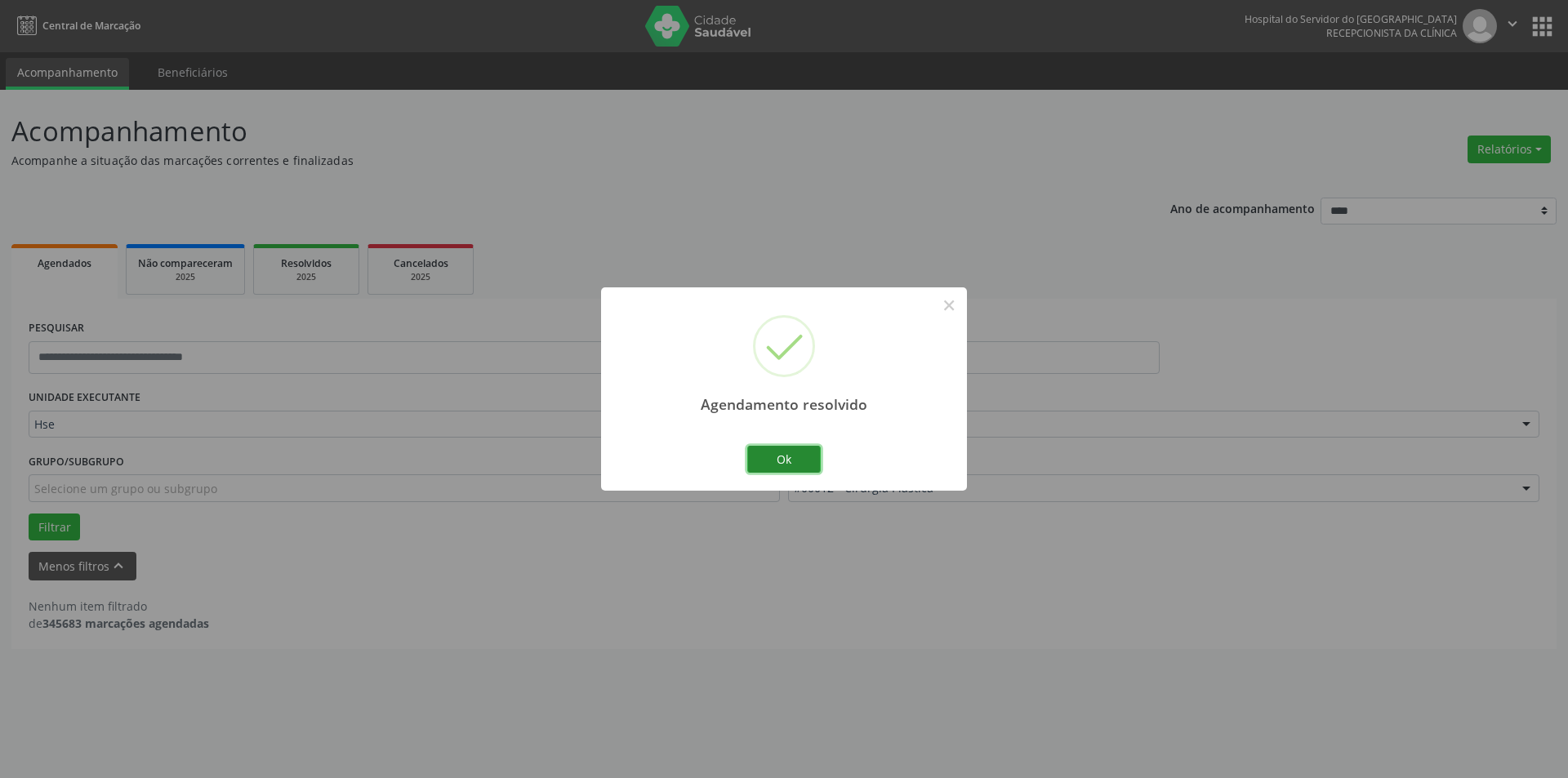
click at [797, 461] on button "Ok" at bounding box center [784, 460] width 74 height 28
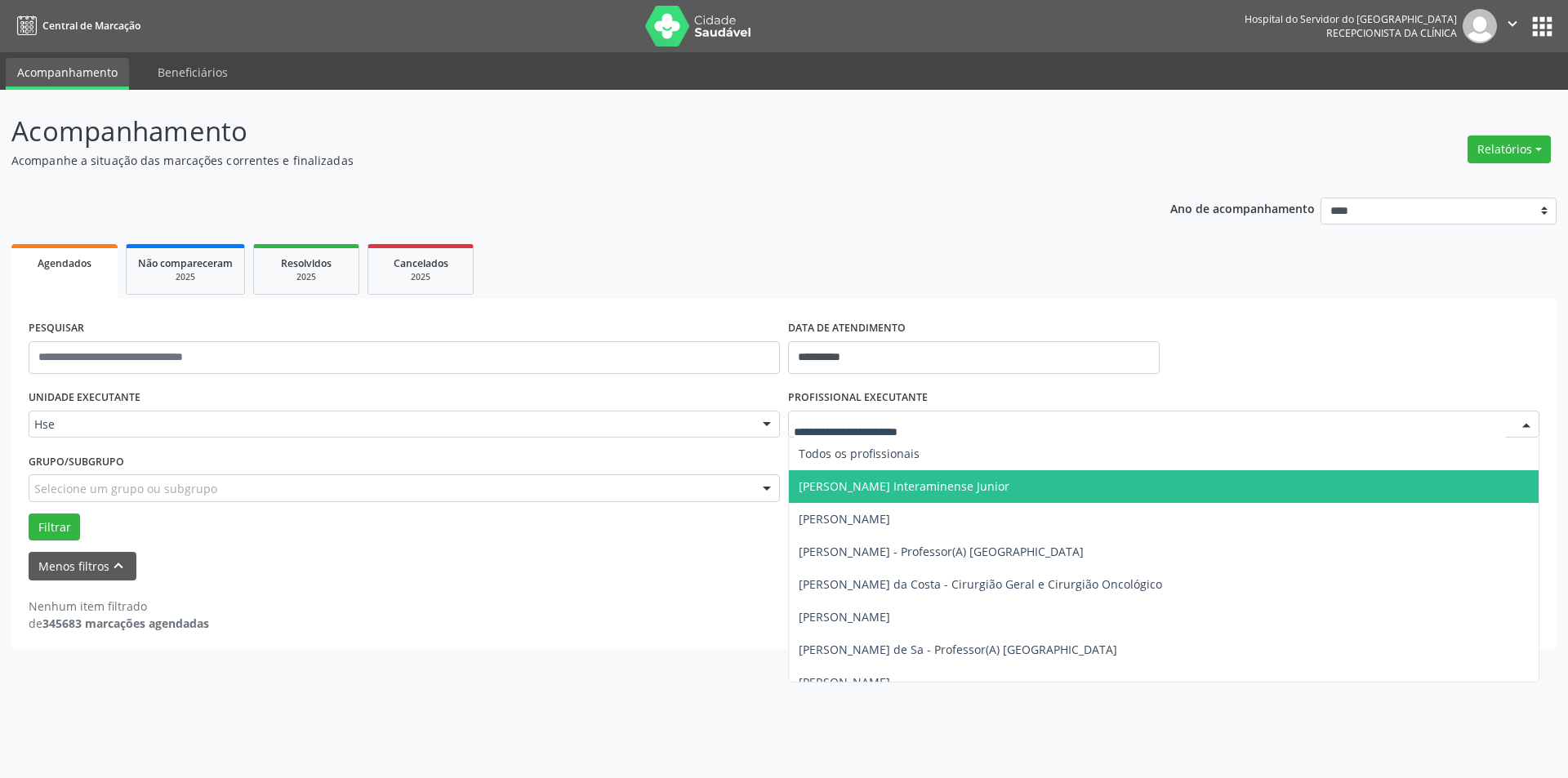
click at [1527, 424] on div at bounding box center [1527, 426] width 25 height 28
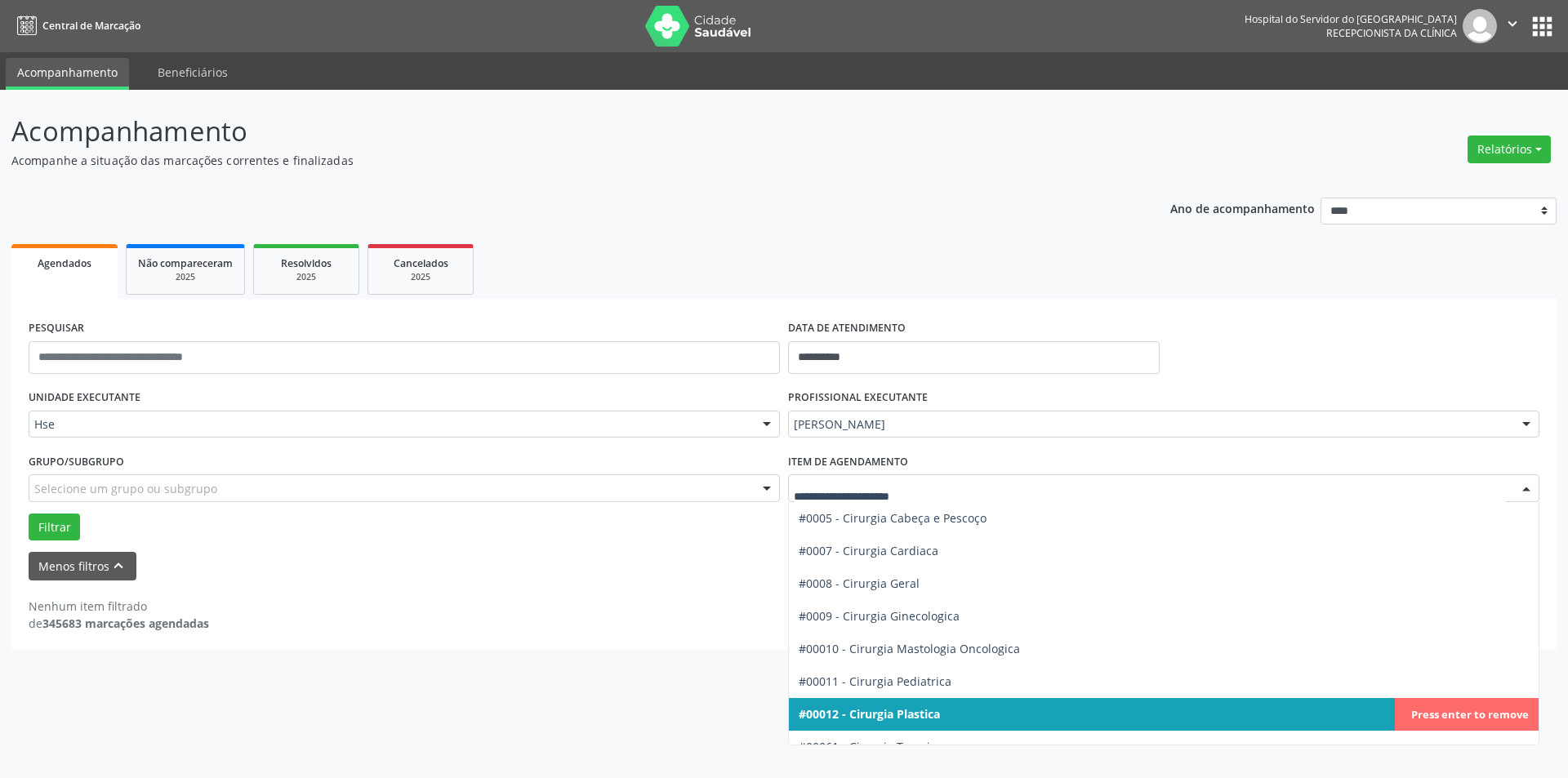
click at [1522, 487] on div at bounding box center [1527, 489] width 25 height 28
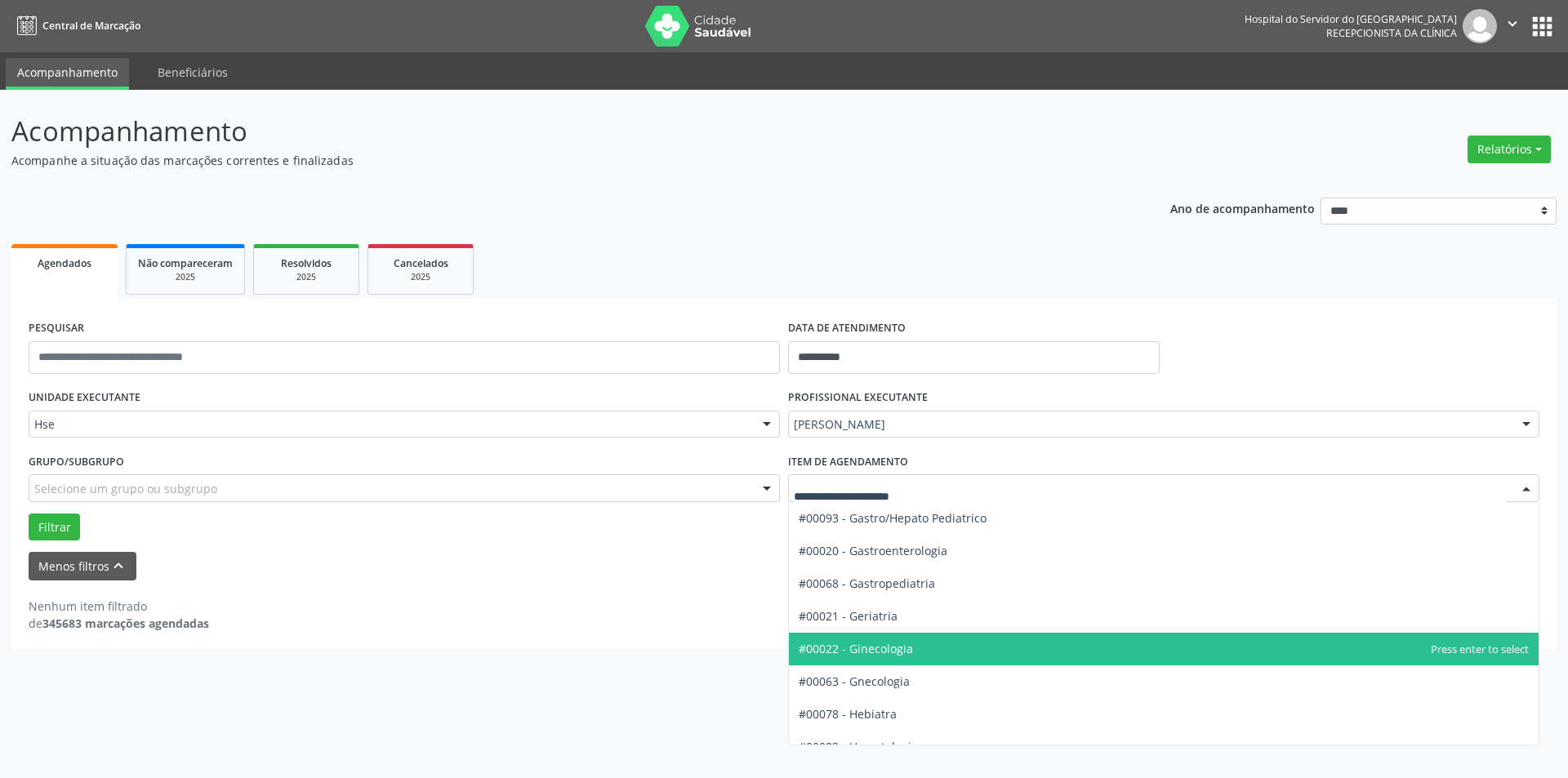
scroll to position [931, 0]
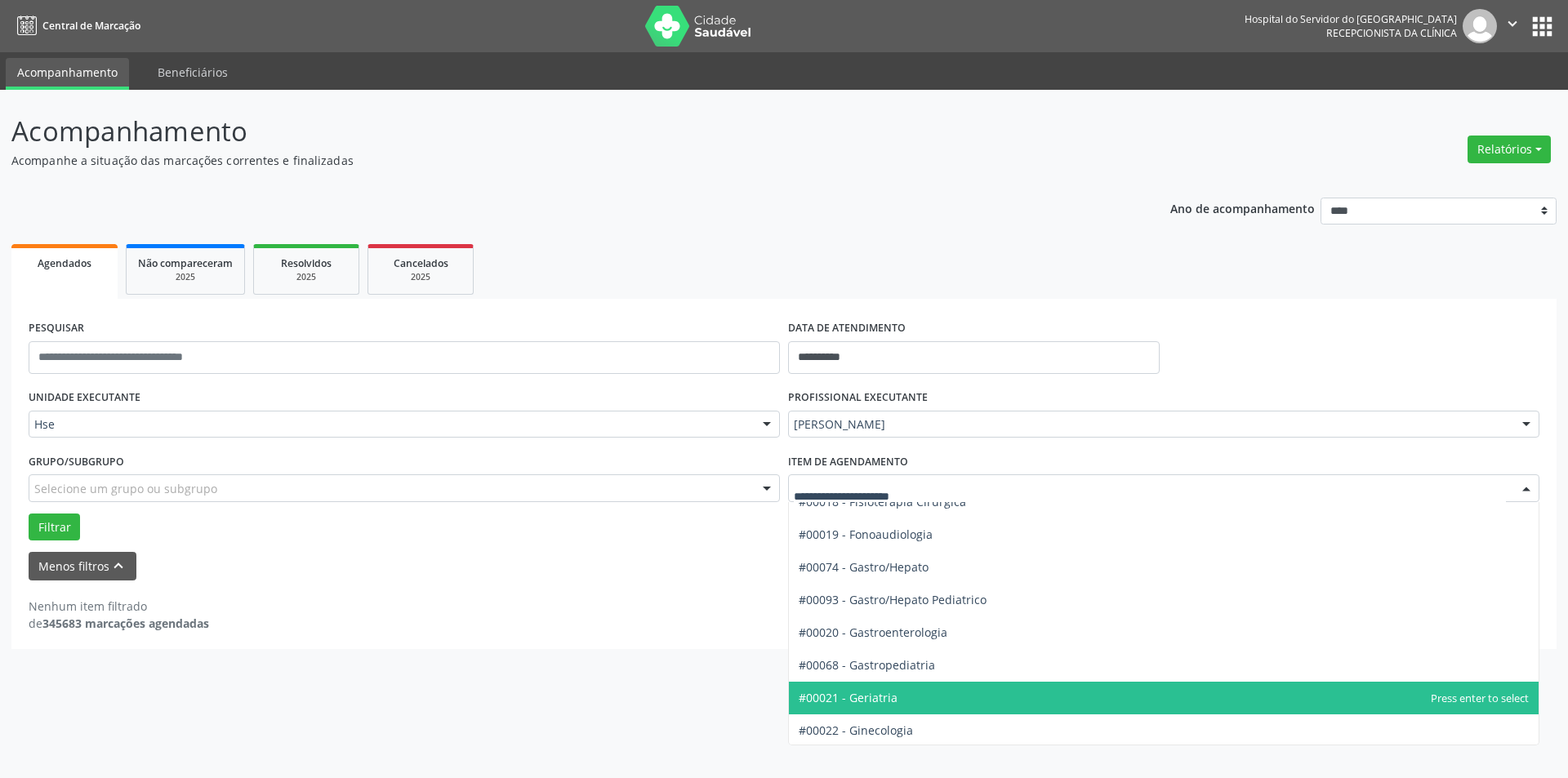
click at [1186, 693] on span "#00021 - Geriatria" at bounding box center [1164, 699] width 750 height 33
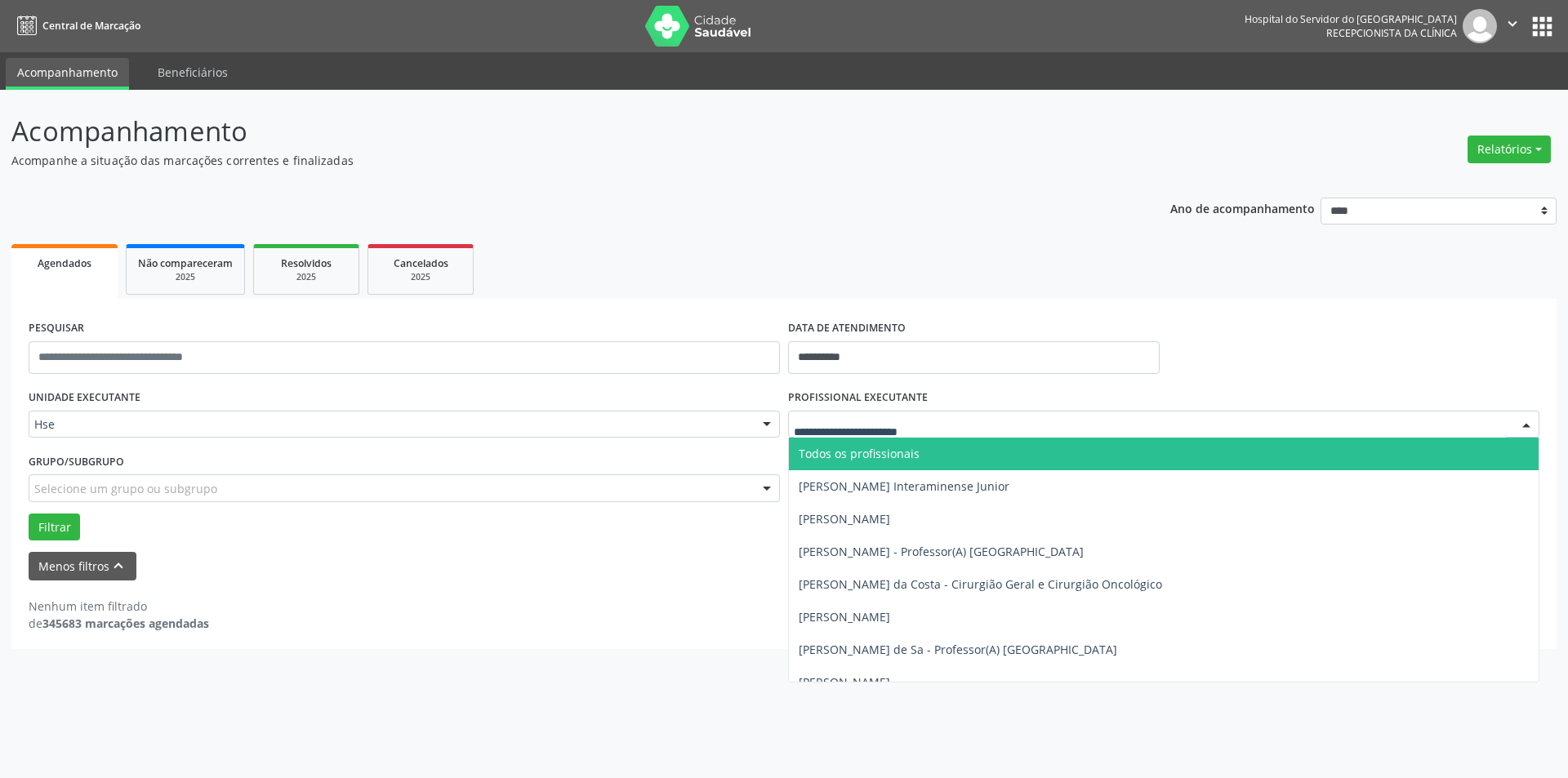
click at [1528, 422] on div at bounding box center [1527, 426] width 25 height 28
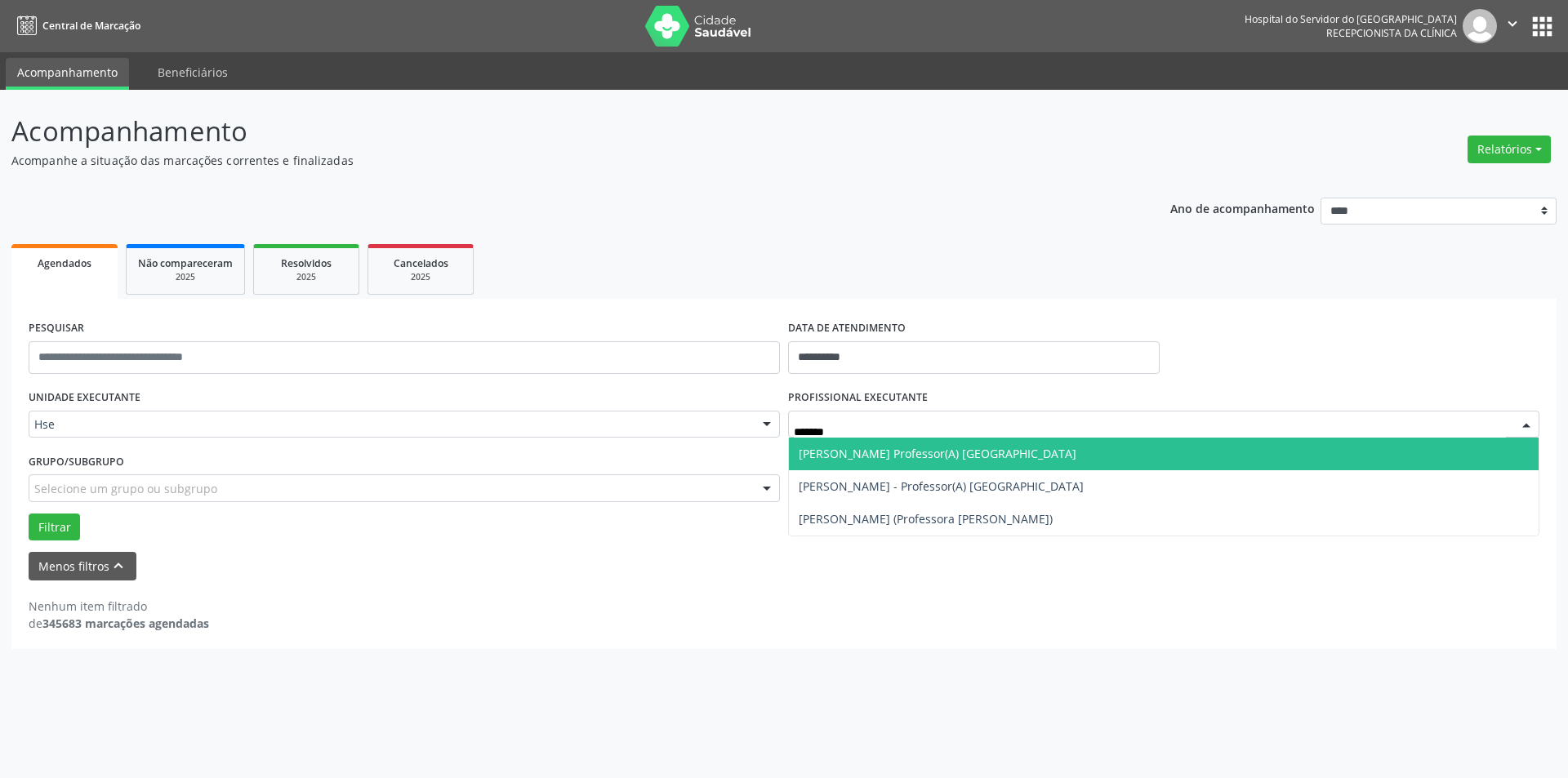
click at [925, 427] on input "*******" at bounding box center [1150, 433] width 712 height 33
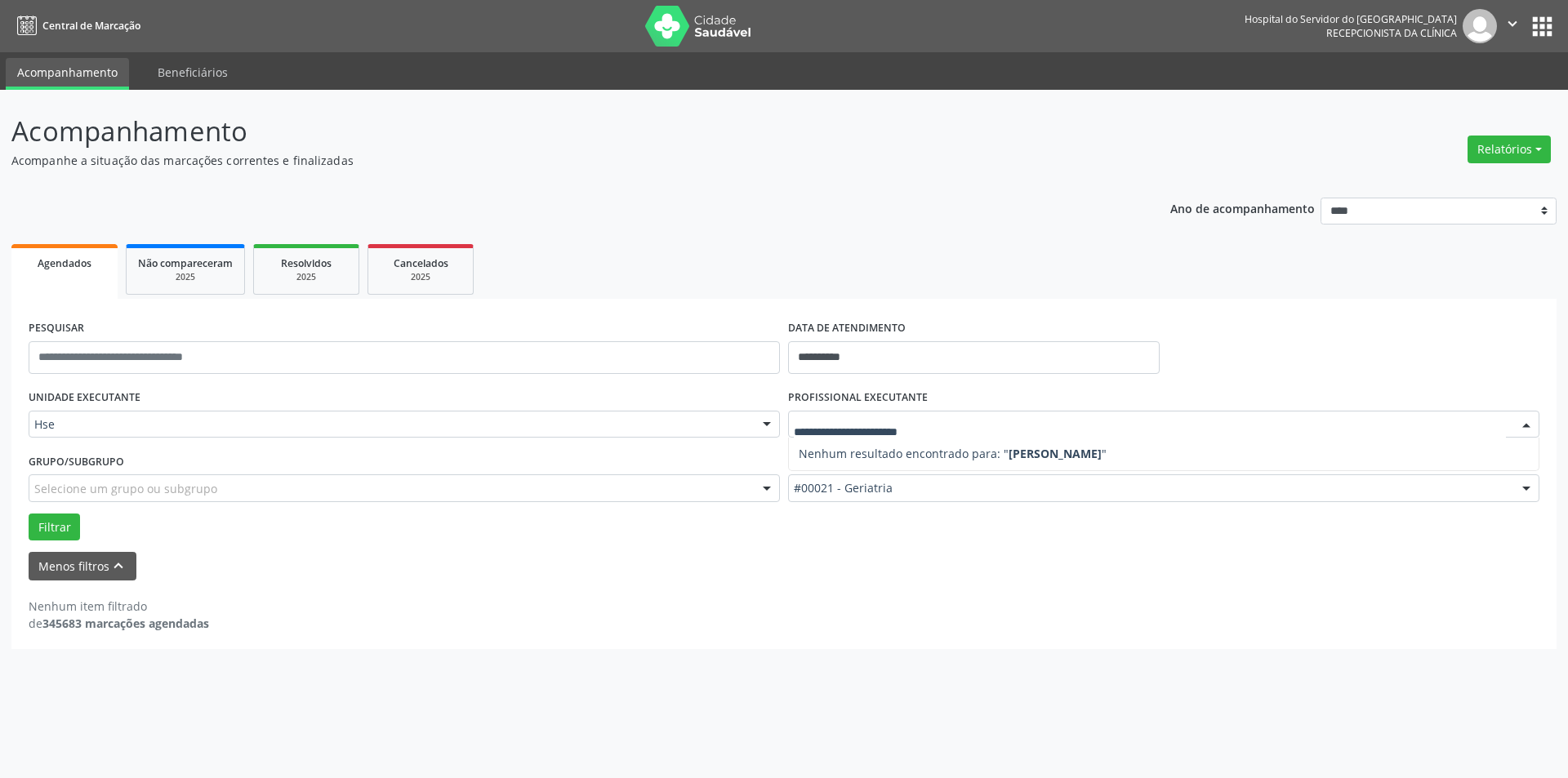
click at [1533, 427] on div at bounding box center [1527, 426] width 25 height 28
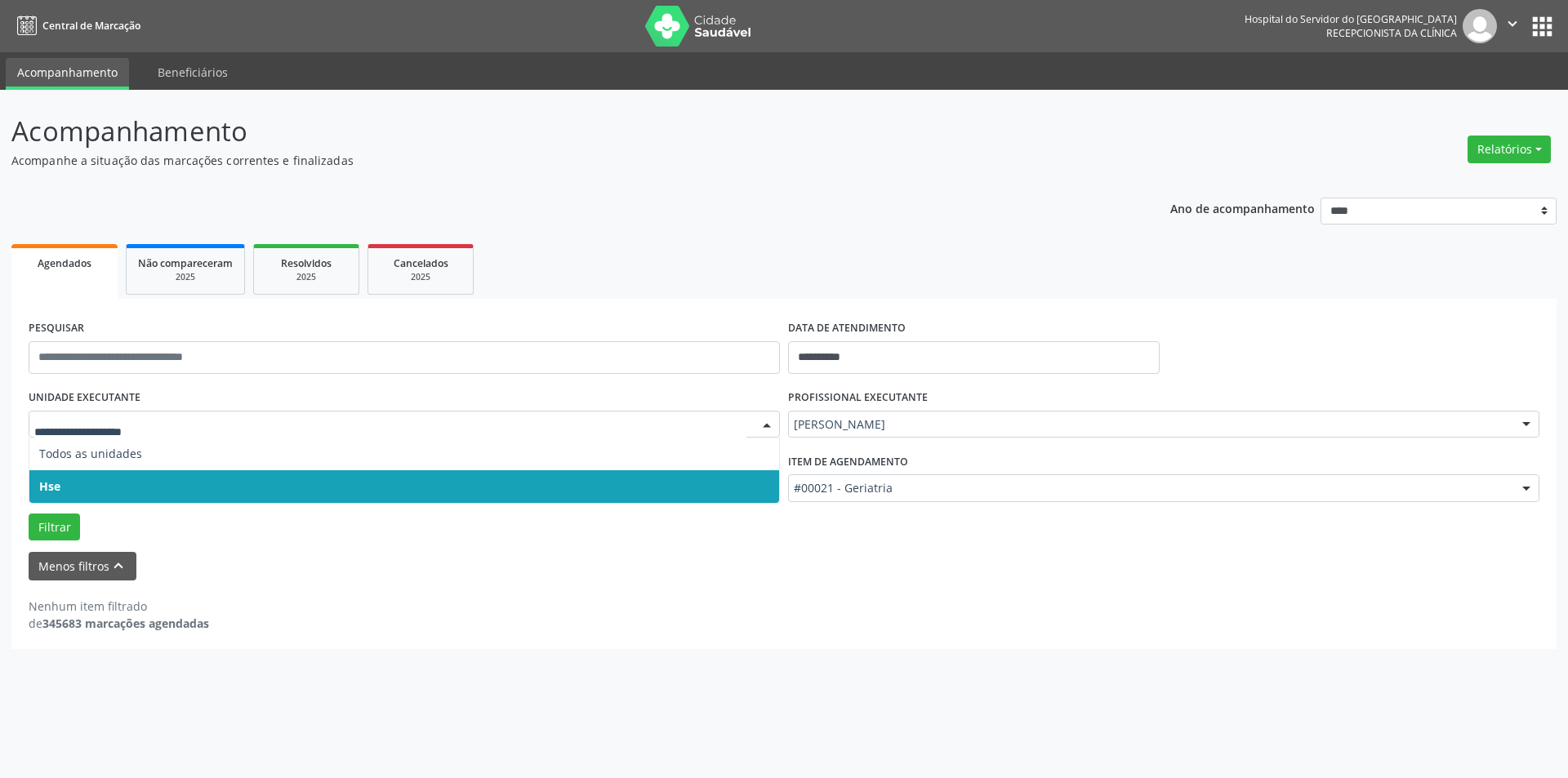
click at [122, 480] on span "Hse" at bounding box center [404, 487] width 750 height 33
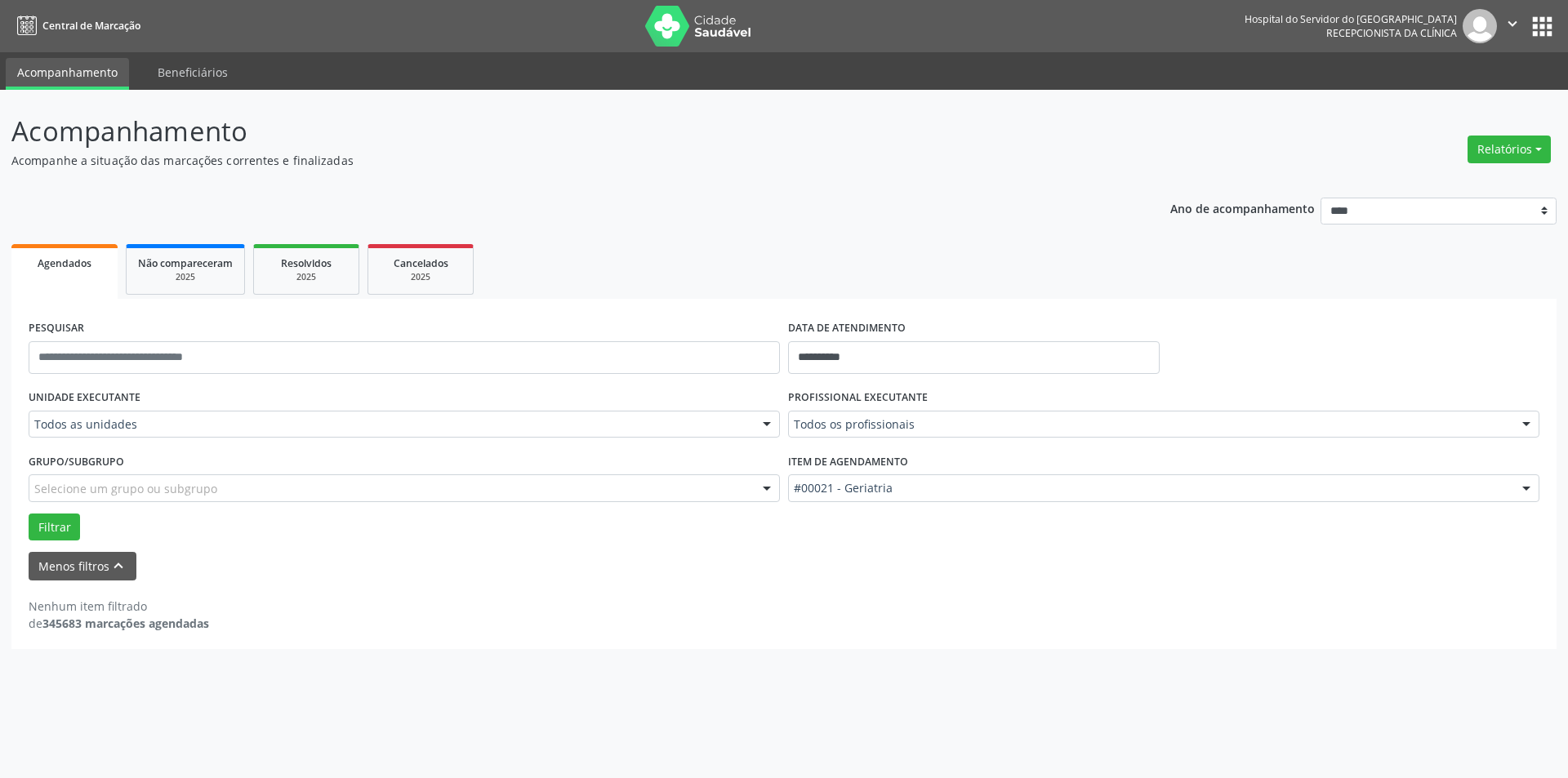
click at [1527, 422] on div at bounding box center [1527, 426] width 25 height 28
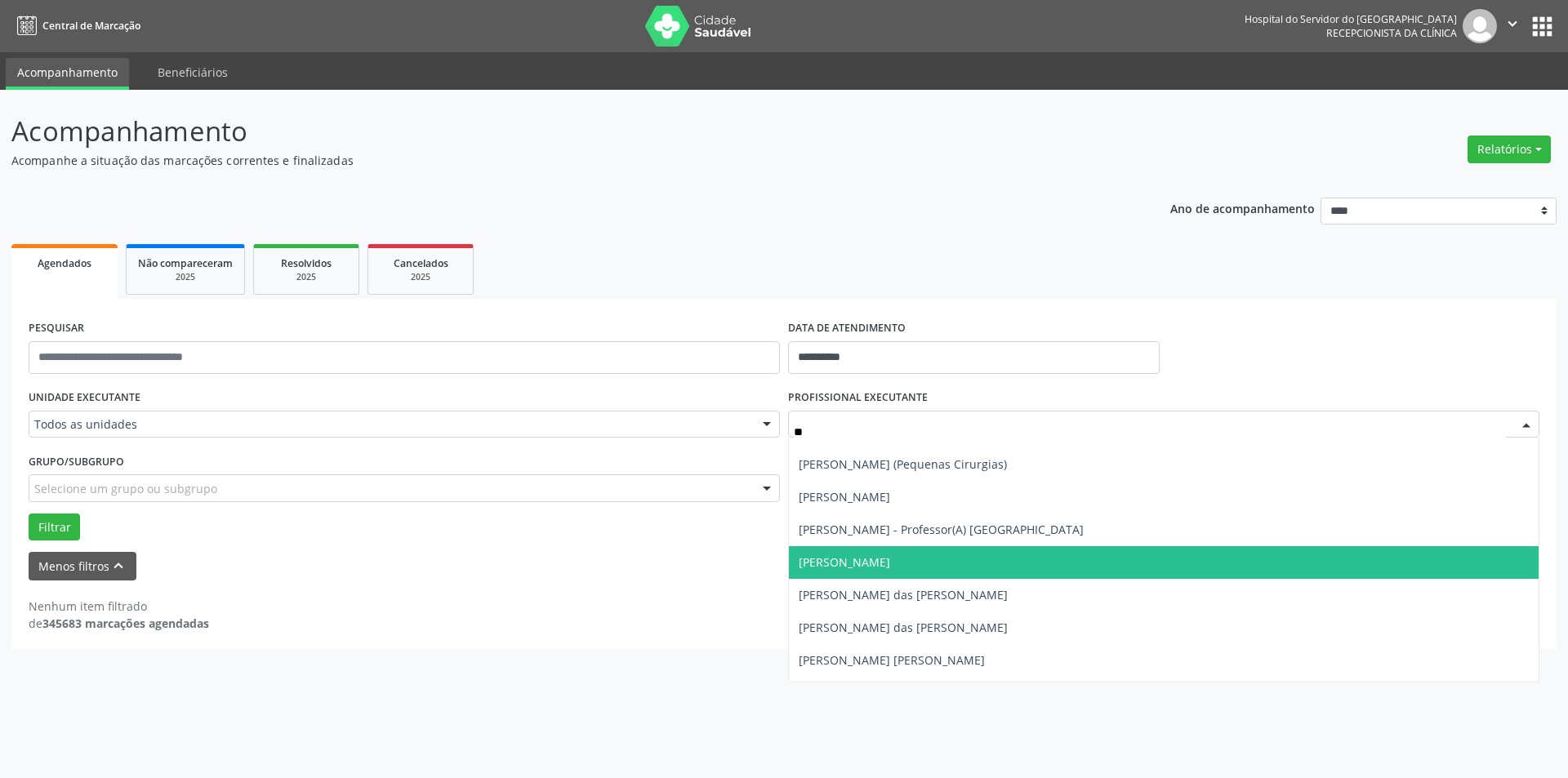
scroll to position [2287, 0]
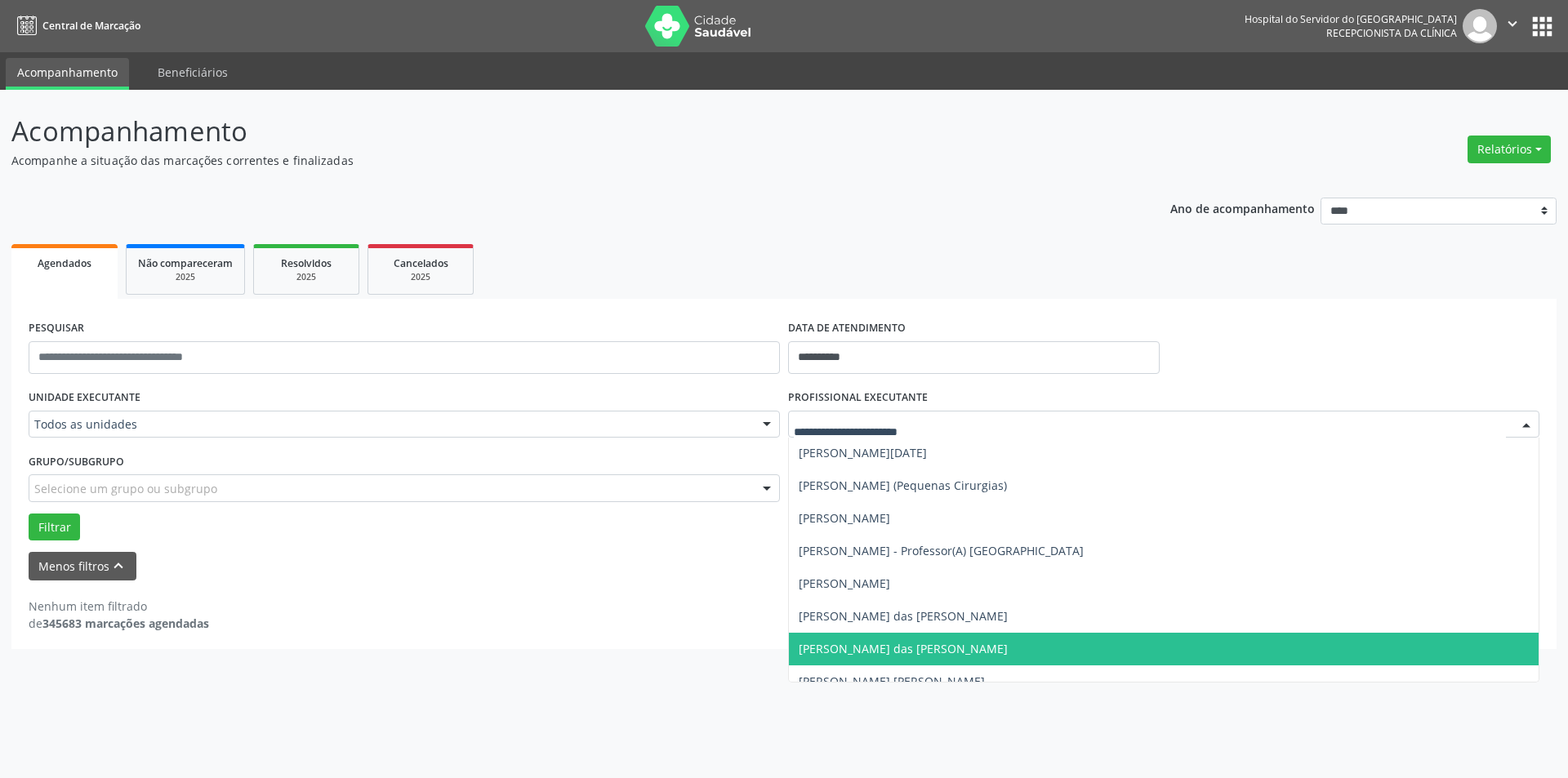
click at [442, 632] on div "**********" at bounding box center [784, 474] width 1546 height 351
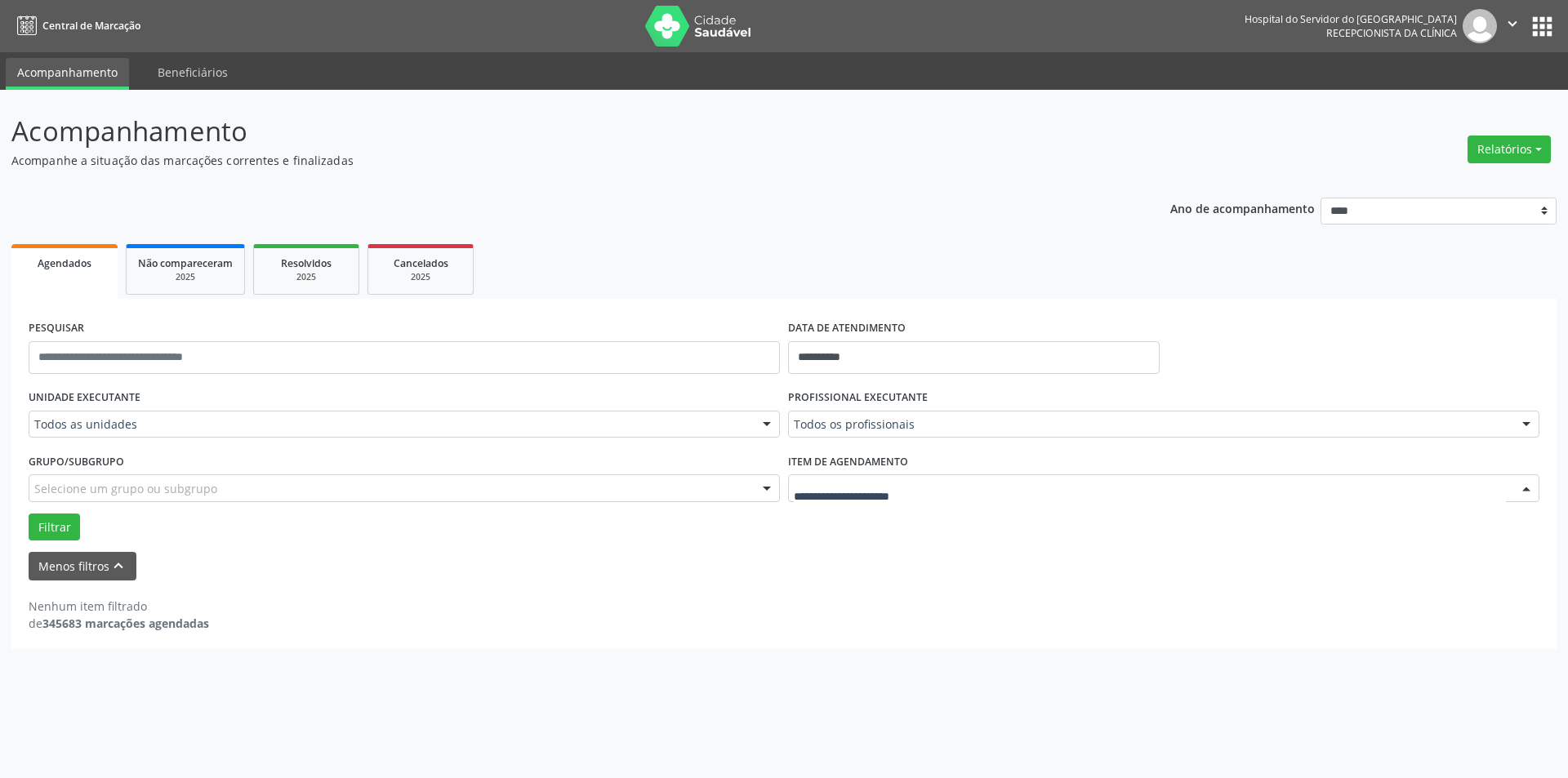
click at [1523, 489] on div at bounding box center [1527, 489] width 25 height 28
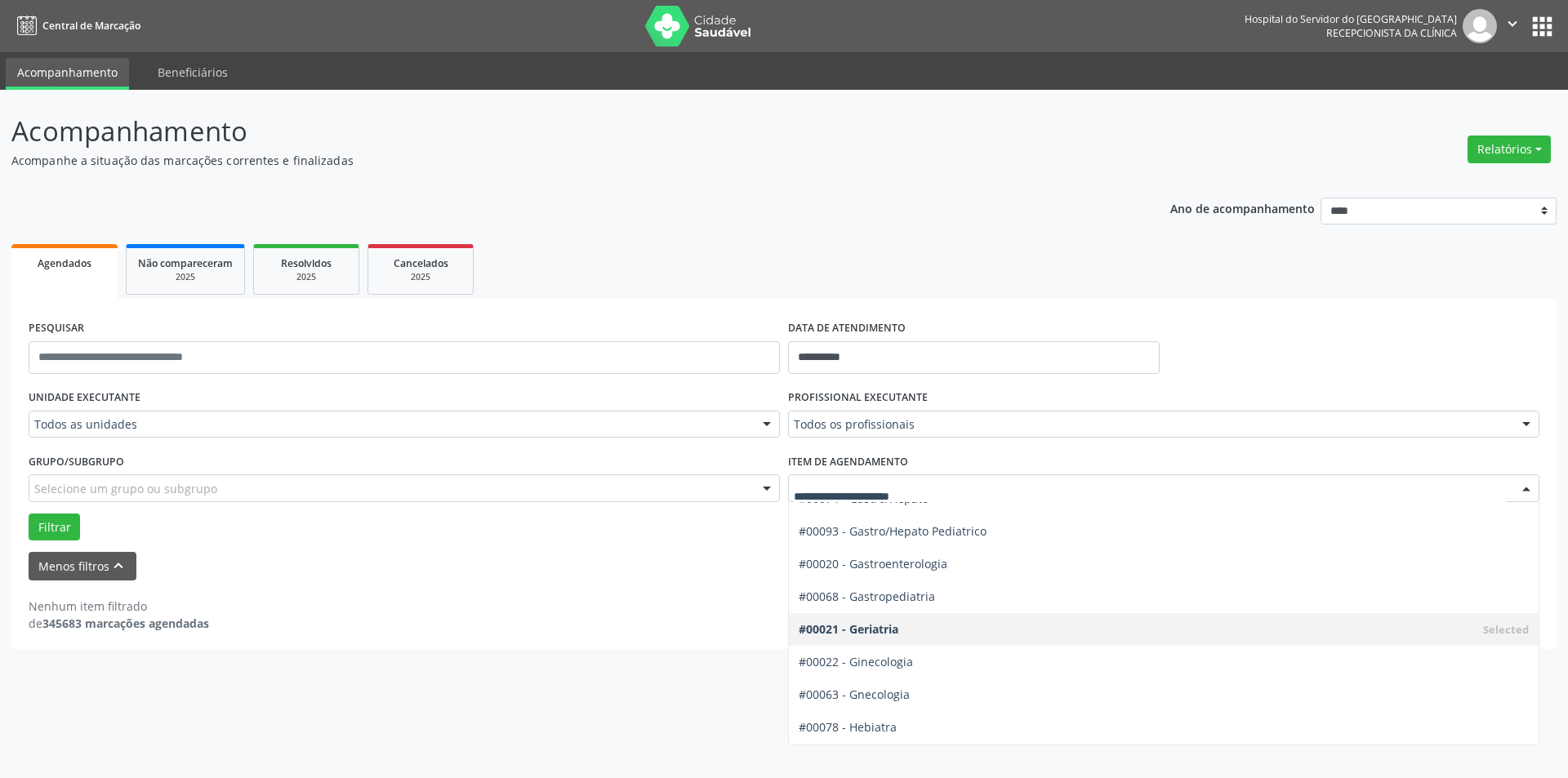
scroll to position [966, 0]
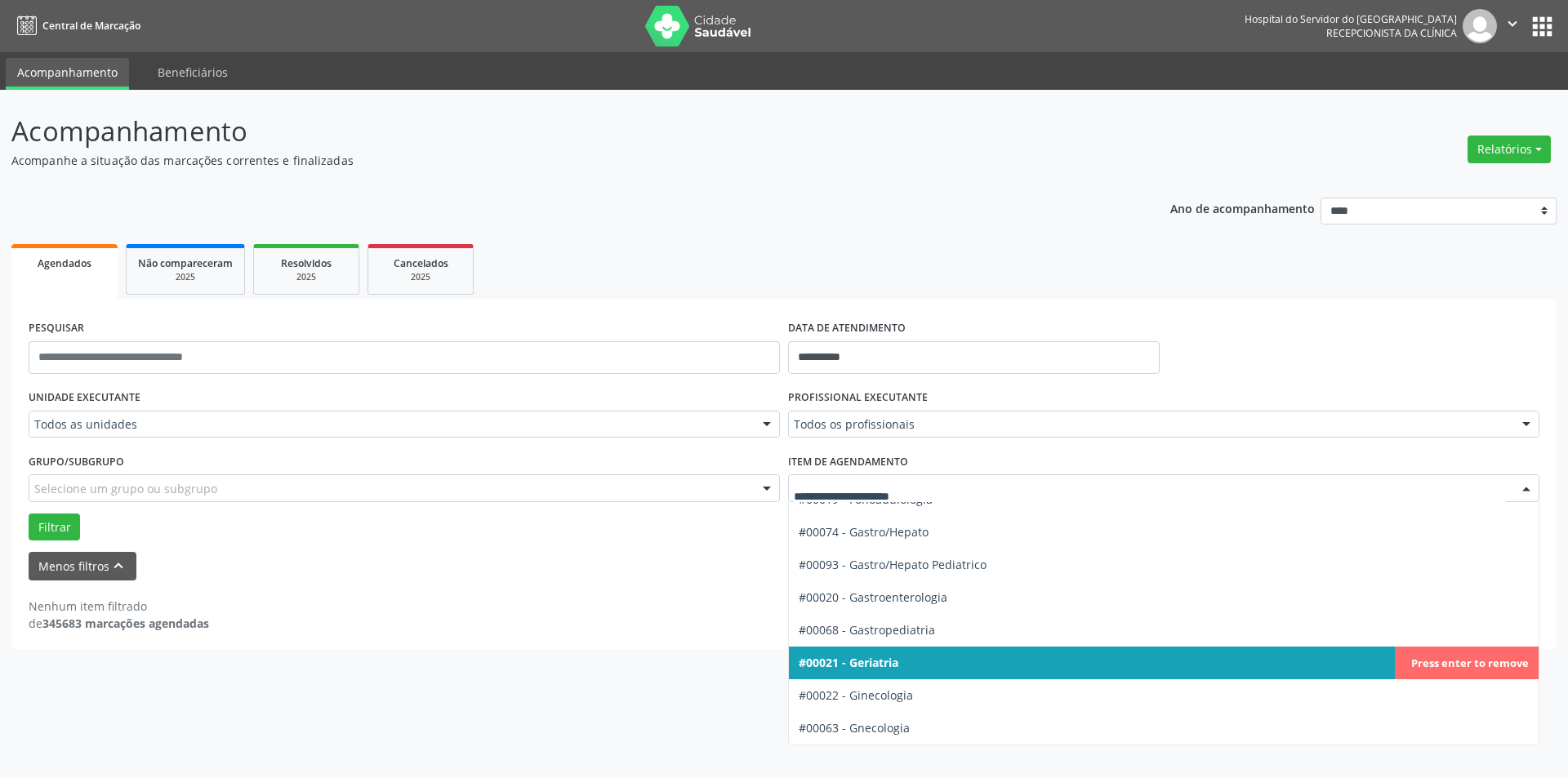
click at [1331, 653] on span "#00021 - Geriatria" at bounding box center [1164, 663] width 750 height 33
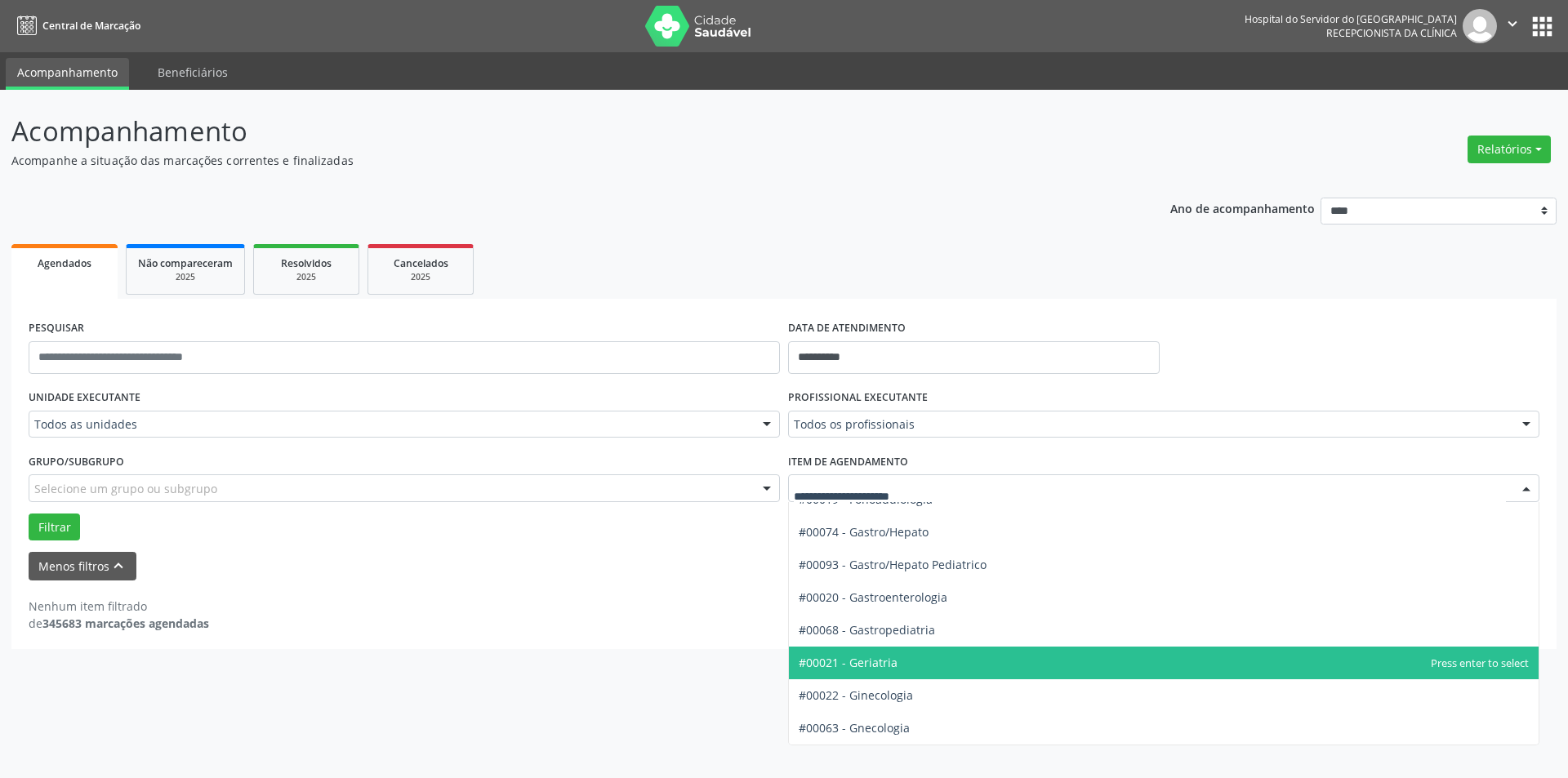
click at [1529, 487] on div at bounding box center [1527, 489] width 25 height 28
click at [1225, 647] on span "#00021 - Geriatria" at bounding box center [1164, 663] width 750 height 33
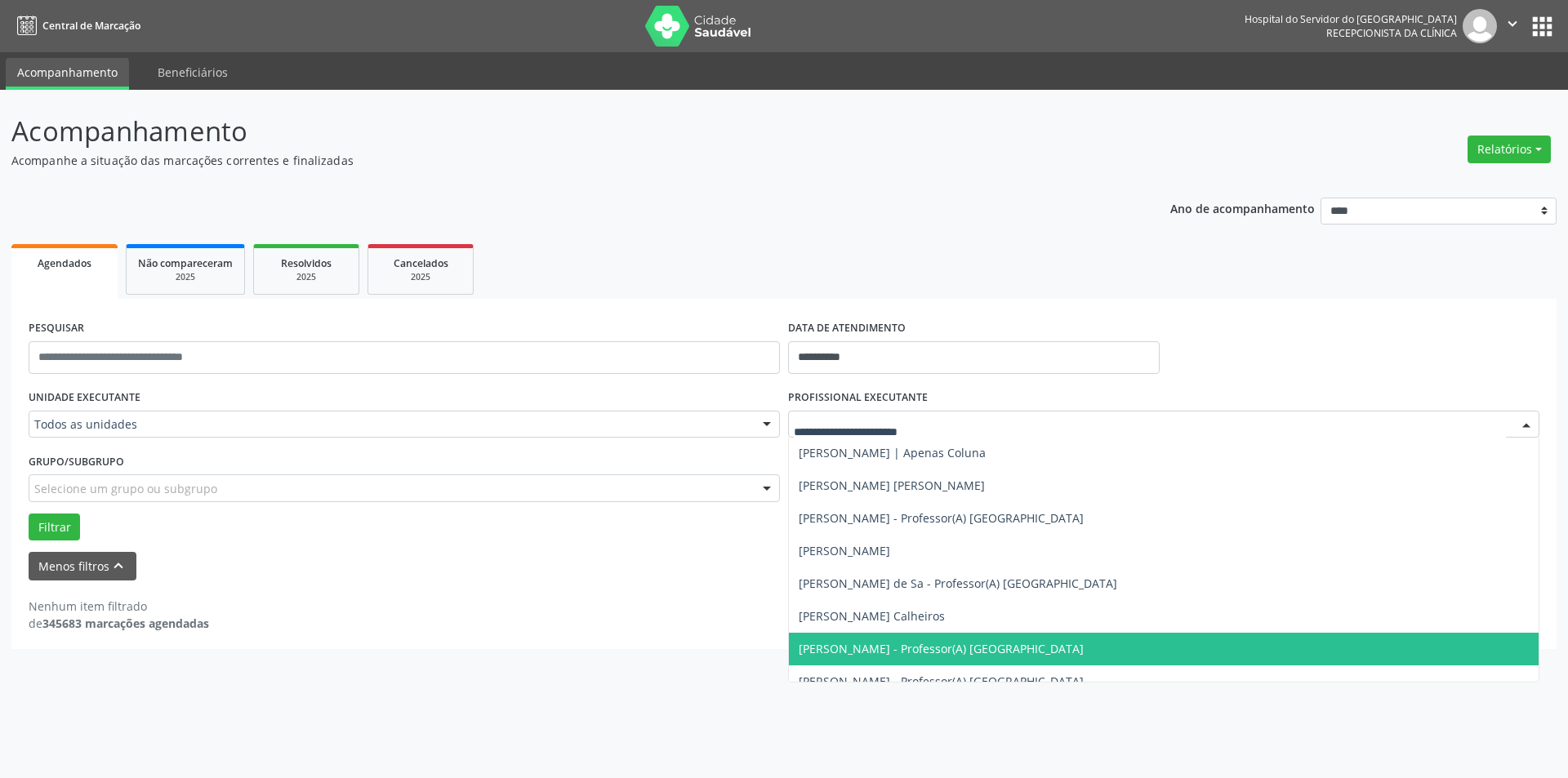
click at [904, 411] on div at bounding box center [1164, 425] width 752 height 28
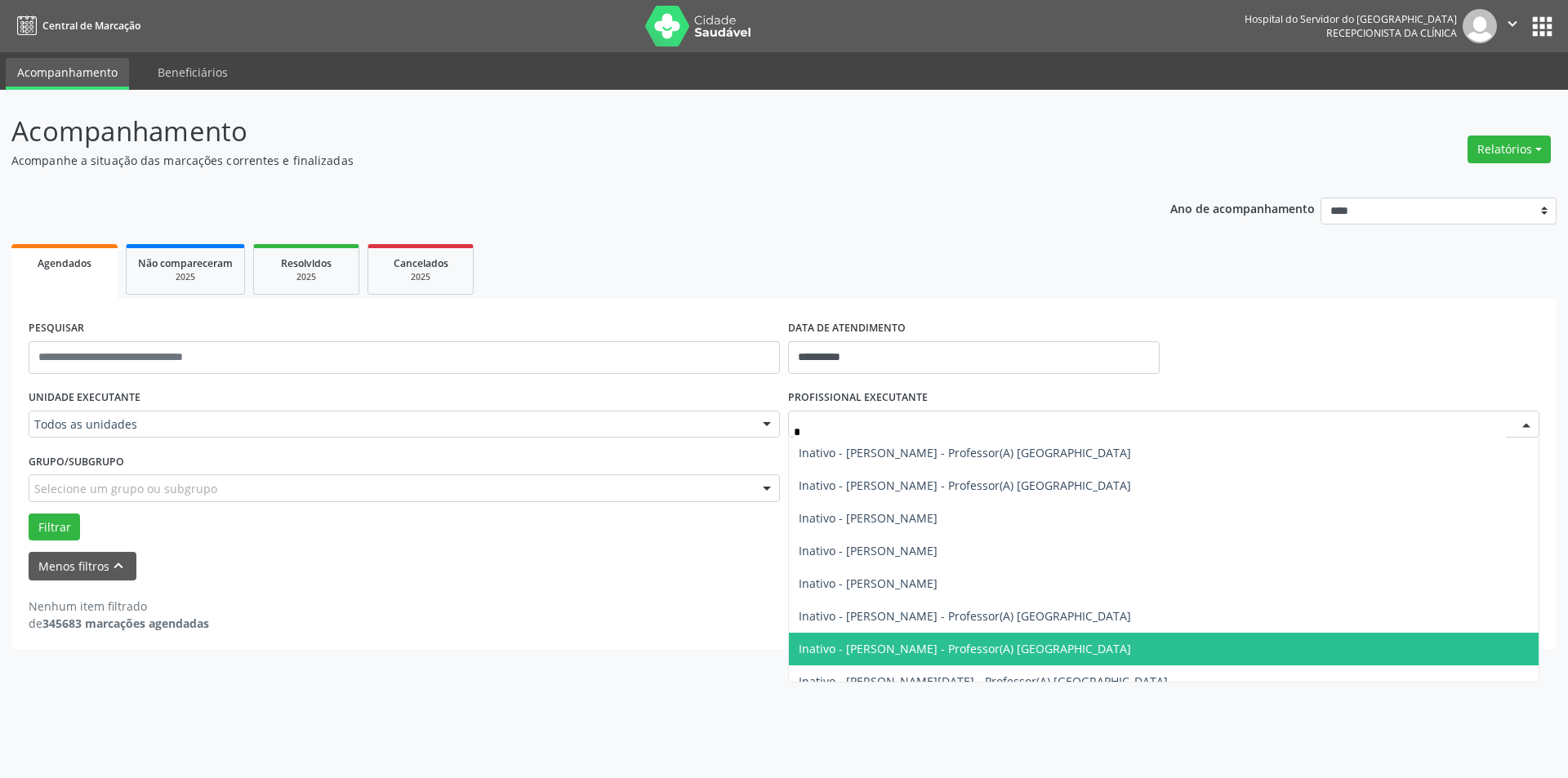
type input "**"
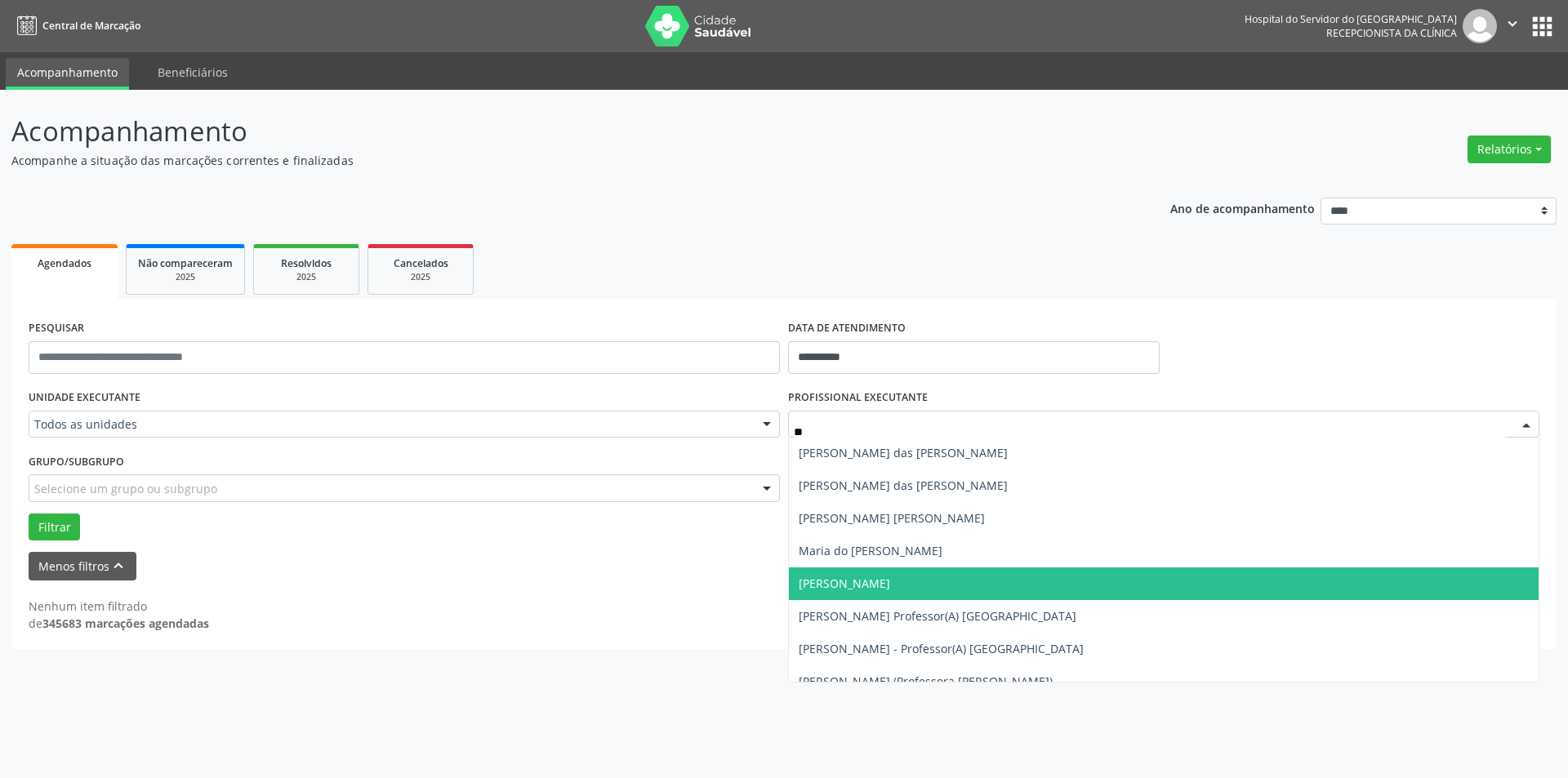
scroll to position [2532, 0]
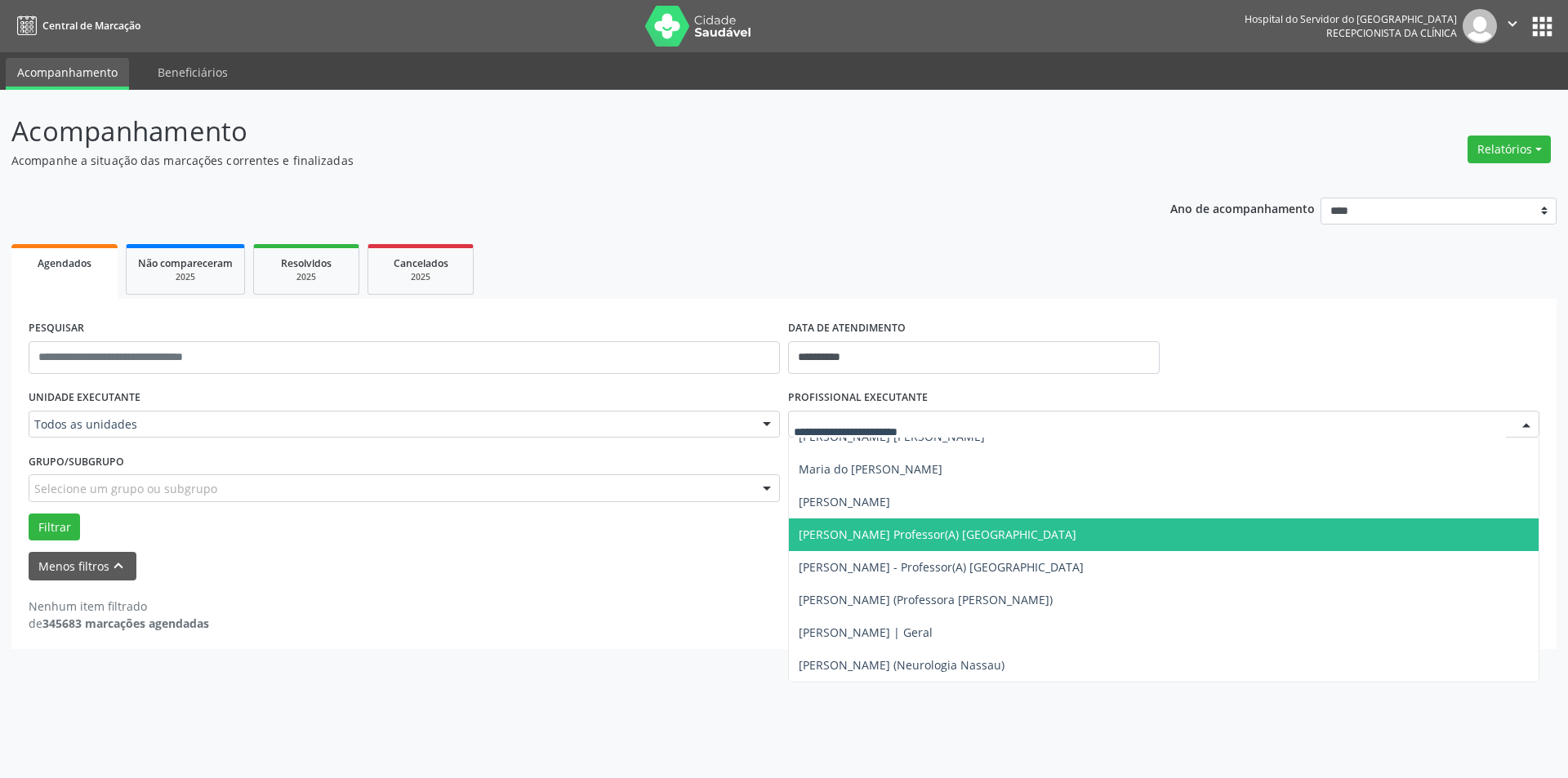
click at [990, 149] on p "Acompanhamento" at bounding box center [552, 131] width 1082 height 41
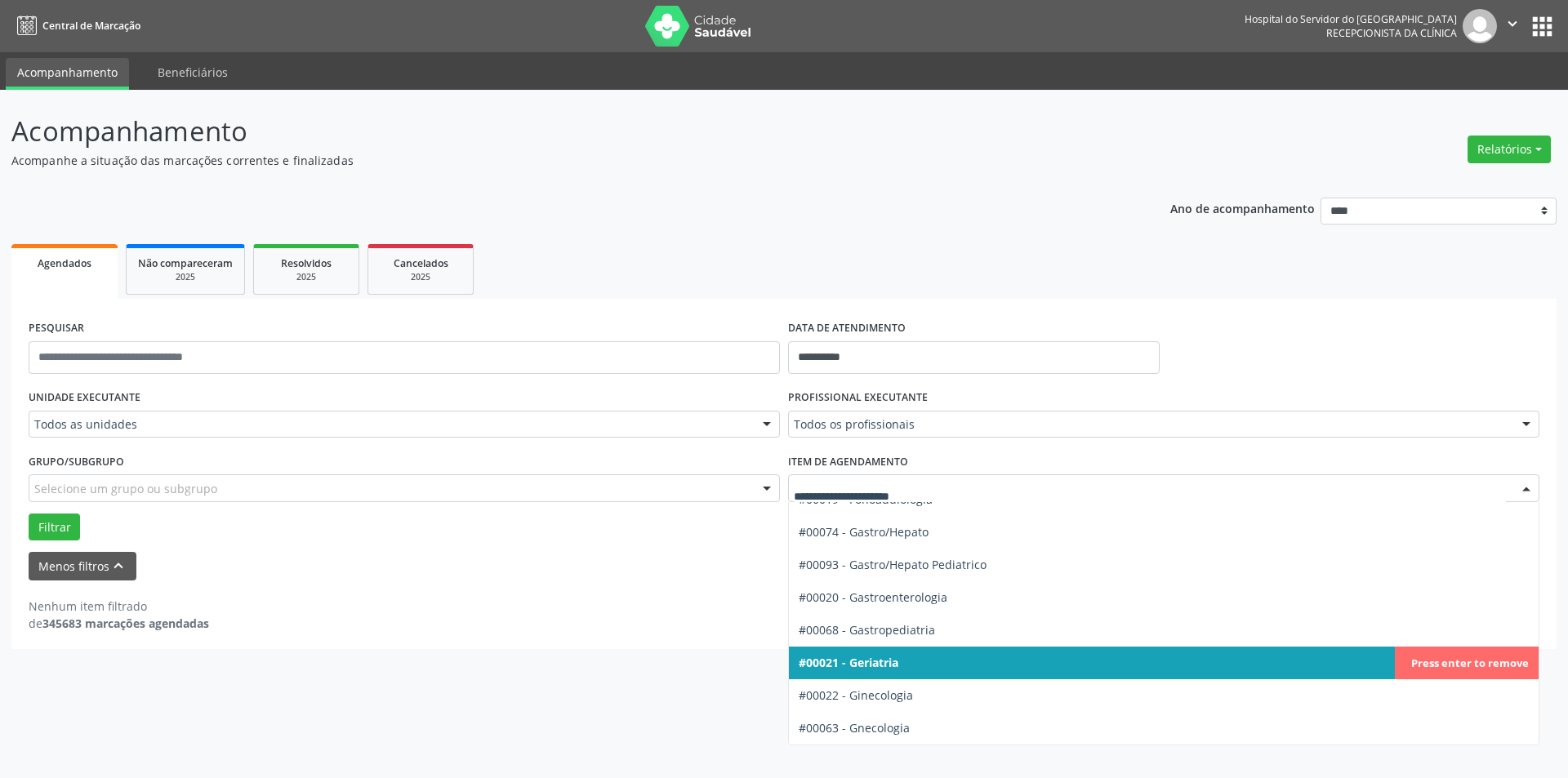
click at [1529, 483] on div at bounding box center [1527, 489] width 25 height 28
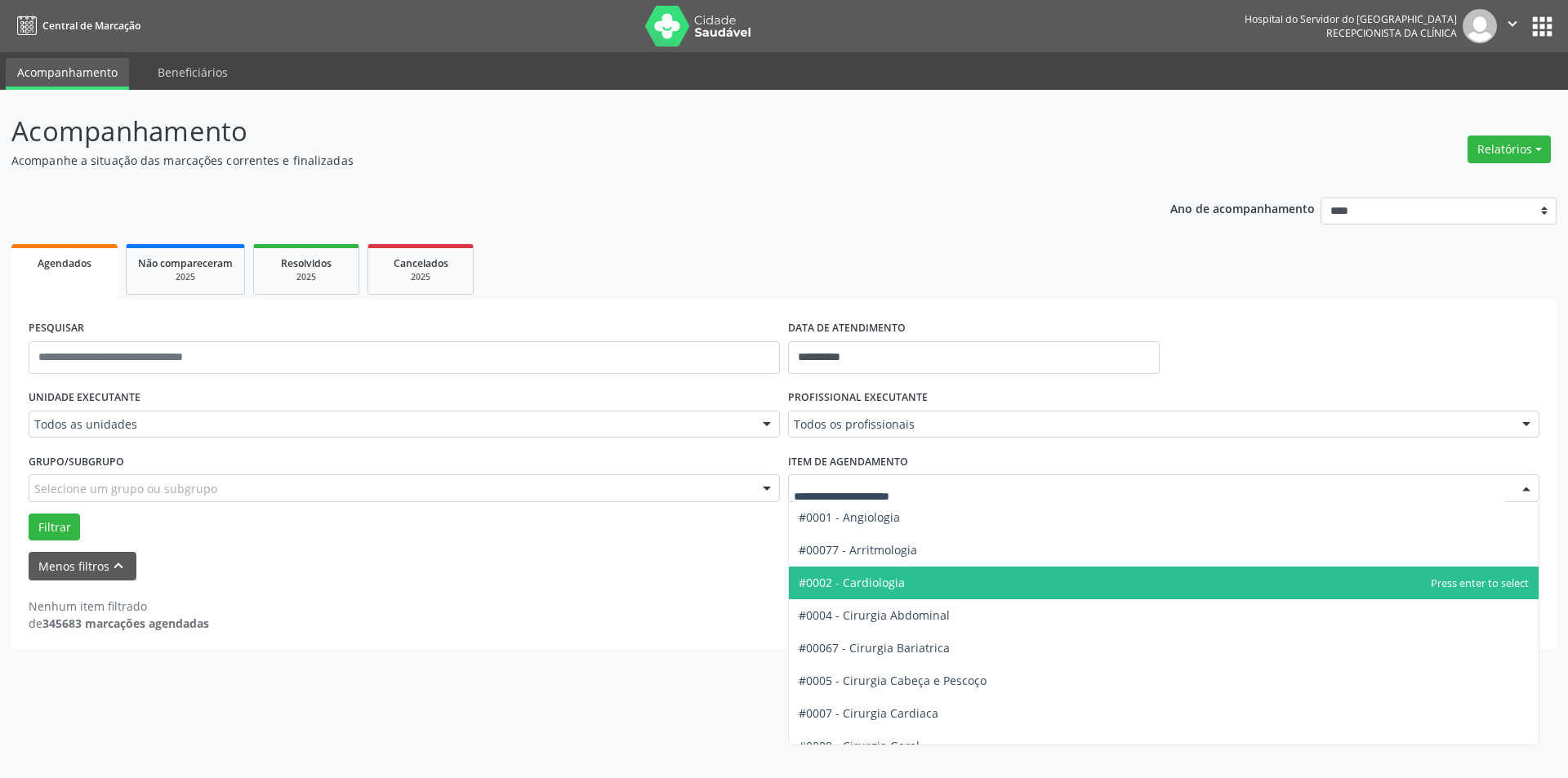
scroll to position [0, 0]
